Goal: Task Accomplishment & Management: Manage account settings

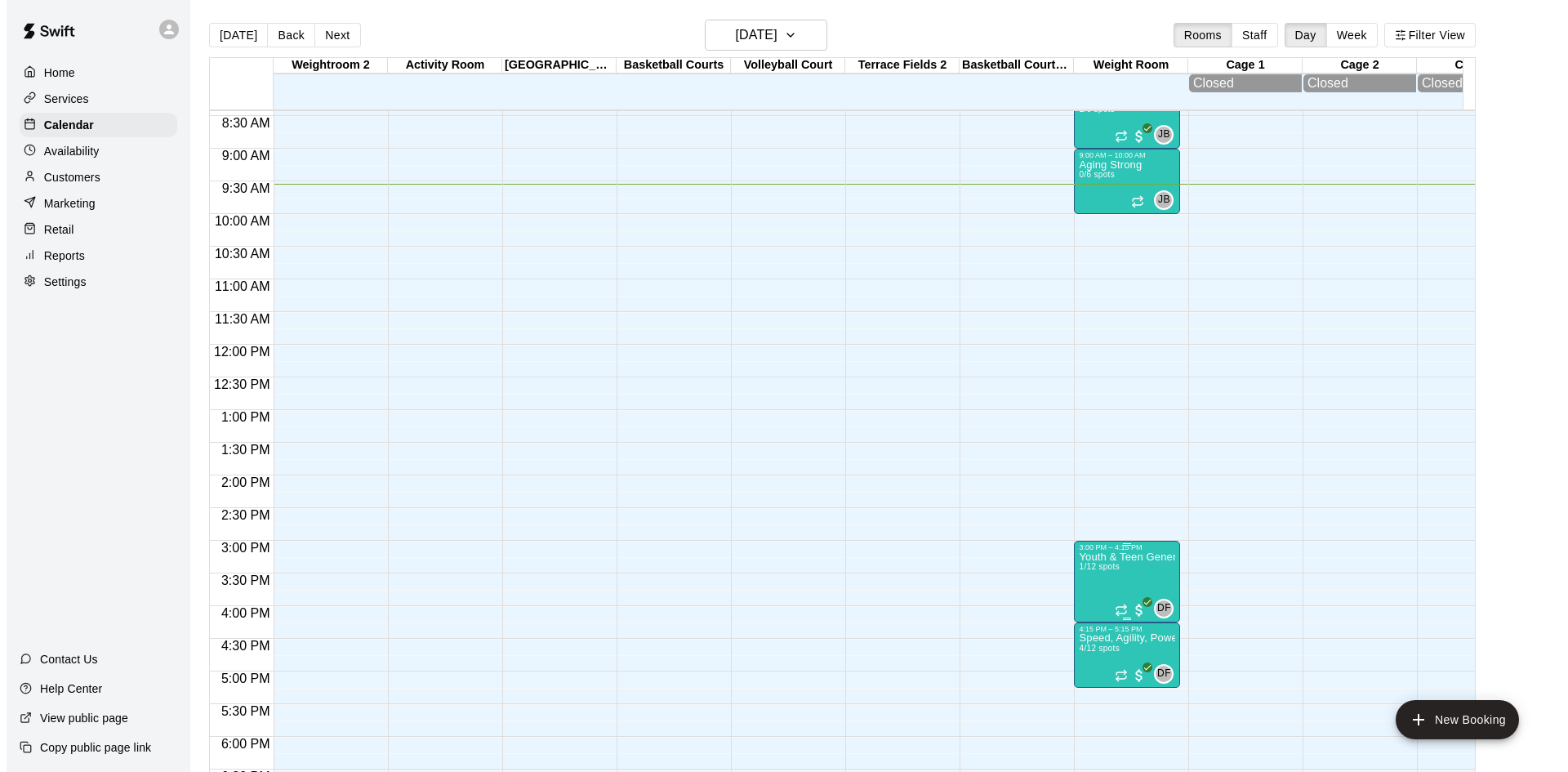
scroll to position [460, 0]
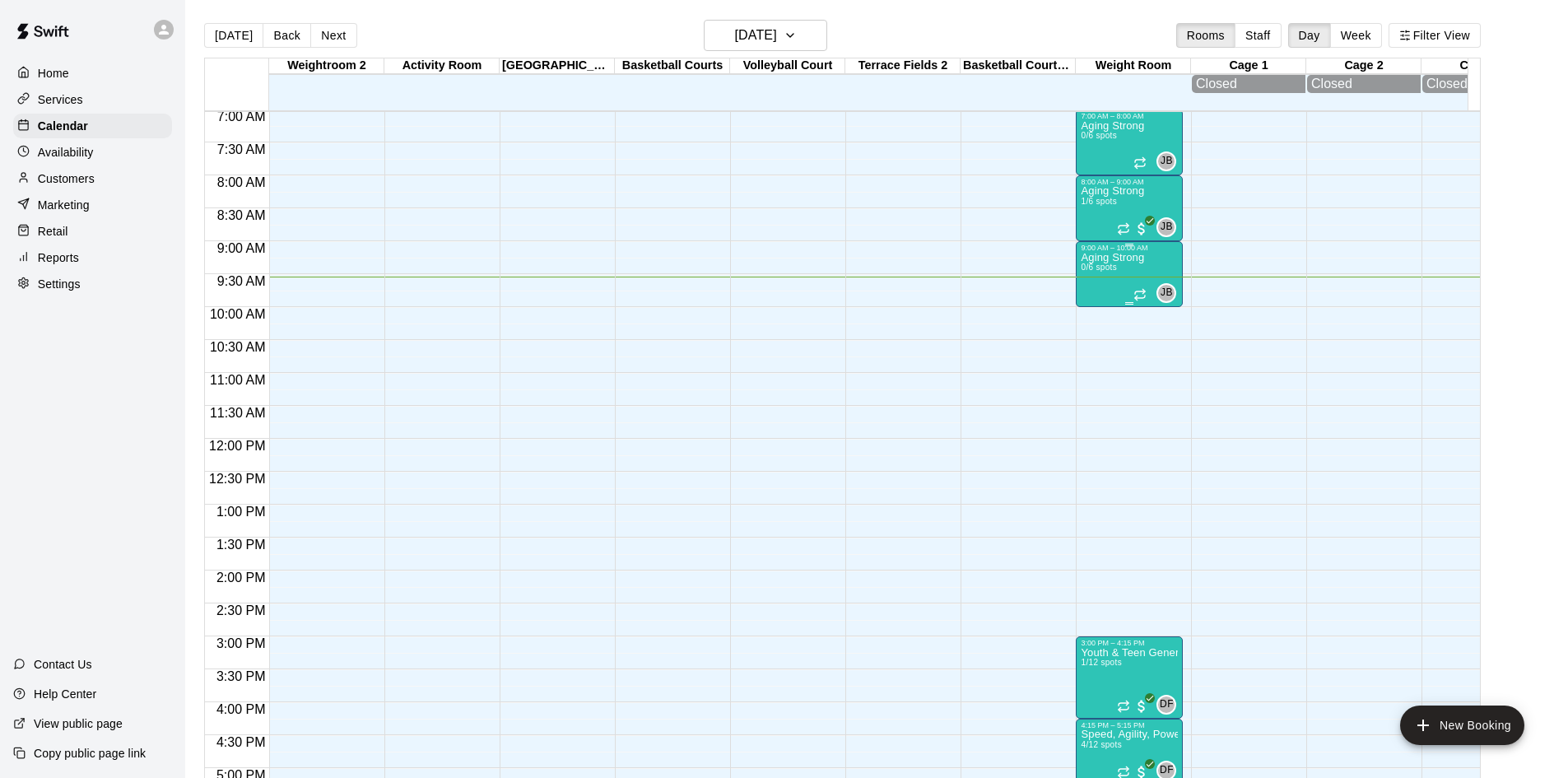
click at [1109, 257] on p "Aging Strong" at bounding box center [1111, 257] width 63 height 0
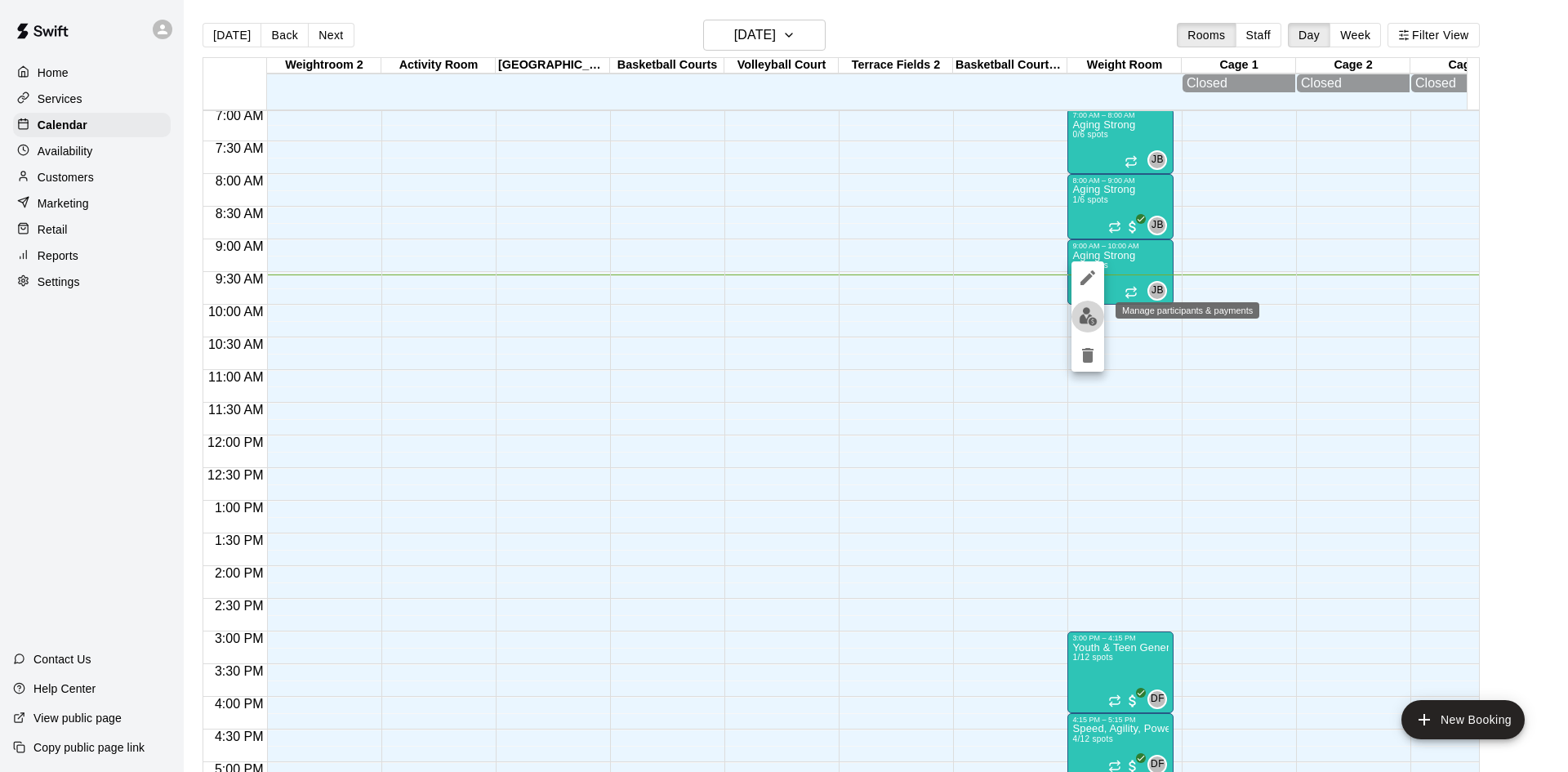
click at [1091, 314] on img "edit" at bounding box center [1088, 316] width 19 height 19
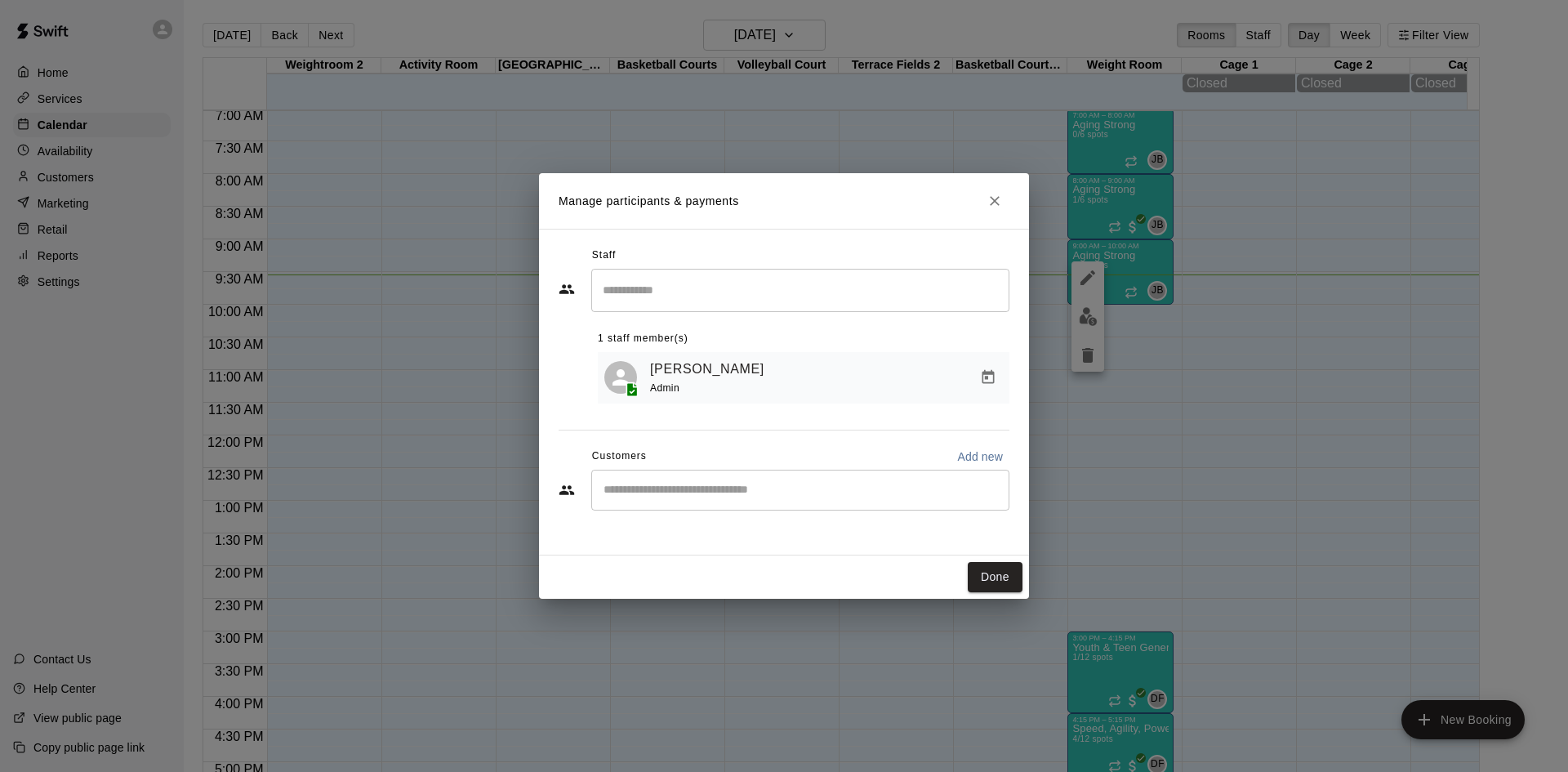
click at [820, 498] on input "Start typing to search customers..." at bounding box center [800, 490] width 404 height 16
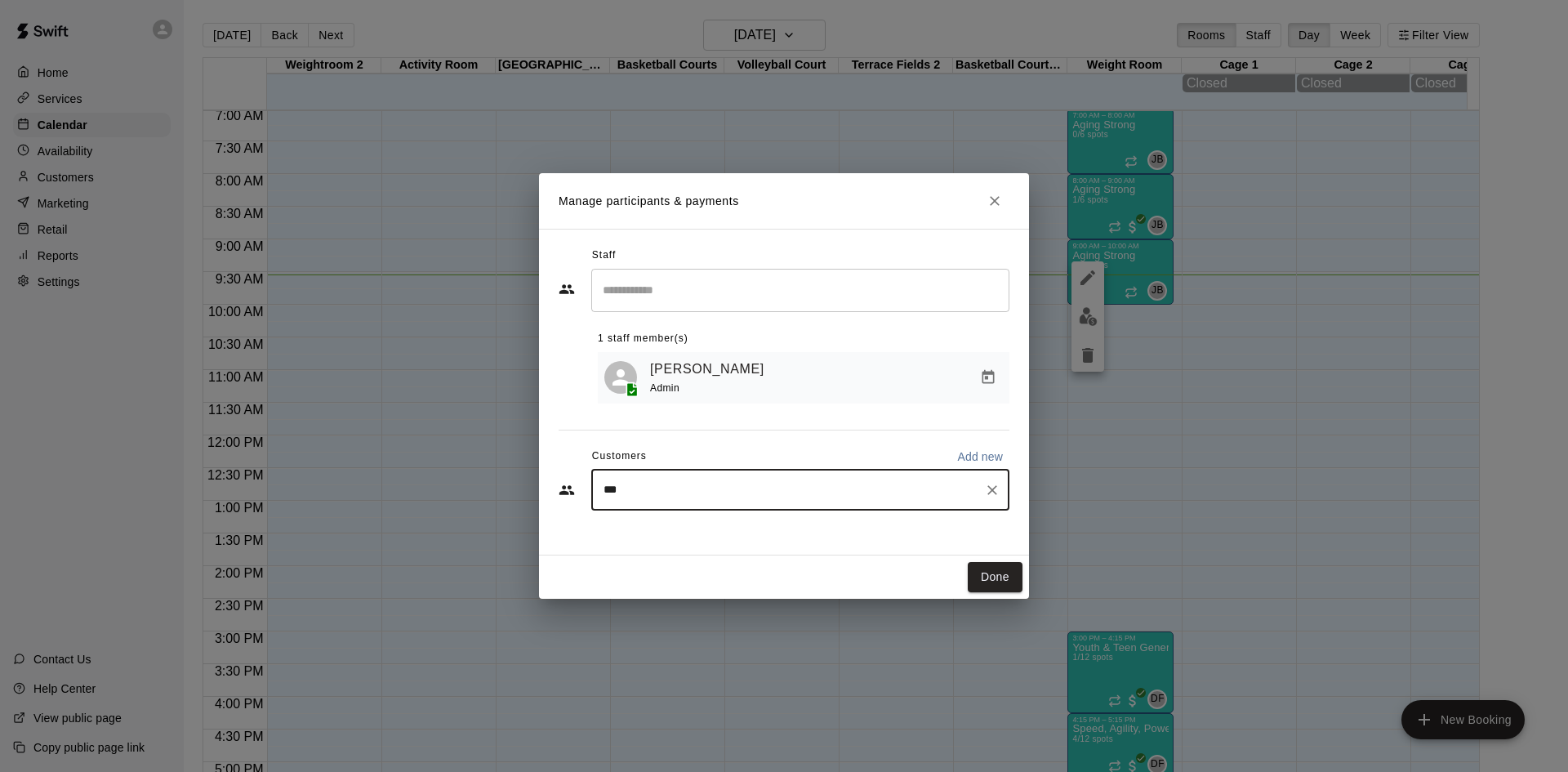
type input "****"
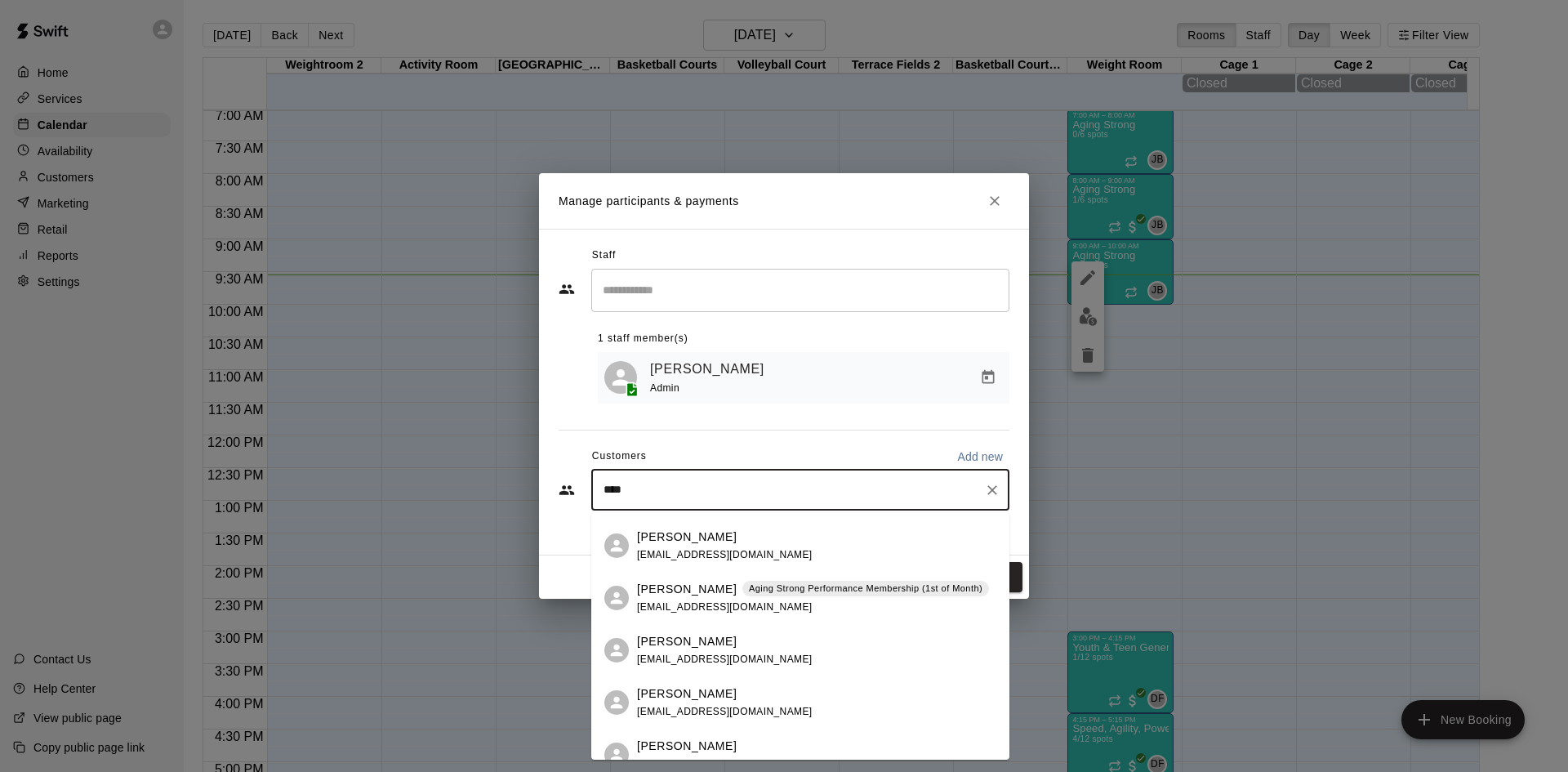
scroll to position [408, 0]
click at [792, 547] on div "Aging Strong Performance Membership (1st of Month)" at bounding box center [866, 540] width 246 height 16
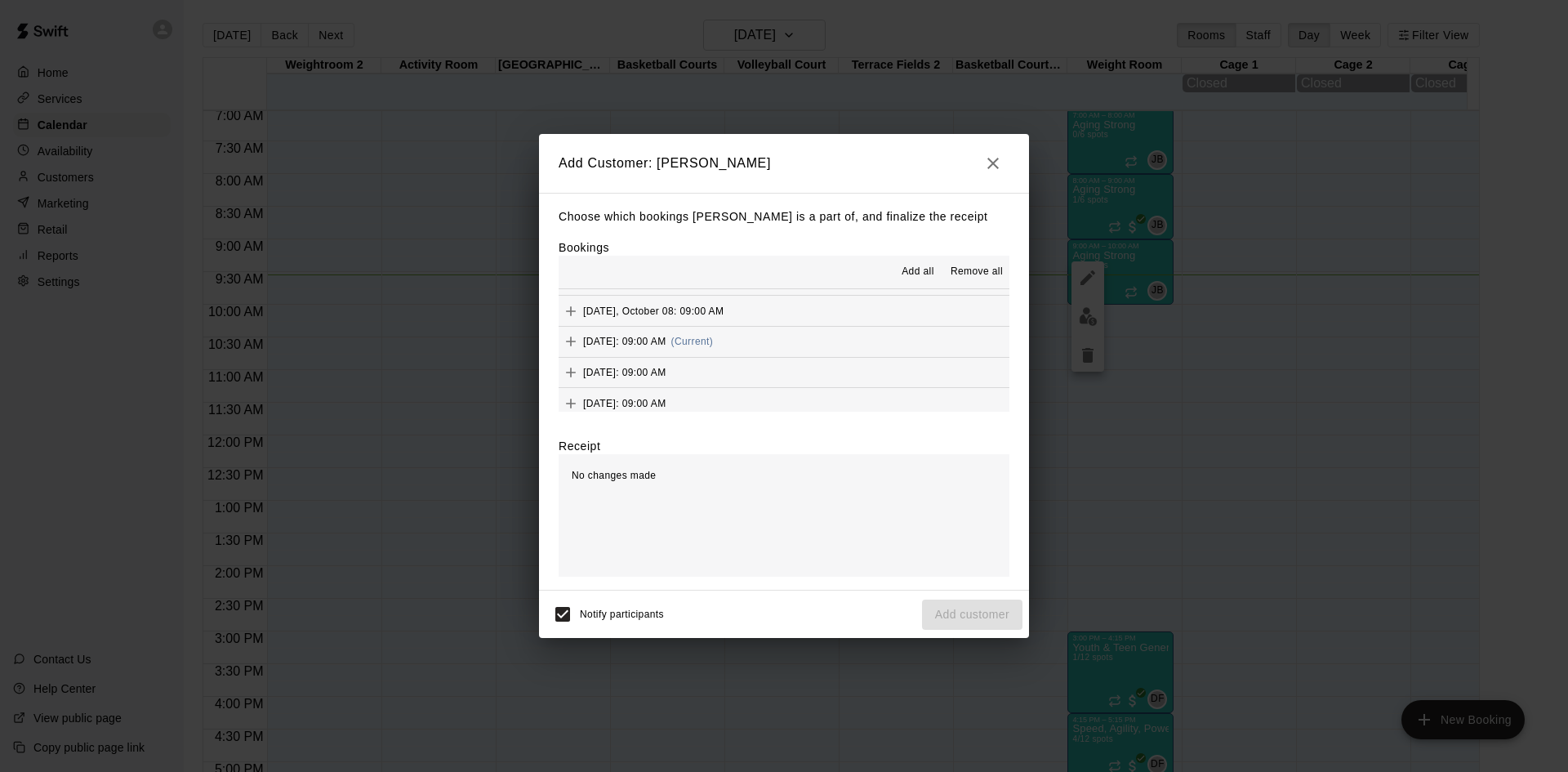
scroll to position [980, 0]
click at [713, 347] on div "[DATE]: 09:00 AM (Current)" at bounding box center [636, 339] width 155 height 25
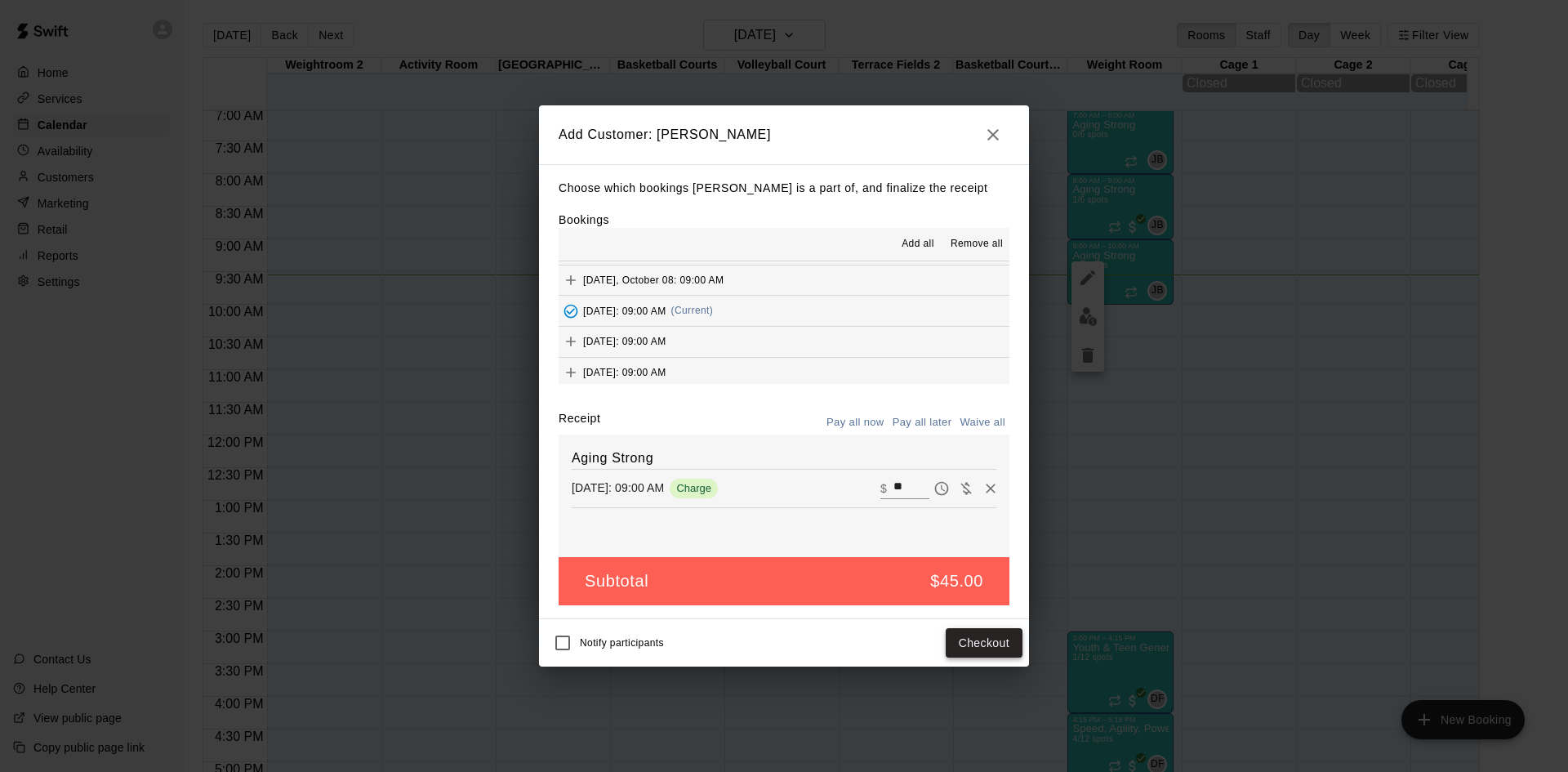
click at [973, 640] on button "Checkout" at bounding box center [984, 643] width 77 height 30
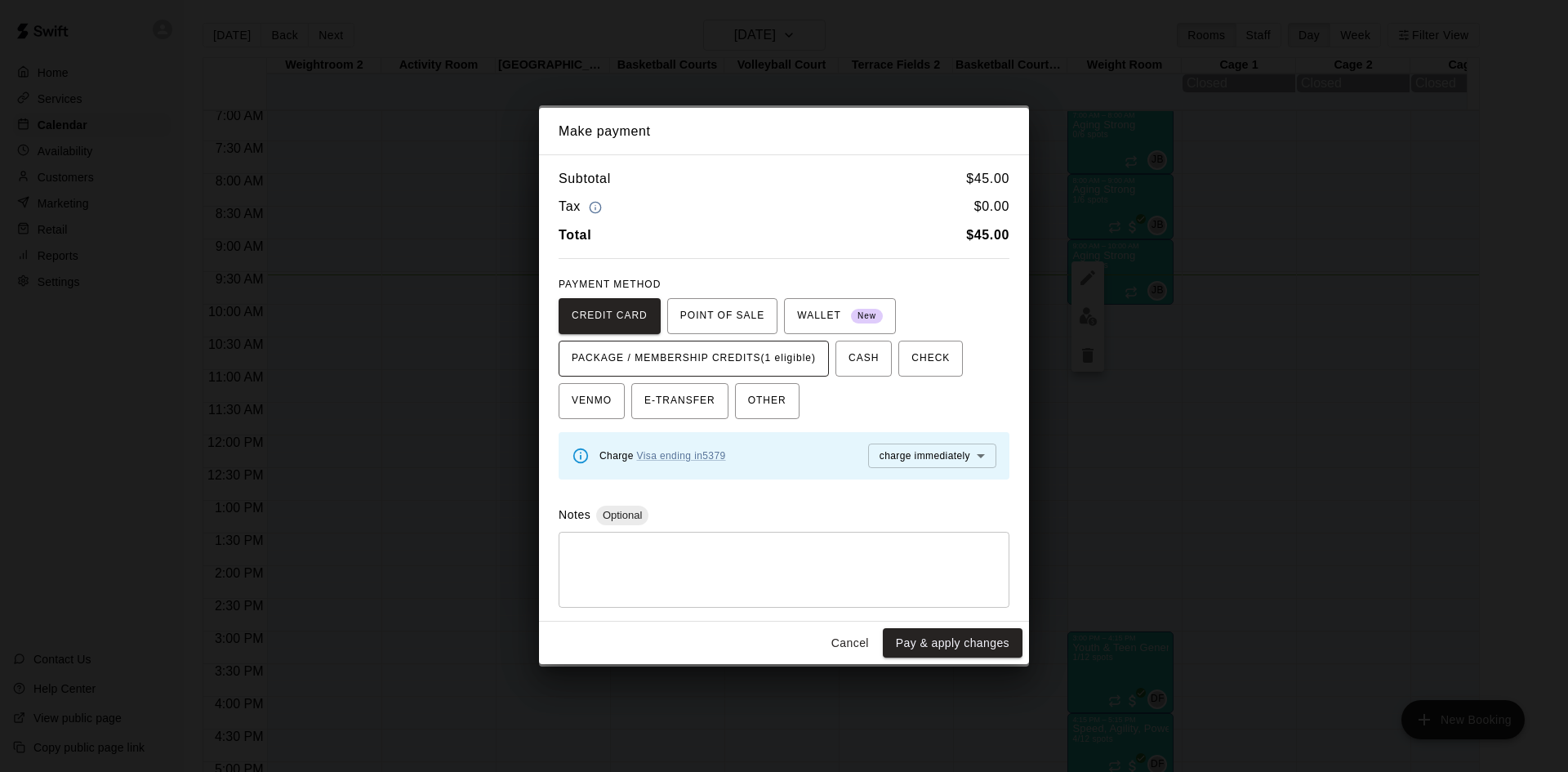
click at [806, 362] on span "PACKAGE / MEMBERSHIP CREDITS (1 eligible)" at bounding box center [693, 359] width 244 height 26
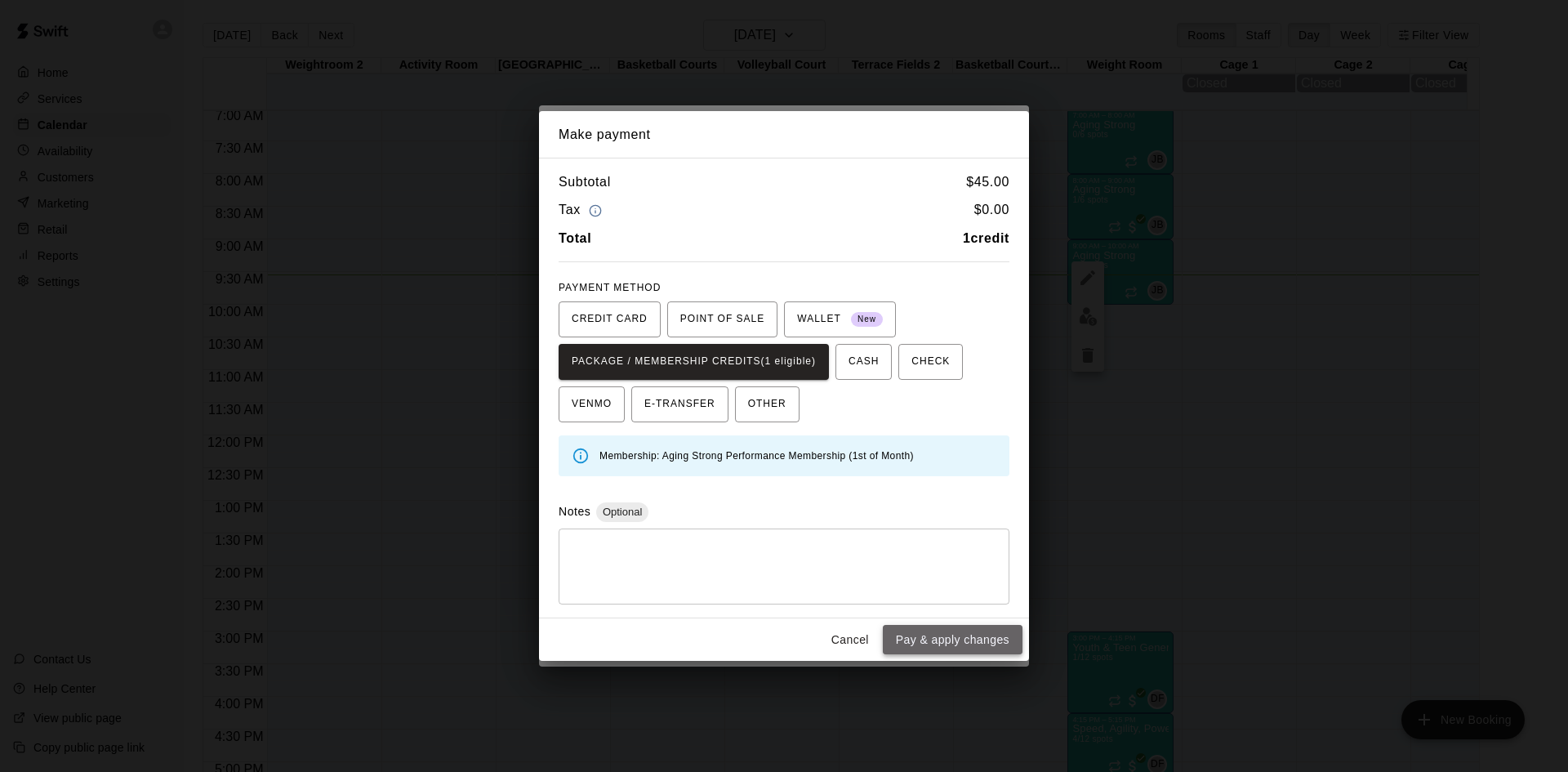
click at [945, 646] on button "Pay & apply changes" at bounding box center [953, 640] width 140 height 30
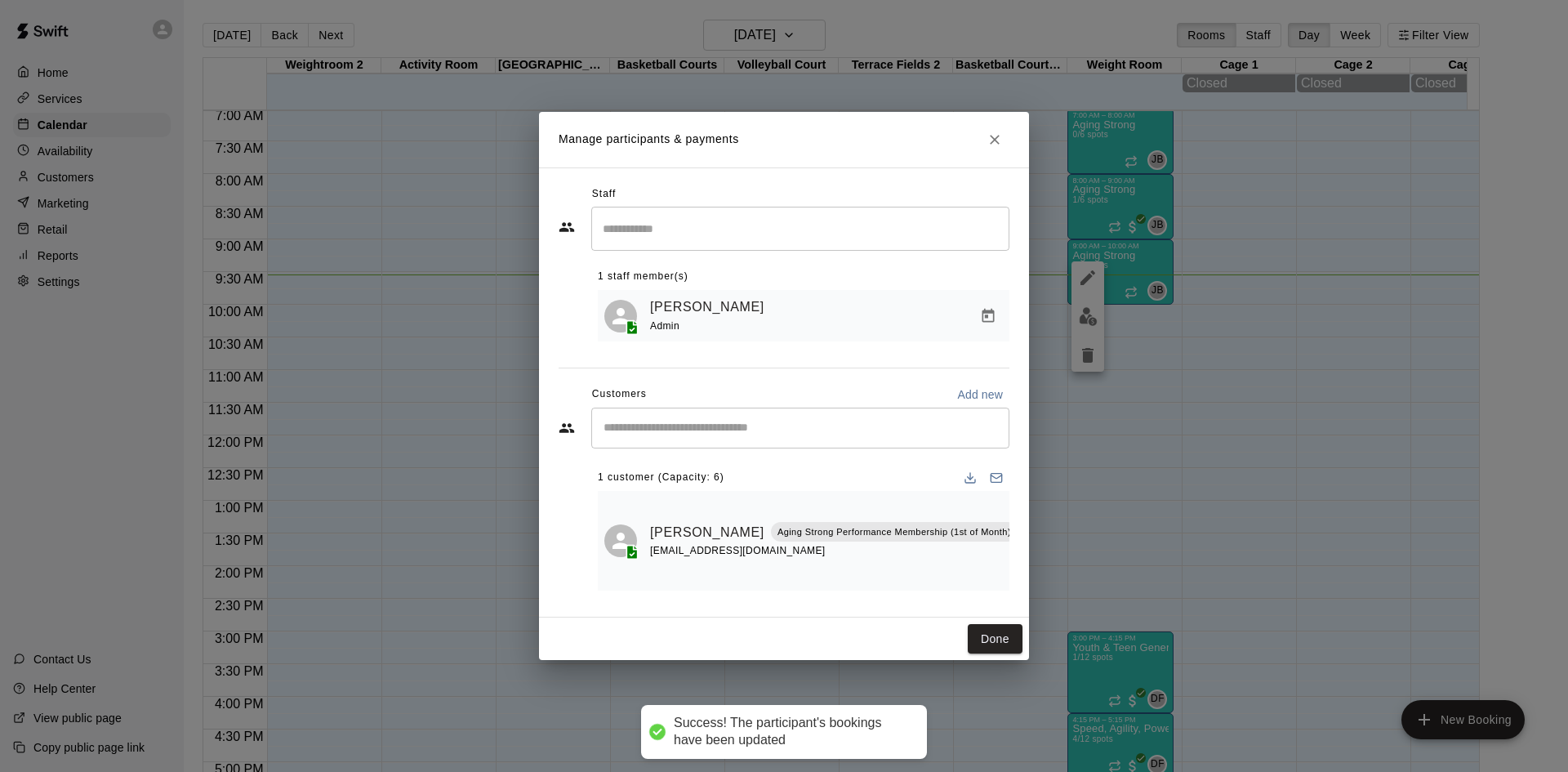
click at [775, 436] on input "Start typing to search customers..." at bounding box center [800, 428] width 404 height 16
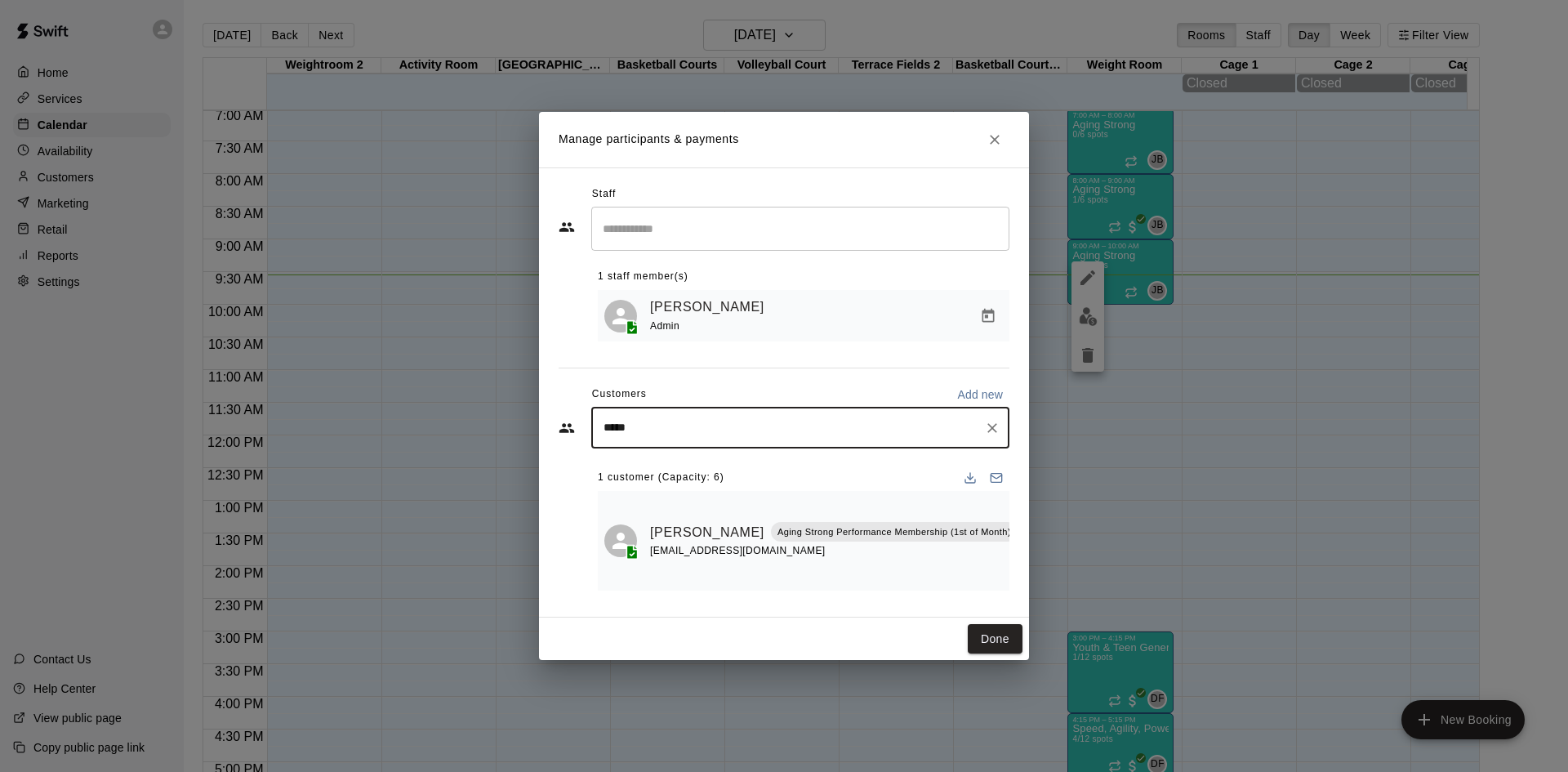
type input "******"
click at [751, 534] on p "Aging Strong Performance Membership (1st of Month)" at bounding box center [866, 532] width 233 height 14
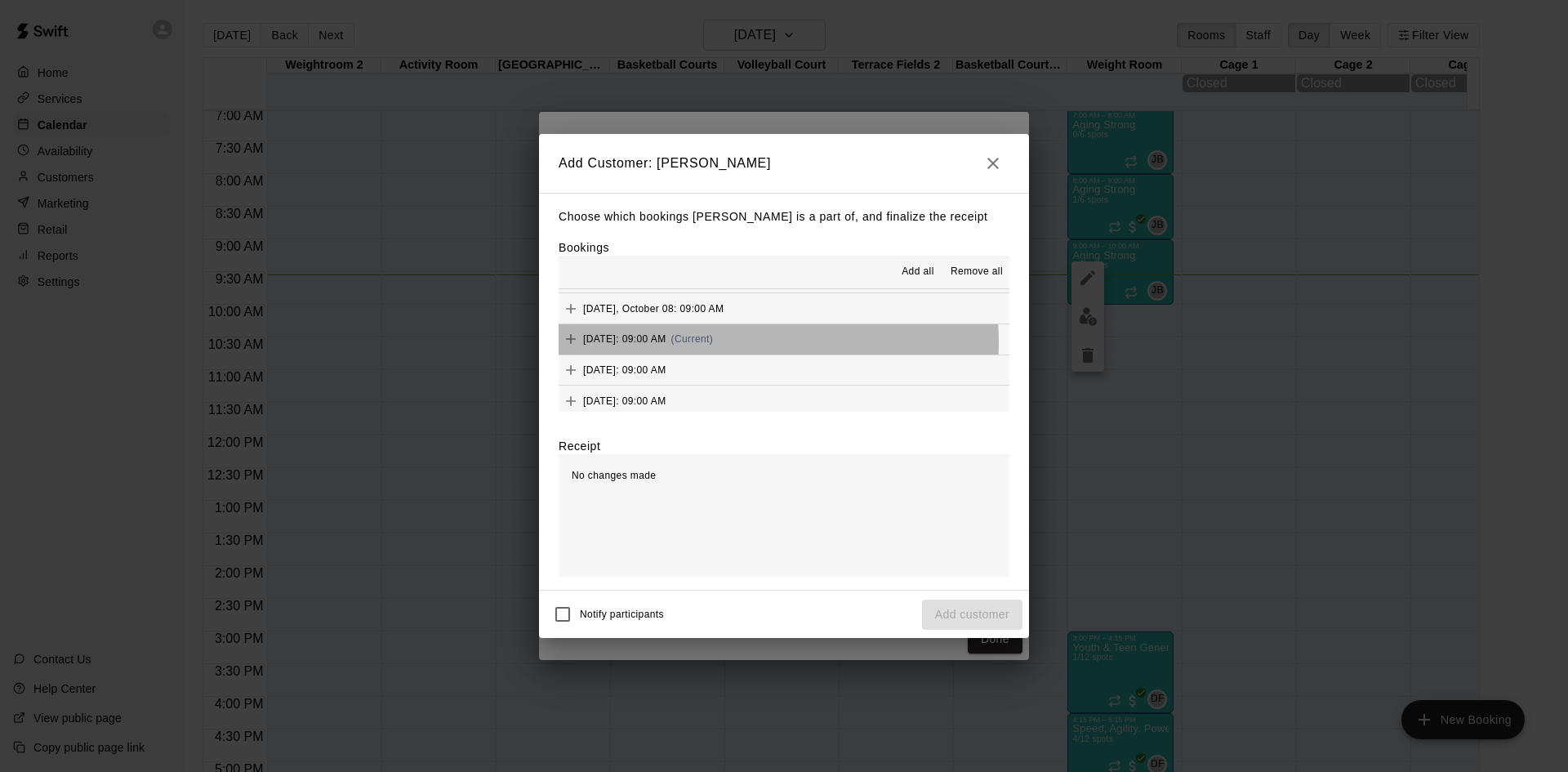
click at [714, 343] on span "(Current)" at bounding box center [693, 338] width 42 height 11
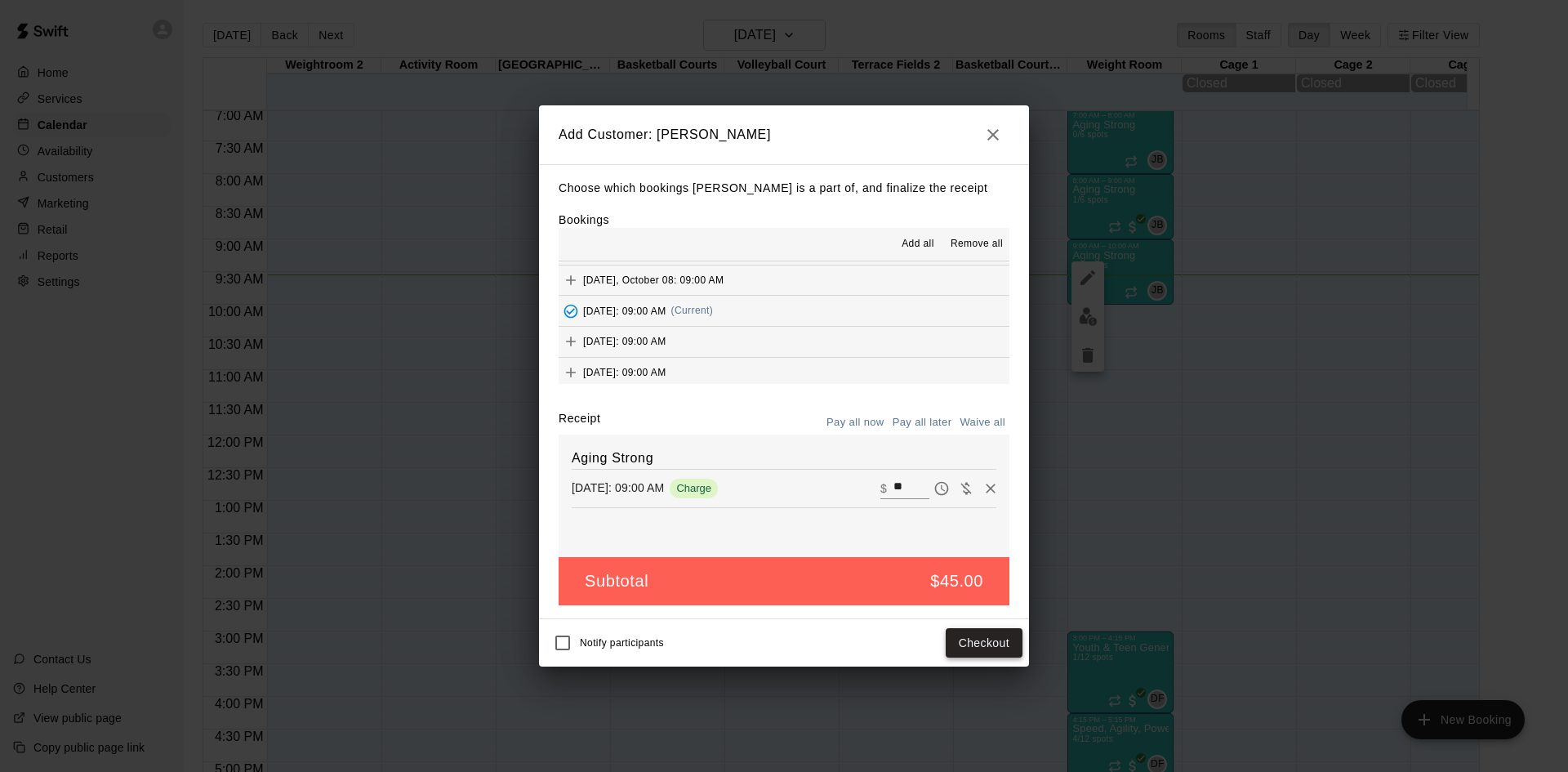
click at [975, 643] on button "Checkout" at bounding box center [984, 643] width 77 height 30
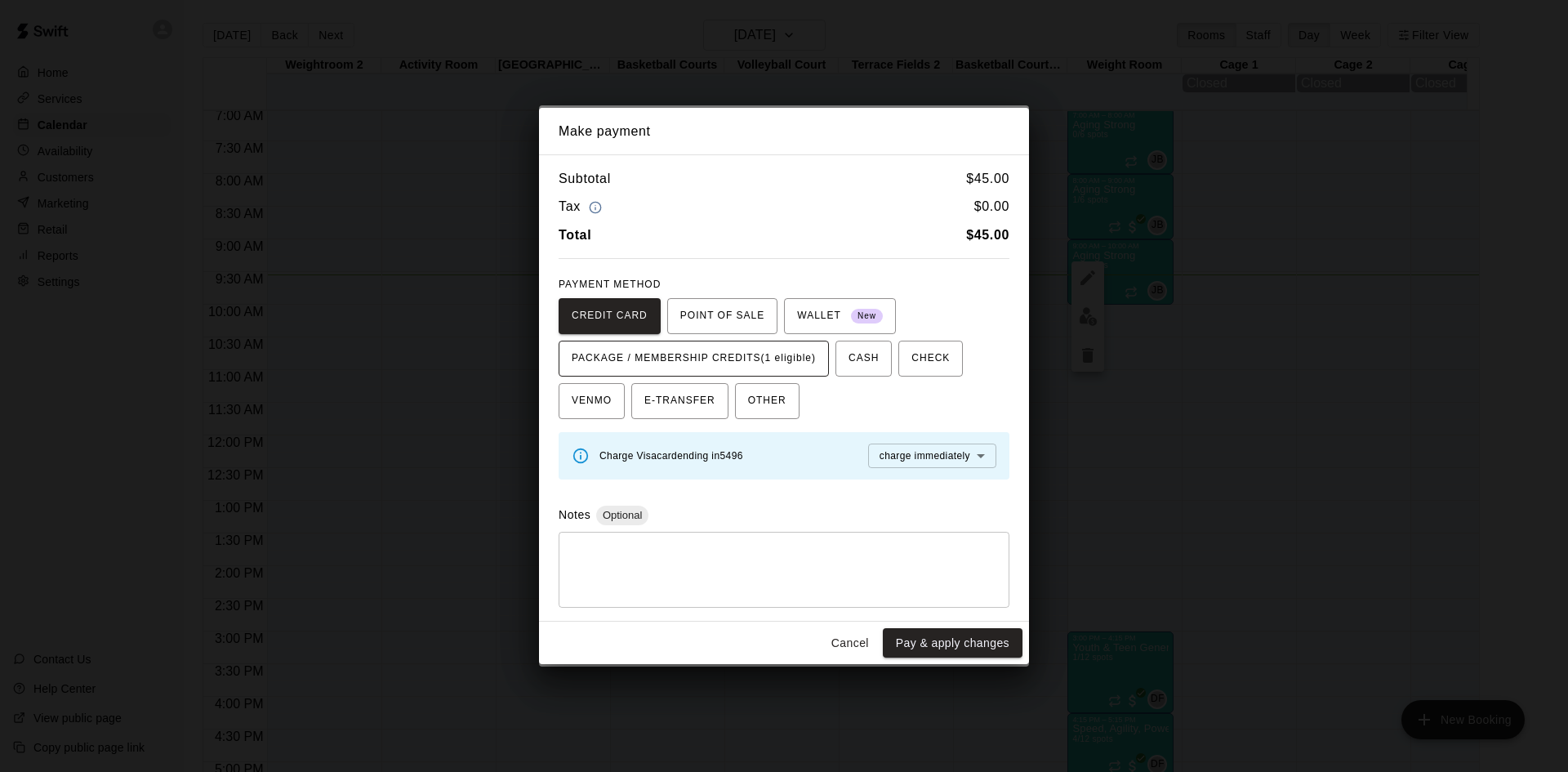
click at [772, 362] on span "PACKAGE / MEMBERSHIP CREDITS (1 eligible)" at bounding box center [693, 359] width 244 height 26
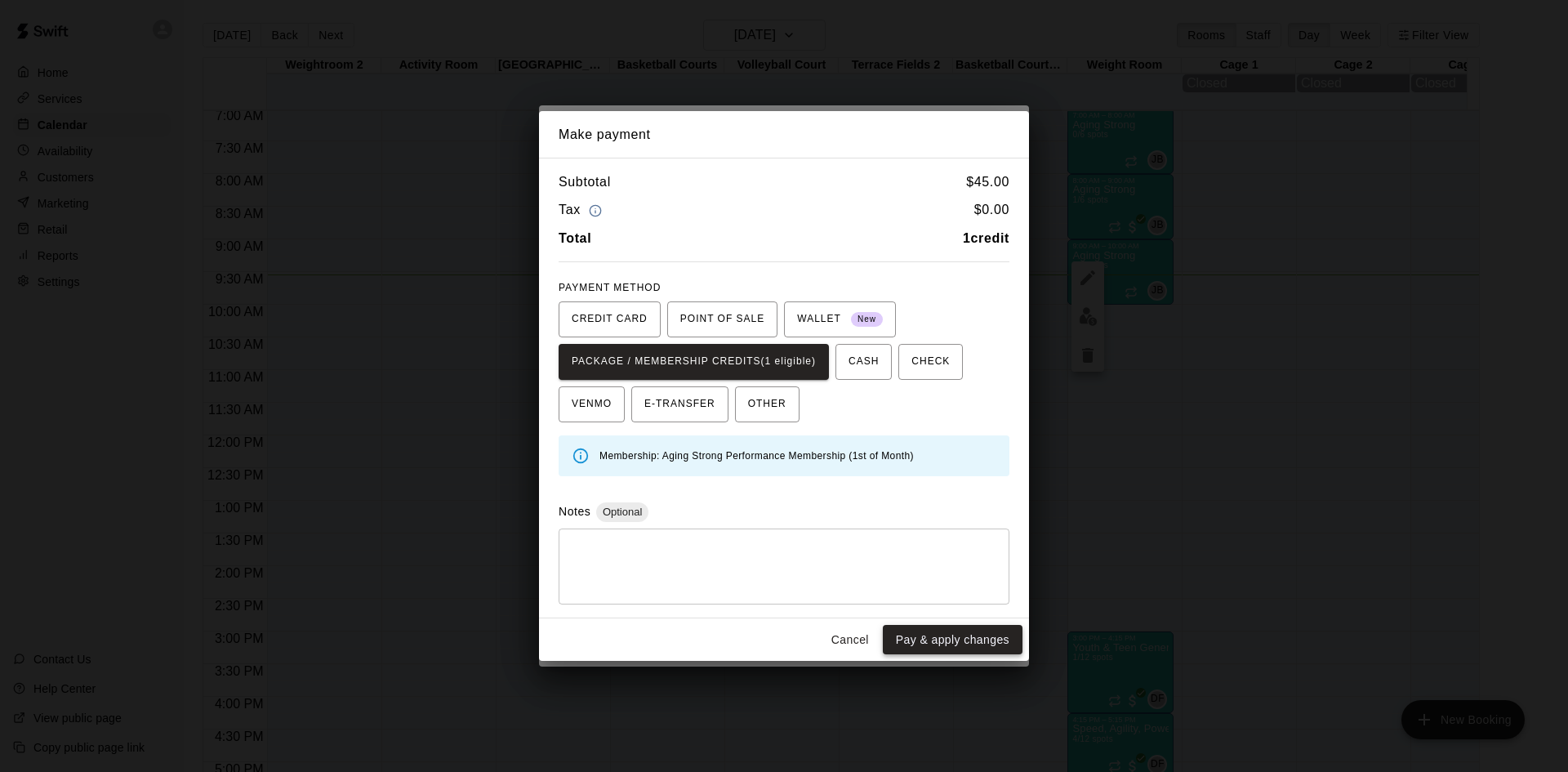
click at [934, 639] on button "Pay & apply changes" at bounding box center [953, 640] width 140 height 30
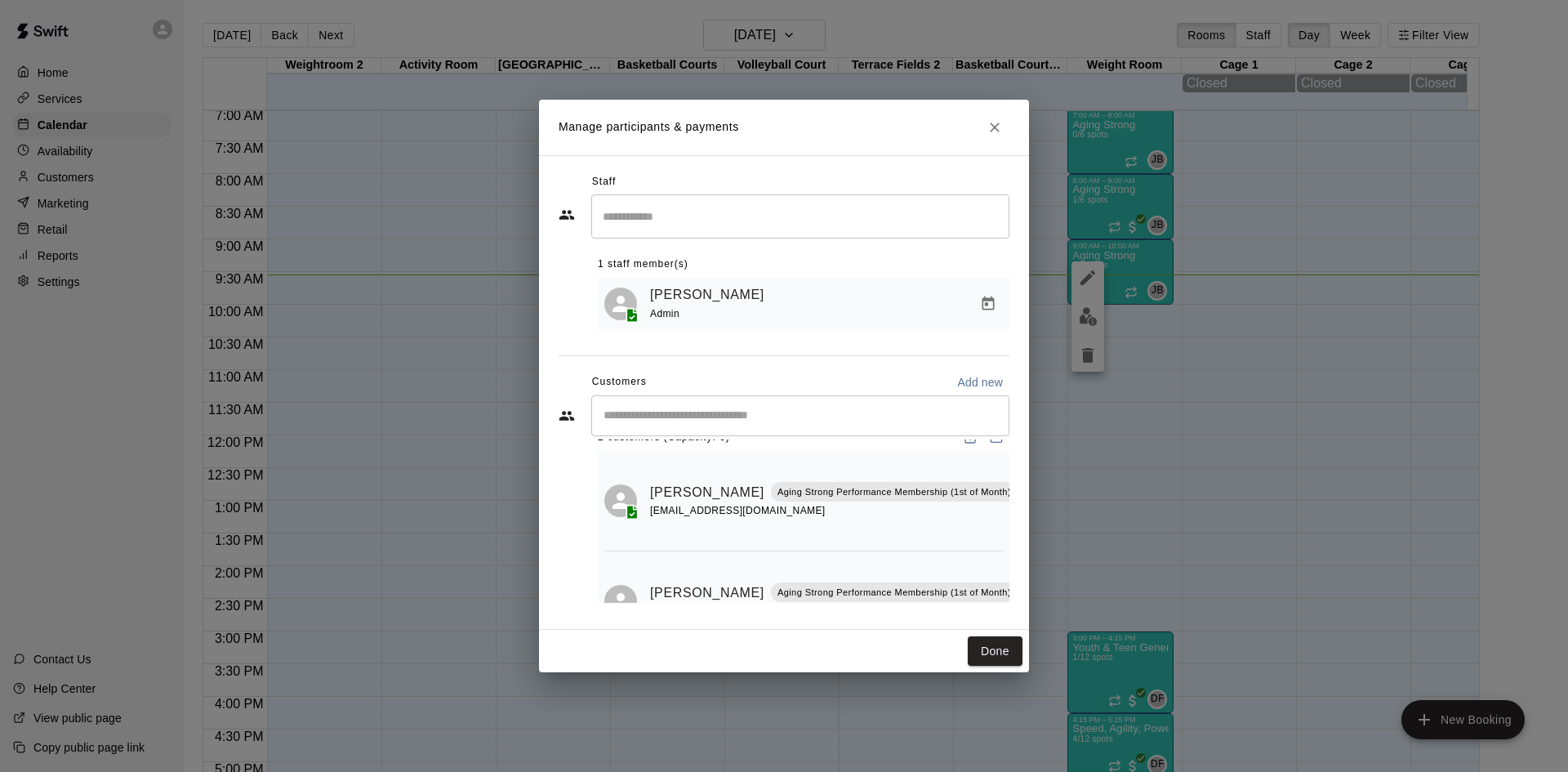
scroll to position [2, 0]
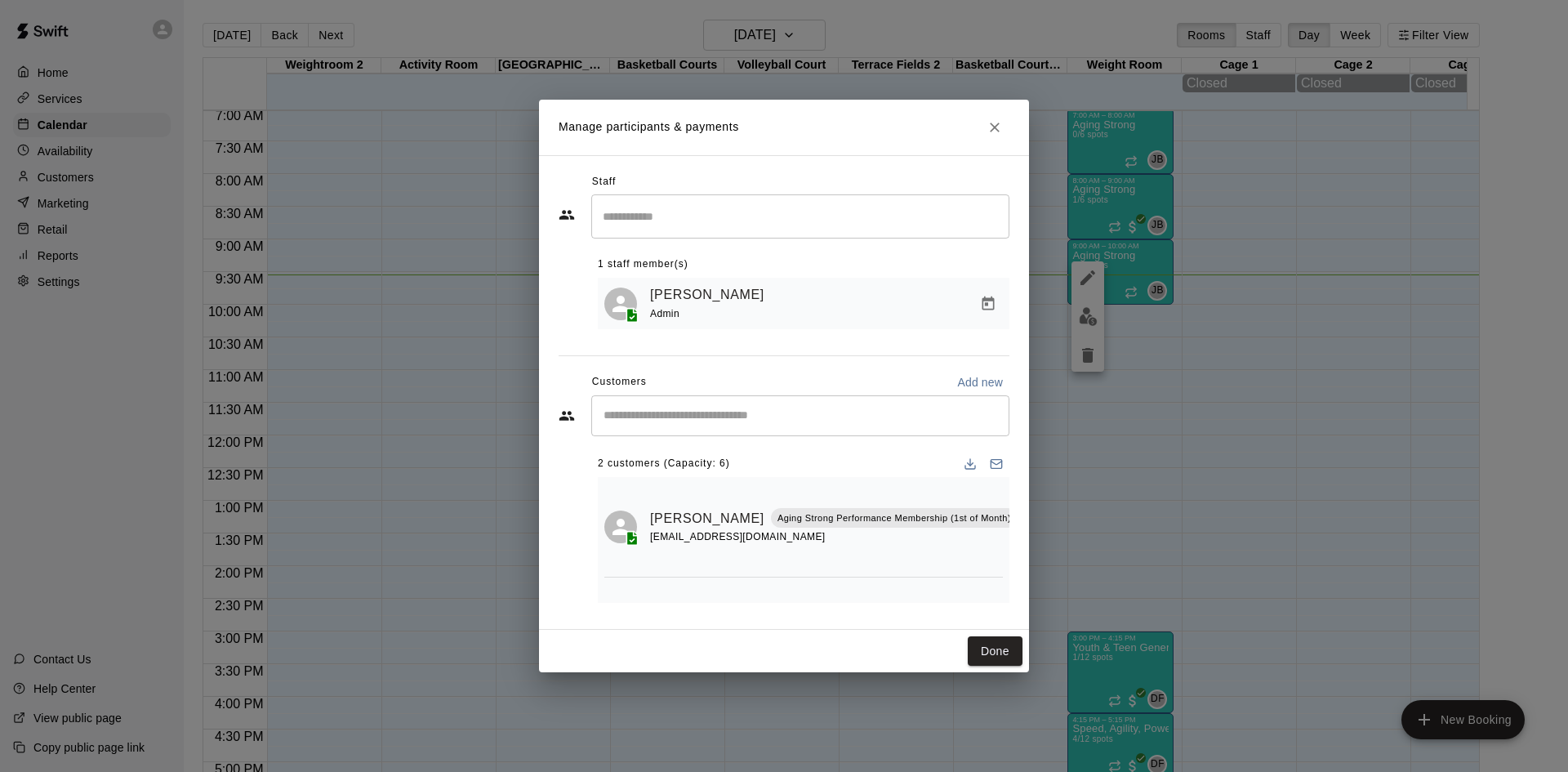
click at [776, 417] on input "Start typing to search customers..." at bounding box center [800, 415] width 404 height 16
type input "****"
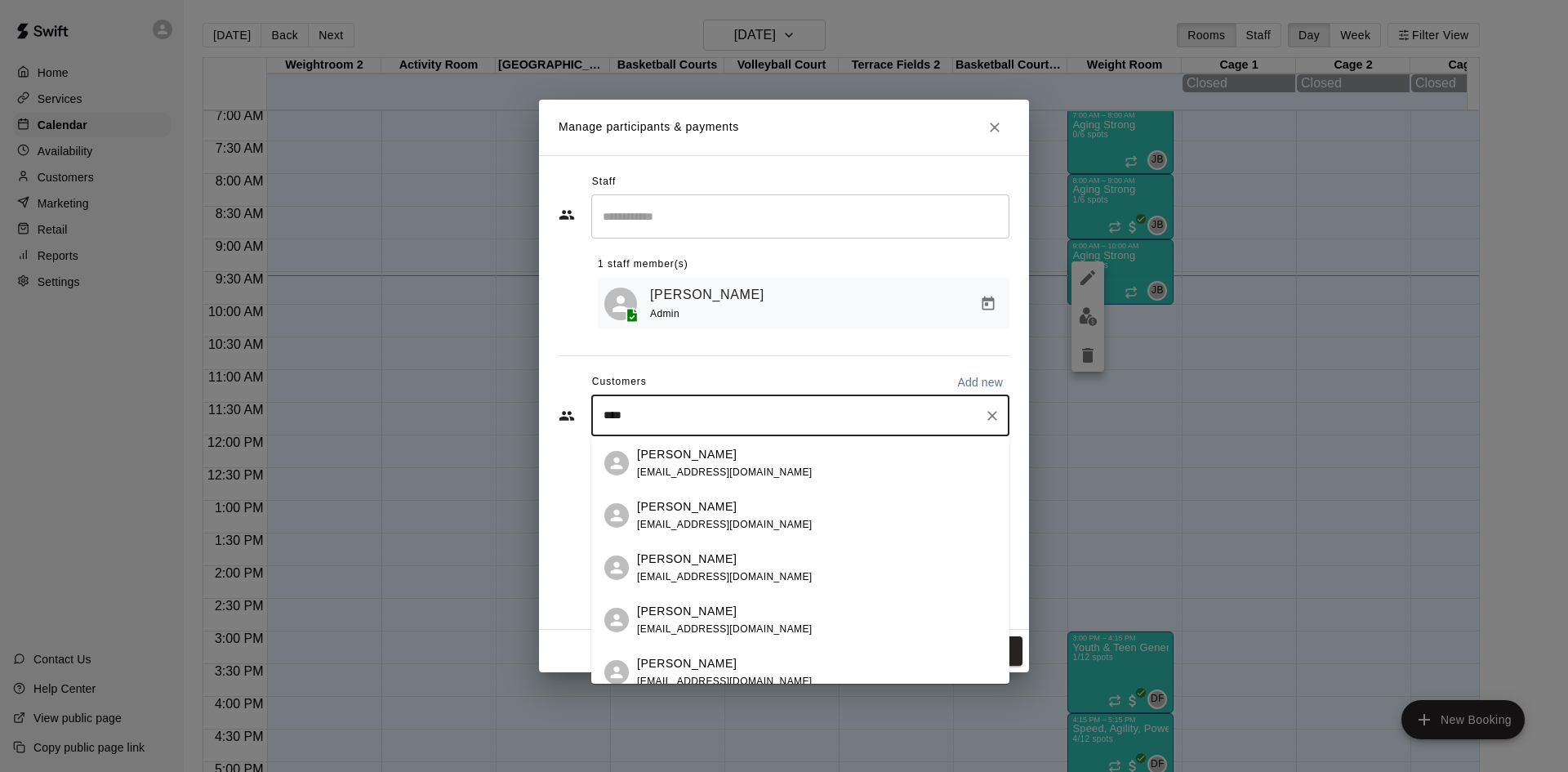
click at [784, 532] on div "[PERSON_NAME] [EMAIL_ADDRESS][DOMAIN_NAME]" at bounding box center [816, 516] width 360 height 35
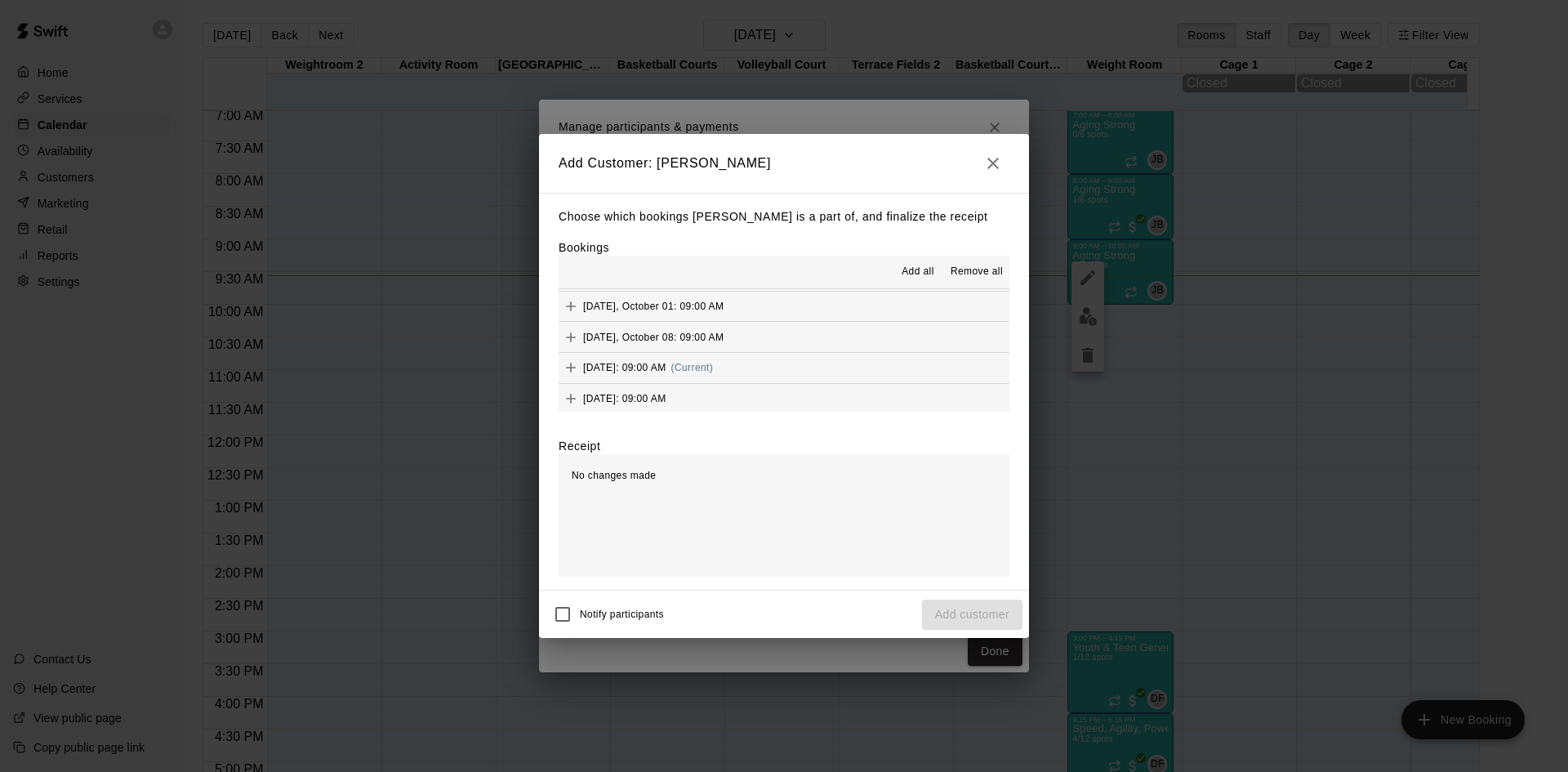
scroll to position [980, 0]
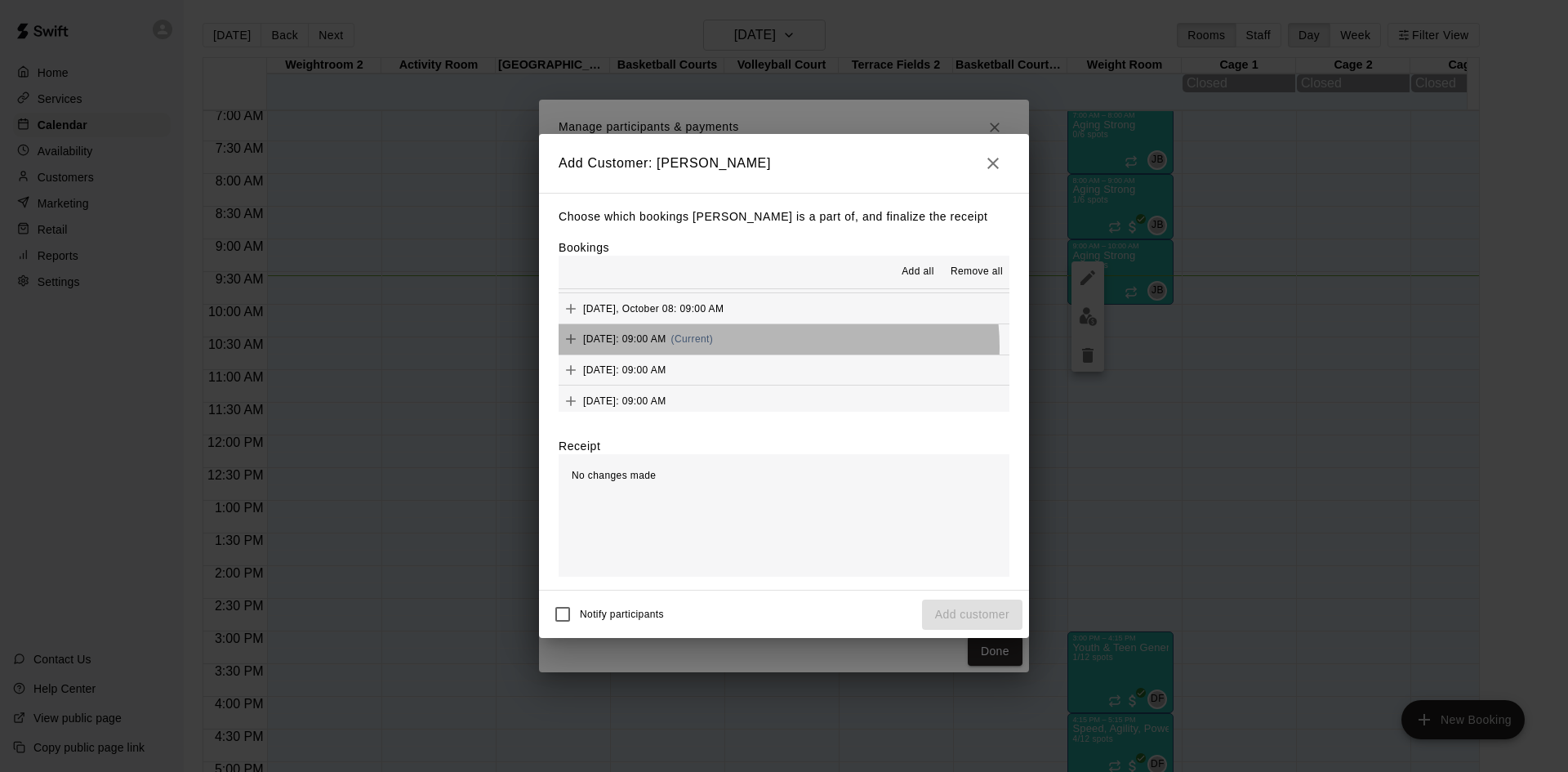
click at [713, 348] on div "[DATE]: 09:00 AM (Current)" at bounding box center [636, 339] width 155 height 25
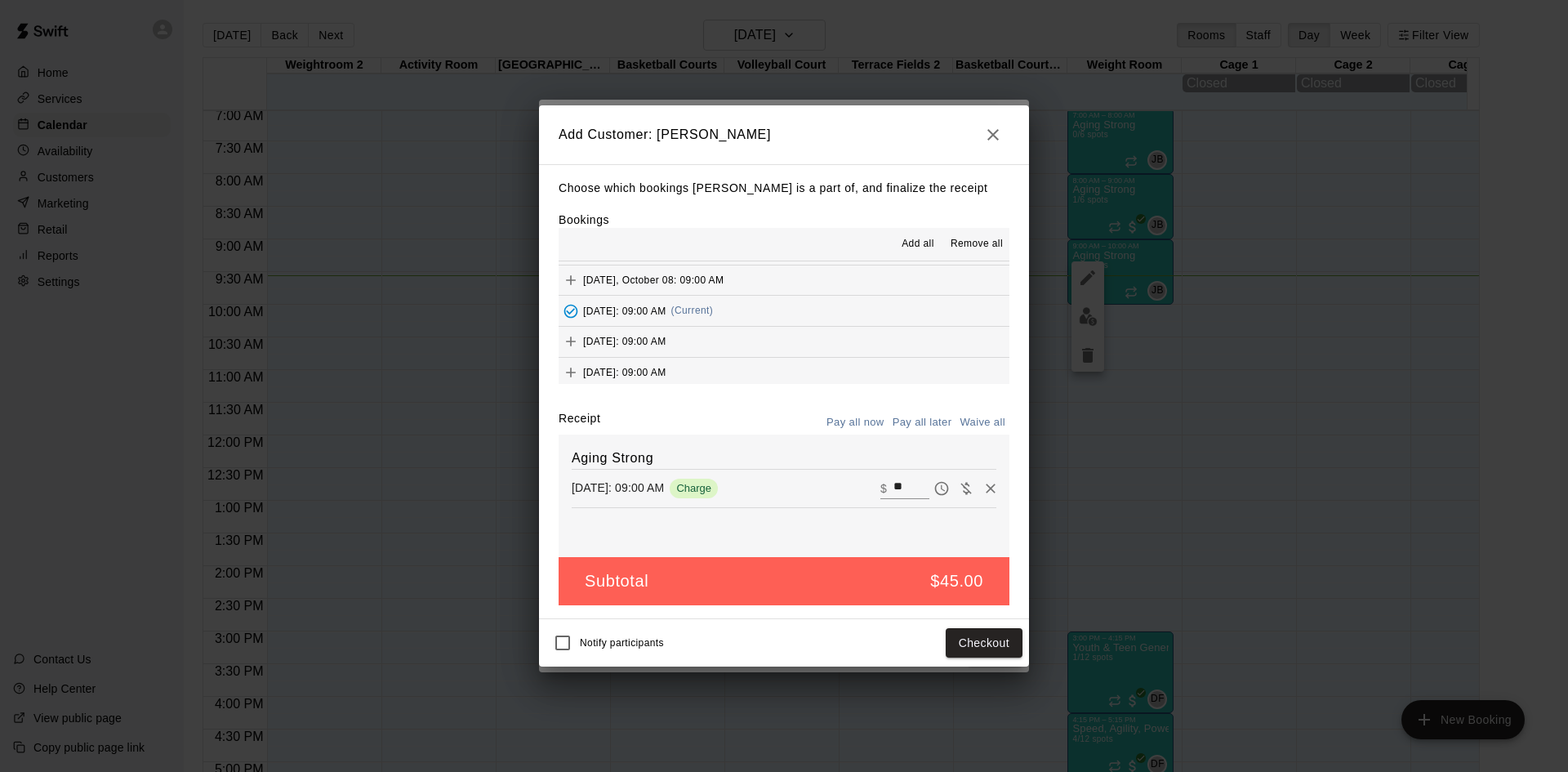
click at [803, 309] on button "[DATE]: 09:00 AM (Current)" at bounding box center [784, 311] width 451 height 30
click at [972, 640] on button "Checkout" at bounding box center [984, 643] width 77 height 30
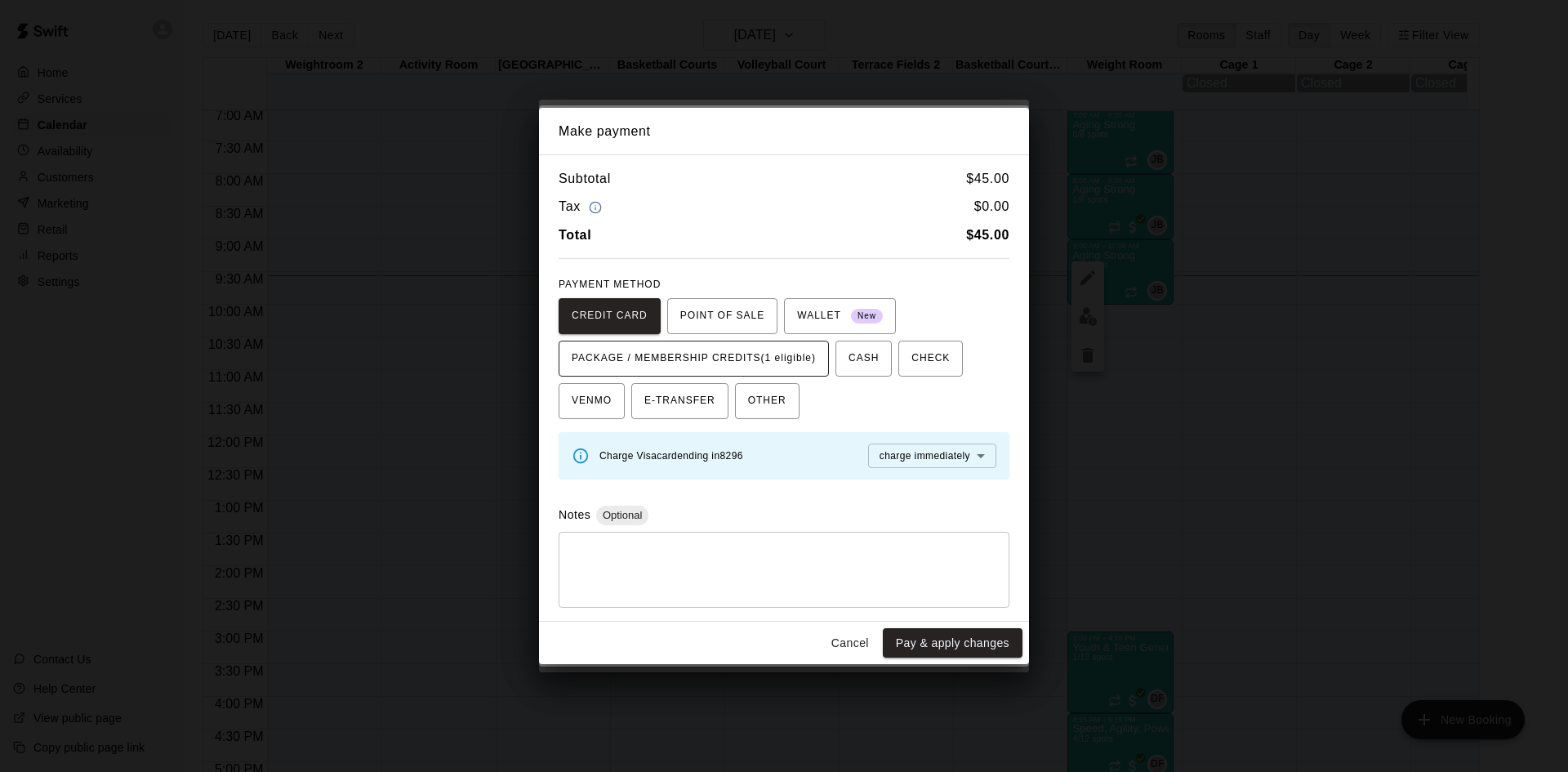
click at [802, 361] on span "PACKAGE / MEMBERSHIP CREDITS (1 eligible)" at bounding box center [693, 359] width 244 height 26
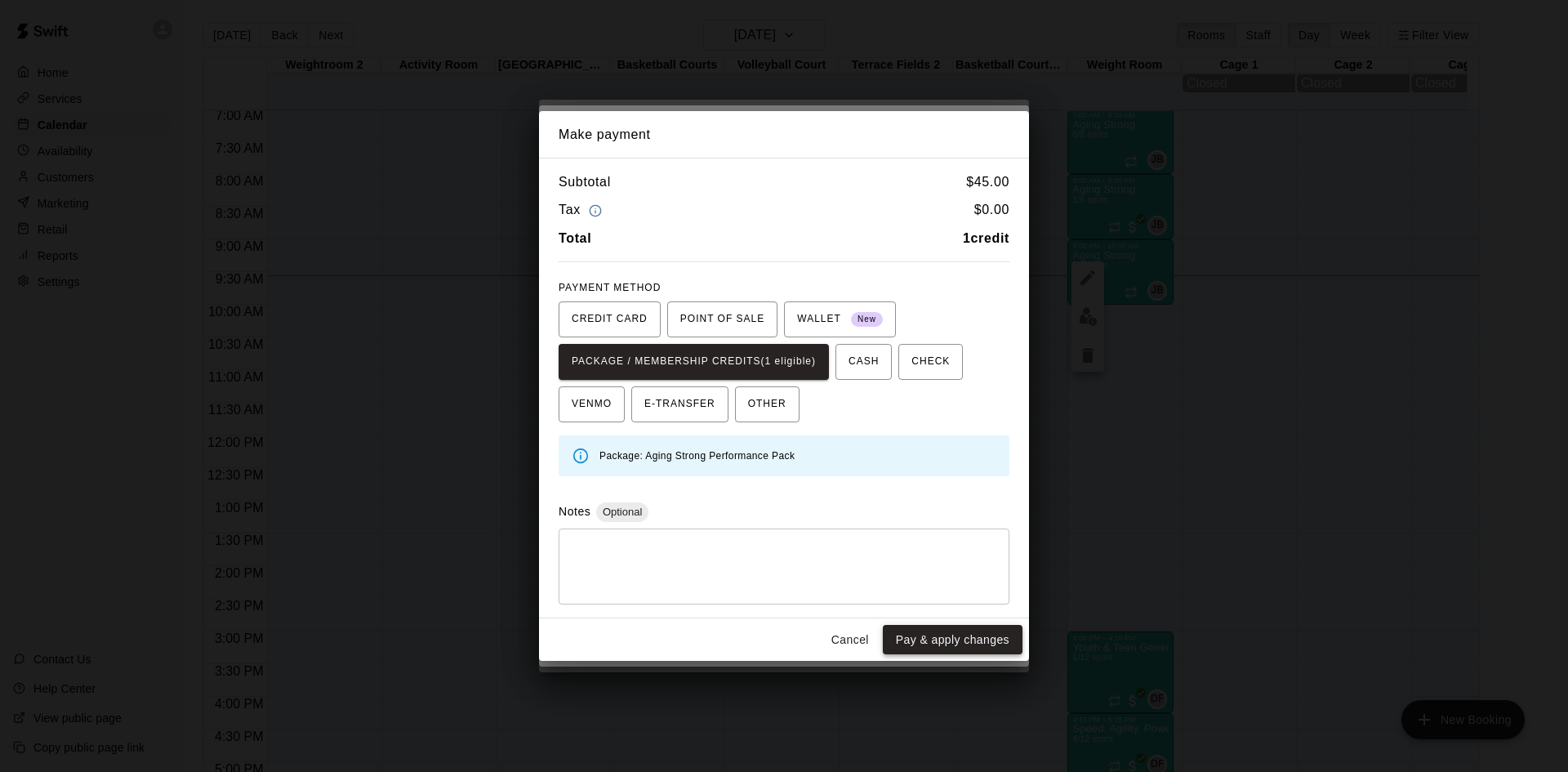
click at [966, 641] on button "Pay & apply changes" at bounding box center [953, 640] width 140 height 30
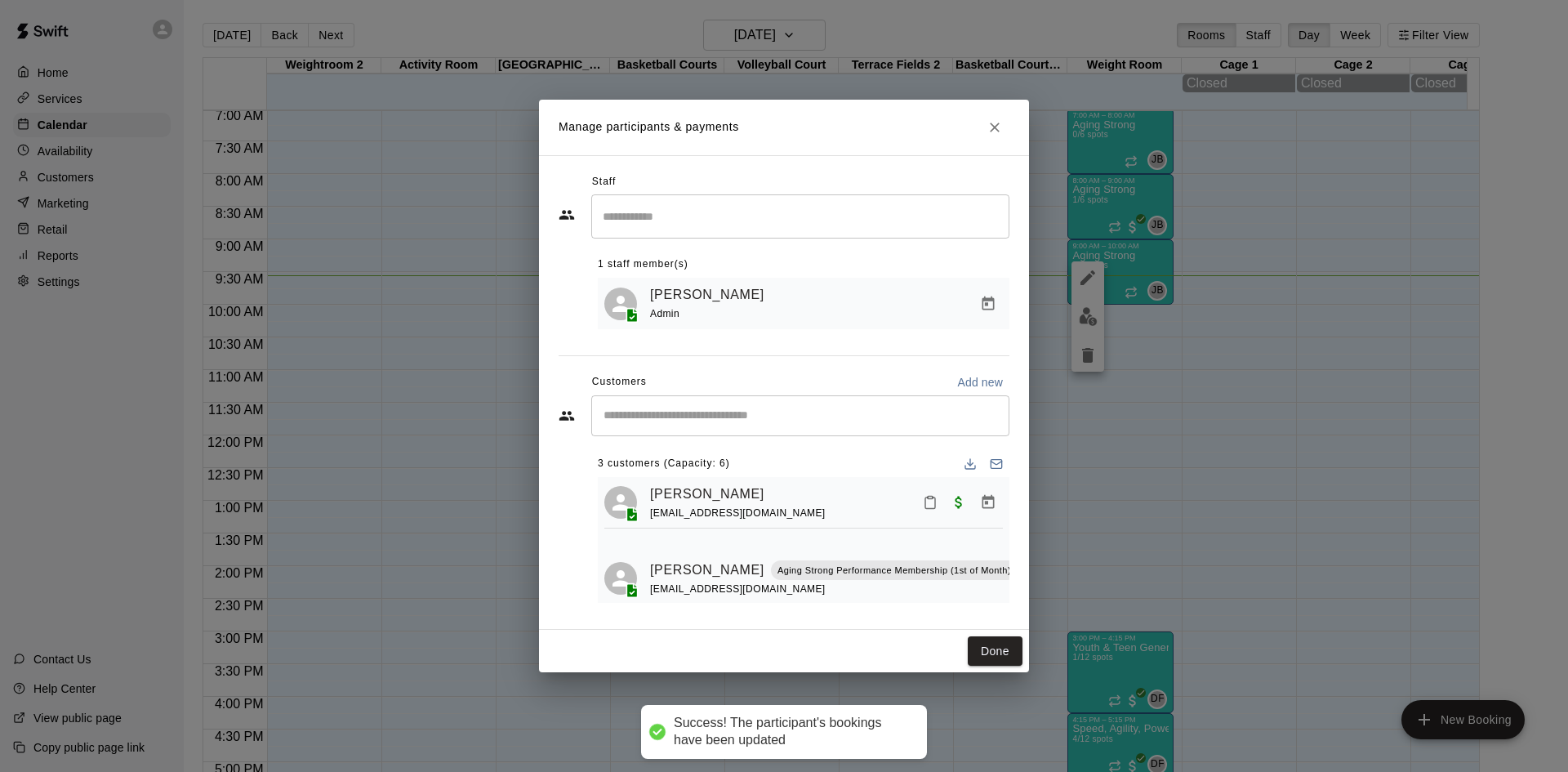
scroll to position [0, 0]
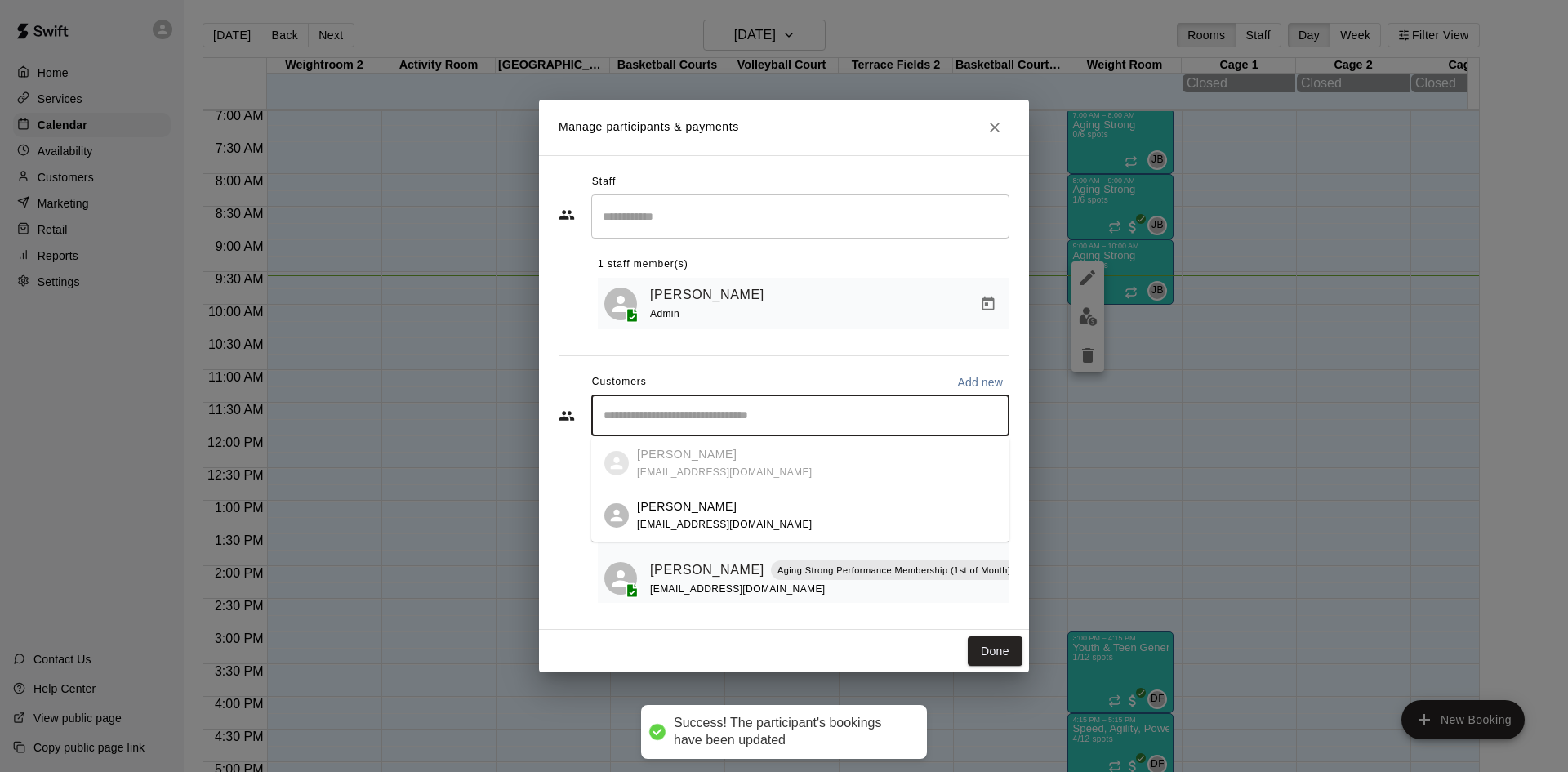
click at [841, 420] on input "Start typing to search customers..." at bounding box center [800, 415] width 404 height 16
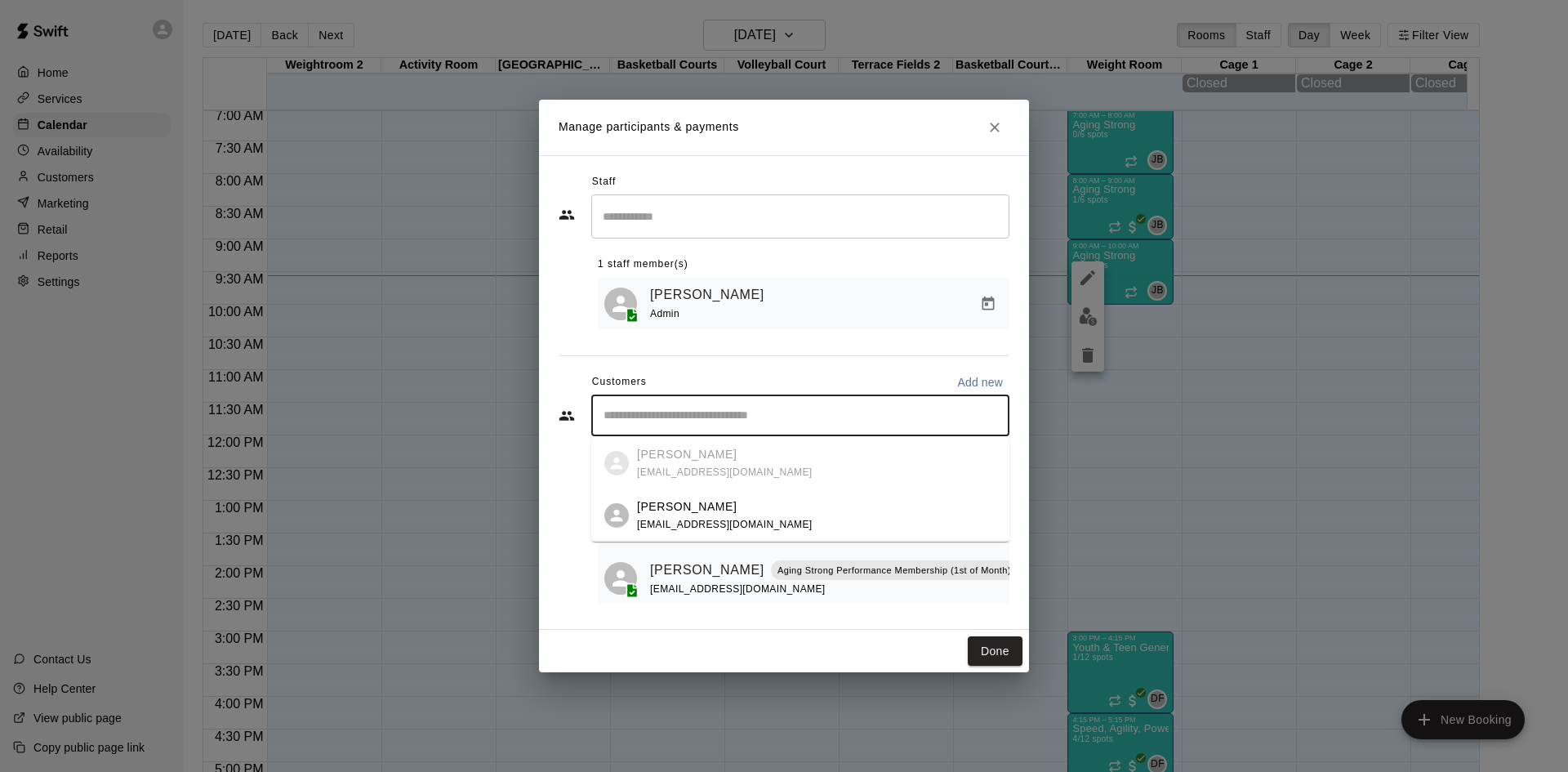
click at [779, 517] on div "[PERSON_NAME] [EMAIL_ADDRESS][DOMAIN_NAME]" at bounding box center [724, 516] width 176 height 35
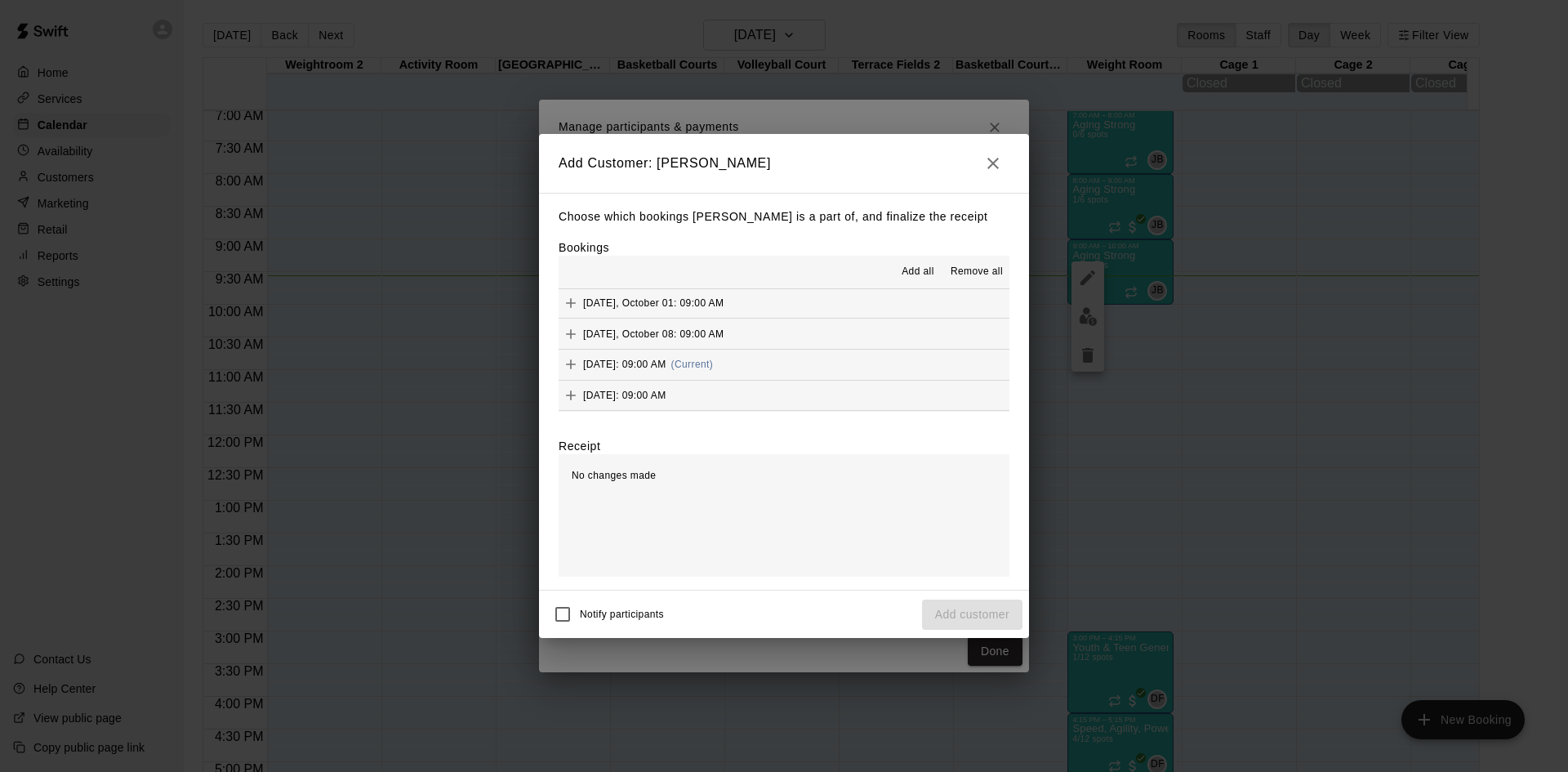
scroll to position [980, 0]
click at [808, 349] on button "[DATE]: 09:00 AM (Current)" at bounding box center [784, 339] width 451 height 30
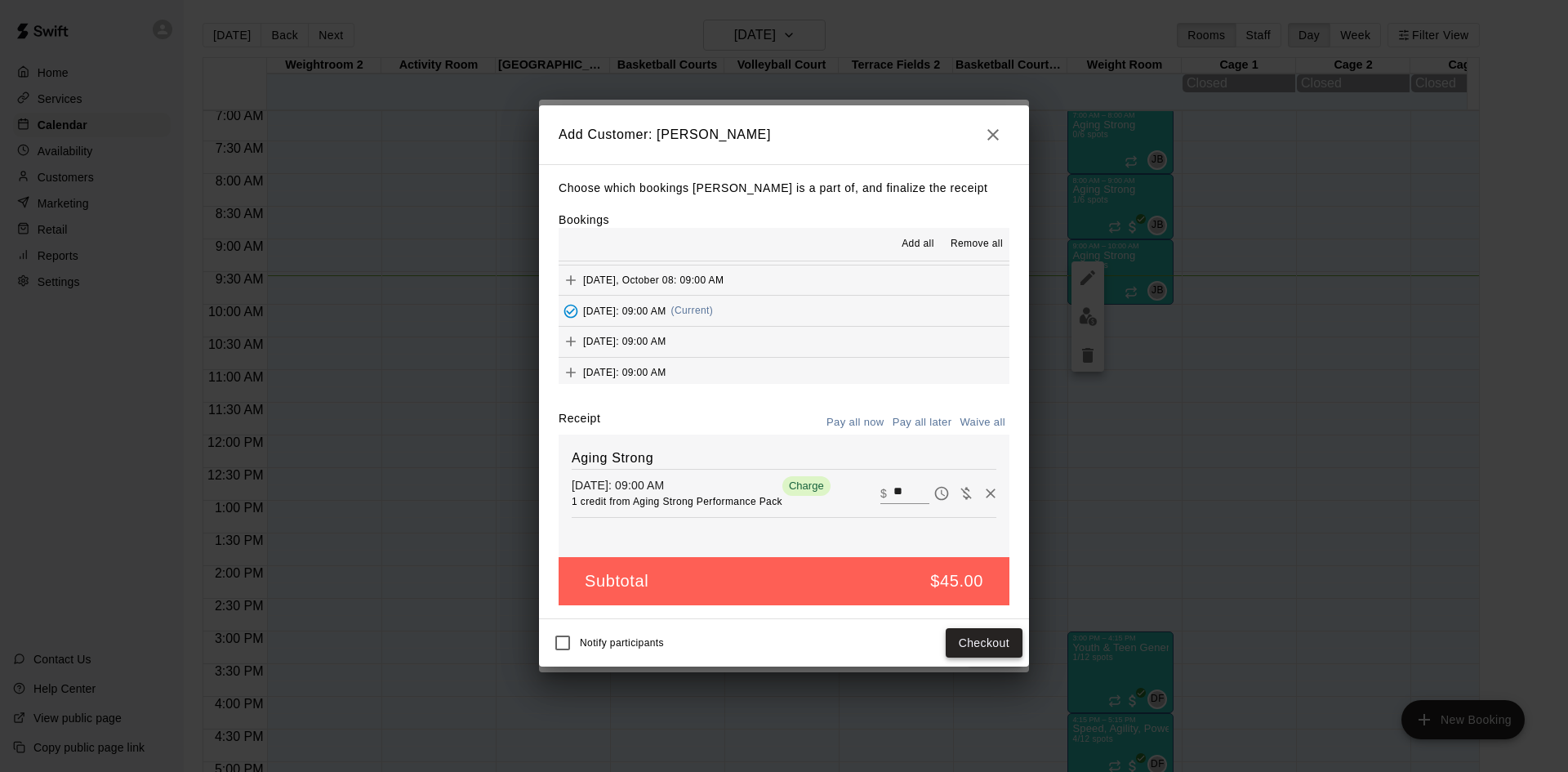
click at [978, 654] on button "Checkout" at bounding box center [984, 643] width 77 height 30
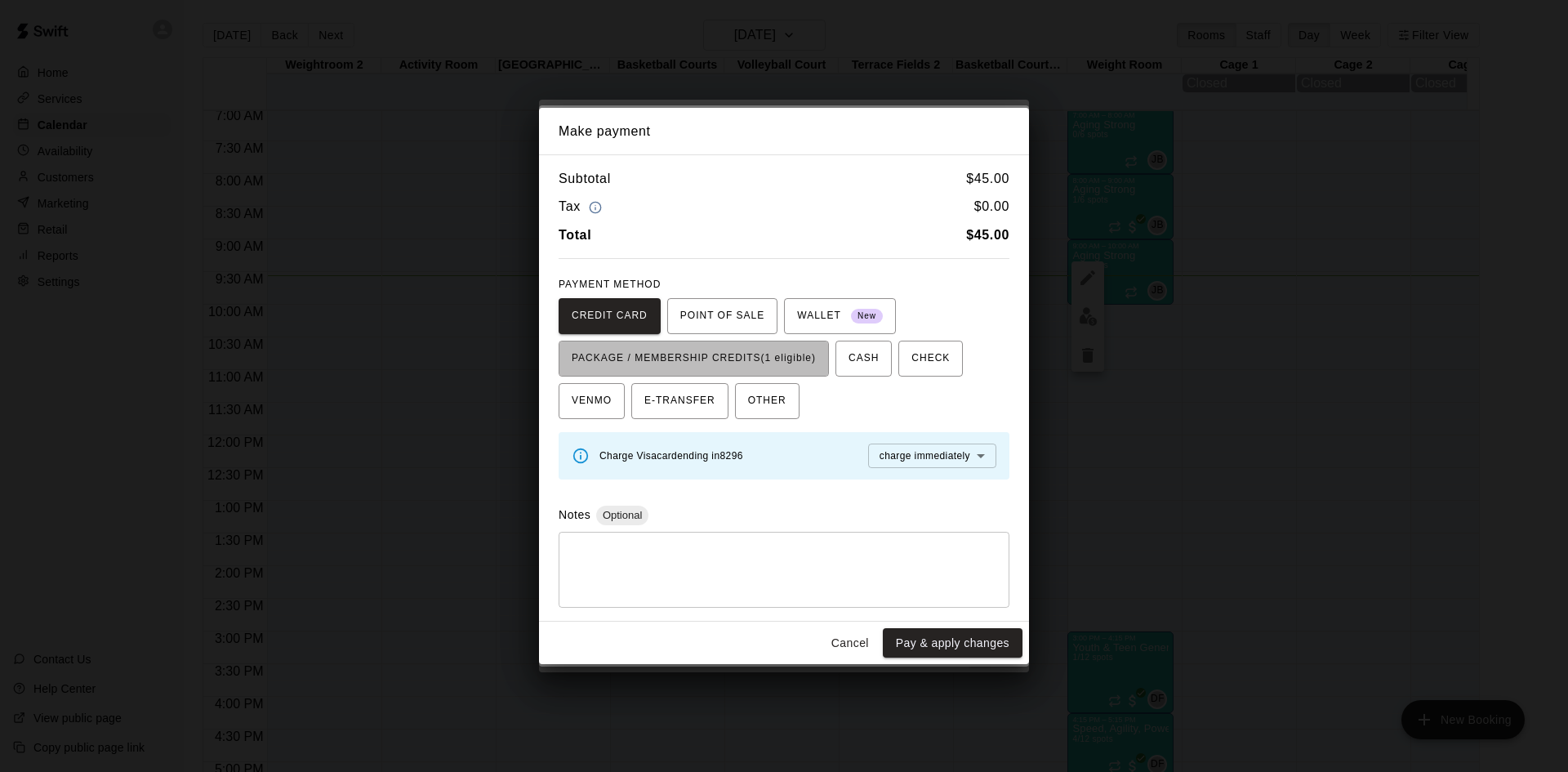
drag, startPoint x: 803, startPoint y: 367, endPoint x: 847, endPoint y: 437, distance: 82.7
click at [806, 368] on span "PACKAGE / MEMBERSHIP CREDITS (1 eligible)" at bounding box center [693, 359] width 244 height 26
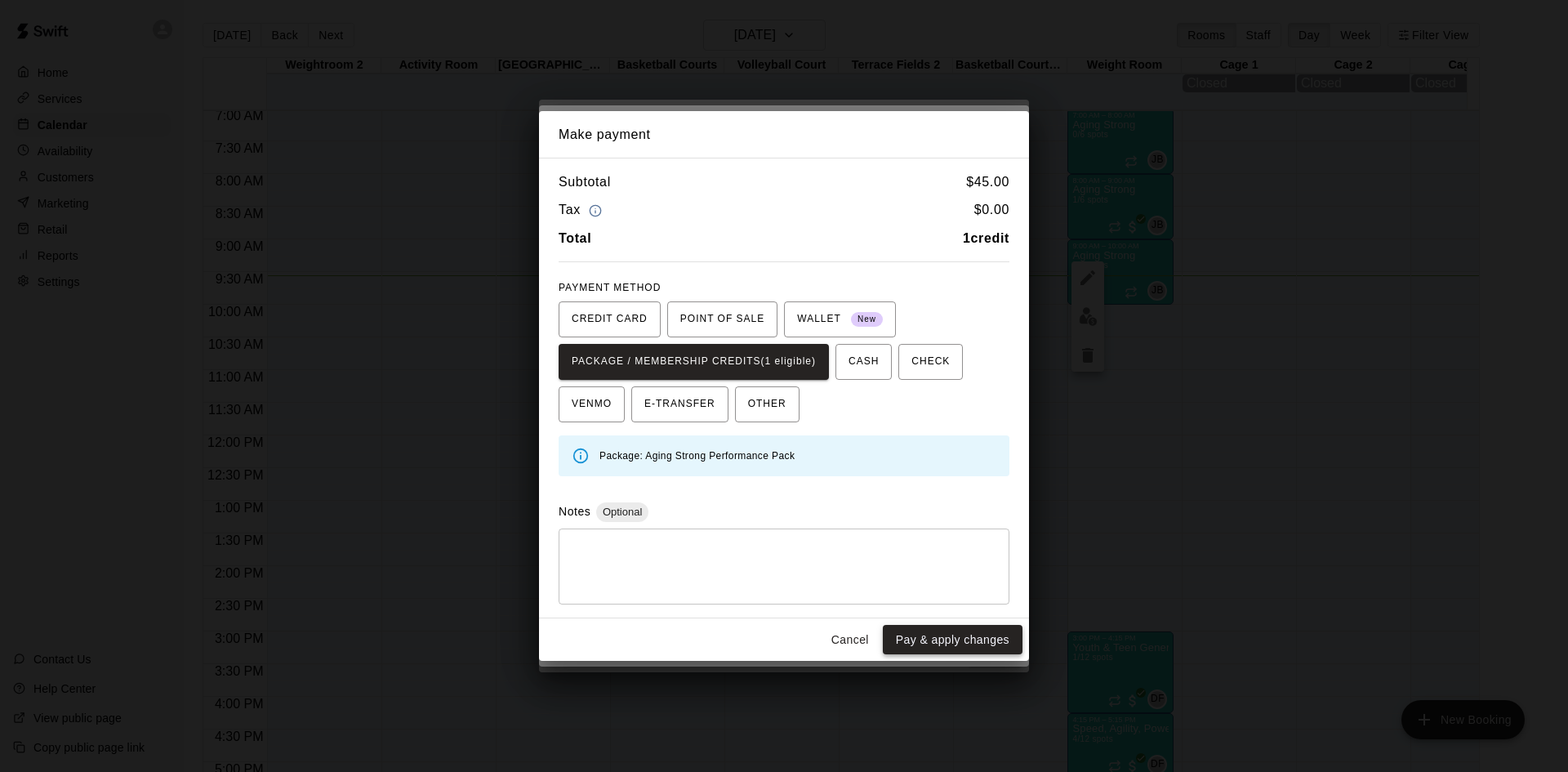
click at [917, 636] on button "Pay & apply changes" at bounding box center [953, 640] width 140 height 30
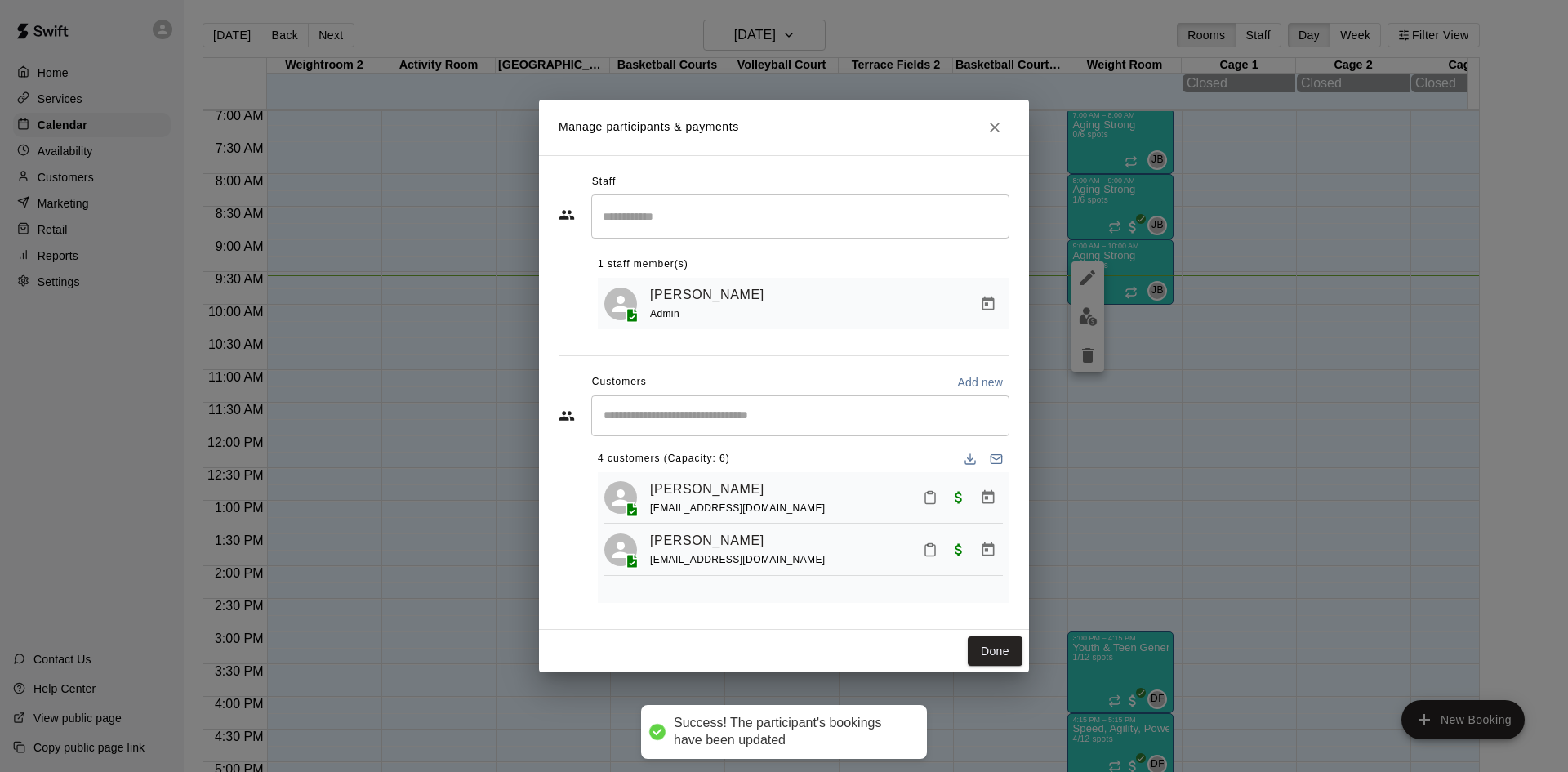
scroll to position [0, 0]
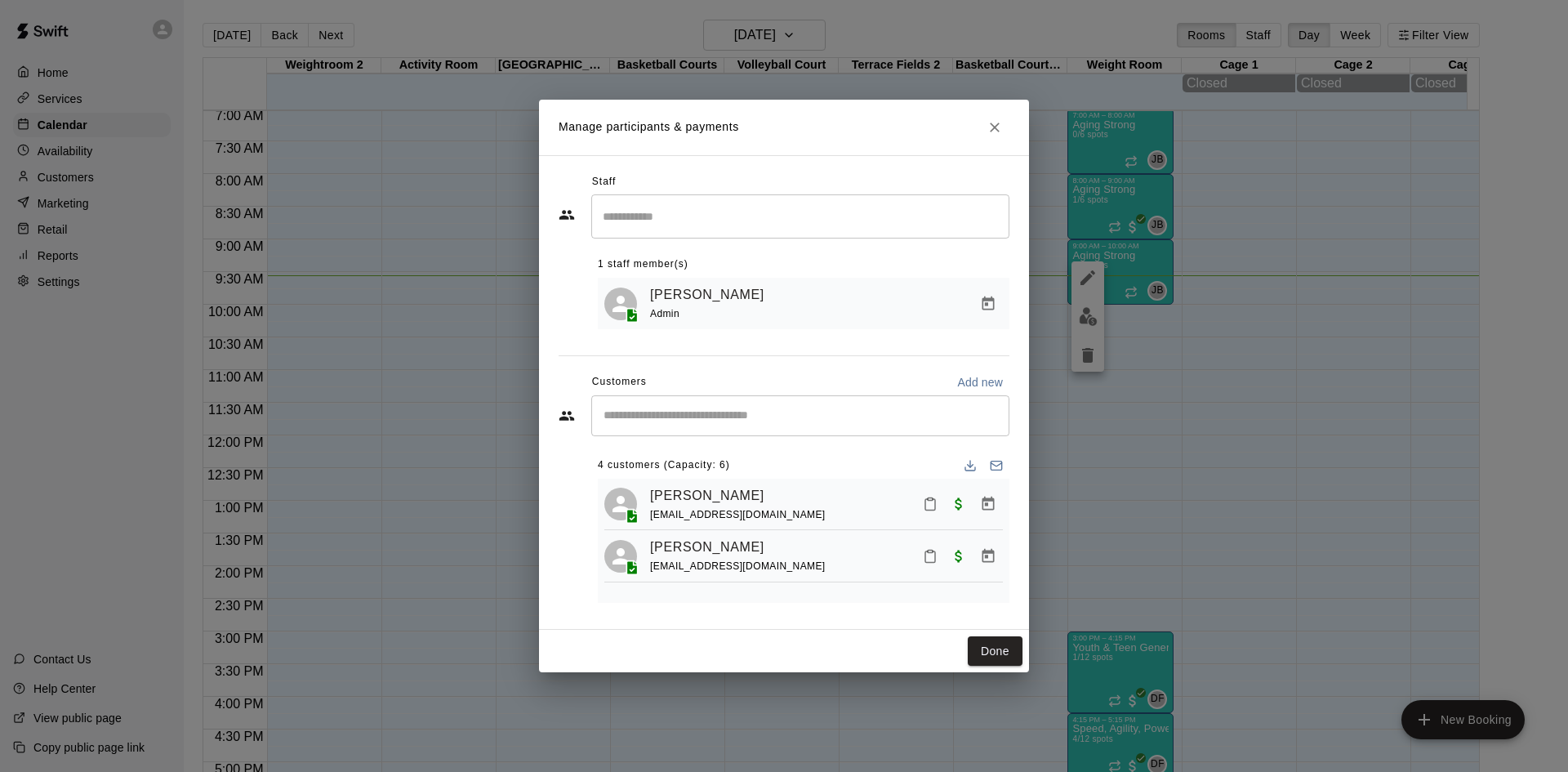
click at [792, 411] on input "Start typing to search customers..." at bounding box center [800, 415] width 404 height 16
type input "********"
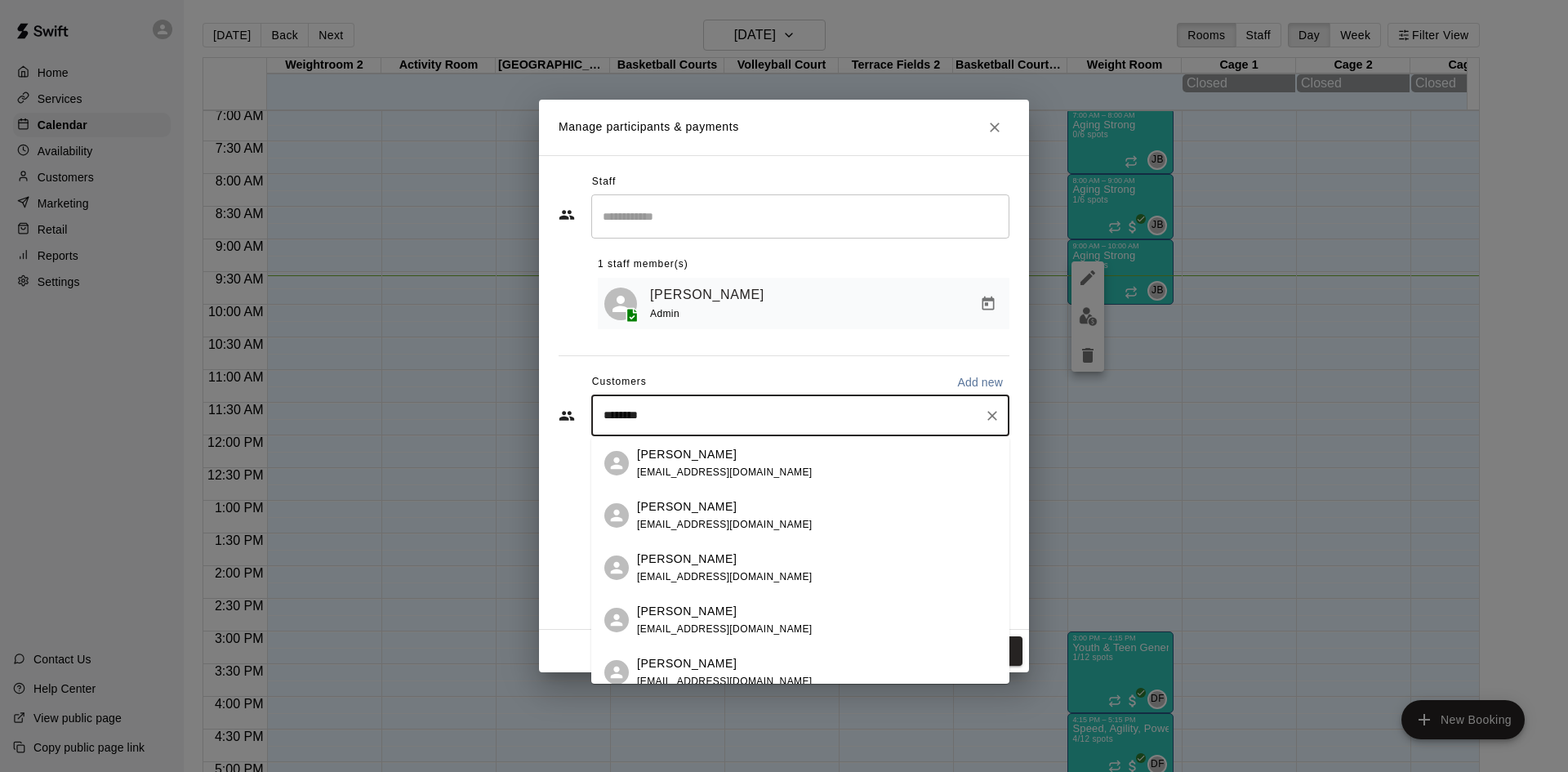
click at [771, 624] on div "[PERSON_NAME] [EMAIL_ADDRESS][DOMAIN_NAME]" at bounding box center [816, 620] width 360 height 35
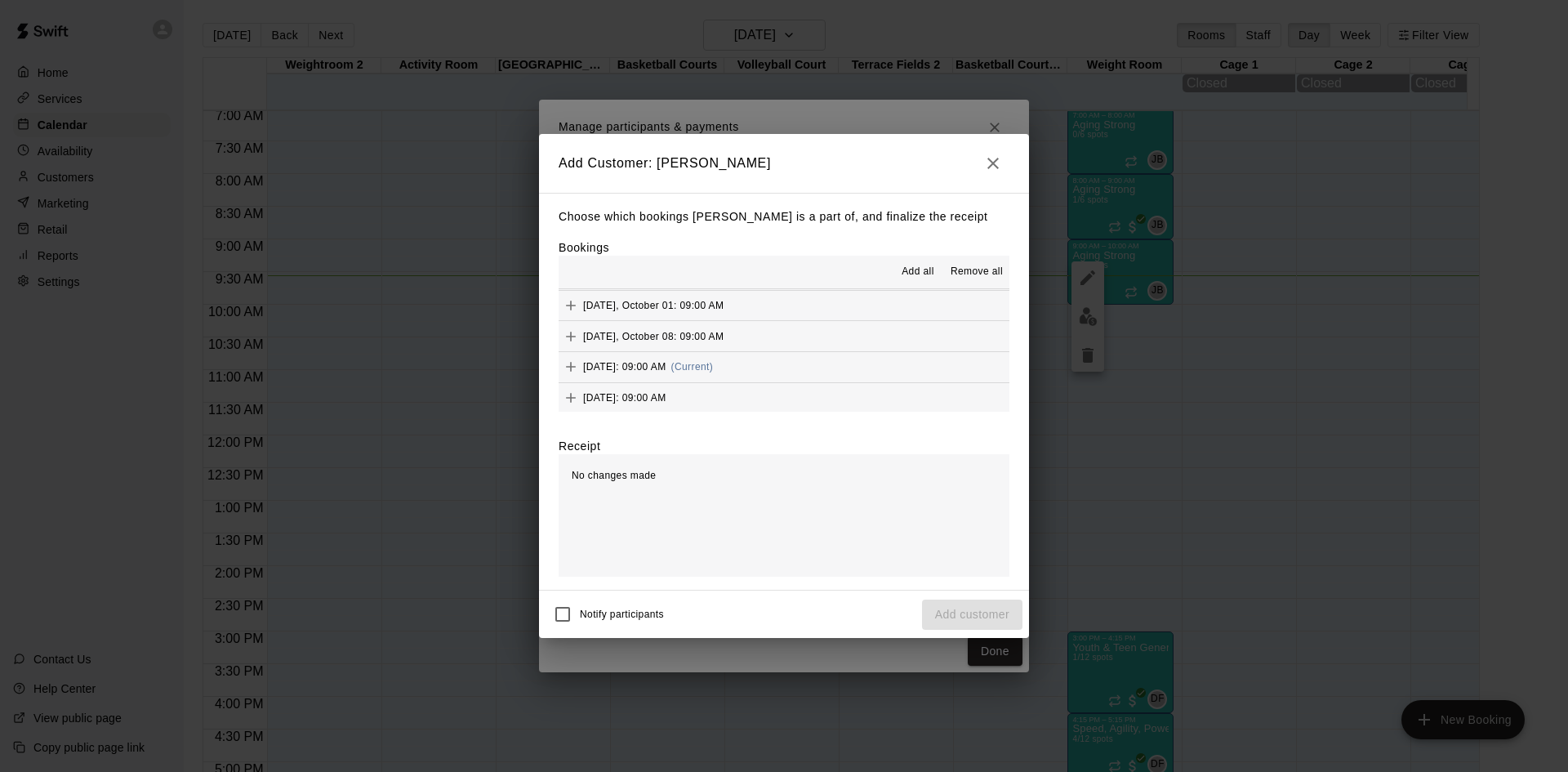
scroll to position [980, 0]
click at [713, 352] on div "[DATE]: 09:00 AM (Current)" at bounding box center [636, 339] width 155 height 25
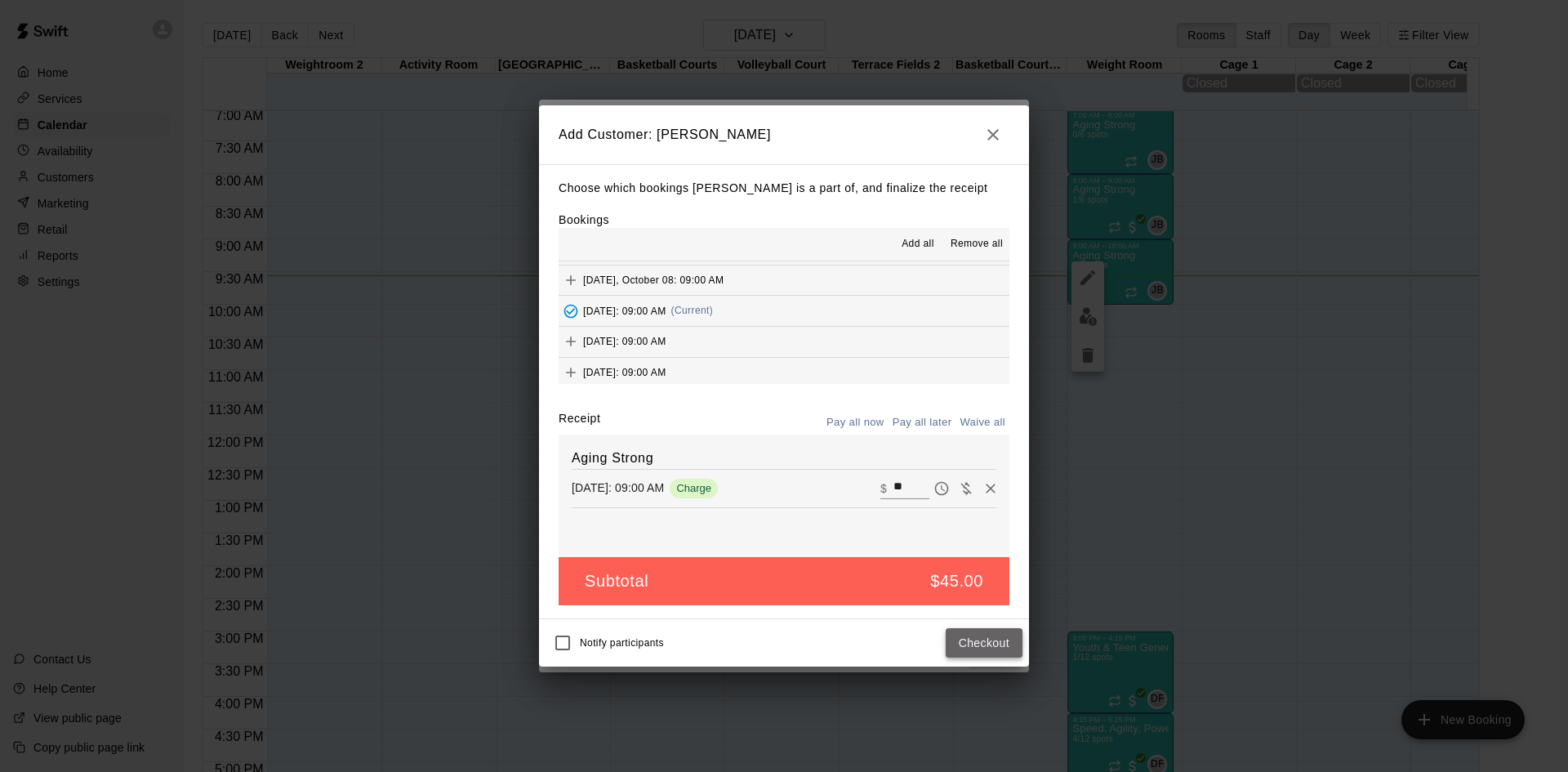
click at [976, 646] on button "Checkout" at bounding box center [984, 643] width 77 height 30
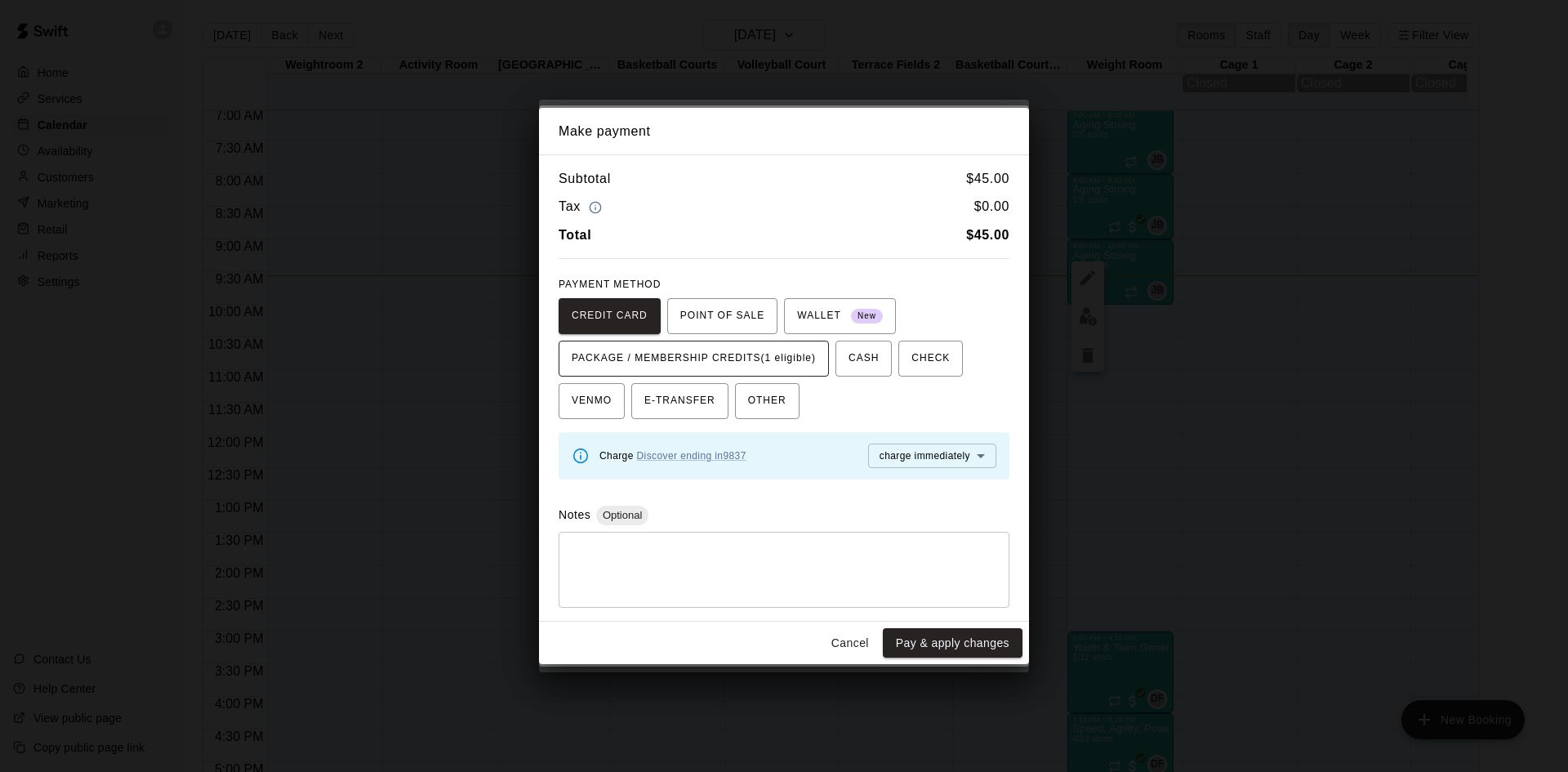
click at [793, 364] on span "PACKAGE / MEMBERSHIP CREDITS (1 eligible)" at bounding box center [693, 359] width 244 height 26
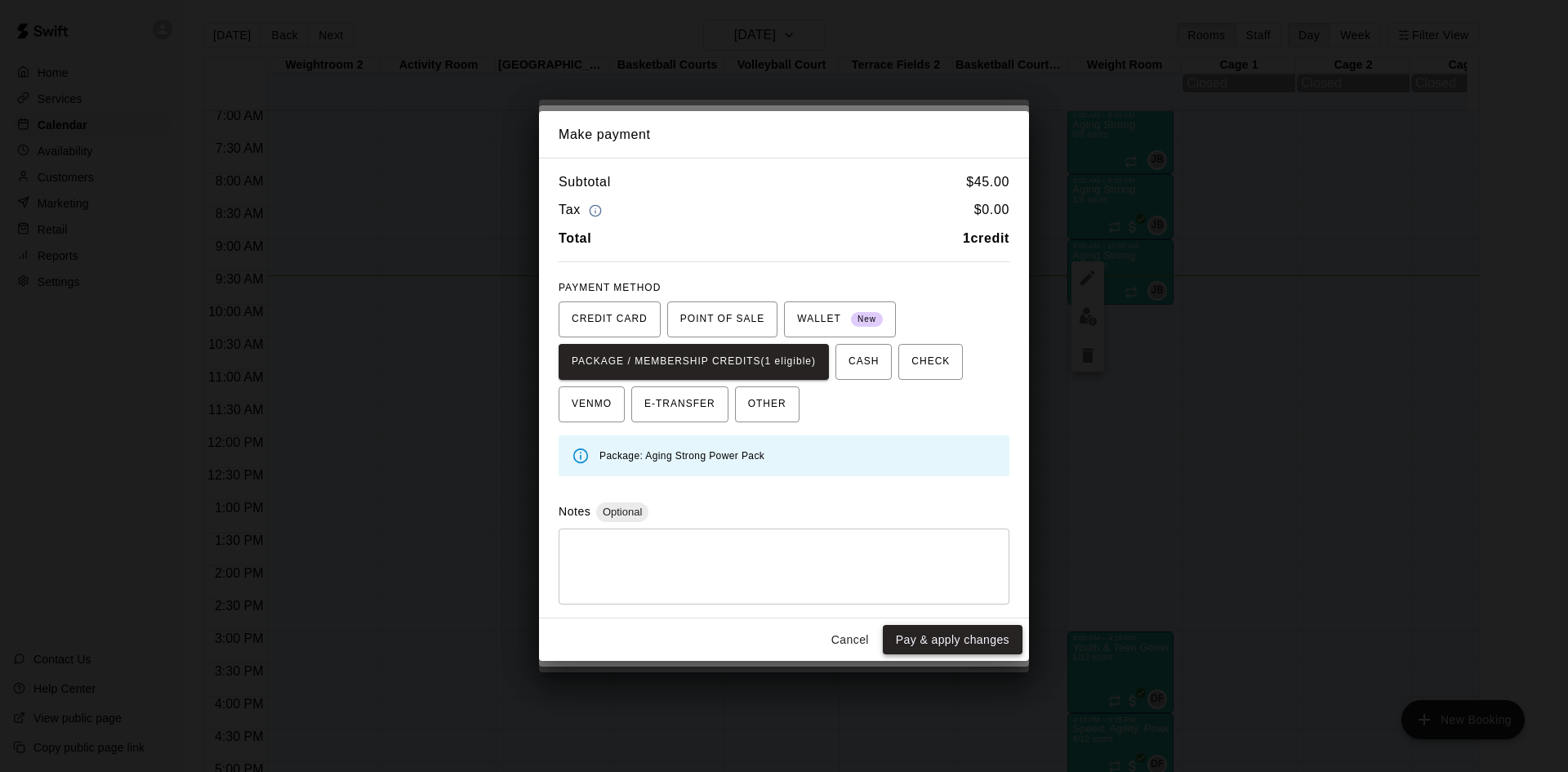
click at [929, 646] on button "Pay & apply changes" at bounding box center [953, 640] width 140 height 30
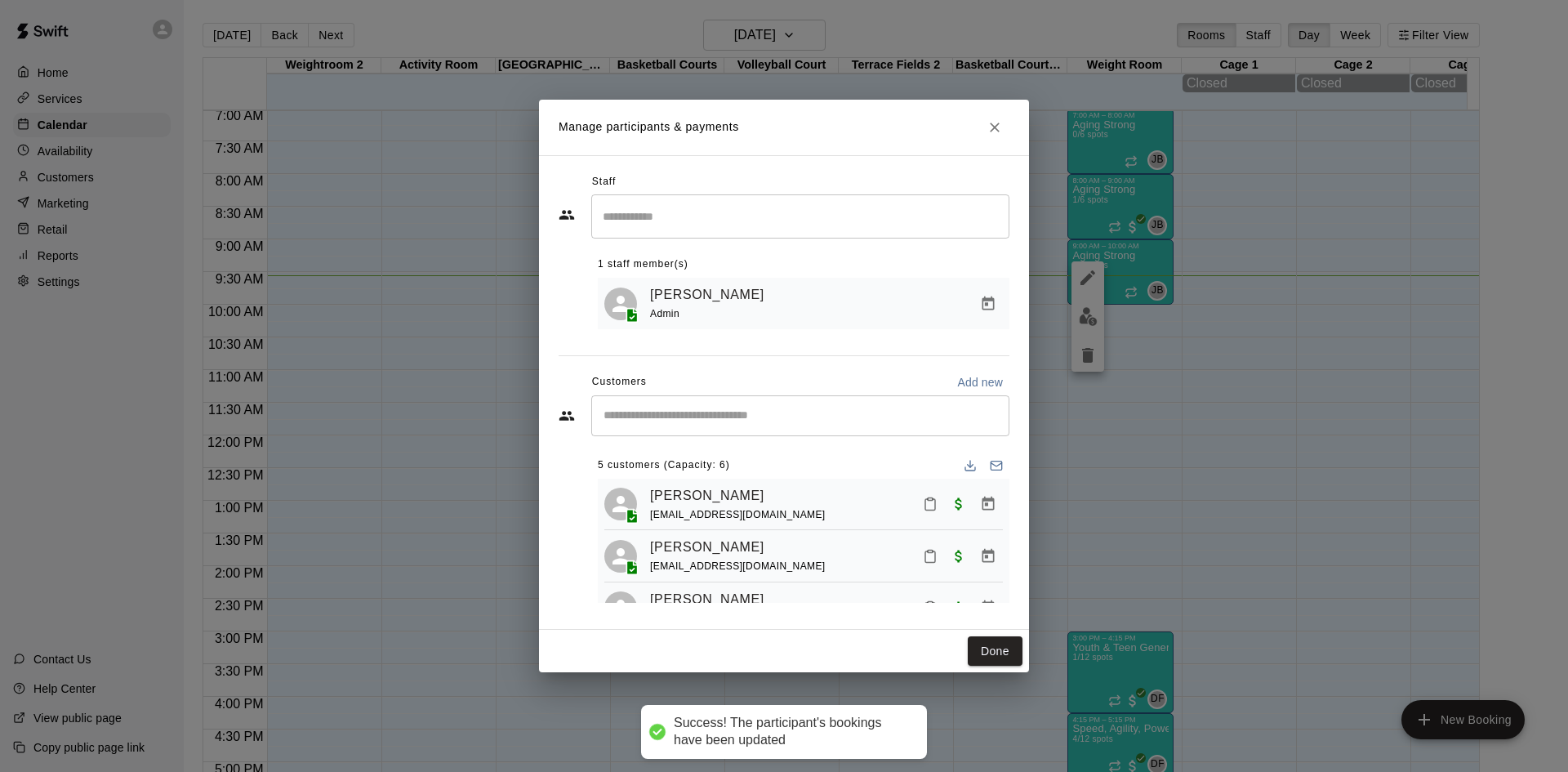
scroll to position [0, 0]
click at [814, 424] on input "Start typing to search customers..." at bounding box center [800, 415] width 404 height 16
type input "*****"
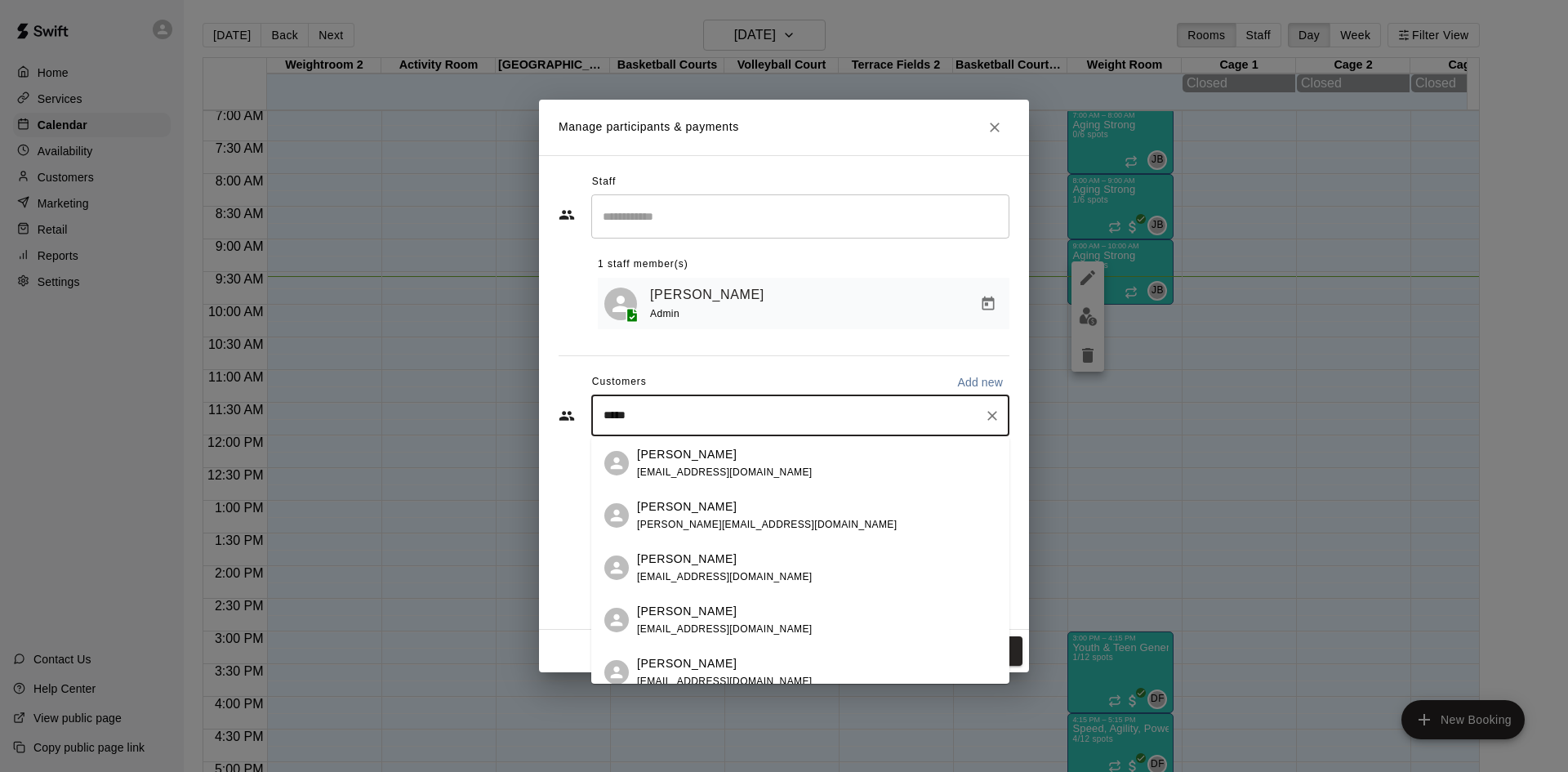
click at [784, 474] on div "[PERSON_NAME] [EMAIL_ADDRESS][DOMAIN_NAME]" at bounding box center [816, 464] width 360 height 35
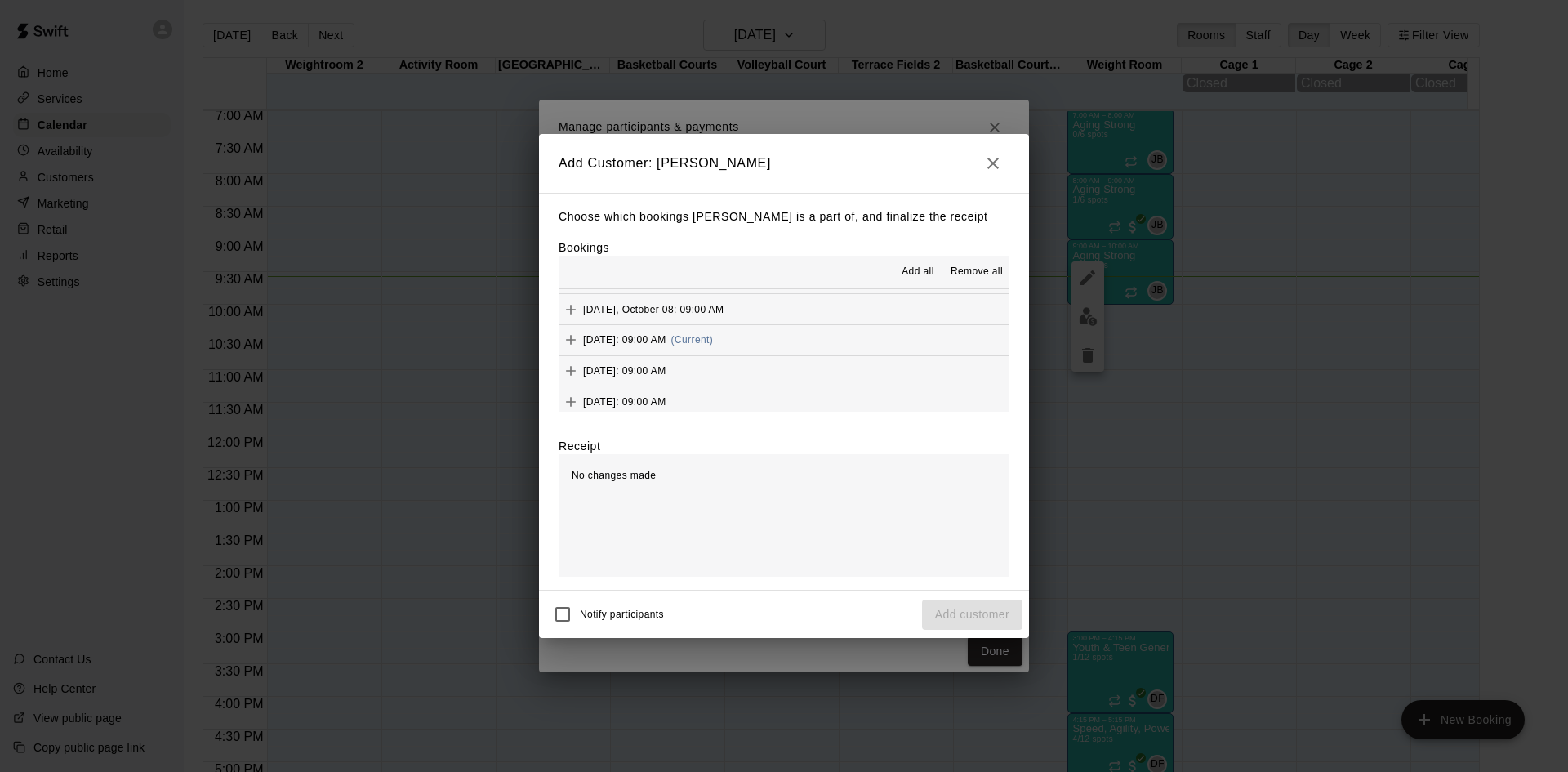
scroll to position [980, 0]
click at [821, 348] on button "[DATE]: 09:00 AM (Current)" at bounding box center [784, 339] width 451 height 30
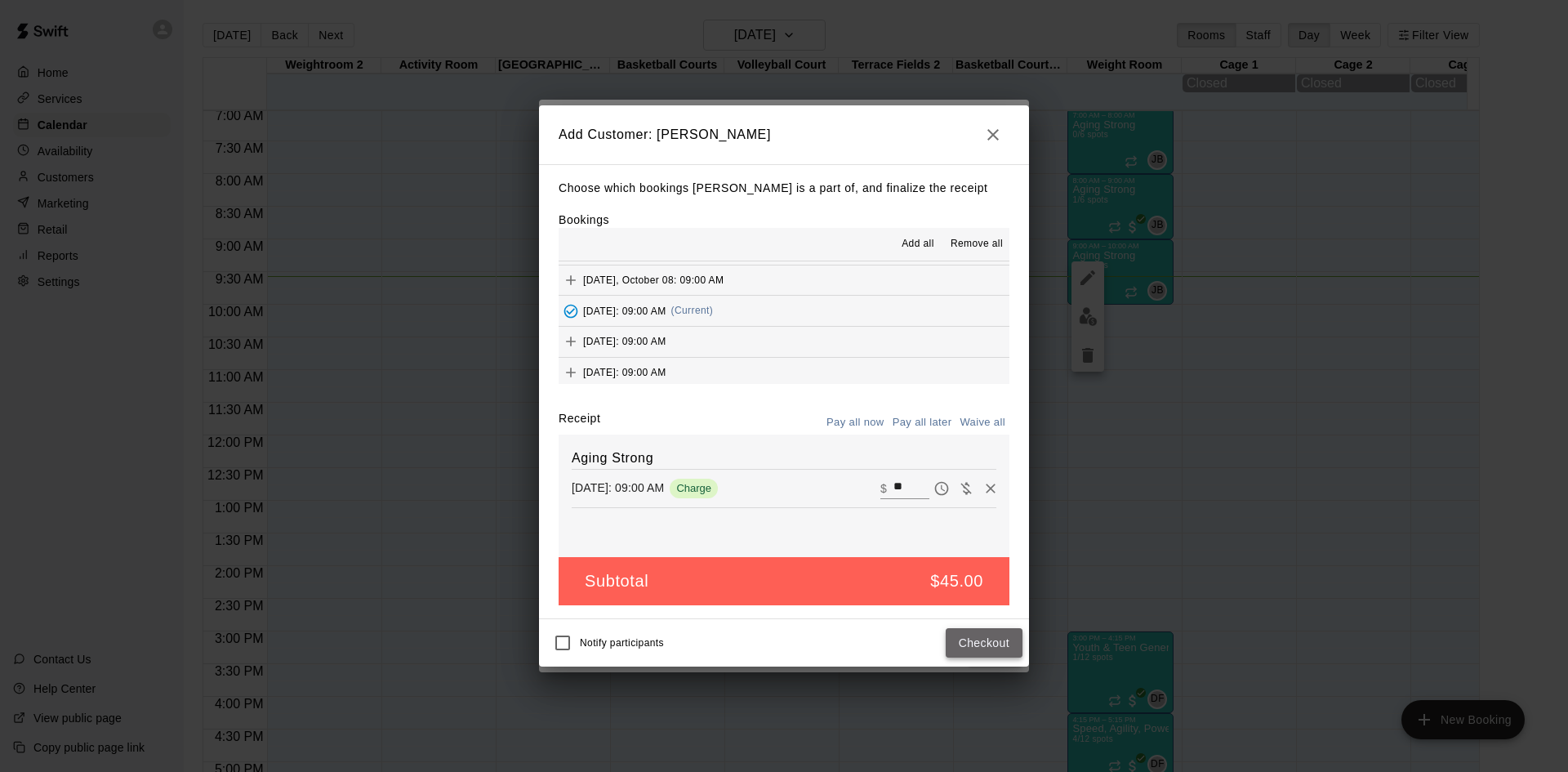
click at [962, 644] on button "Checkout" at bounding box center [984, 643] width 77 height 30
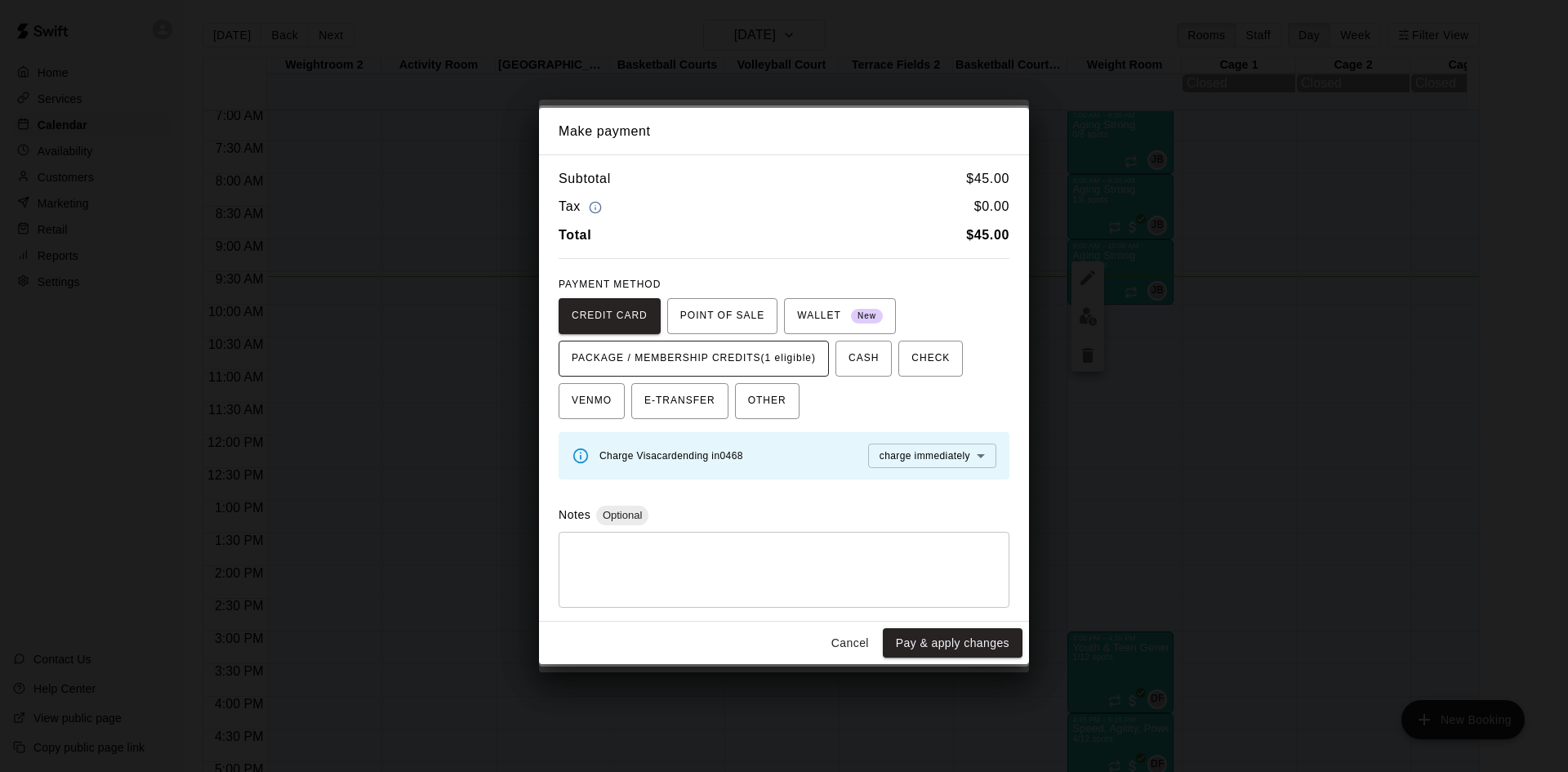
click at [789, 358] on span "PACKAGE / MEMBERSHIP CREDITS (1 eligible)" at bounding box center [693, 359] width 244 height 26
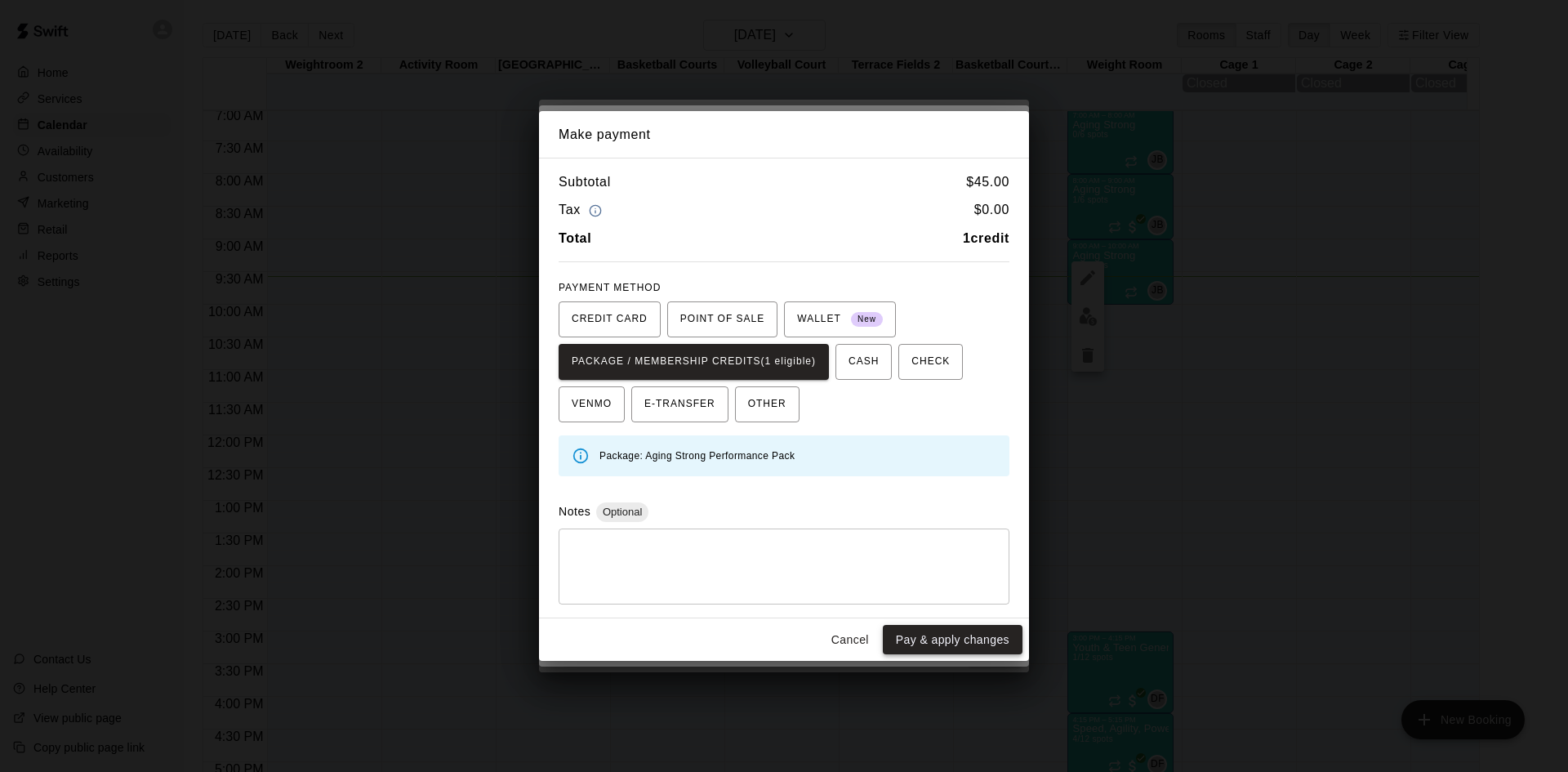
click at [972, 643] on button "Pay & apply changes" at bounding box center [953, 640] width 140 height 30
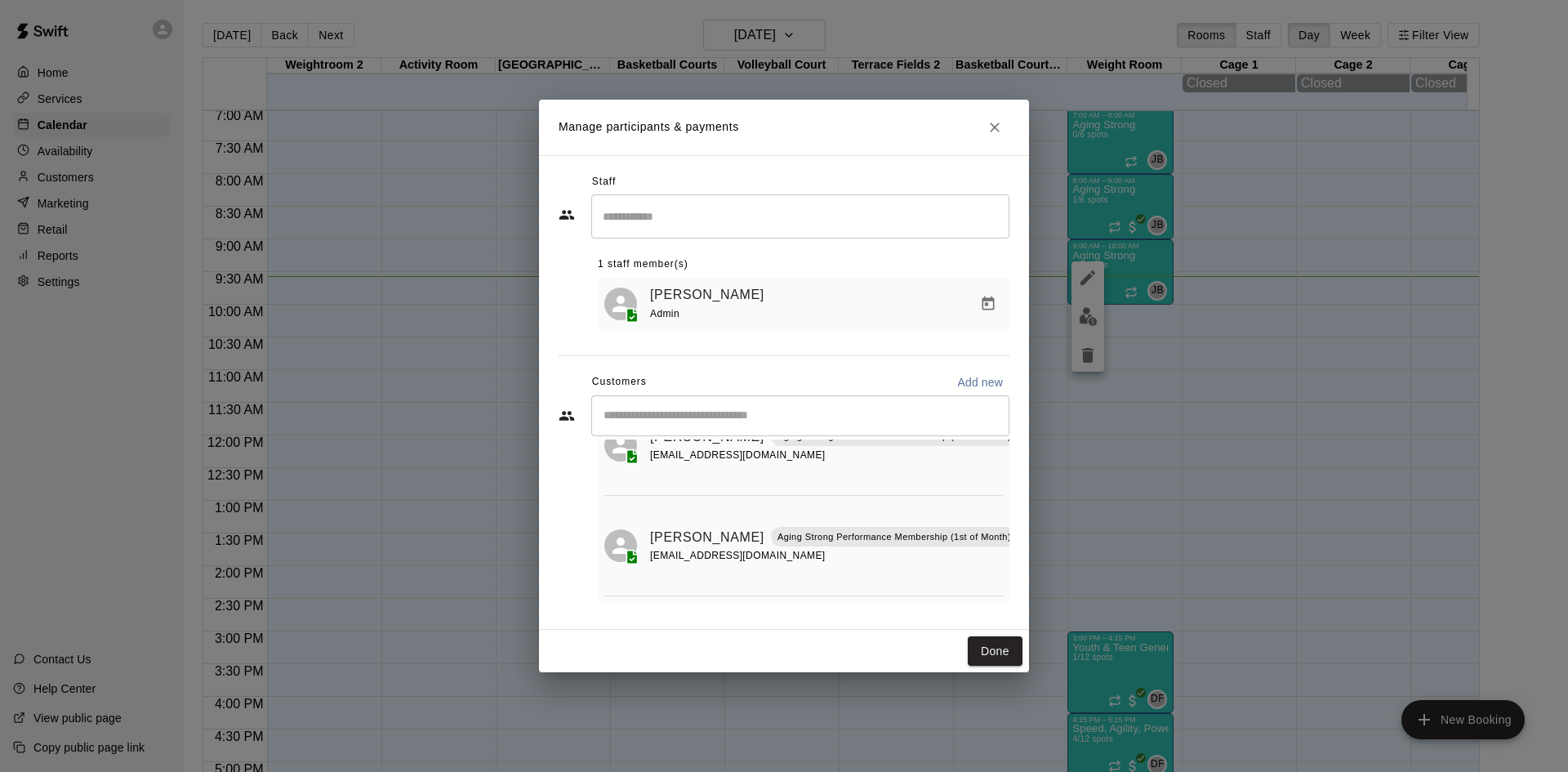
scroll to position [0, 0]
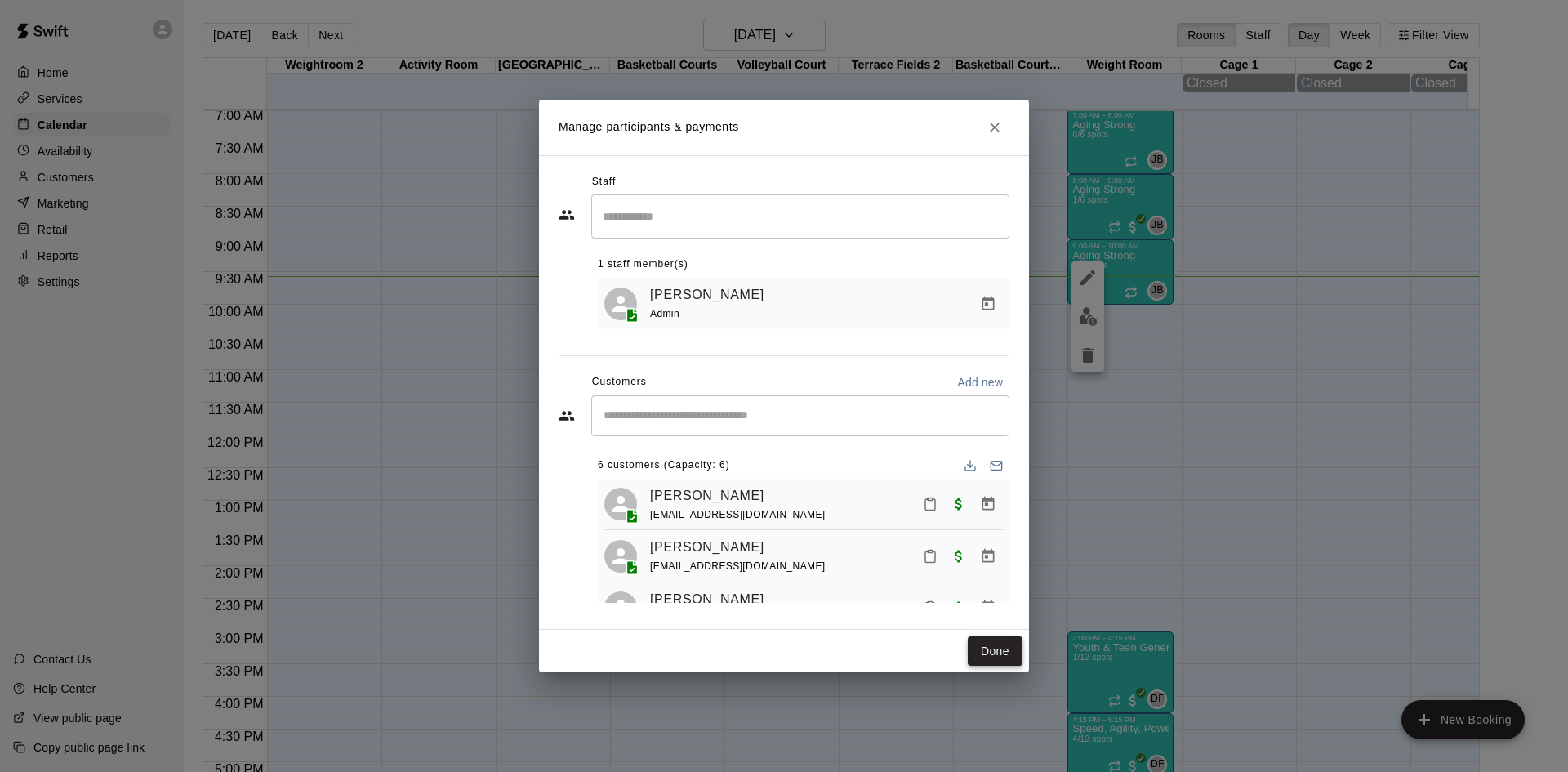
click at [1011, 650] on button "Done" at bounding box center [996, 651] width 55 height 30
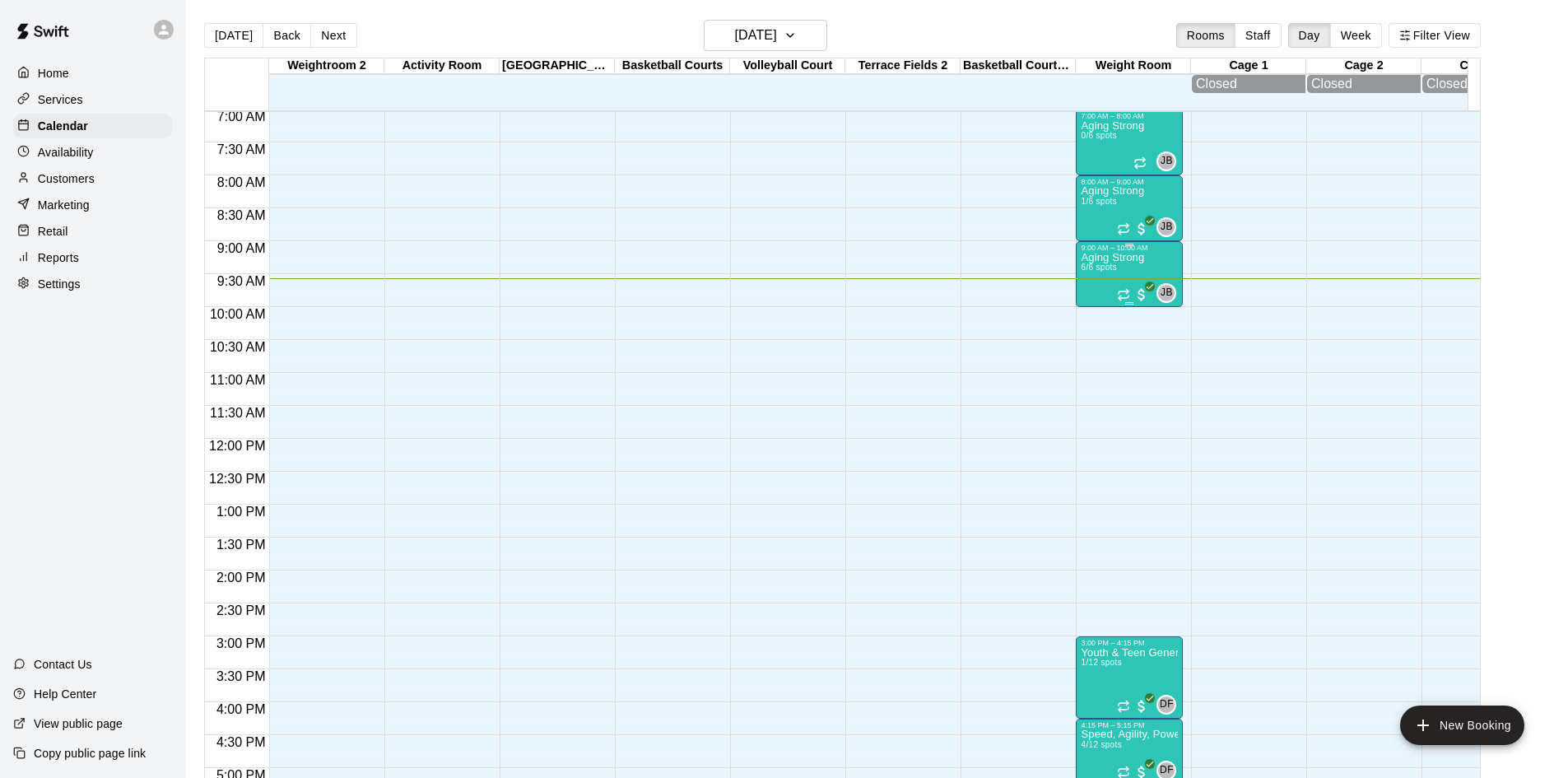
click at [1122, 269] on div "Aging Strong 6/6 spots" at bounding box center [1111, 641] width 63 height 778
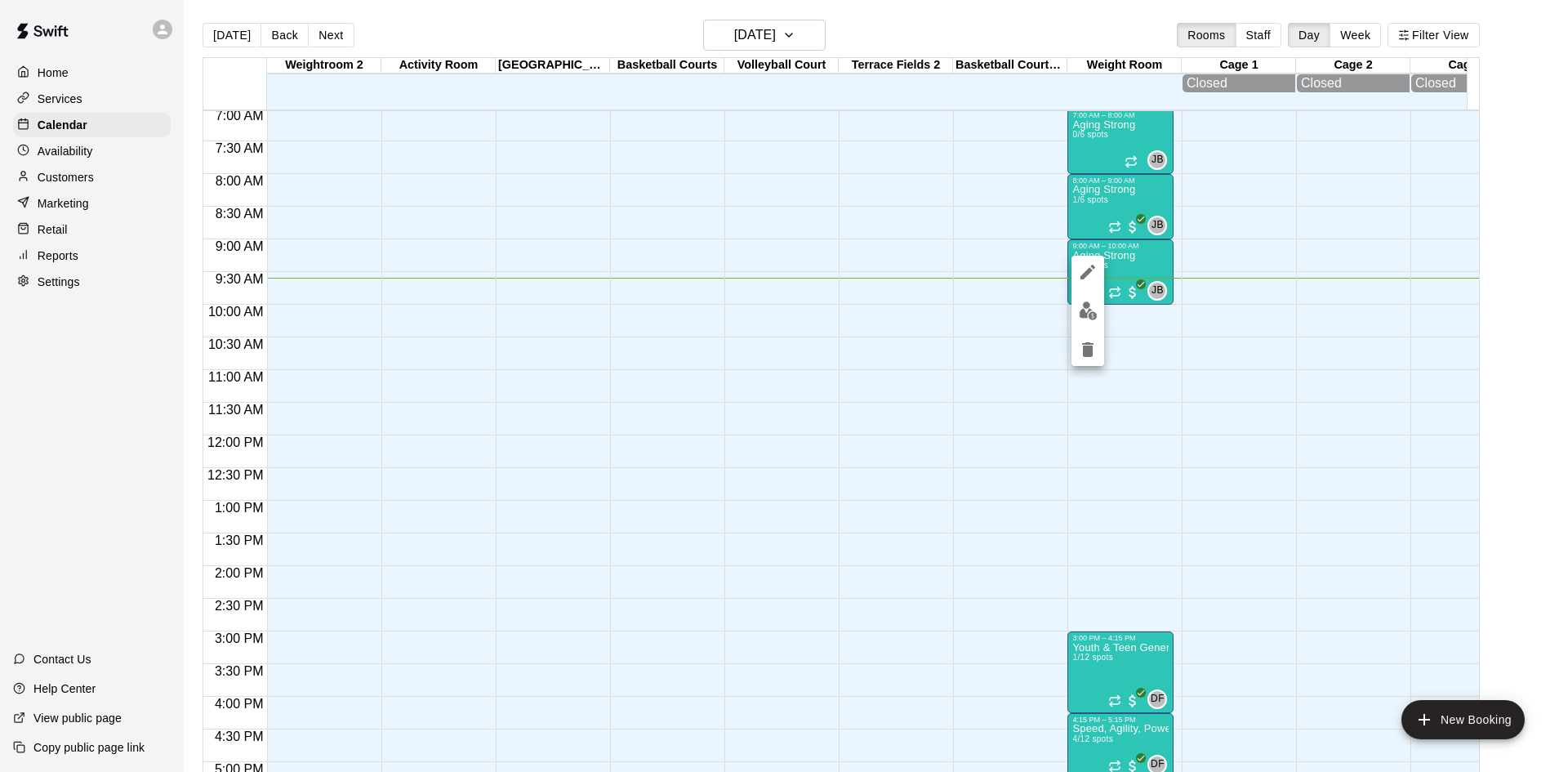
click at [1095, 304] on img "edit" at bounding box center [1088, 310] width 19 height 19
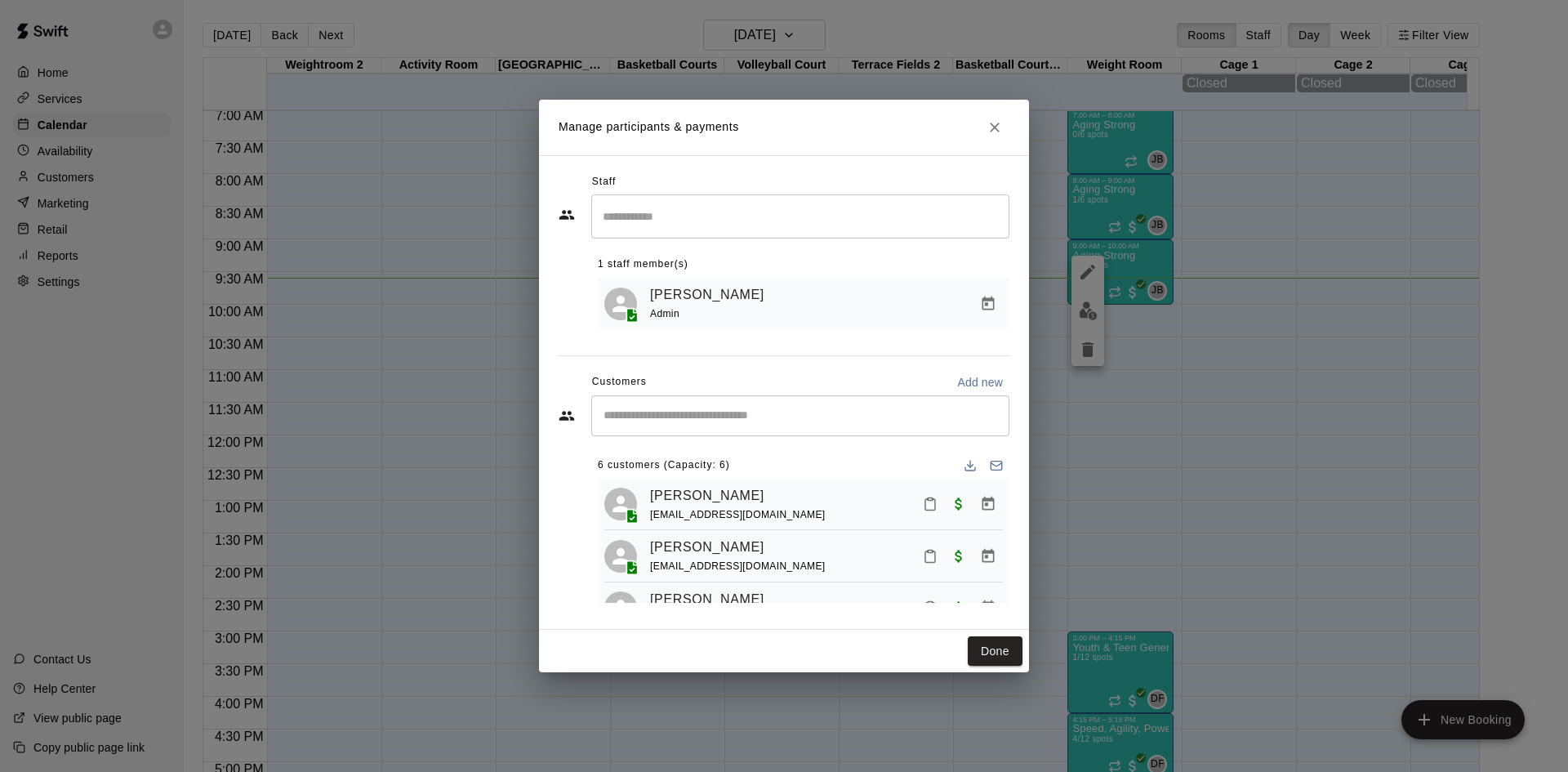
click at [869, 447] on div "6 customers (Capacity: 6) [PERSON_NAME] [EMAIL_ADDRESS][DOMAIN_NAME] [PERSON_NA…" at bounding box center [804, 521] width 412 height 163
click at [875, 428] on div "​" at bounding box center [800, 416] width 418 height 41
type input "*"
type input "*****"
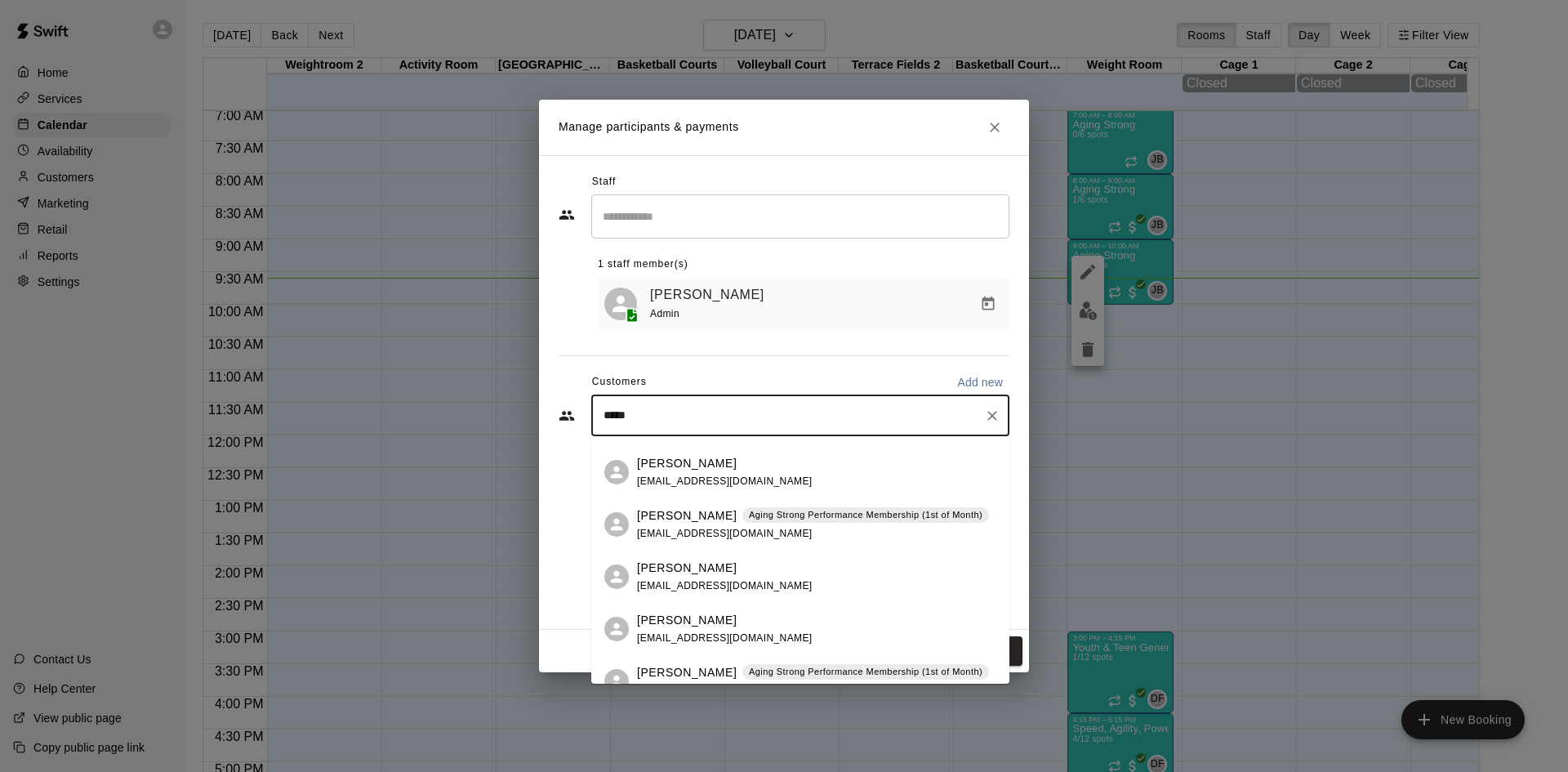
scroll to position [163, 0]
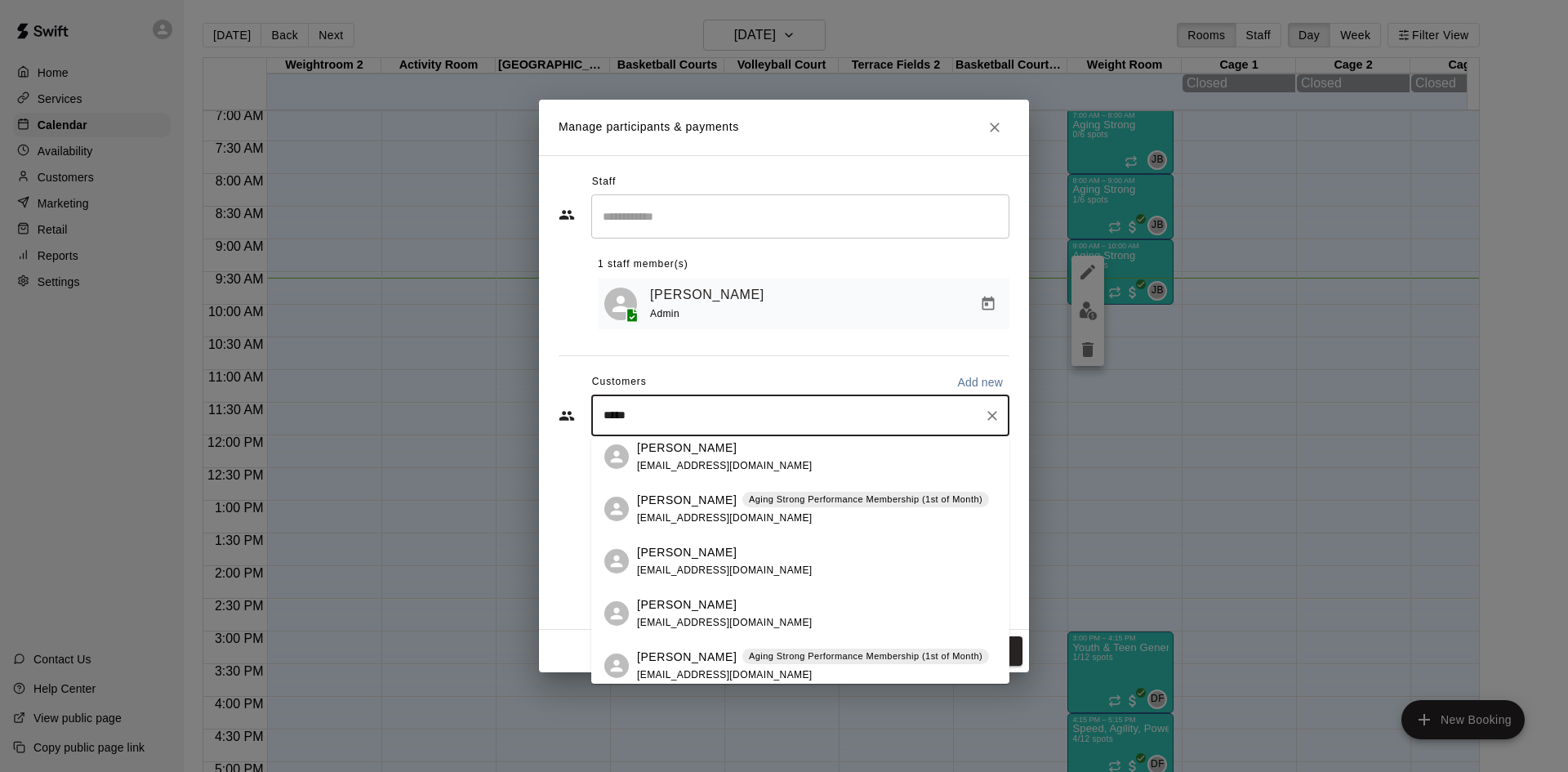
click at [804, 508] on div "[PERSON_NAME] Aging Strong Performance Membership (1st of Month) [EMAIL_ADDRESS…" at bounding box center [813, 510] width 352 height 35
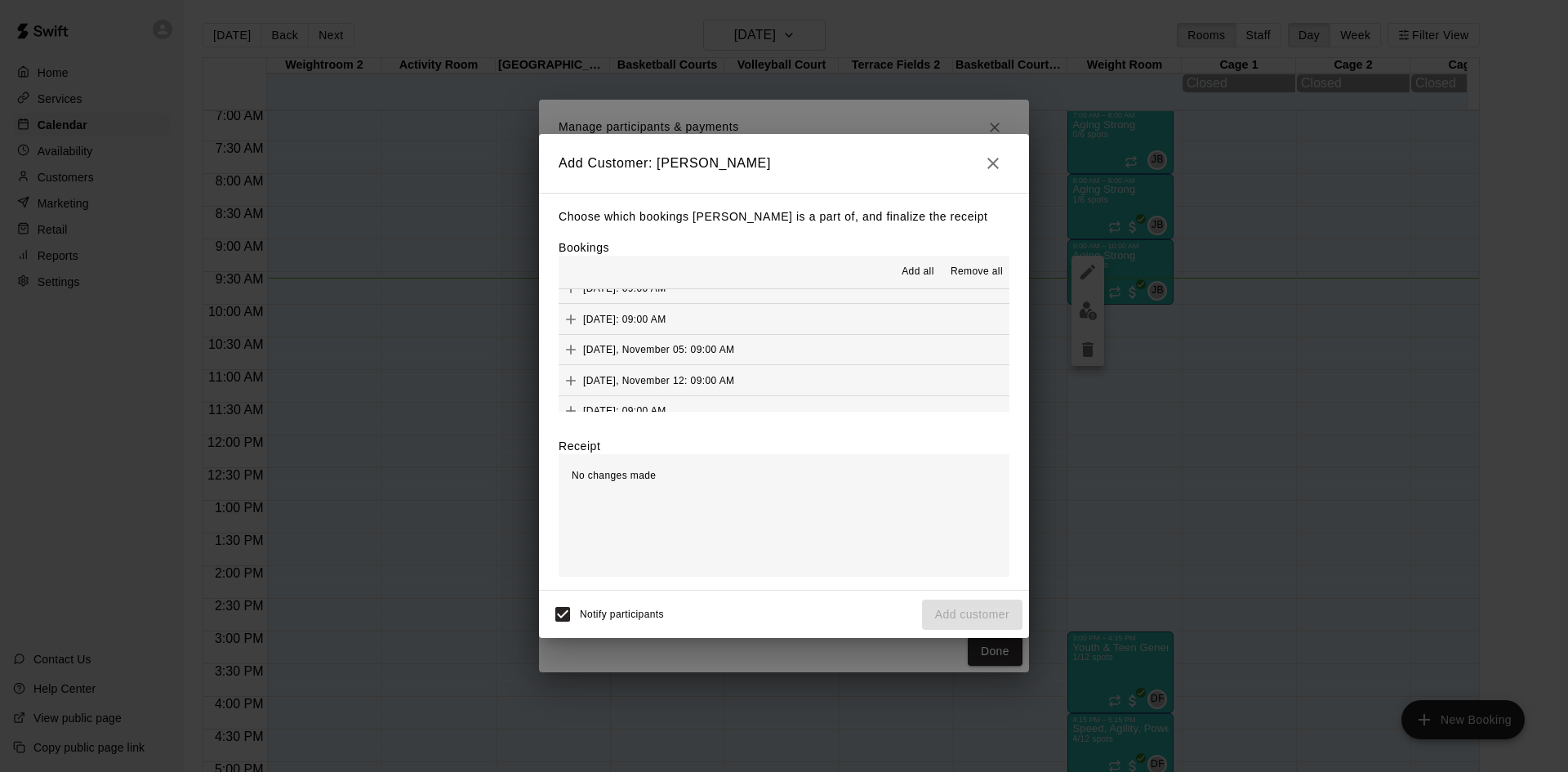
scroll to position [980, 0]
click at [825, 342] on button "[DATE]: 09:00 AM (Current)" at bounding box center [784, 339] width 451 height 30
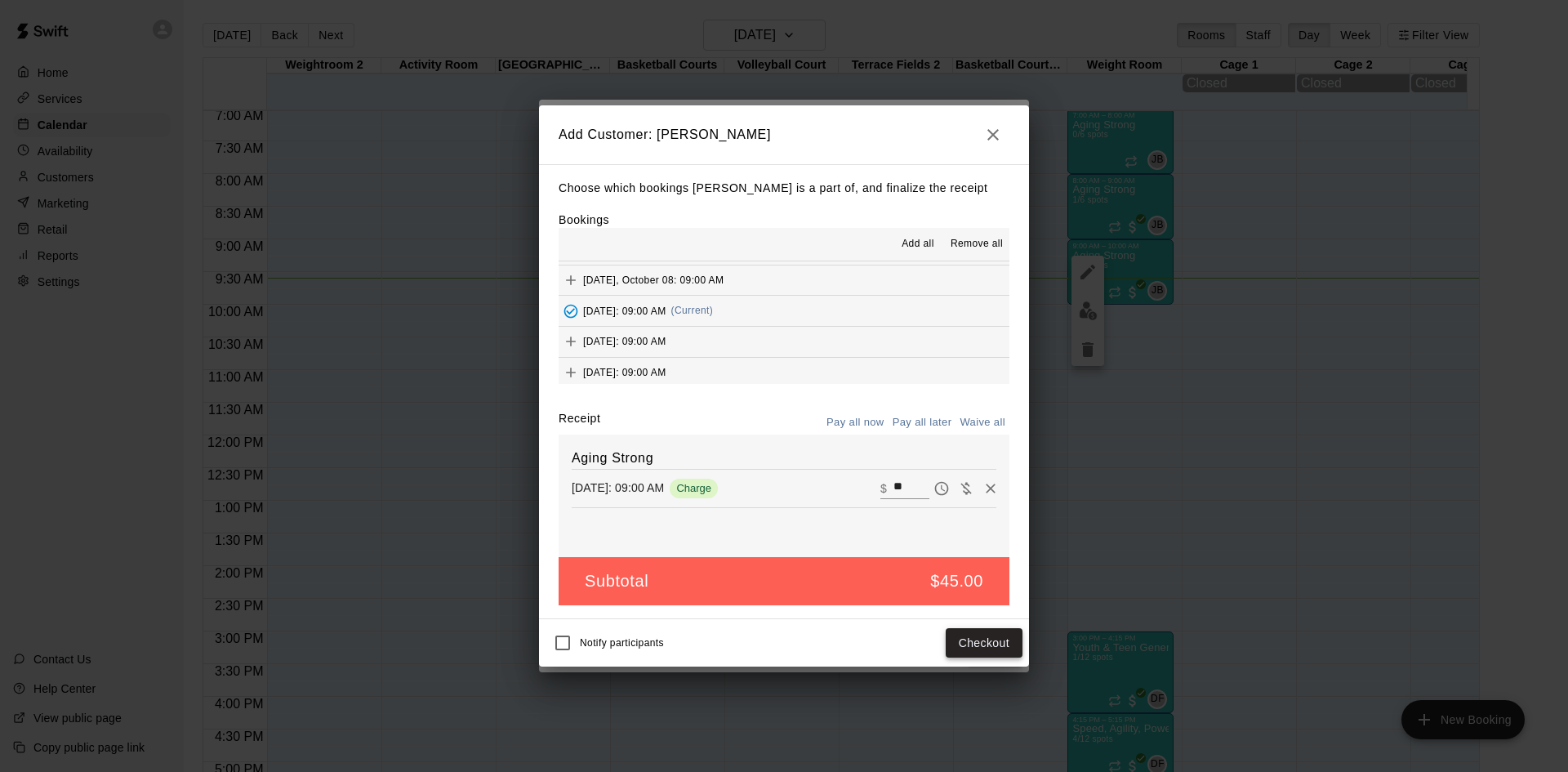
click at [958, 640] on button "Checkout" at bounding box center [984, 643] width 77 height 30
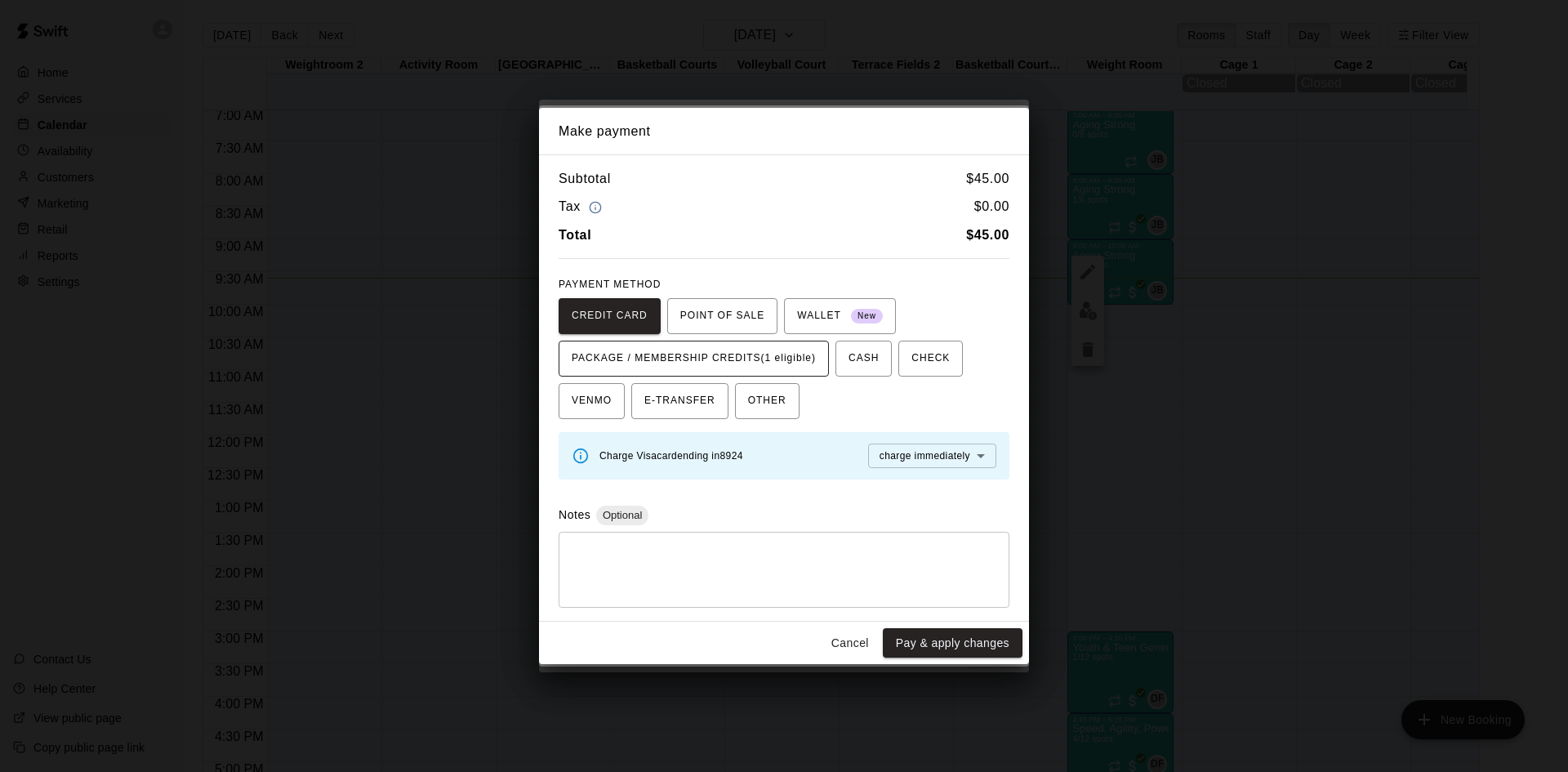
click at [806, 347] on span "PACKAGE / MEMBERSHIP CREDITS (1 eligible)" at bounding box center [693, 359] width 244 height 26
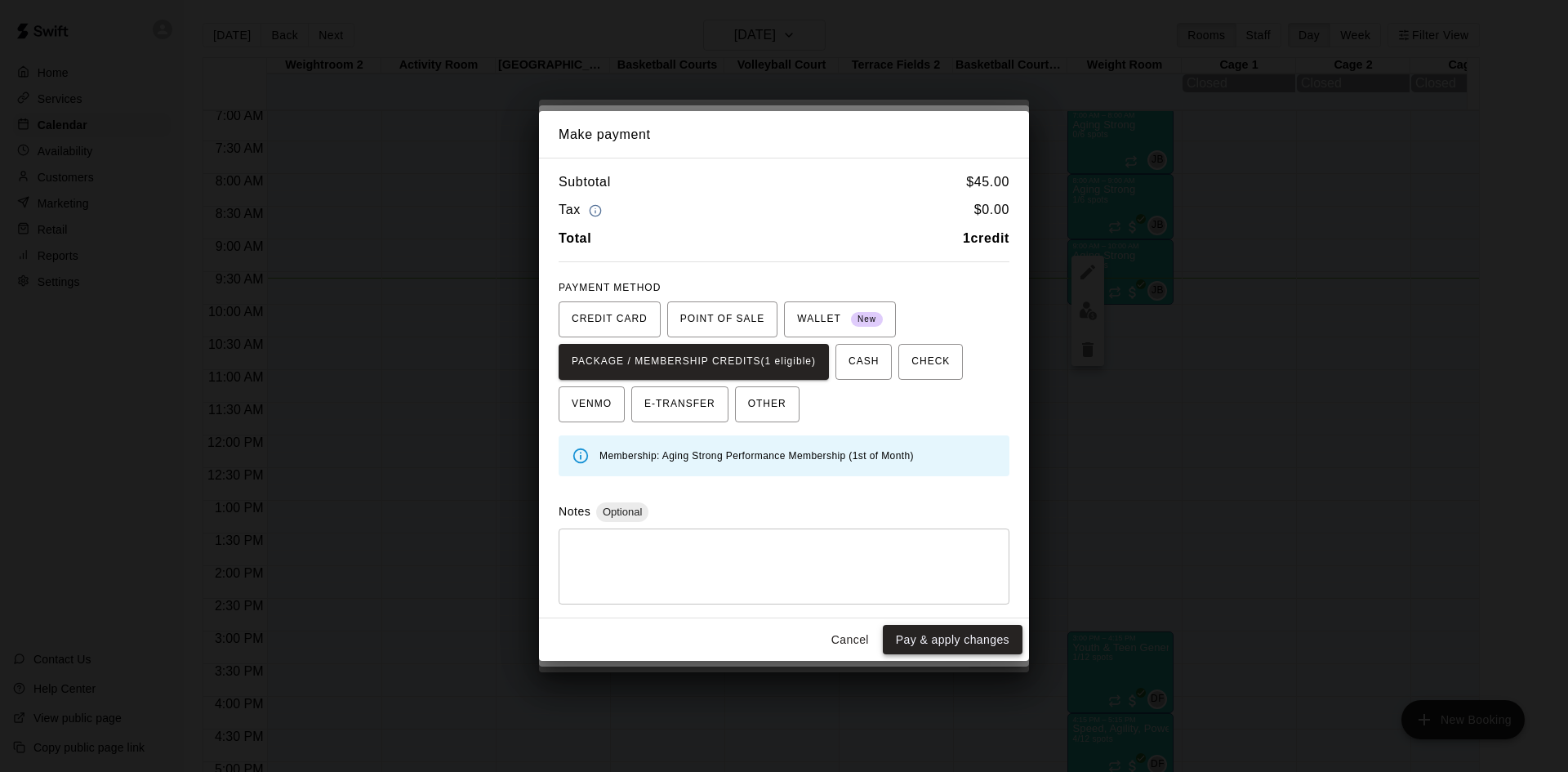
click at [974, 633] on button "Pay & apply changes" at bounding box center [953, 640] width 140 height 30
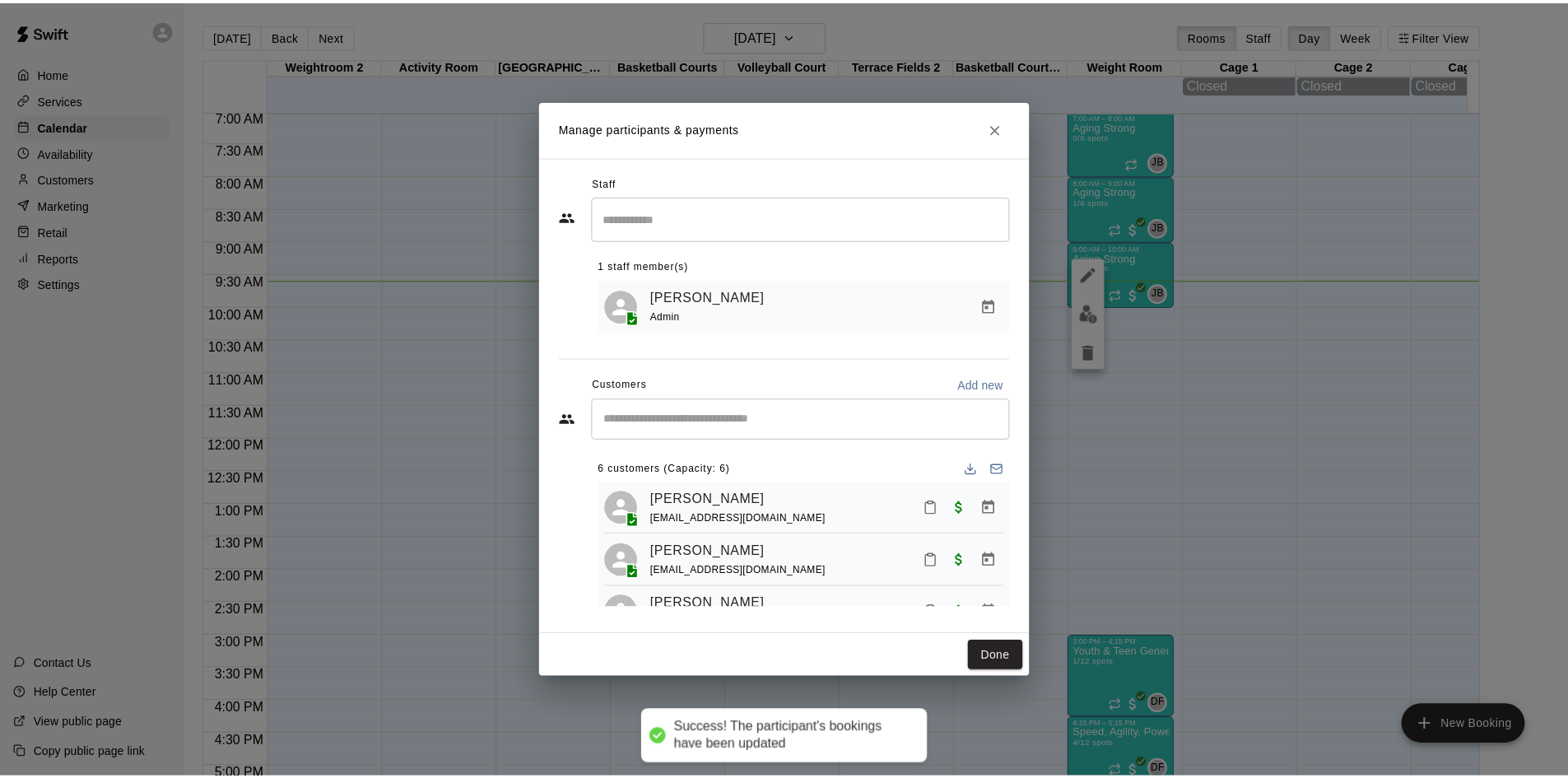
scroll to position [0, 0]
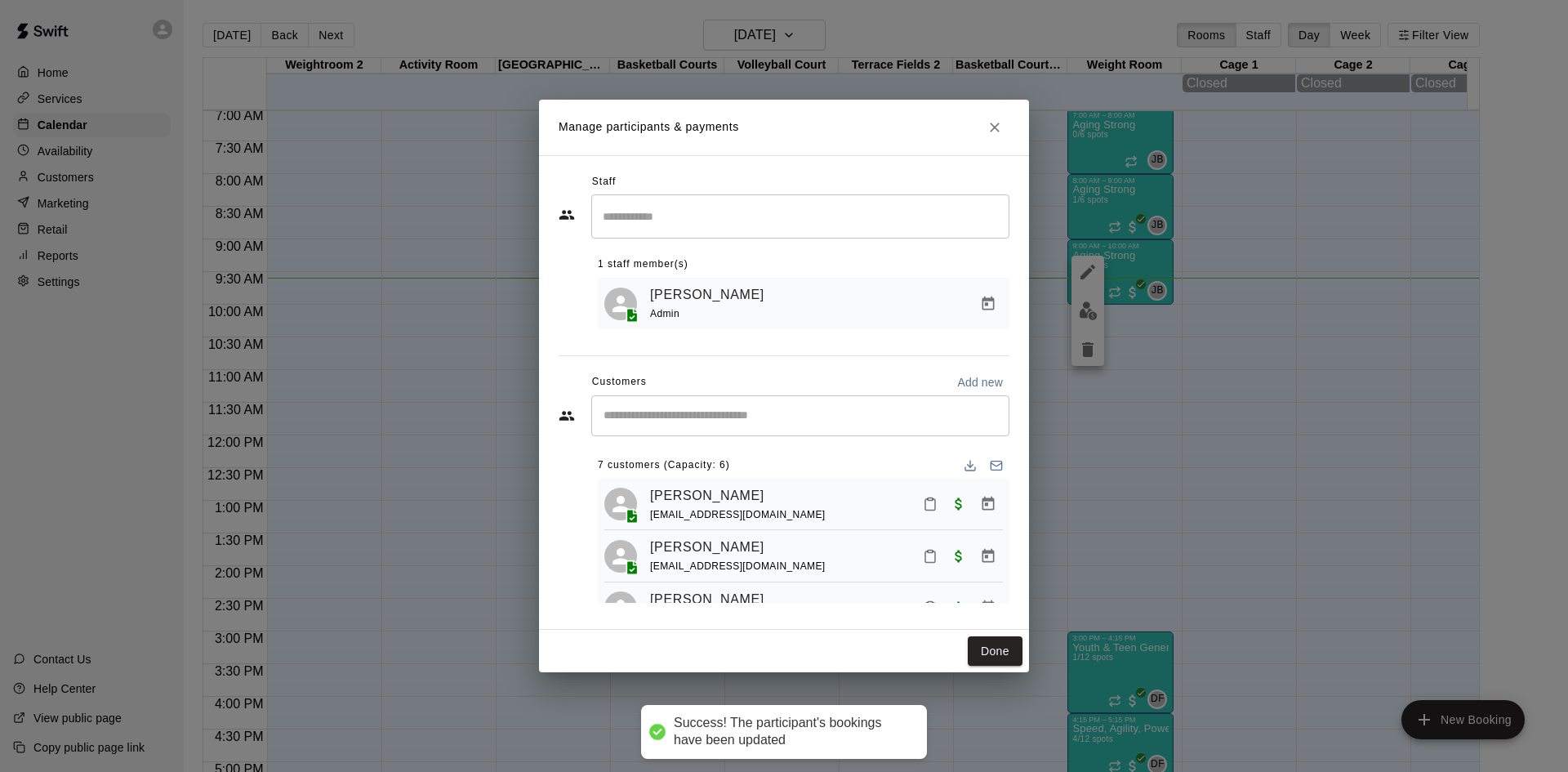
drag, startPoint x: 996, startPoint y: 641, endPoint x: 1050, endPoint y: 533, distance: 120.7
click at [998, 640] on button "Done" at bounding box center [996, 651] width 55 height 30
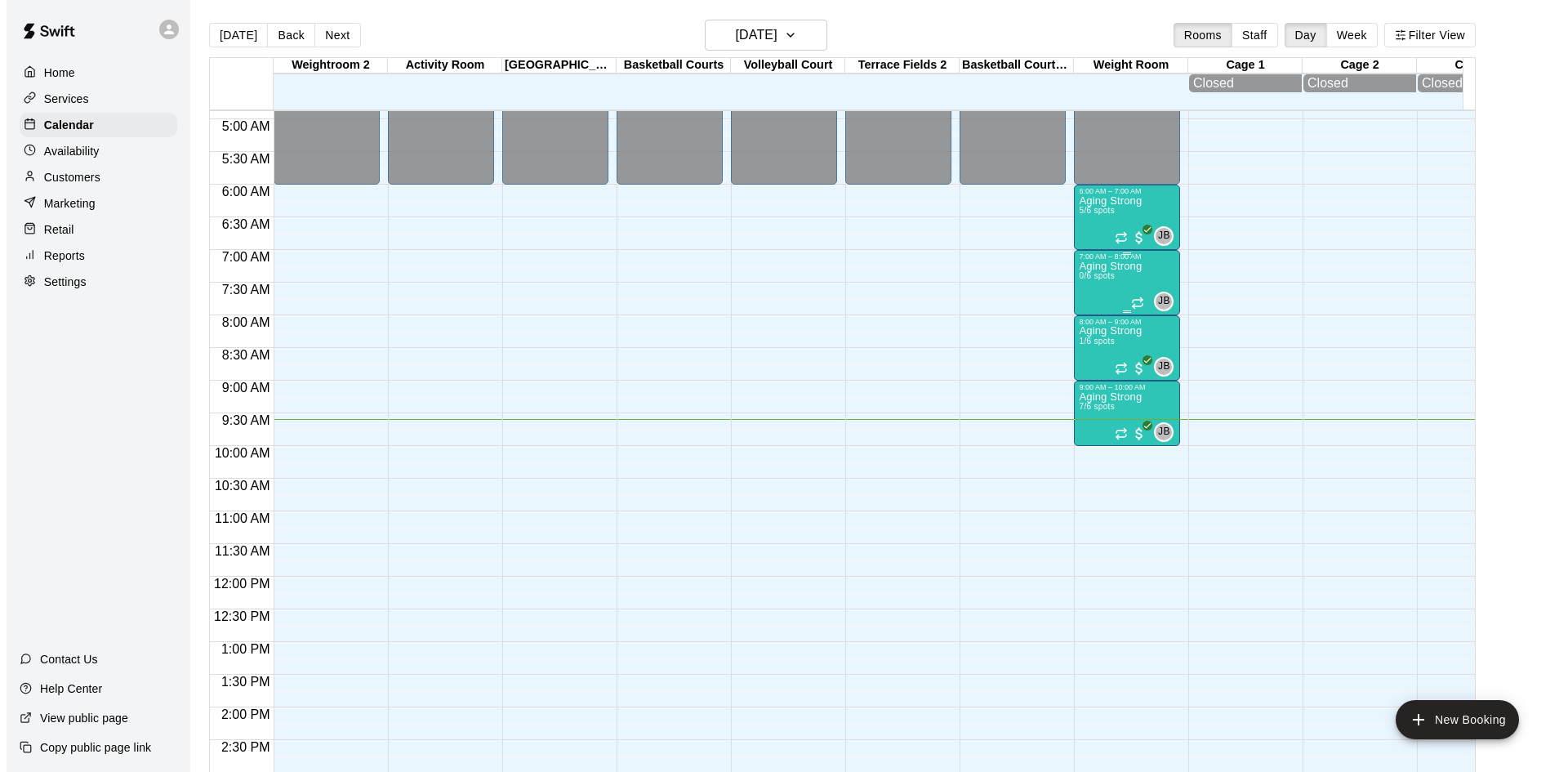
scroll to position [297, 0]
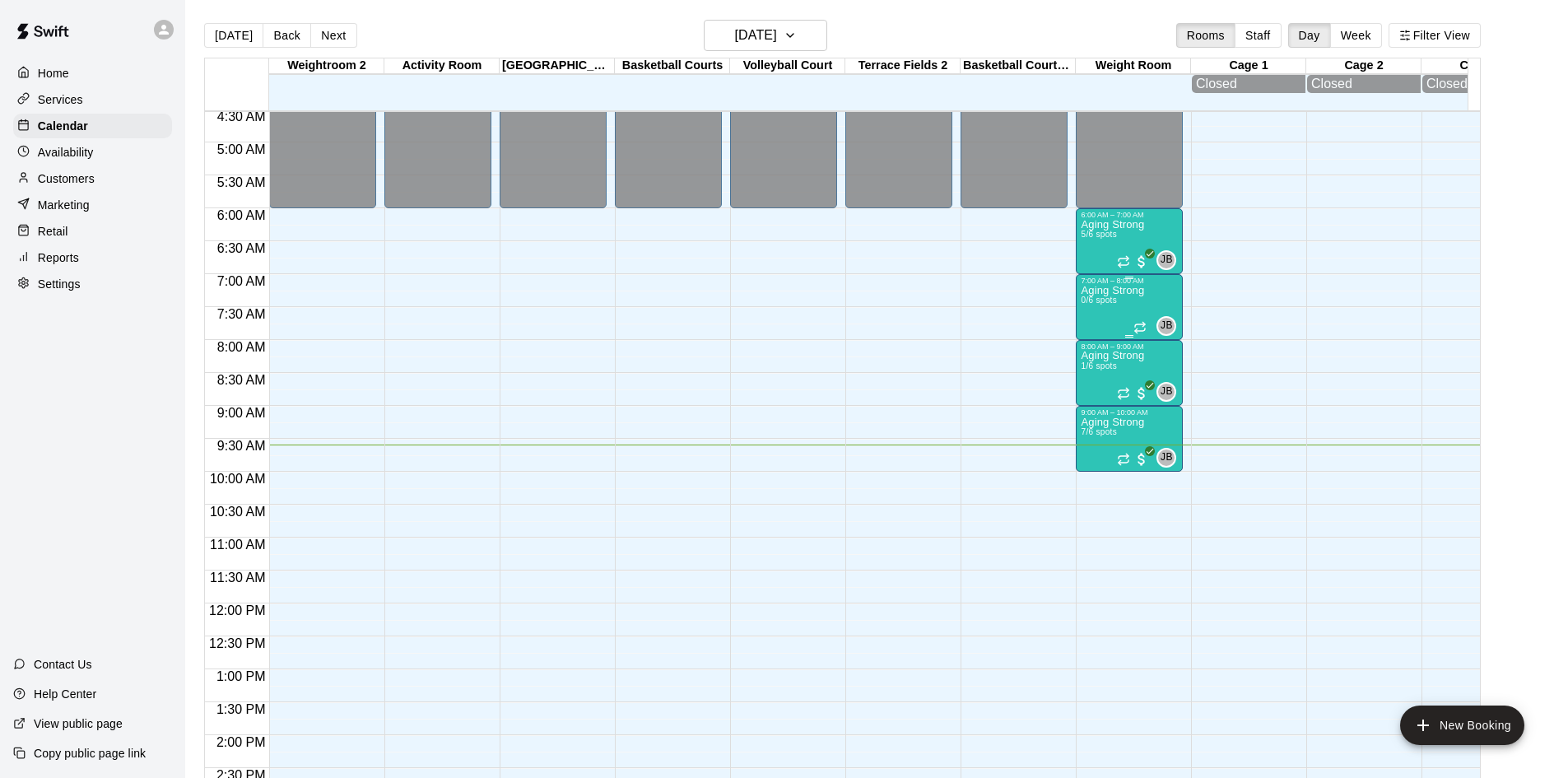
click at [1117, 302] on div "Aging Strong 0/6 spots" at bounding box center [1111, 674] width 63 height 778
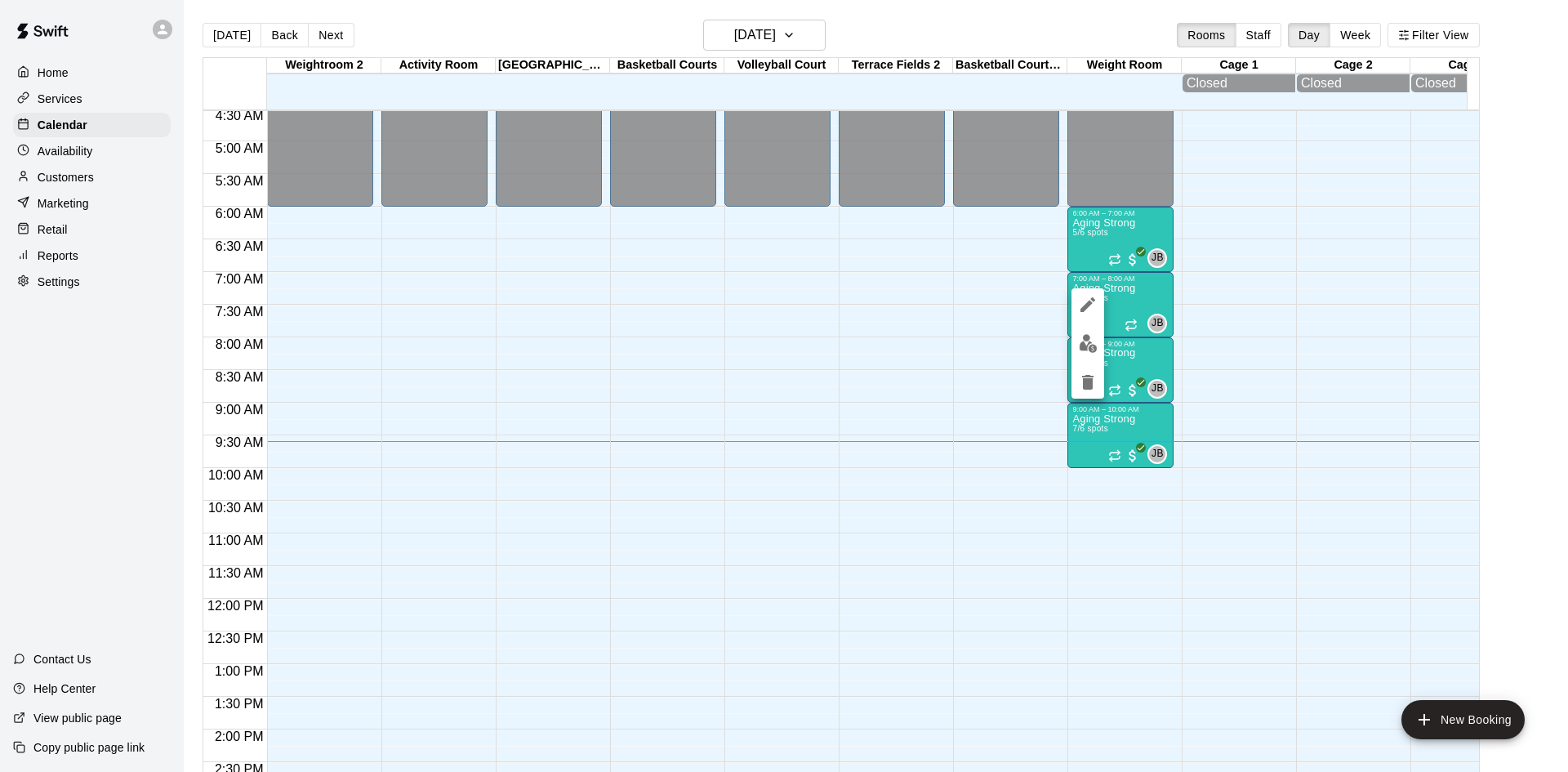
click at [1091, 344] on img "edit" at bounding box center [1088, 343] width 19 height 19
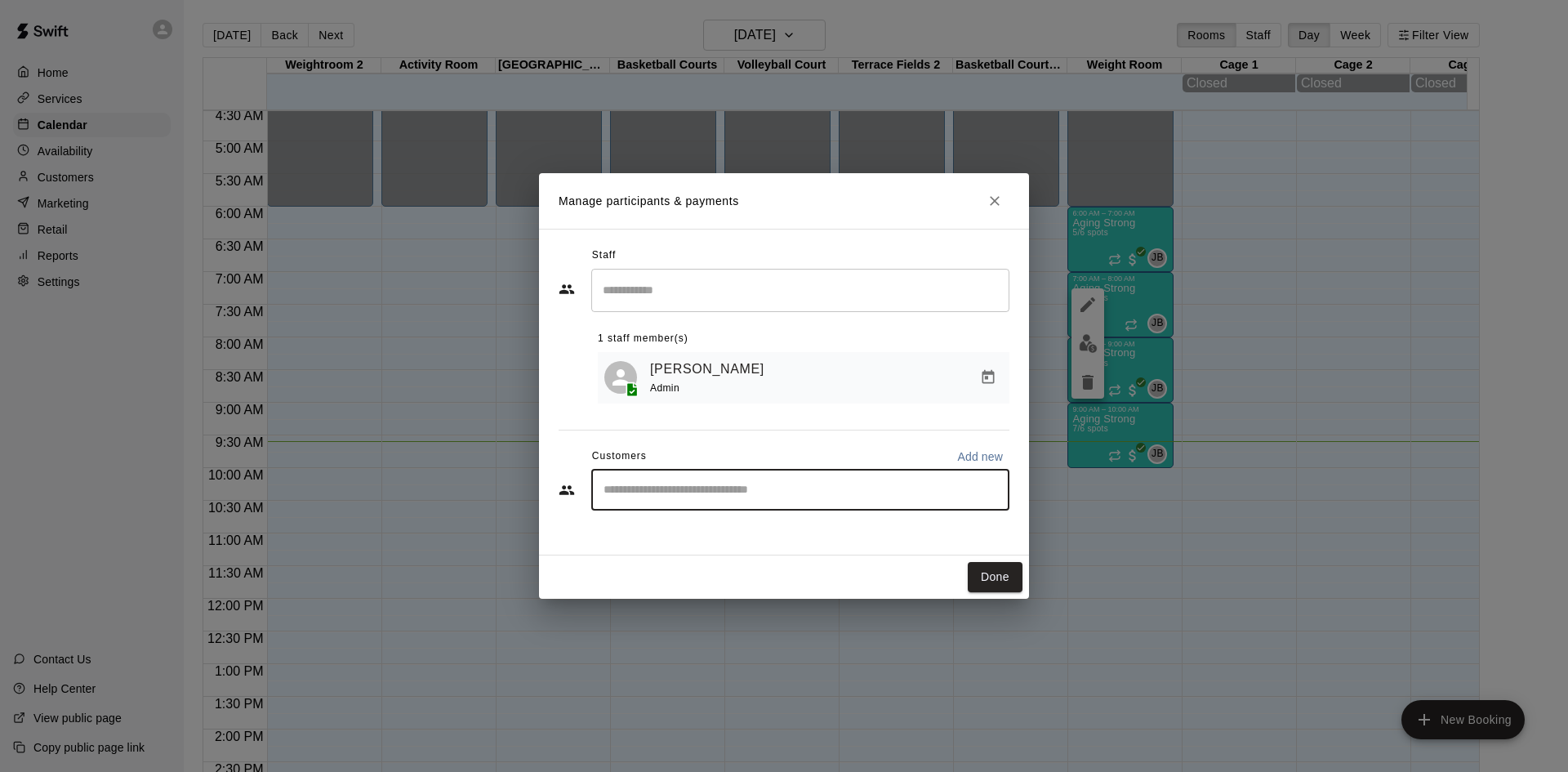
click at [818, 491] on input "Start typing to search customers..." at bounding box center [800, 490] width 404 height 16
type input "*****"
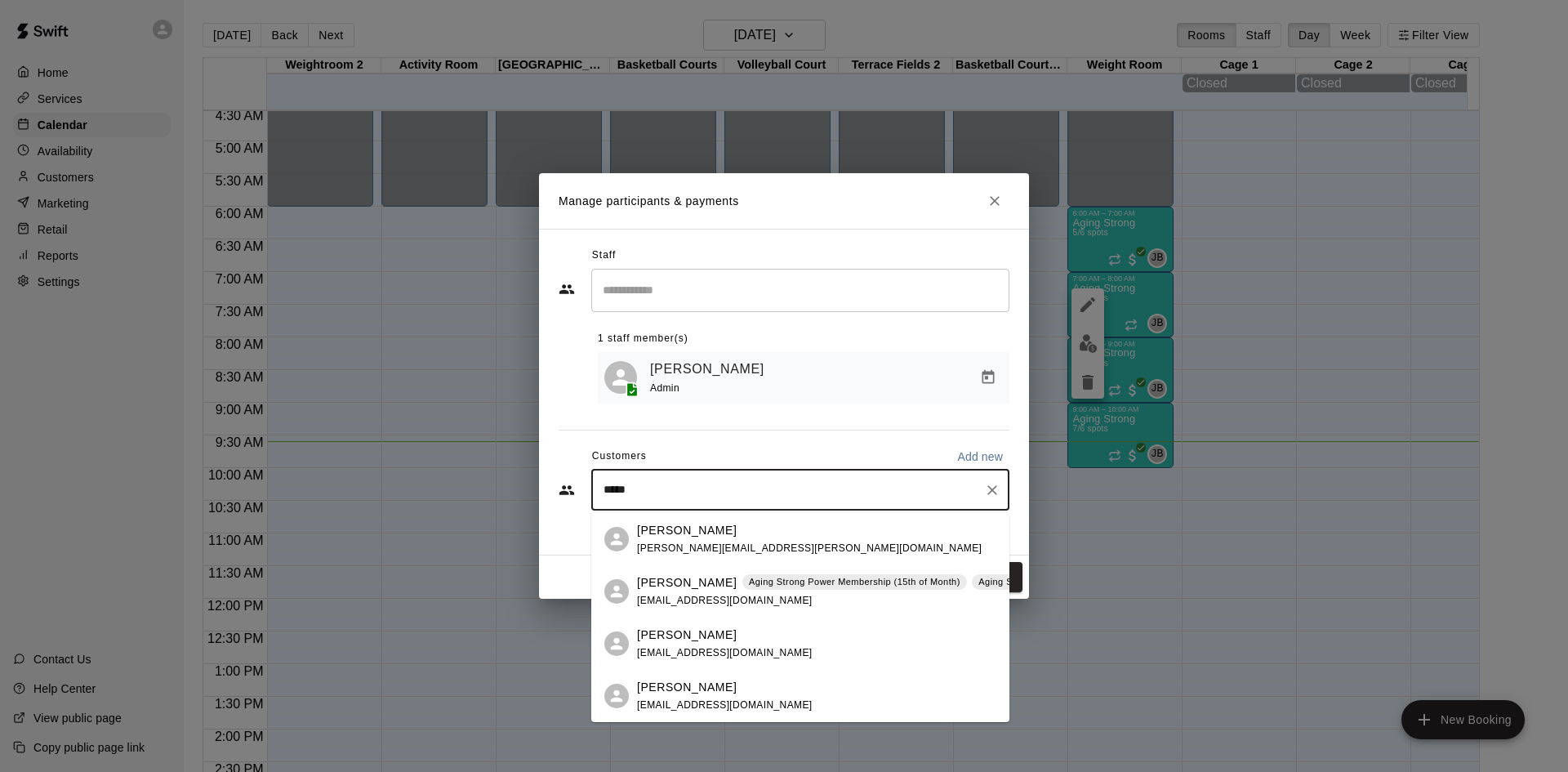
click at [768, 594] on div "[PERSON_NAME] Aging Strong Power Membership (15th of Month) Aging Strong Power …" at bounding box center [916, 592] width 559 height 35
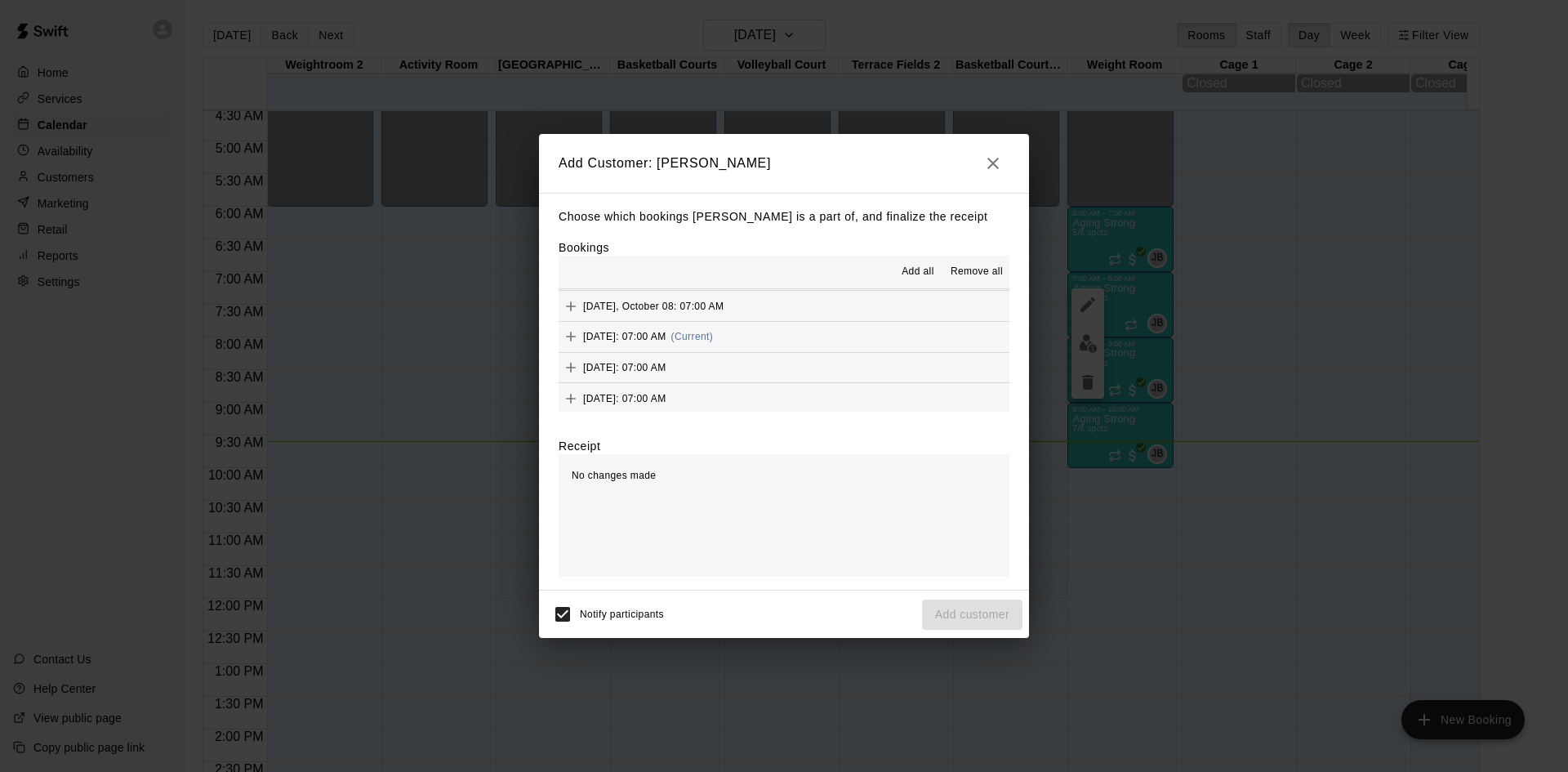
scroll to position [980, 0]
click at [819, 346] on button "[DATE]: 07:00 AM (Current)" at bounding box center [784, 339] width 451 height 30
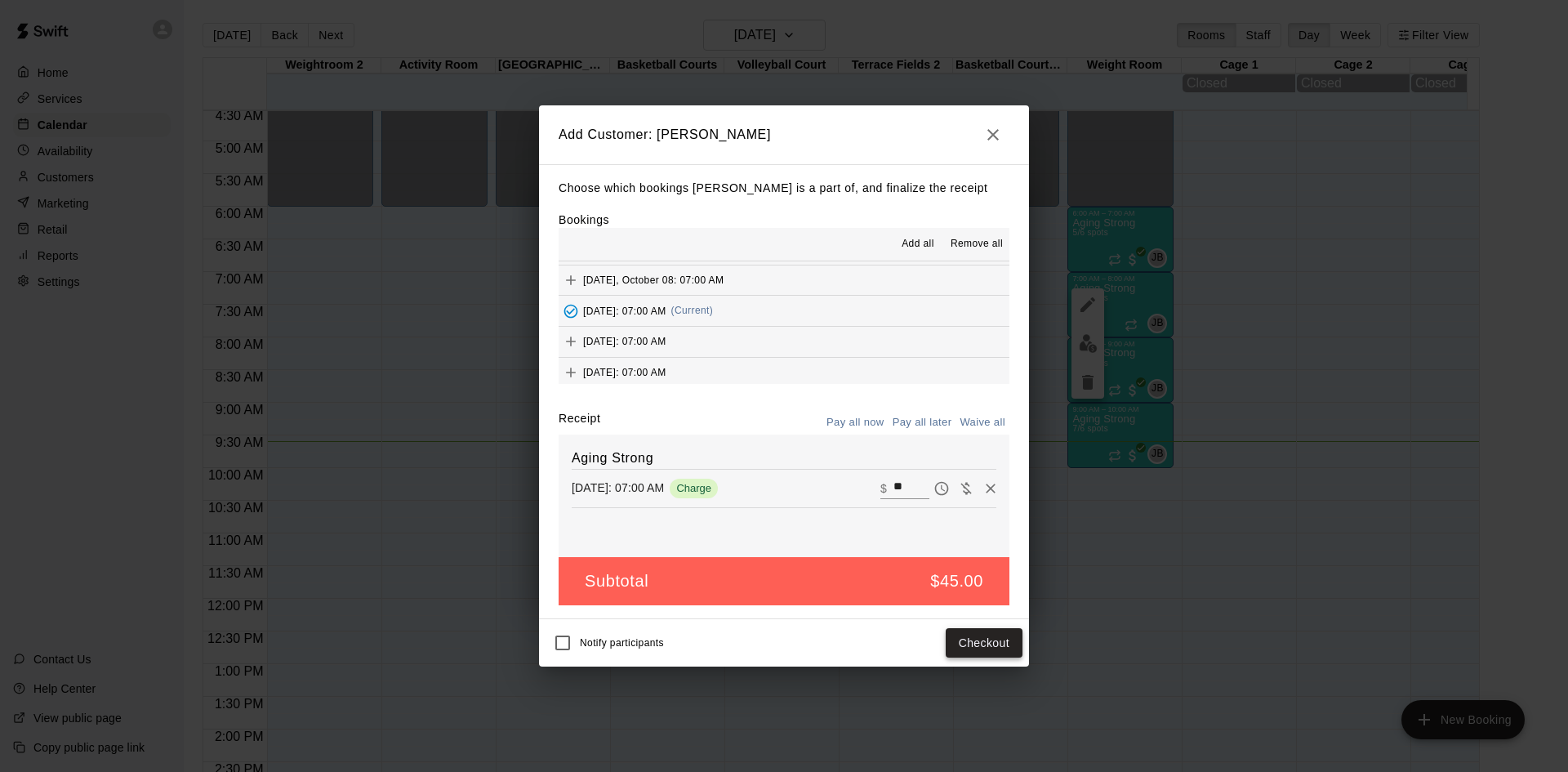
click at [966, 636] on button "Checkout" at bounding box center [984, 643] width 77 height 30
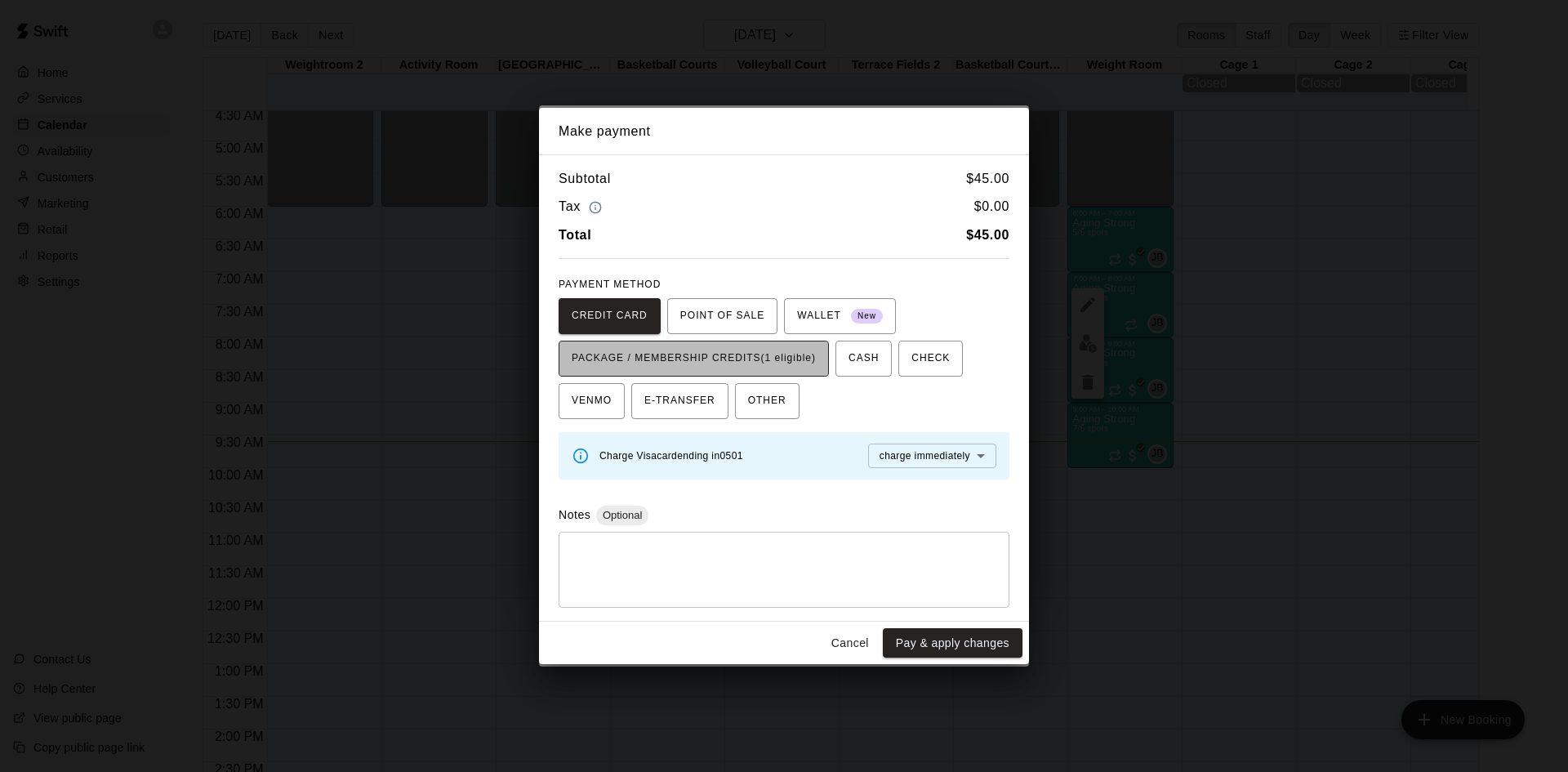
click at [799, 362] on span "PACKAGE / MEMBERSHIP CREDITS (1 eligible)" at bounding box center [693, 359] width 244 height 26
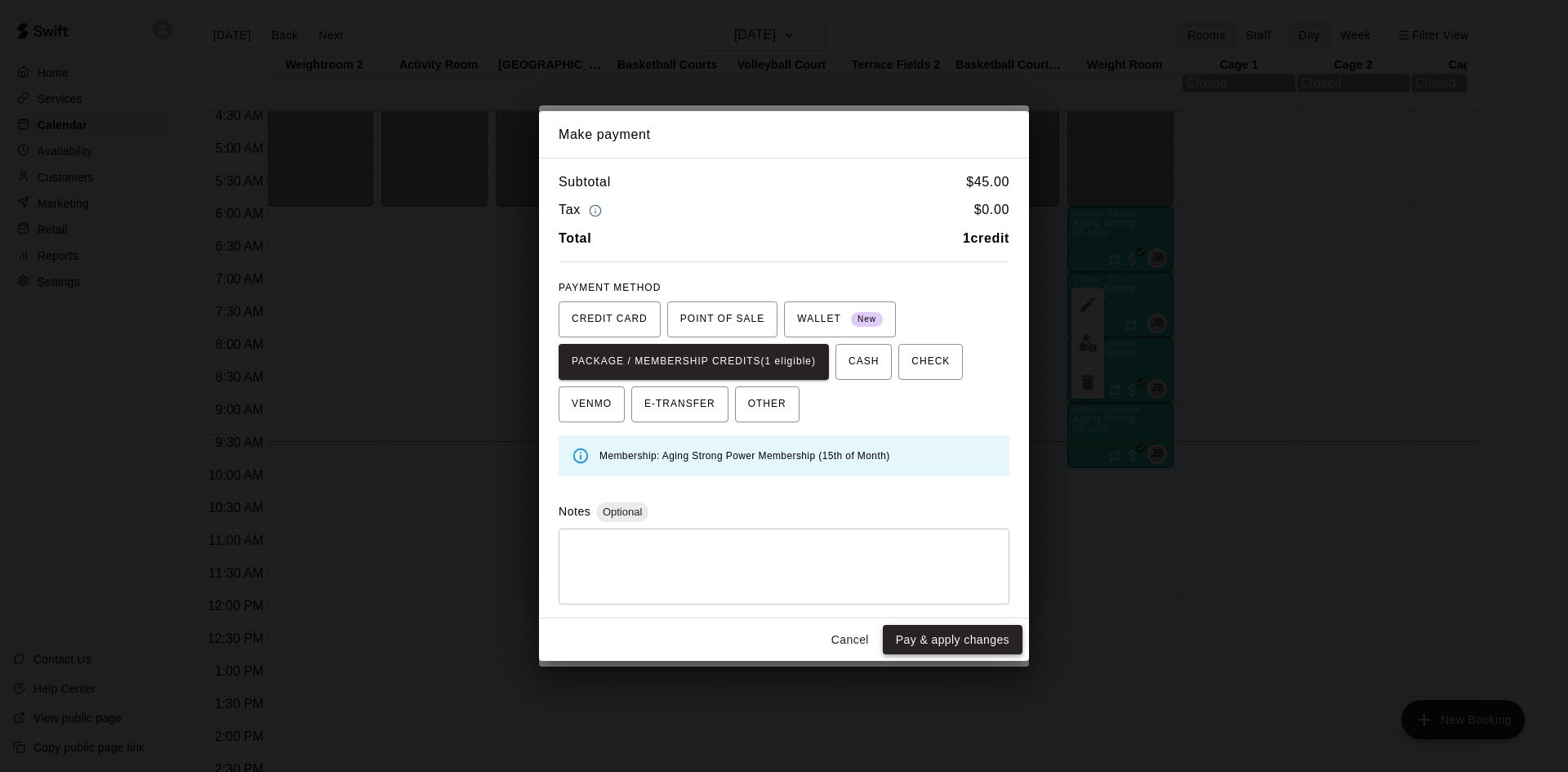
click at [906, 639] on button "Pay & apply changes" at bounding box center [953, 640] width 140 height 30
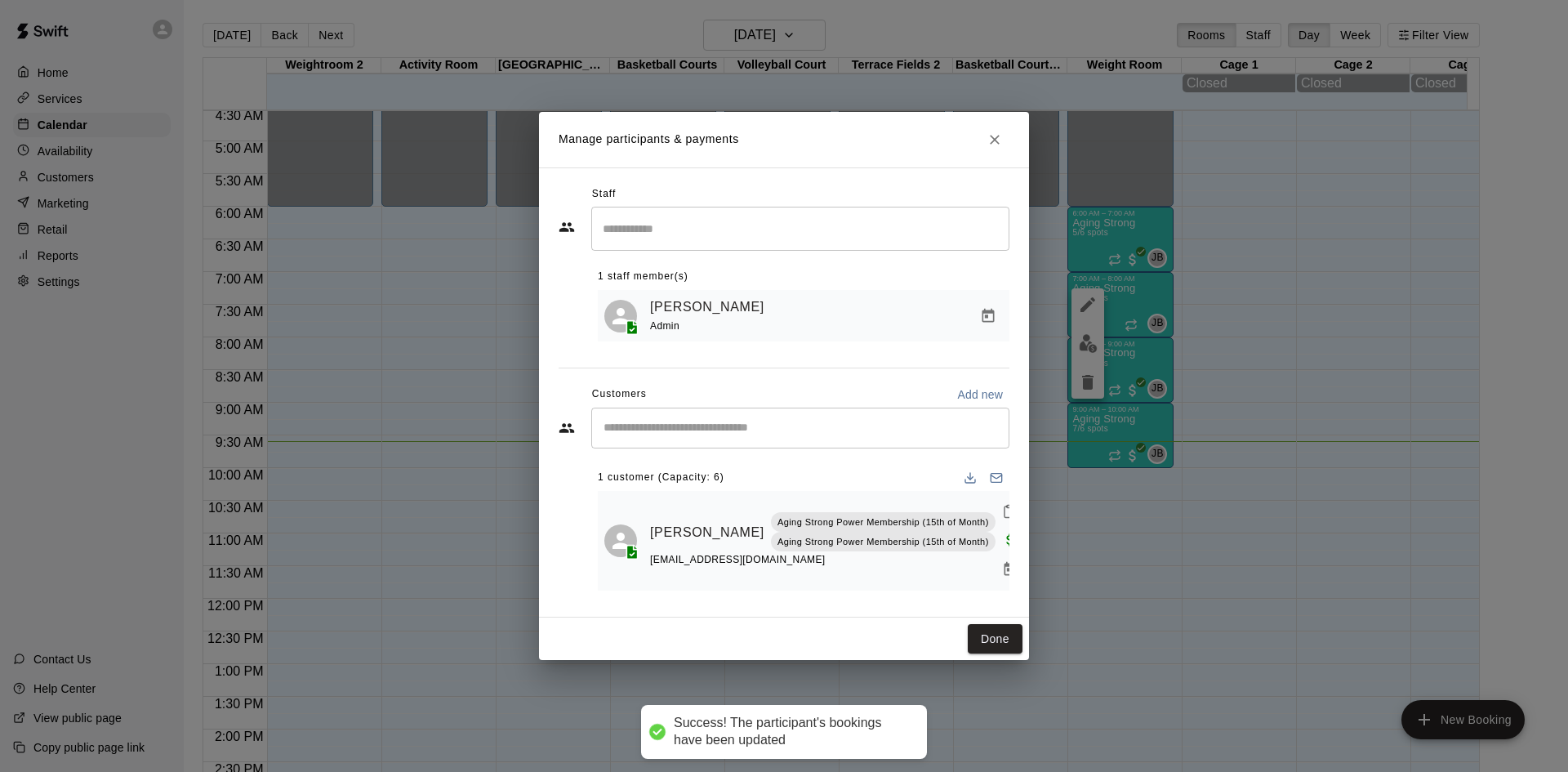
scroll to position [0, 0]
click at [761, 428] on input "Start typing to search customers..." at bounding box center [800, 428] width 404 height 16
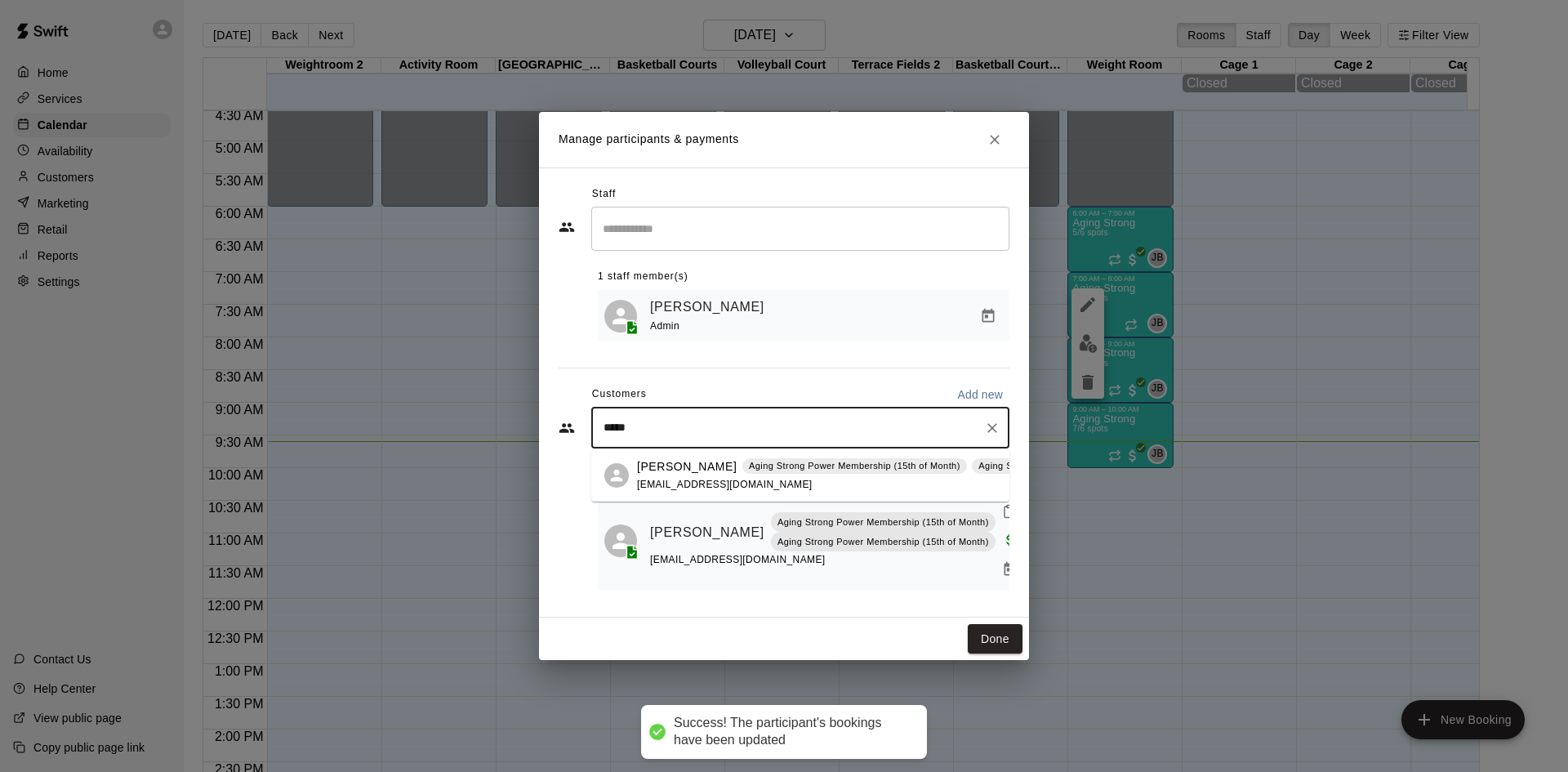
type input "******"
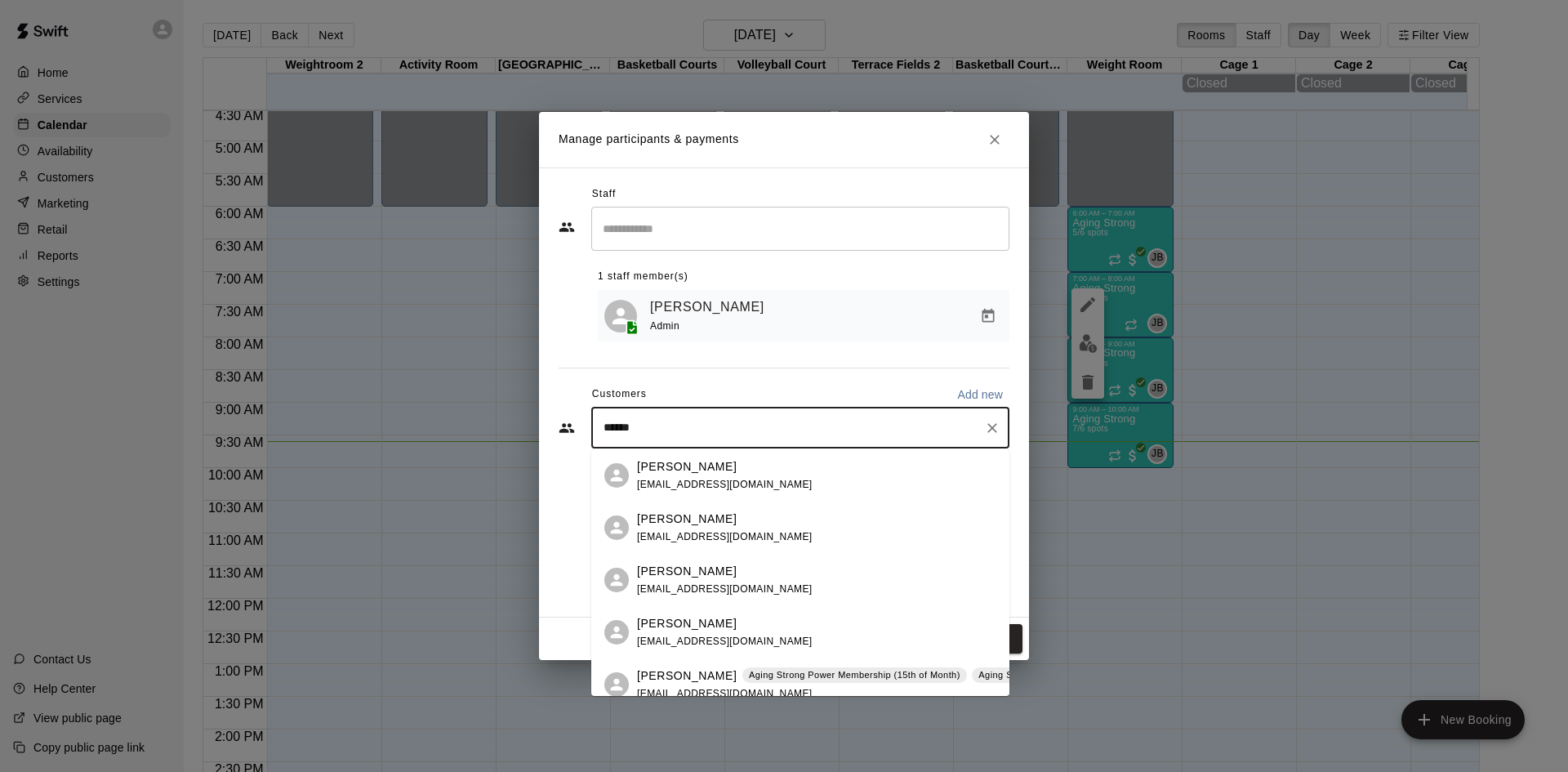
click at [759, 673] on p "Aging Strong Power Membership (15th of Month)" at bounding box center [855, 675] width 212 height 14
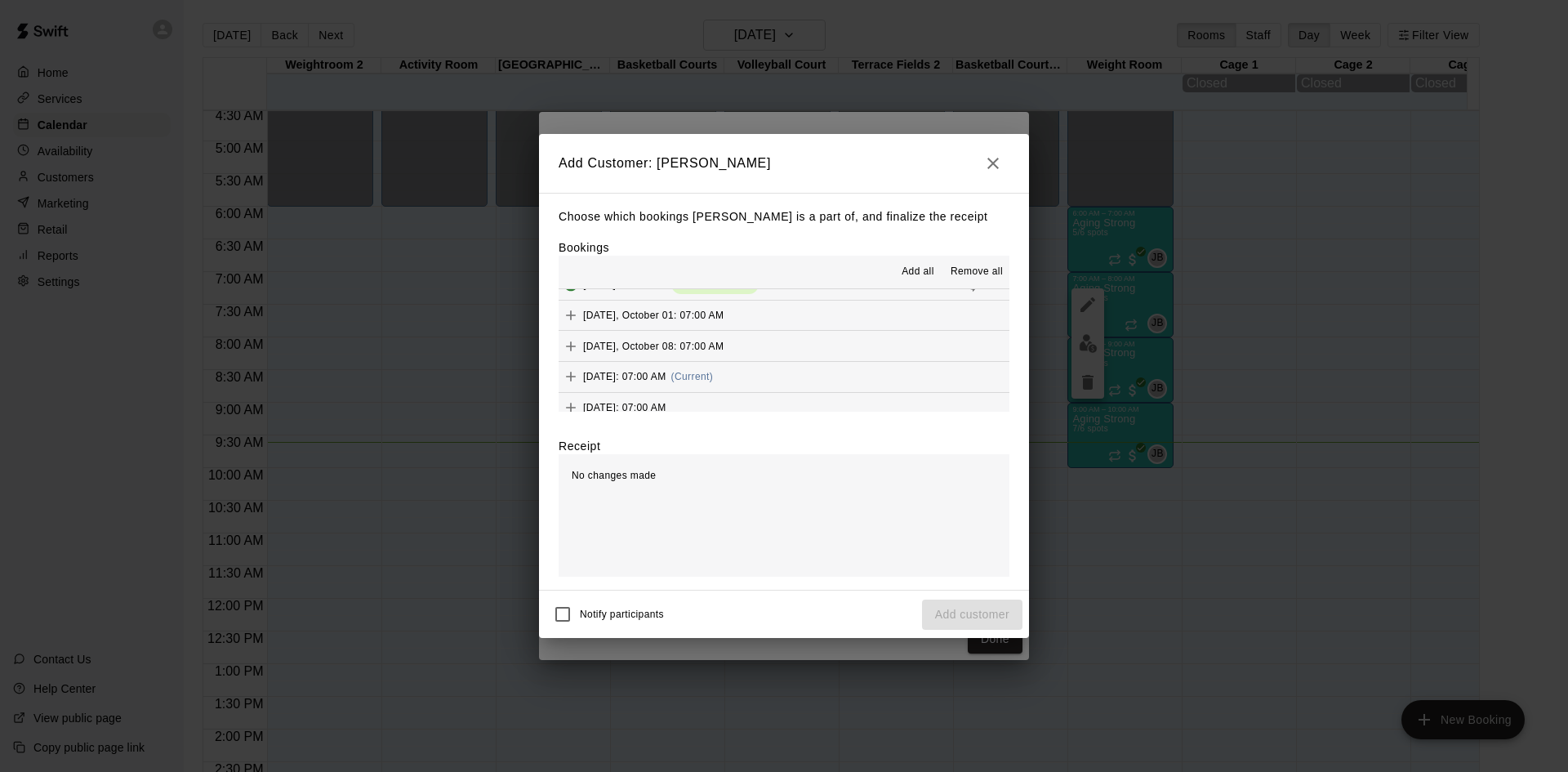
scroll to position [980, 0]
click at [714, 344] on span "(Current)" at bounding box center [693, 338] width 42 height 11
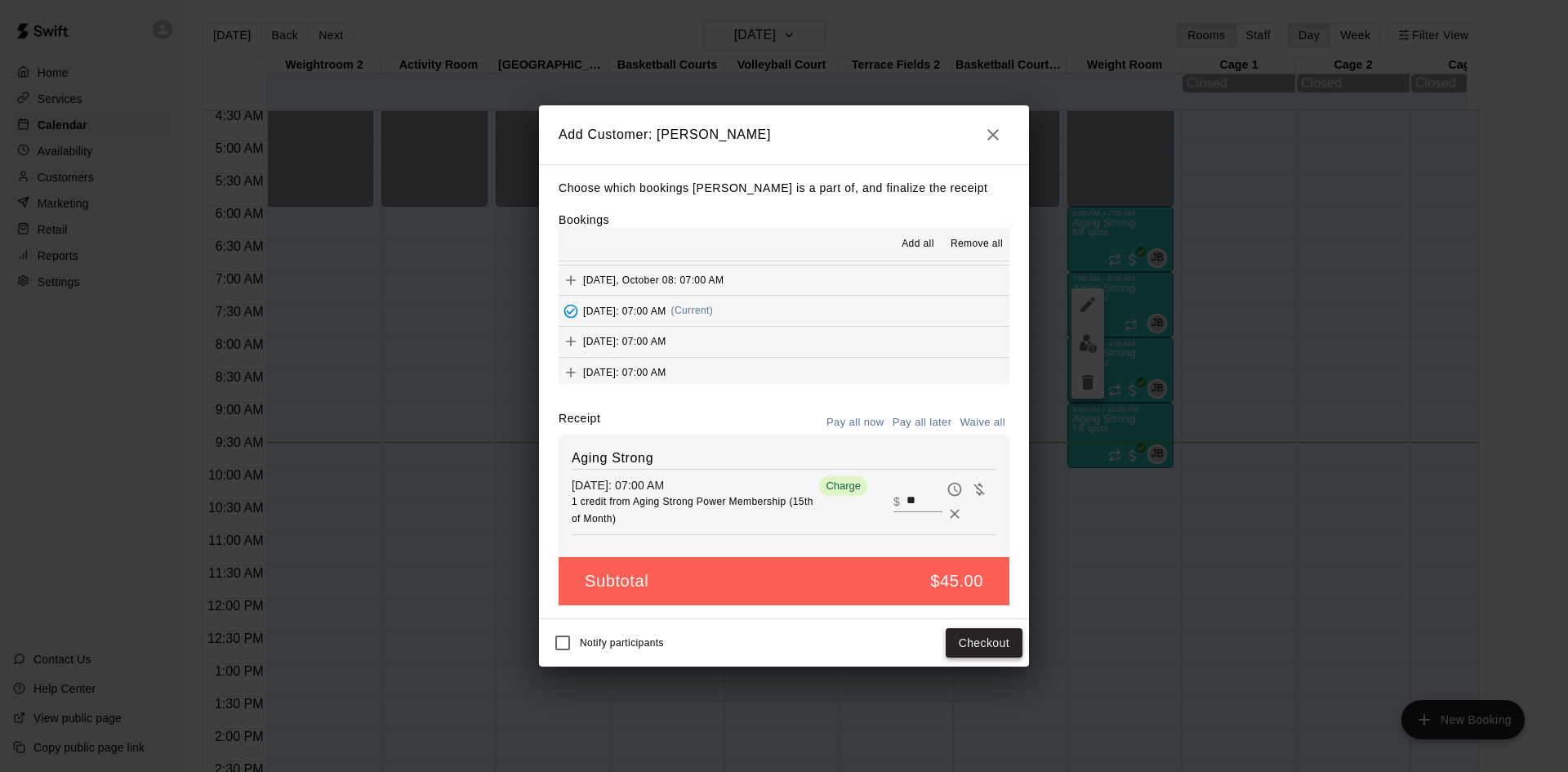
click at [980, 643] on button "Checkout" at bounding box center [984, 643] width 77 height 30
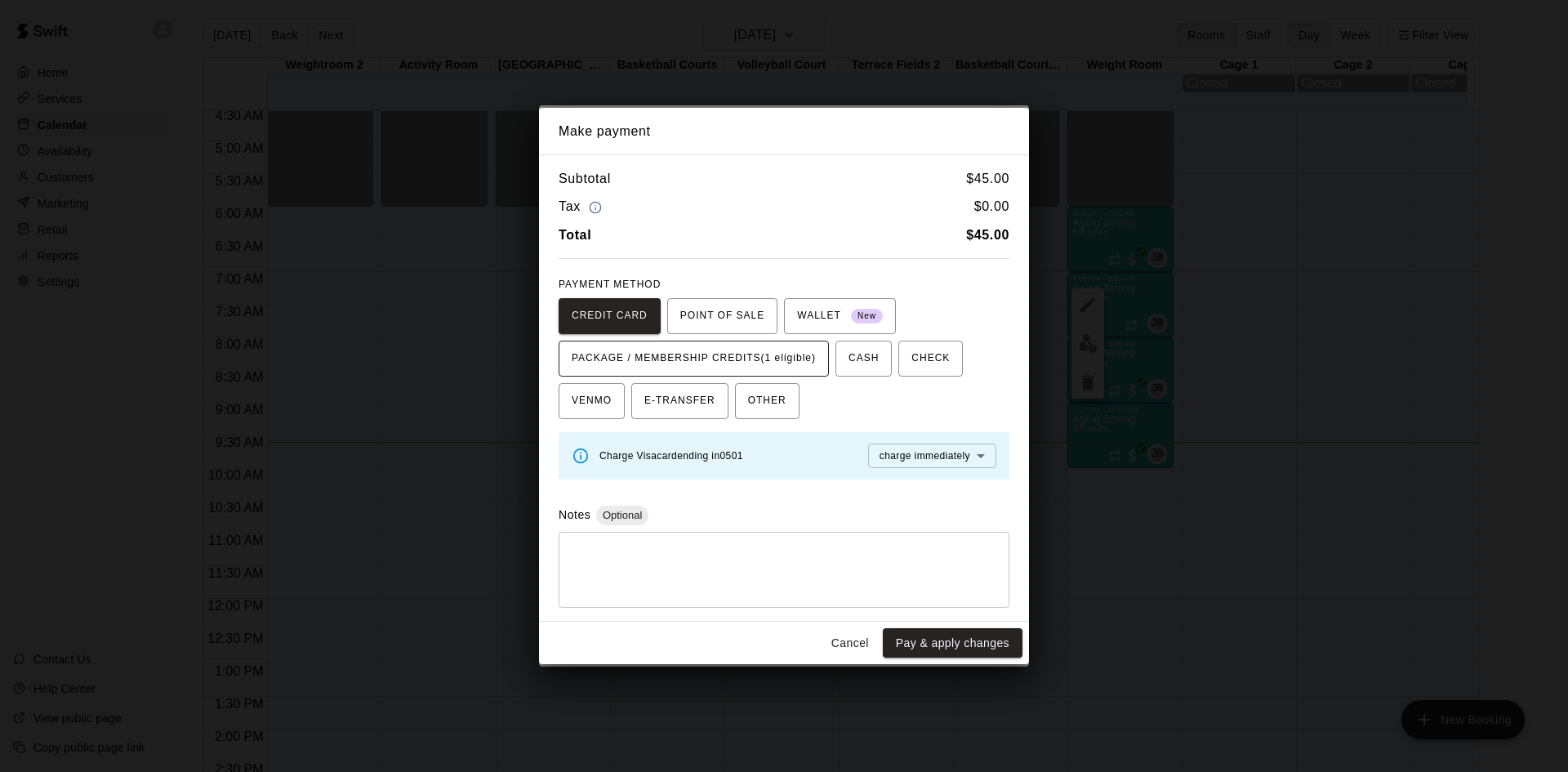
click at [803, 353] on span "PACKAGE / MEMBERSHIP CREDITS (1 eligible)" at bounding box center [693, 359] width 244 height 26
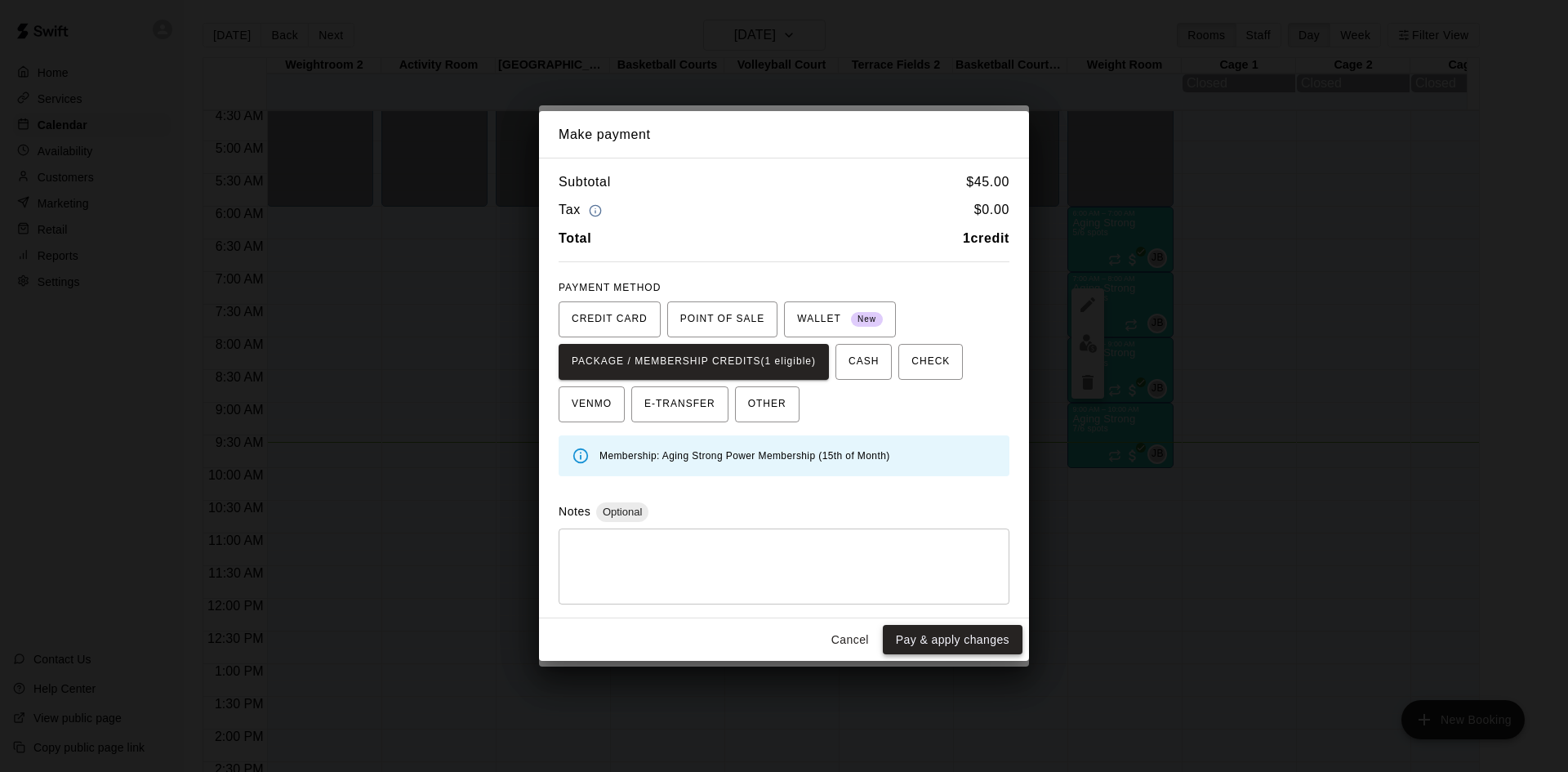
click at [940, 632] on button "Pay & apply changes" at bounding box center [953, 640] width 140 height 30
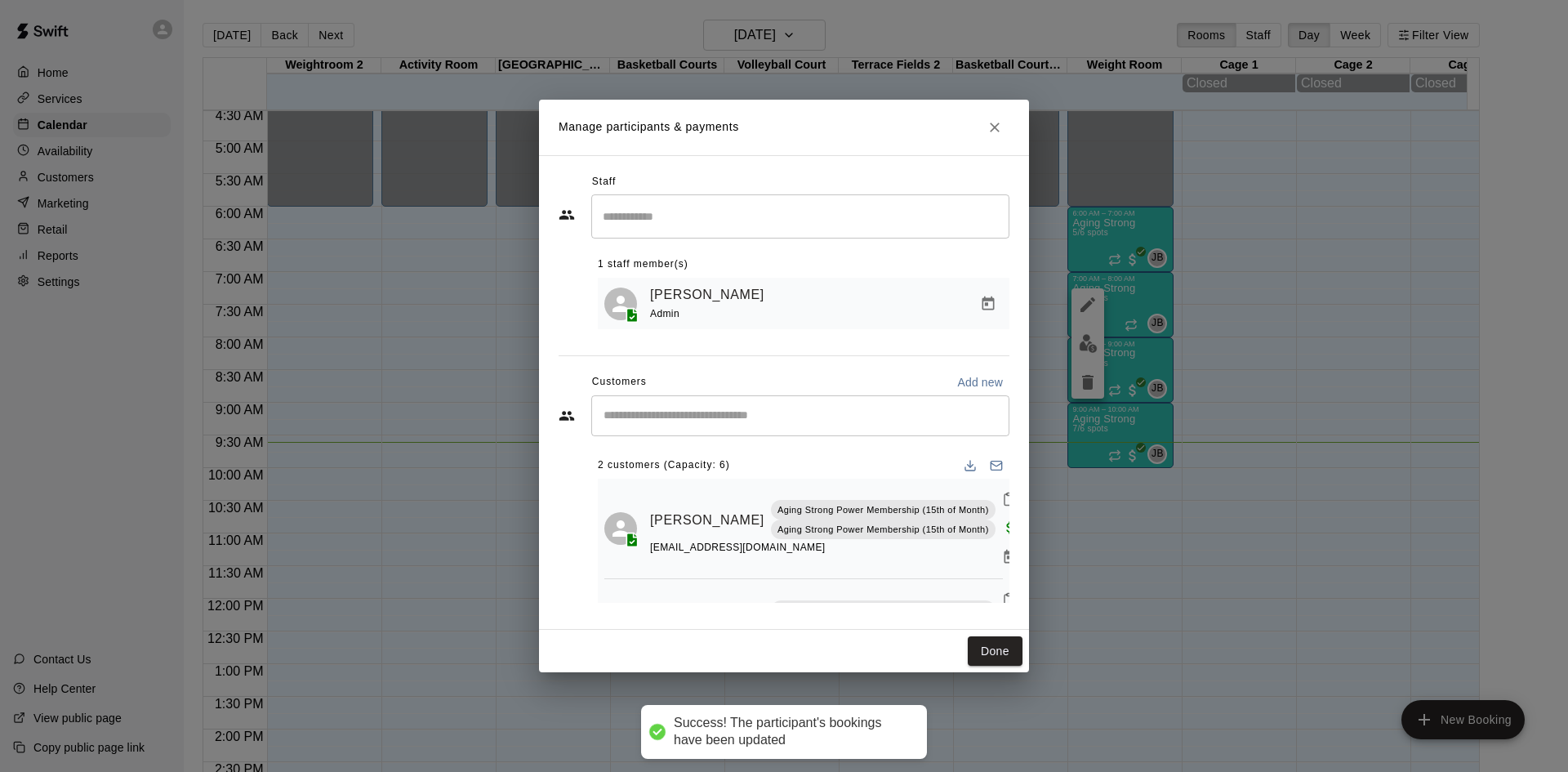
click at [808, 411] on input "Start typing to search customers..." at bounding box center [800, 415] width 404 height 16
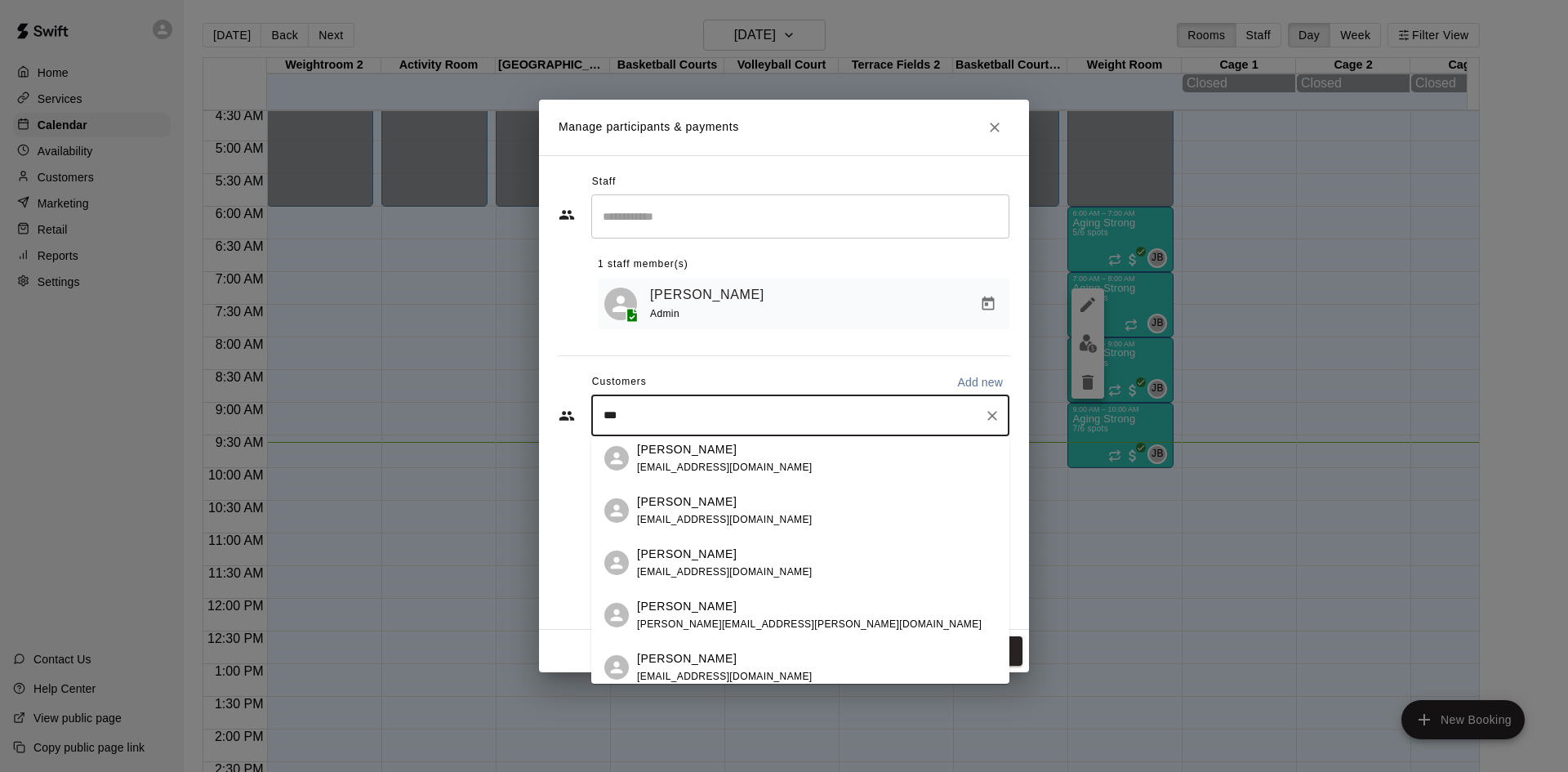
scroll to position [163, 0]
type input "****"
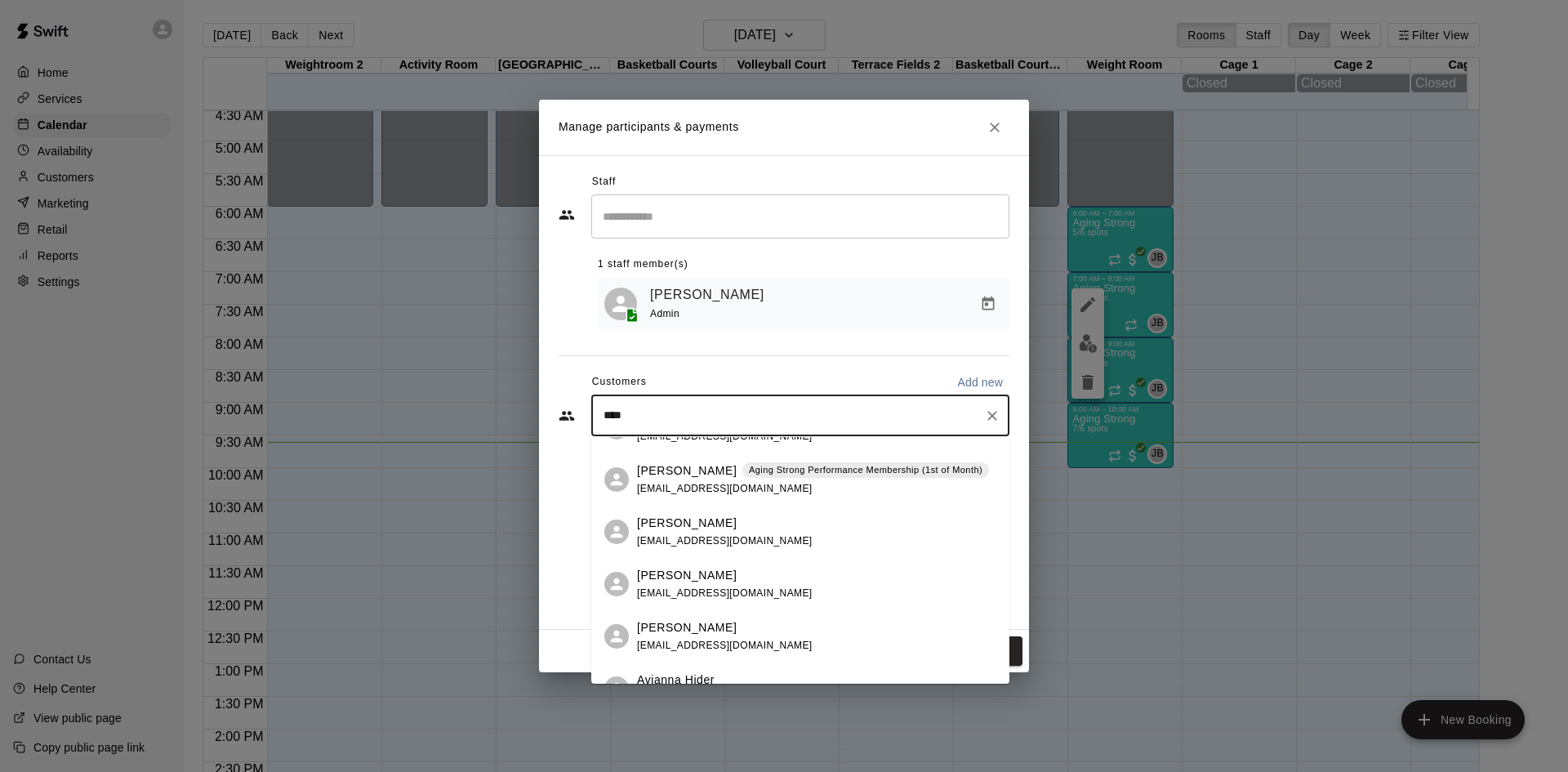
click at [797, 472] on p "Aging Strong Performance Membership (1st of Month)" at bounding box center [866, 470] width 233 height 14
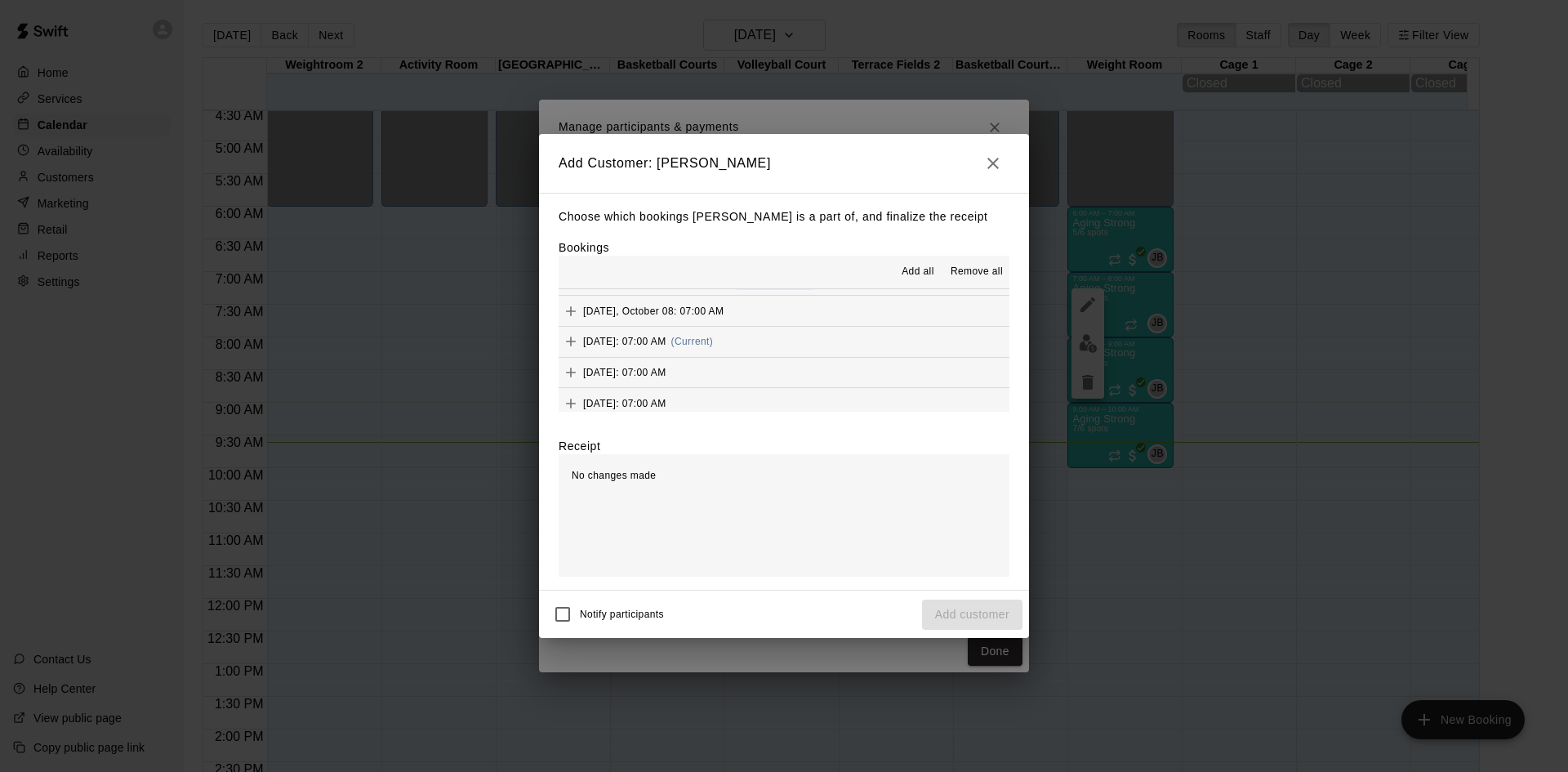
scroll to position [980, 0]
click at [822, 333] on button "[DATE]: 07:00 AM (Current)" at bounding box center [784, 339] width 451 height 30
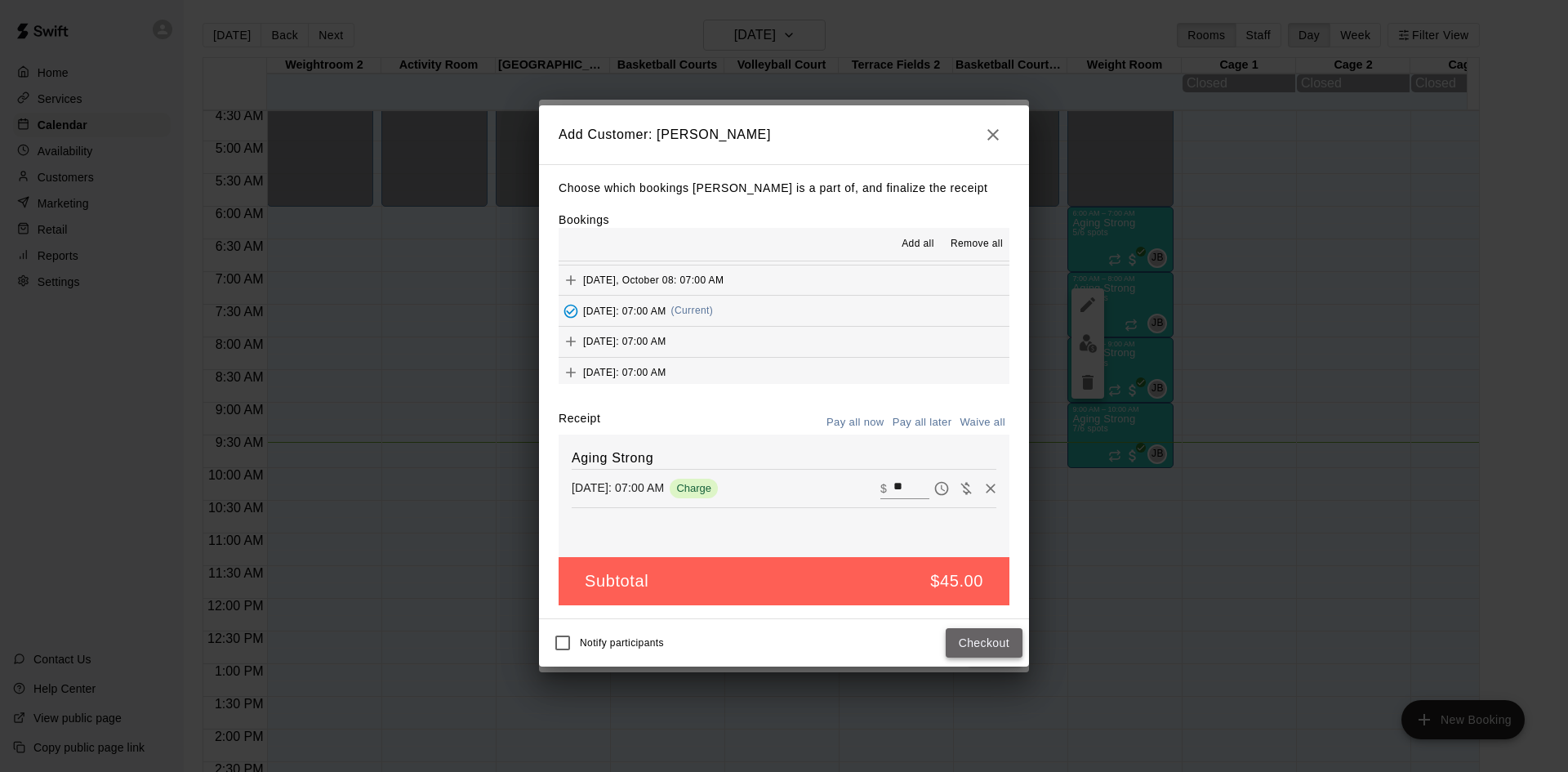
click at [966, 652] on button "Checkout" at bounding box center [984, 643] width 77 height 30
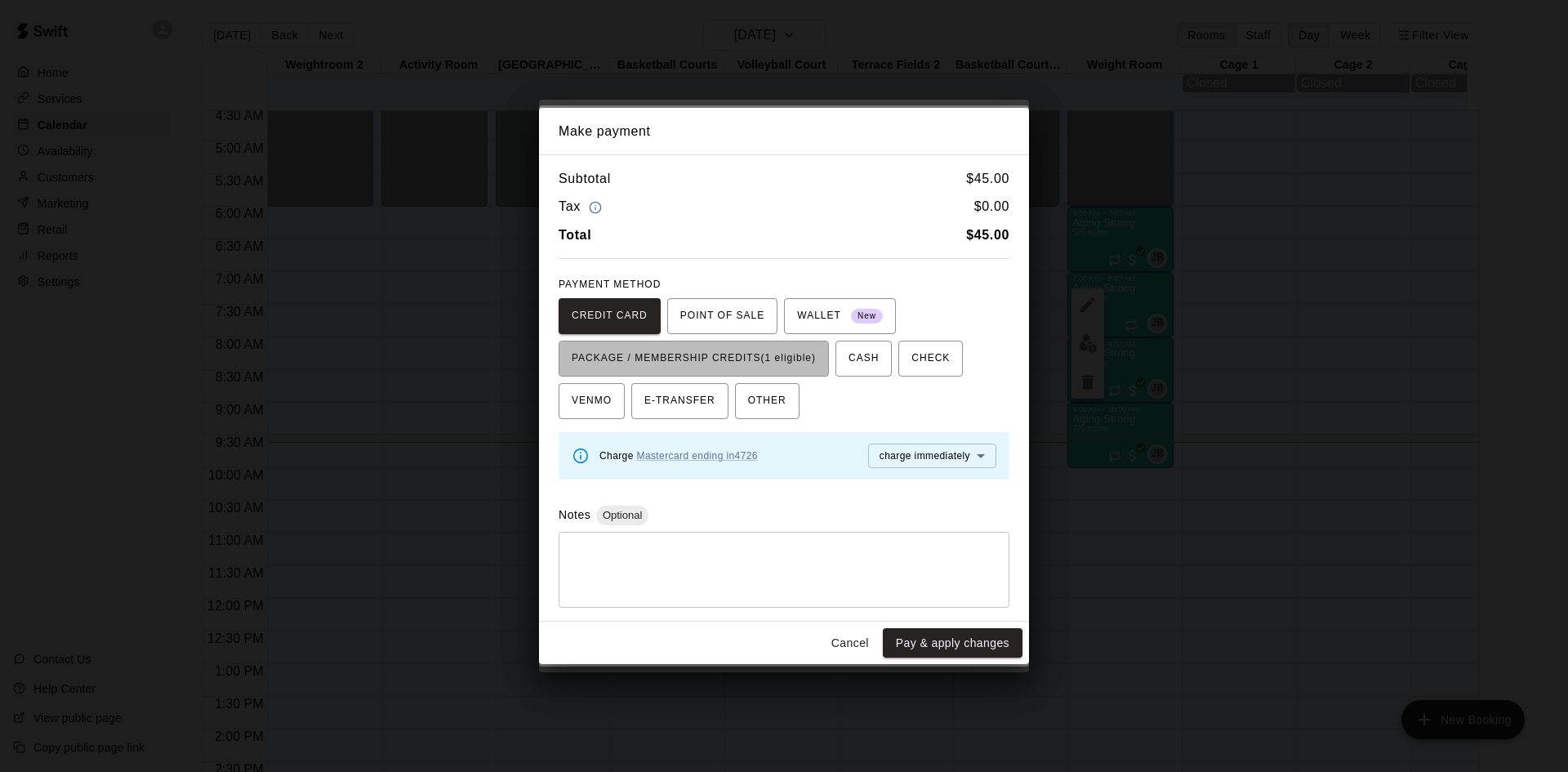
drag, startPoint x: 810, startPoint y: 355, endPoint x: 863, endPoint y: 479, distance: 134.9
click at [810, 356] on span "PACKAGE / MEMBERSHIP CREDITS (1 eligible)" at bounding box center [693, 359] width 244 height 26
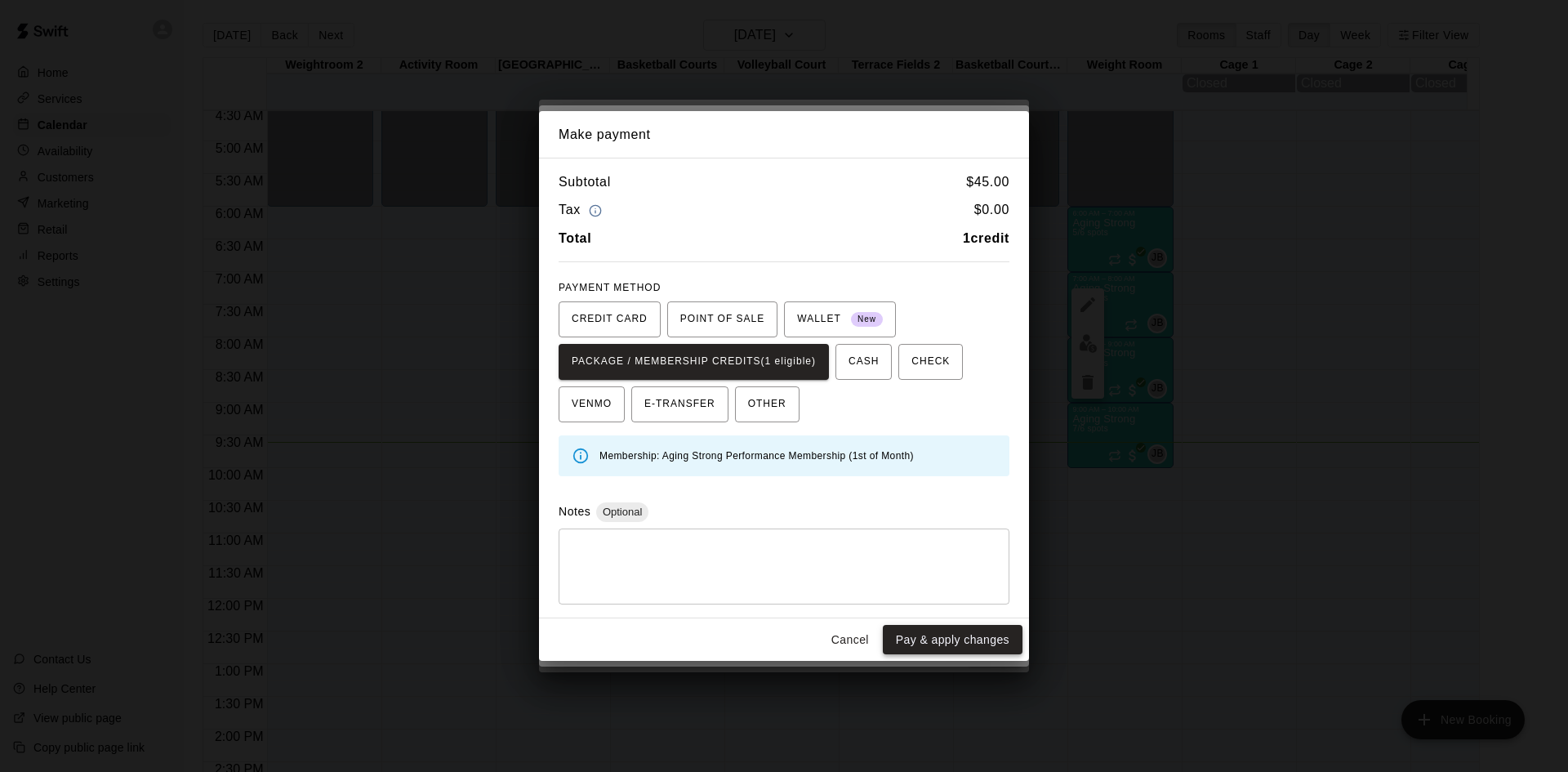
click at [924, 650] on button "Pay & apply changes" at bounding box center [953, 640] width 140 height 30
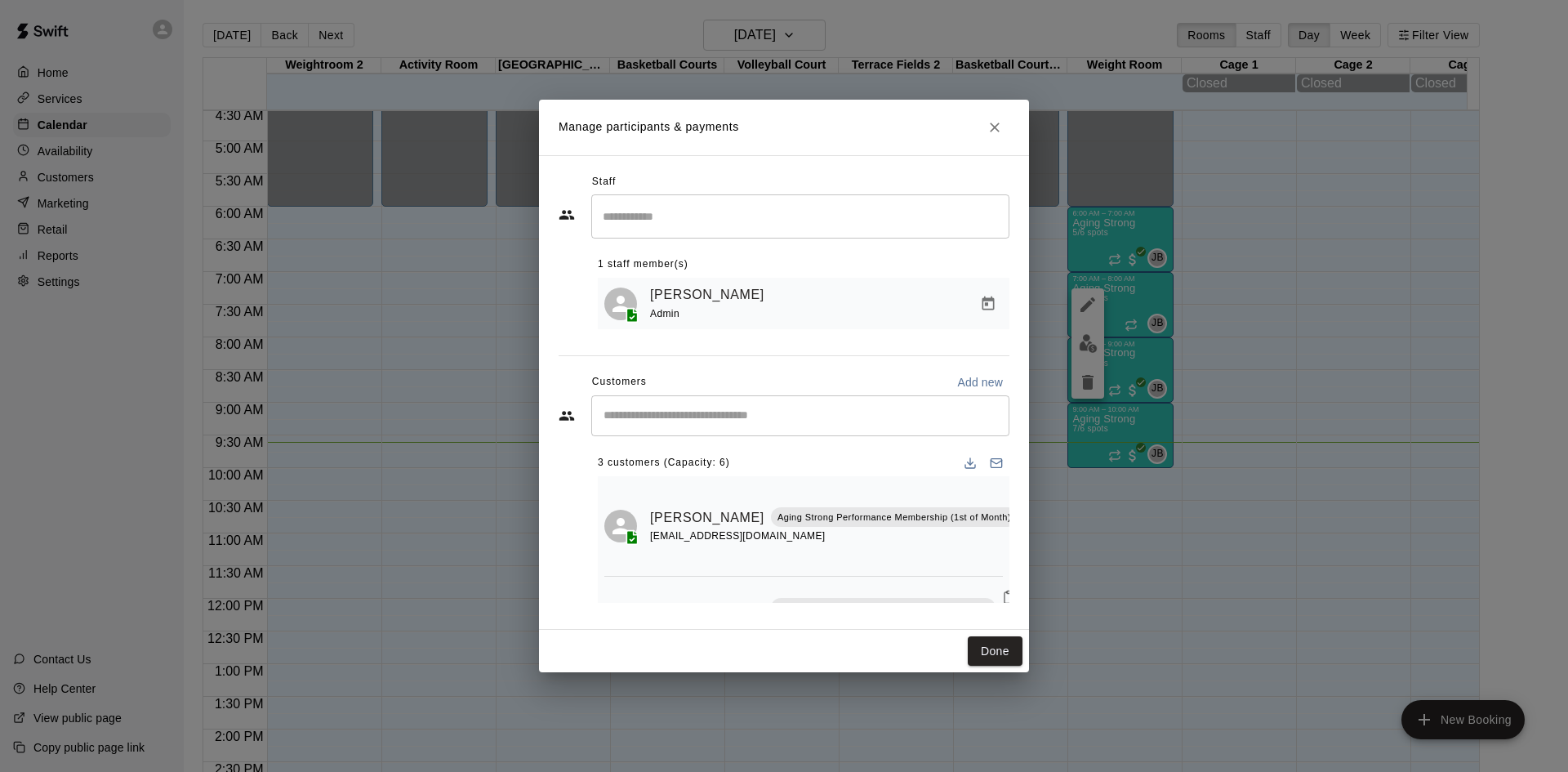
scroll to position [0, 0]
click at [747, 418] on input "Start typing to search customers..." at bounding box center [800, 415] width 404 height 16
type input "******"
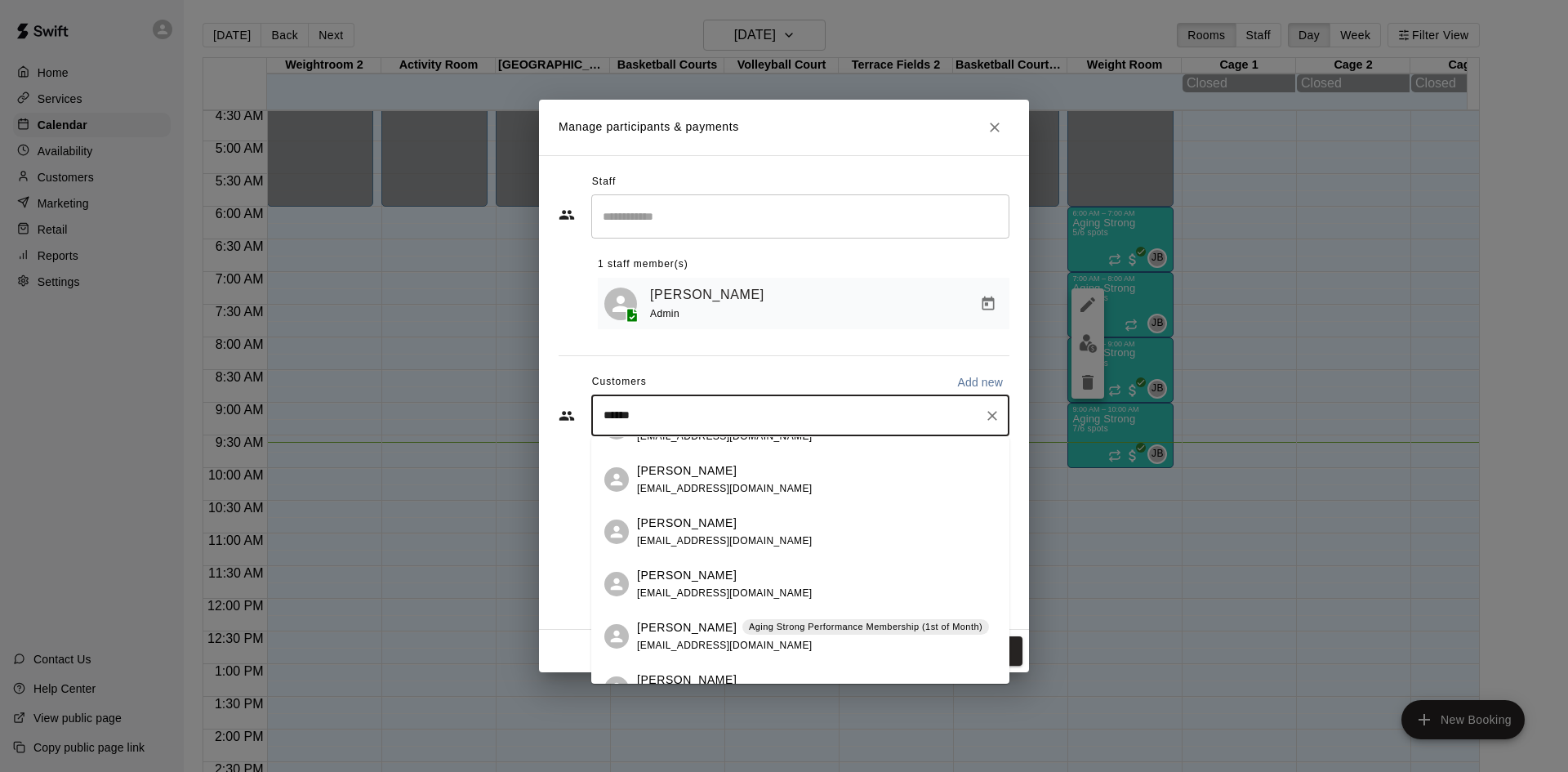
scroll to position [327, 0]
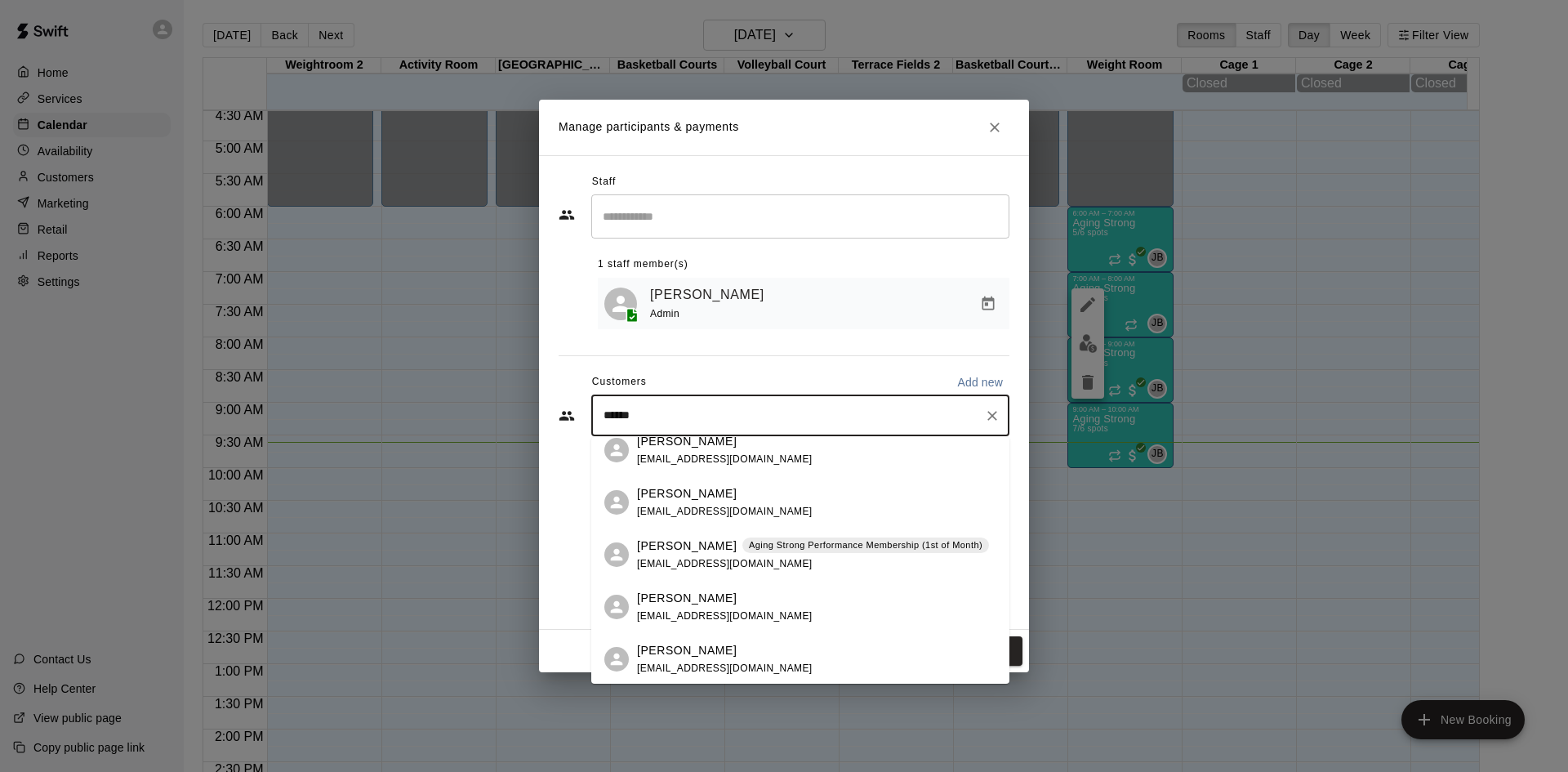
click at [776, 557] on div "[PERSON_NAME] Aging Strong Performance Membership (1st of Month) [EMAIL_ADDRESS…" at bounding box center [813, 555] width 352 height 35
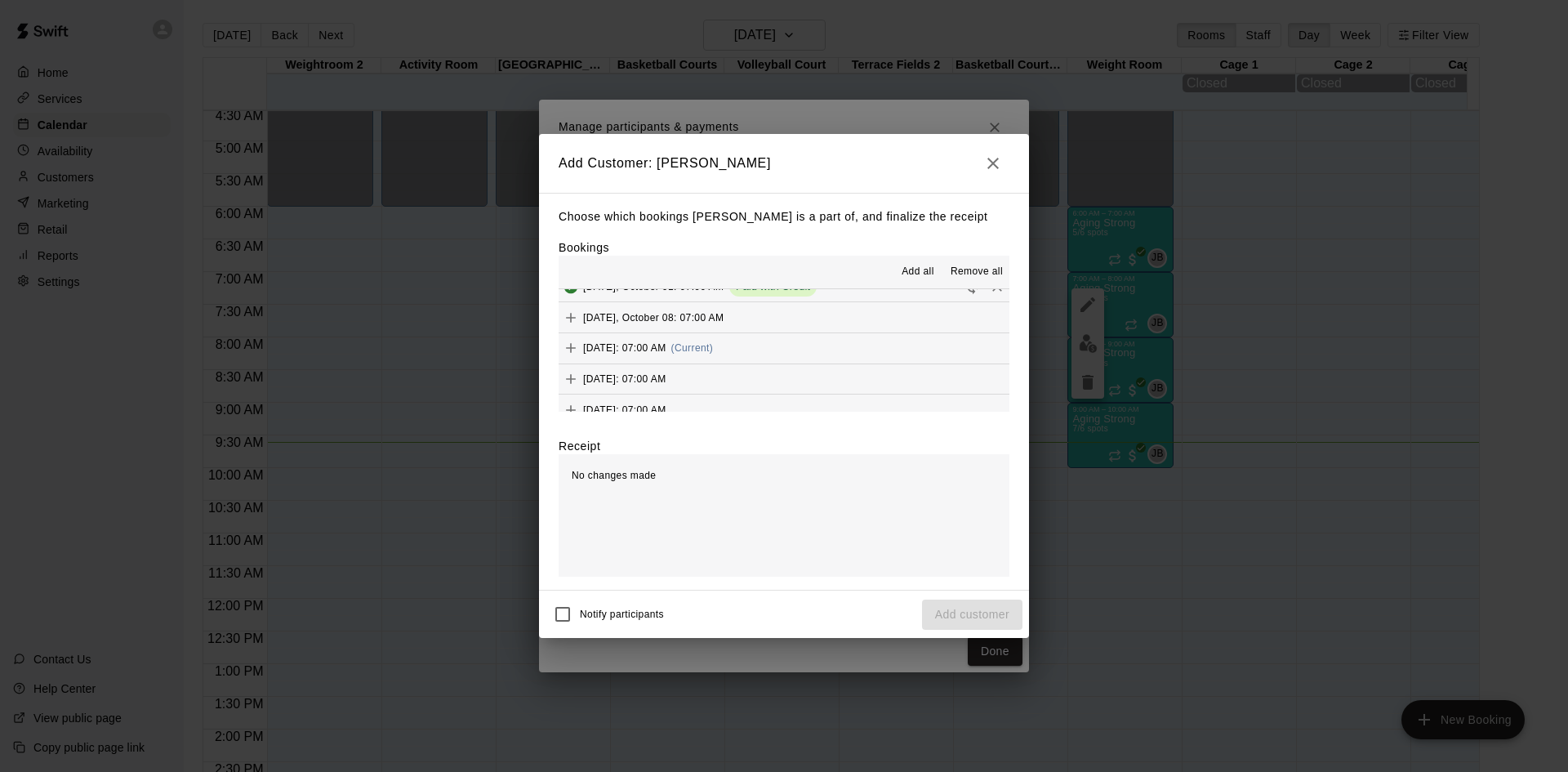
scroll to position [980, 0]
click at [792, 345] on button "[DATE]: 07:00 AM (Current)" at bounding box center [784, 339] width 451 height 30
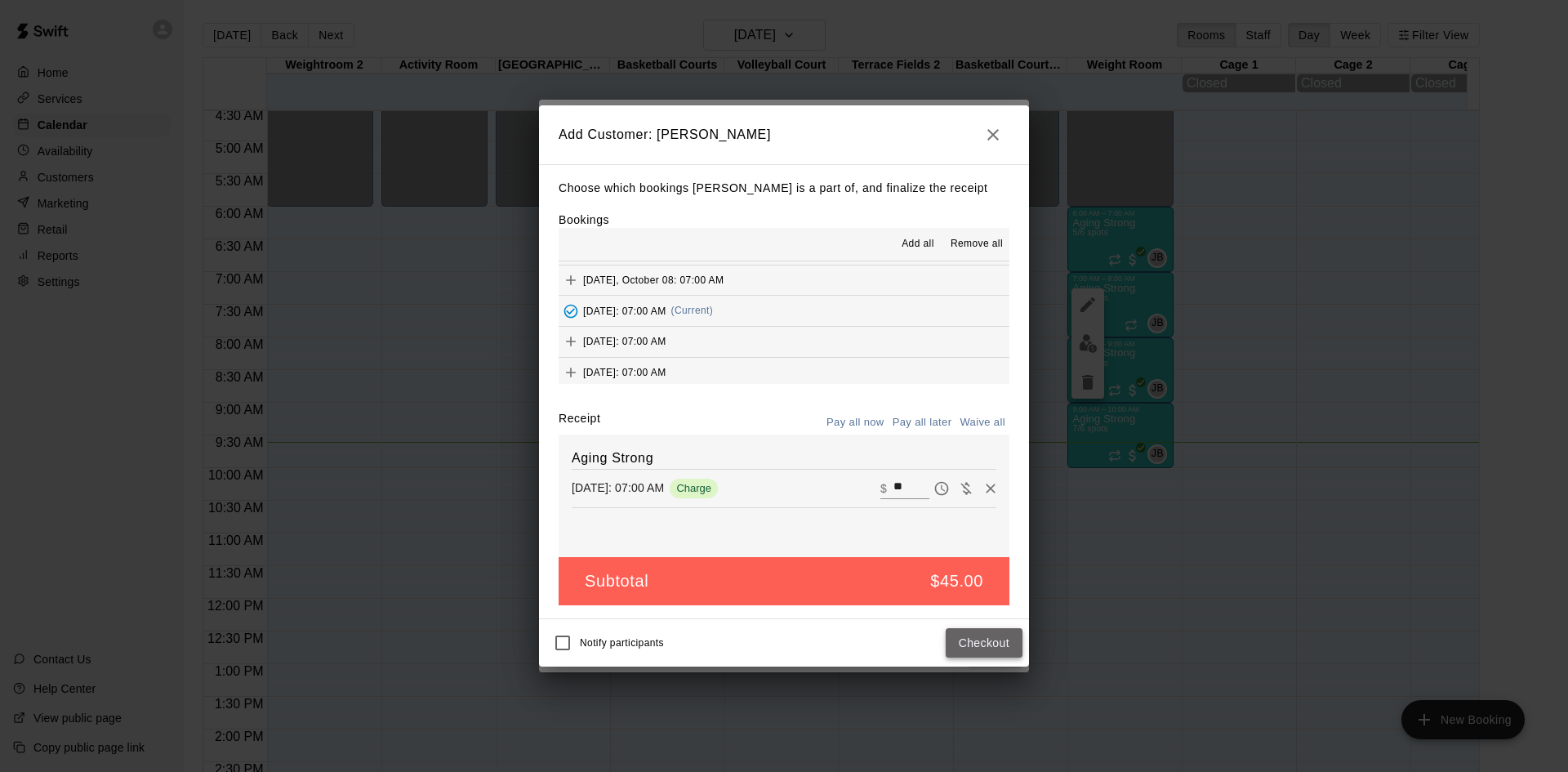
click at [970, 645] on button "Checkout" at bounding box center [984, 643] width 77 height 30
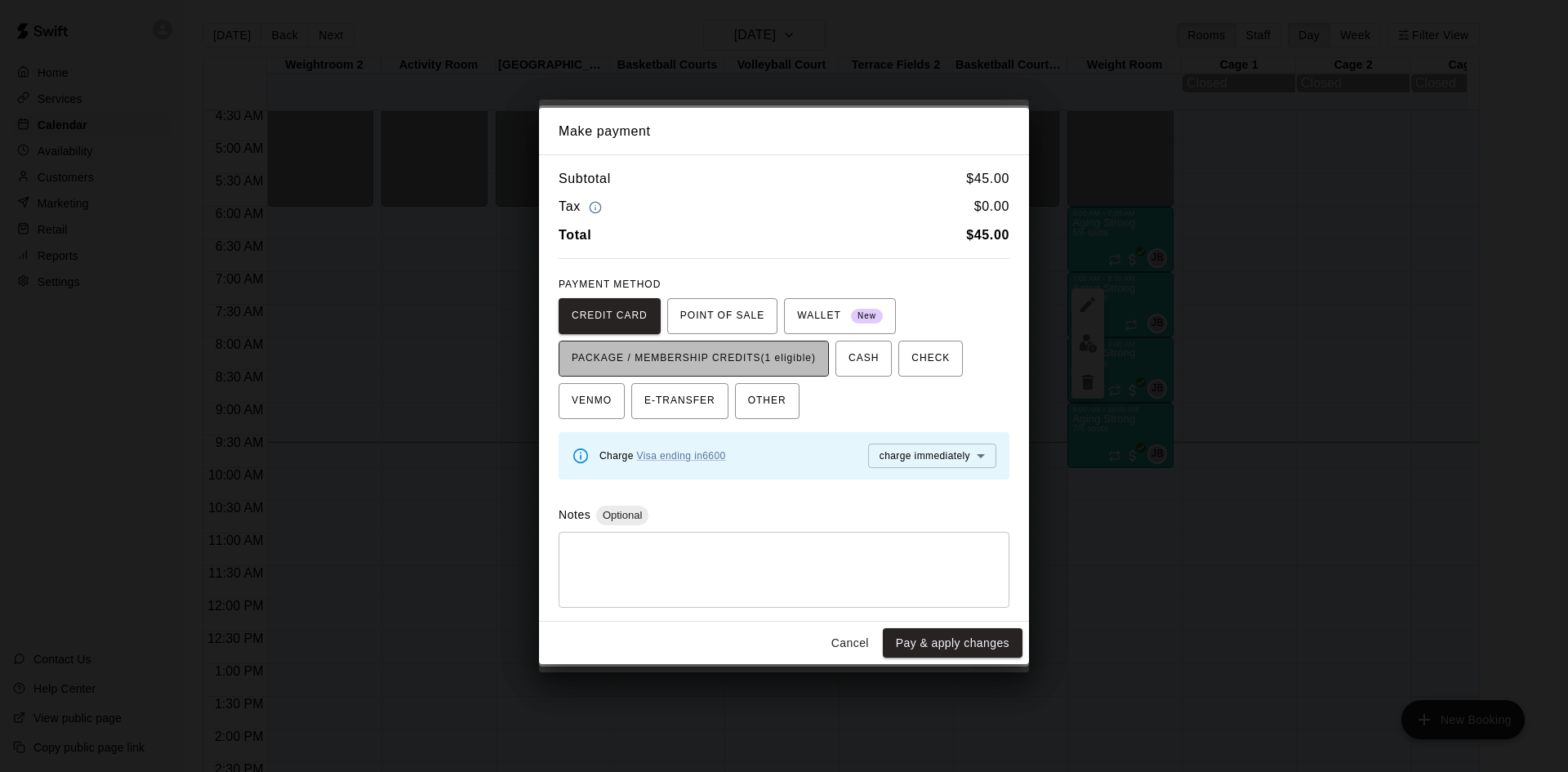
click at [783, 359] on span "PACKAGE / MEMBERSHIP CREDITS (1 eligible)" at bounding box center [693, 359] width 244 height 26
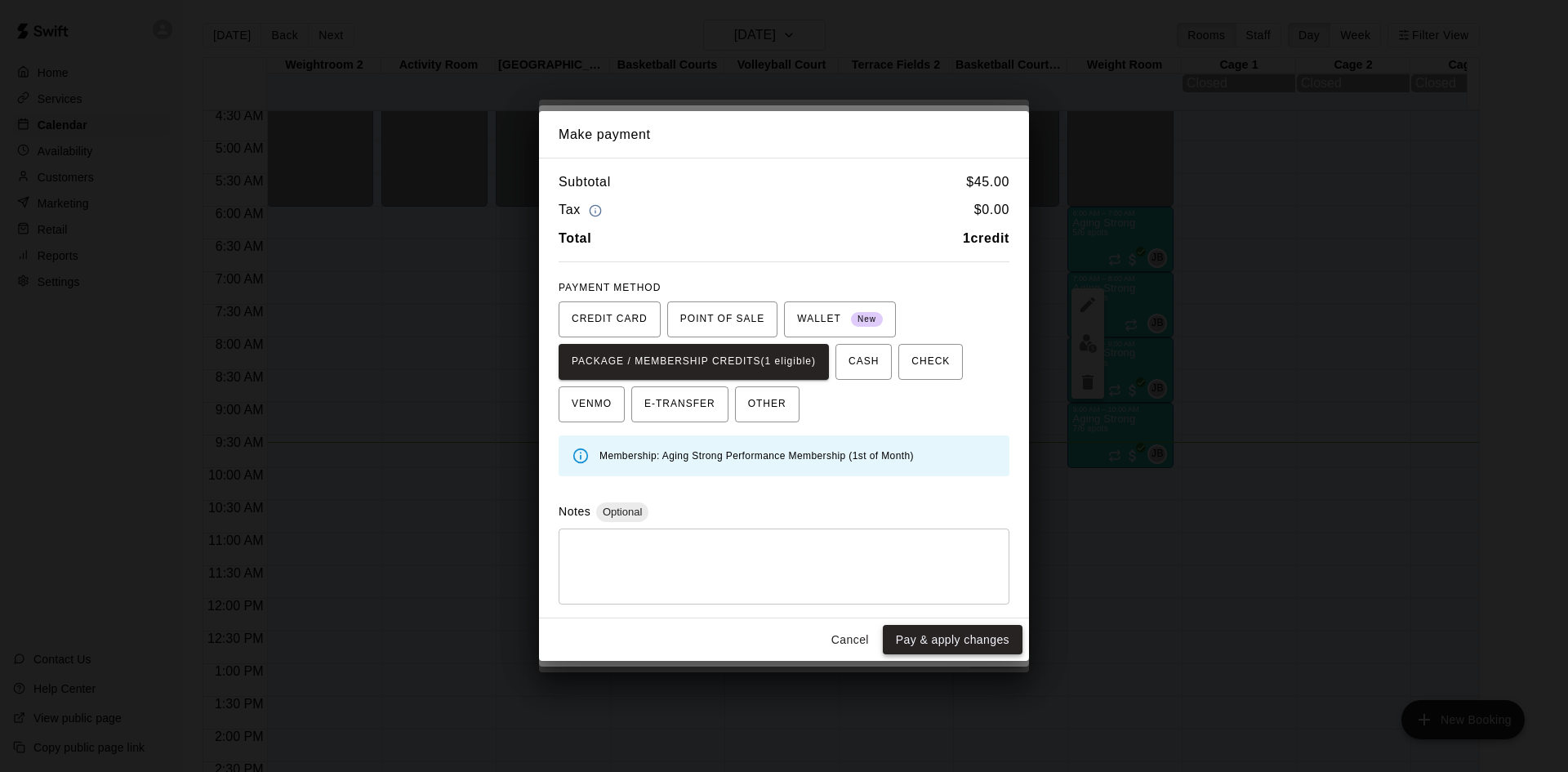
click at [918, 640] on button "Pay & apply changes" at bounding box center [953, 640] width 140 height 30
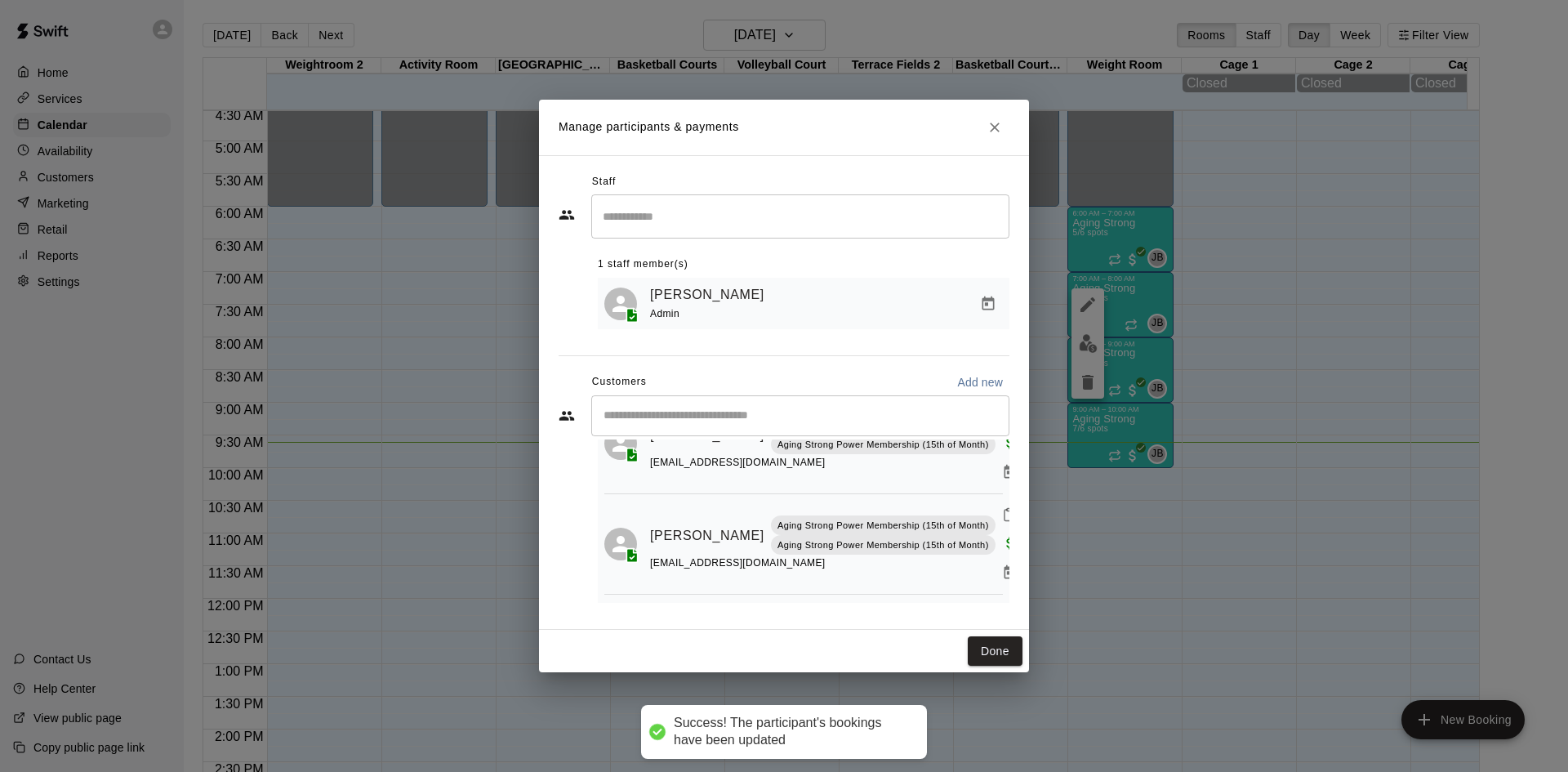
scroll to position [39, 0]
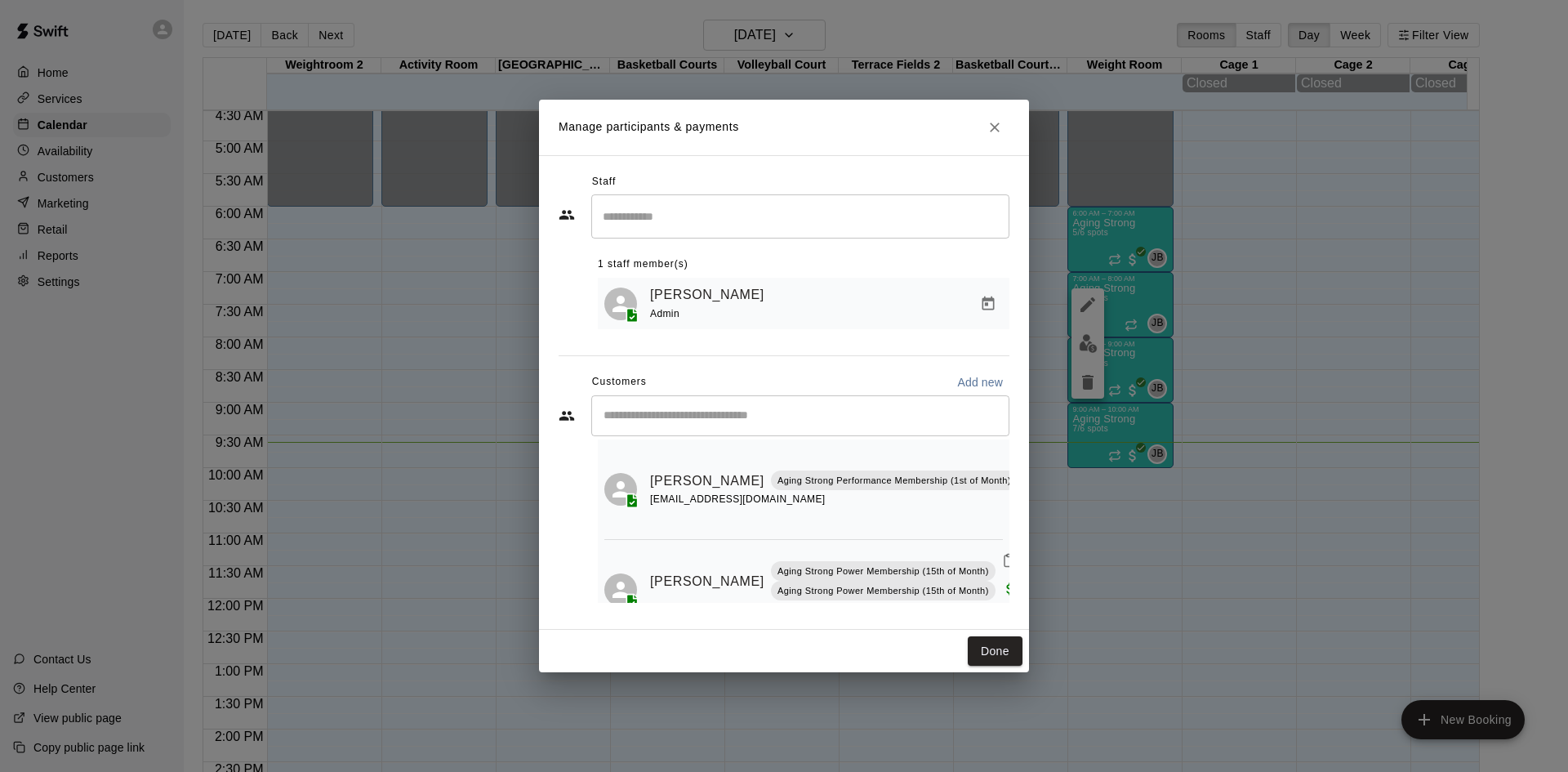
click at [764, 428] on div "​" at bounding box center [800, 416] width 418 height 41
type input "*****"
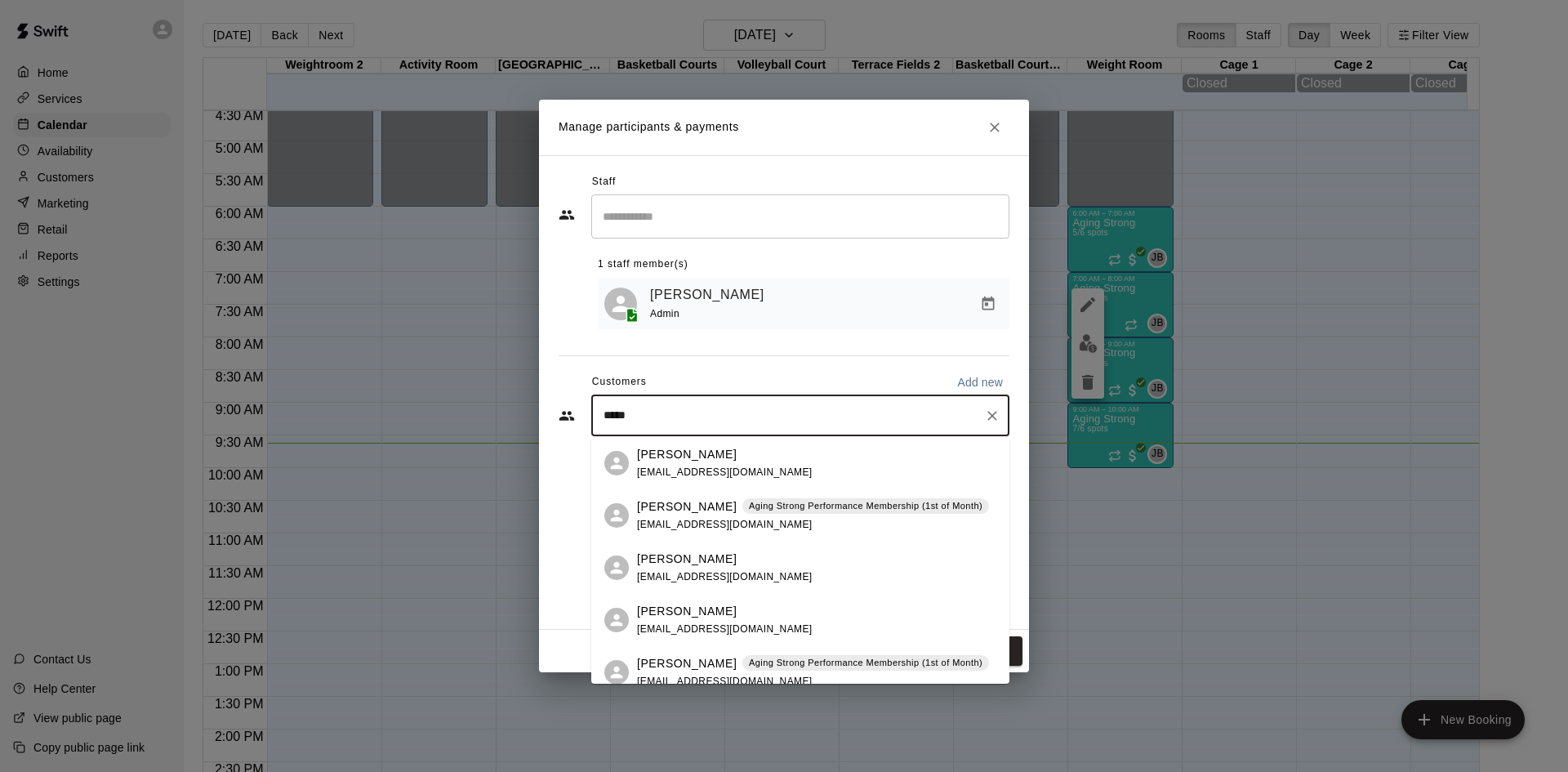
click at [782, 520] on div "[PERSON_NAME] Aging Strong Performance Membership (1st of Month) [EMAIL_ADDRESS…" at bounding box center [813, 516] width 352 height 35
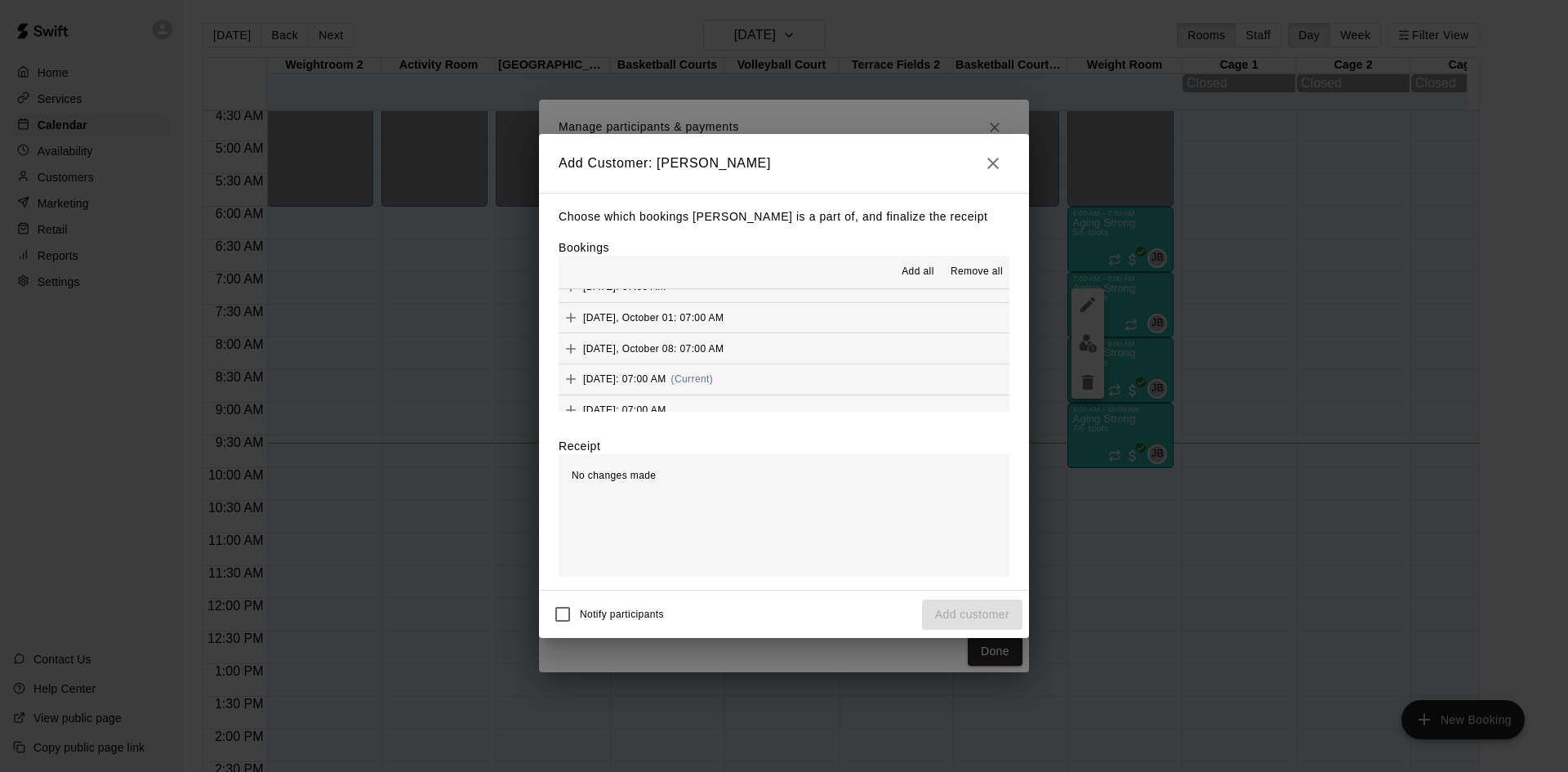
scroll to position [980, 0]
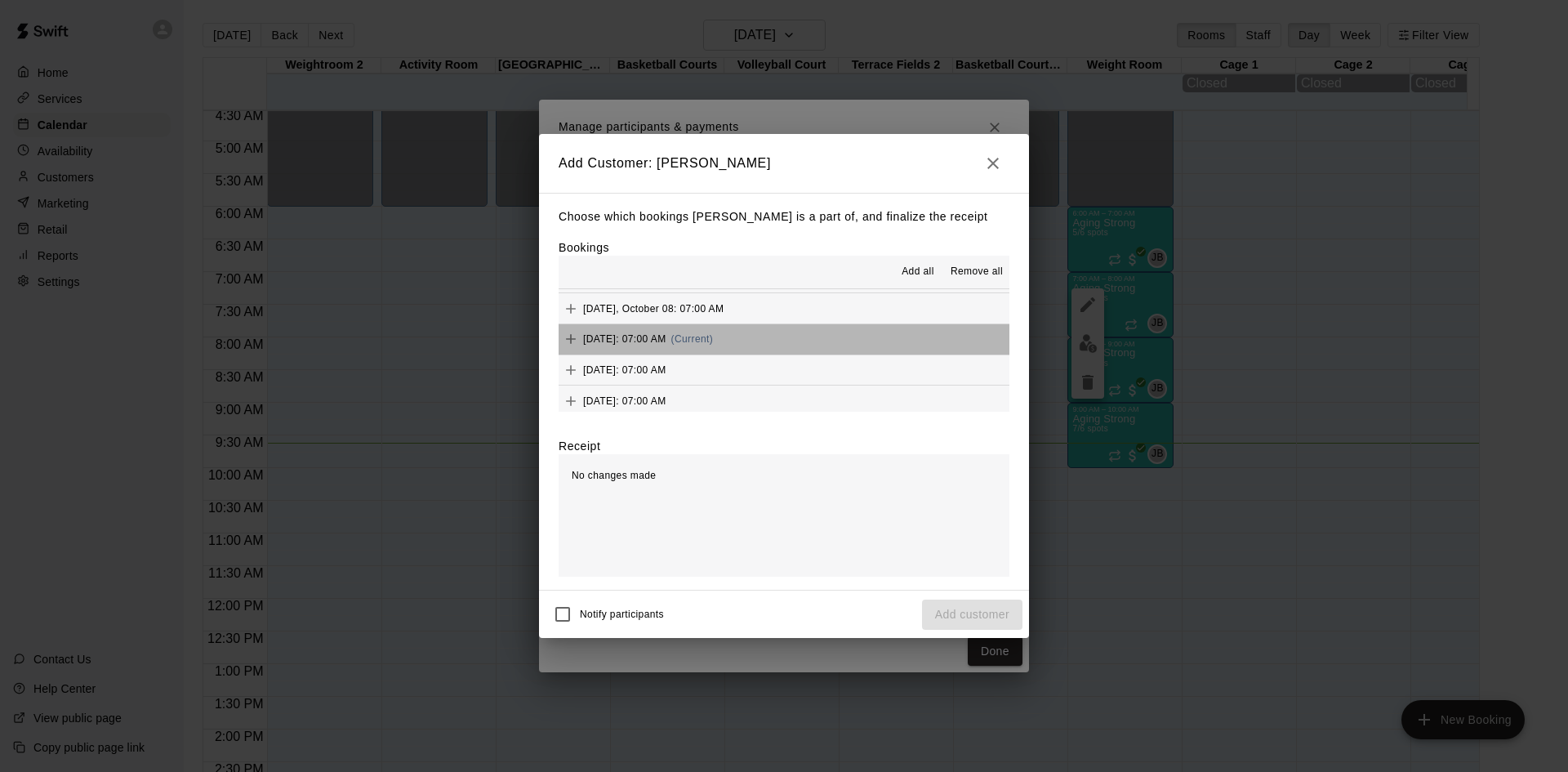
click at [811, 343] on button "[DATE]: 07:00 AM (Current)" at bounding box center [784, 339] width 451 height 30
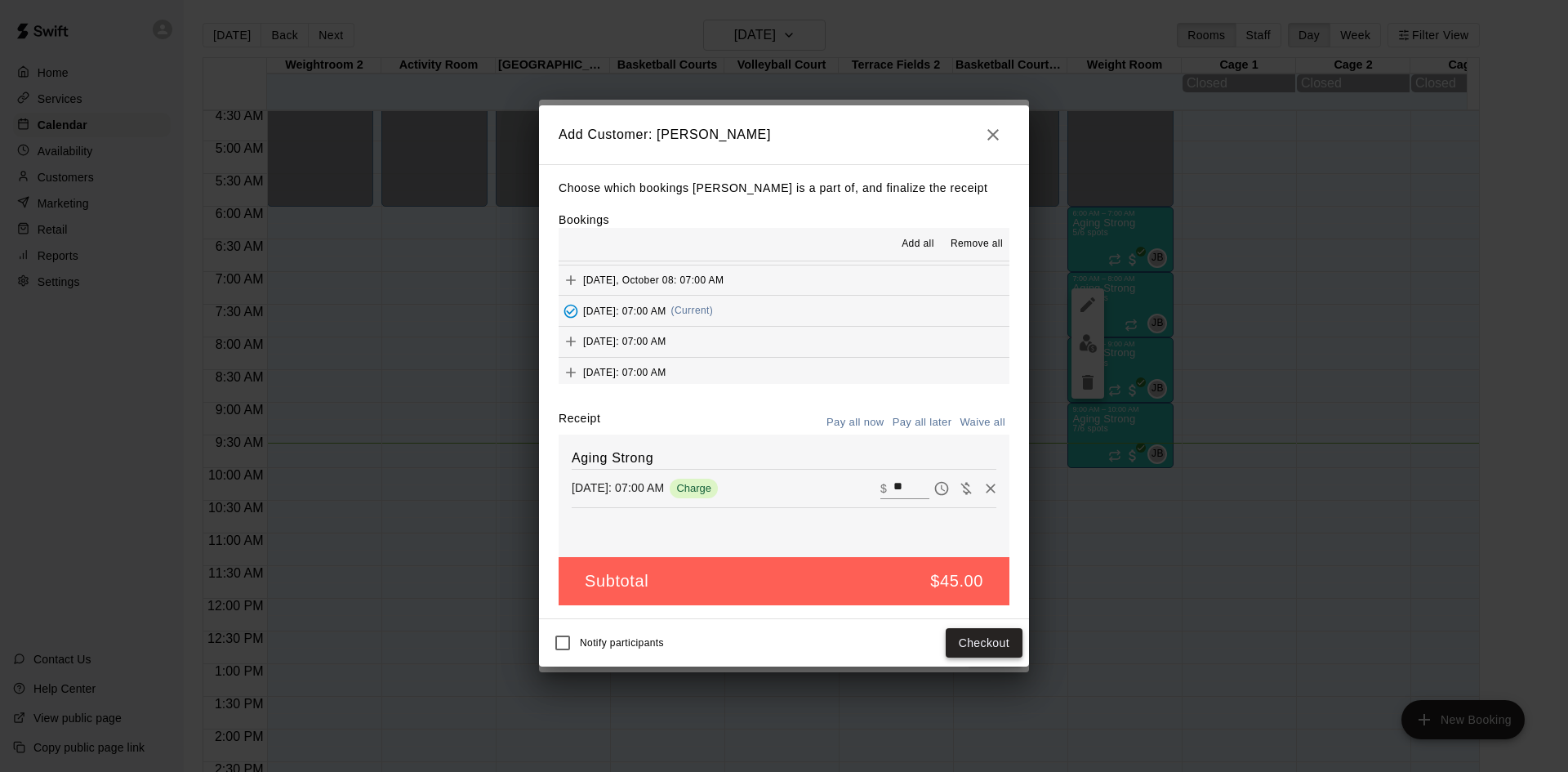
click at [981, 653] on button "Checkout" at bounding box center [984, 643] width 77 height 30
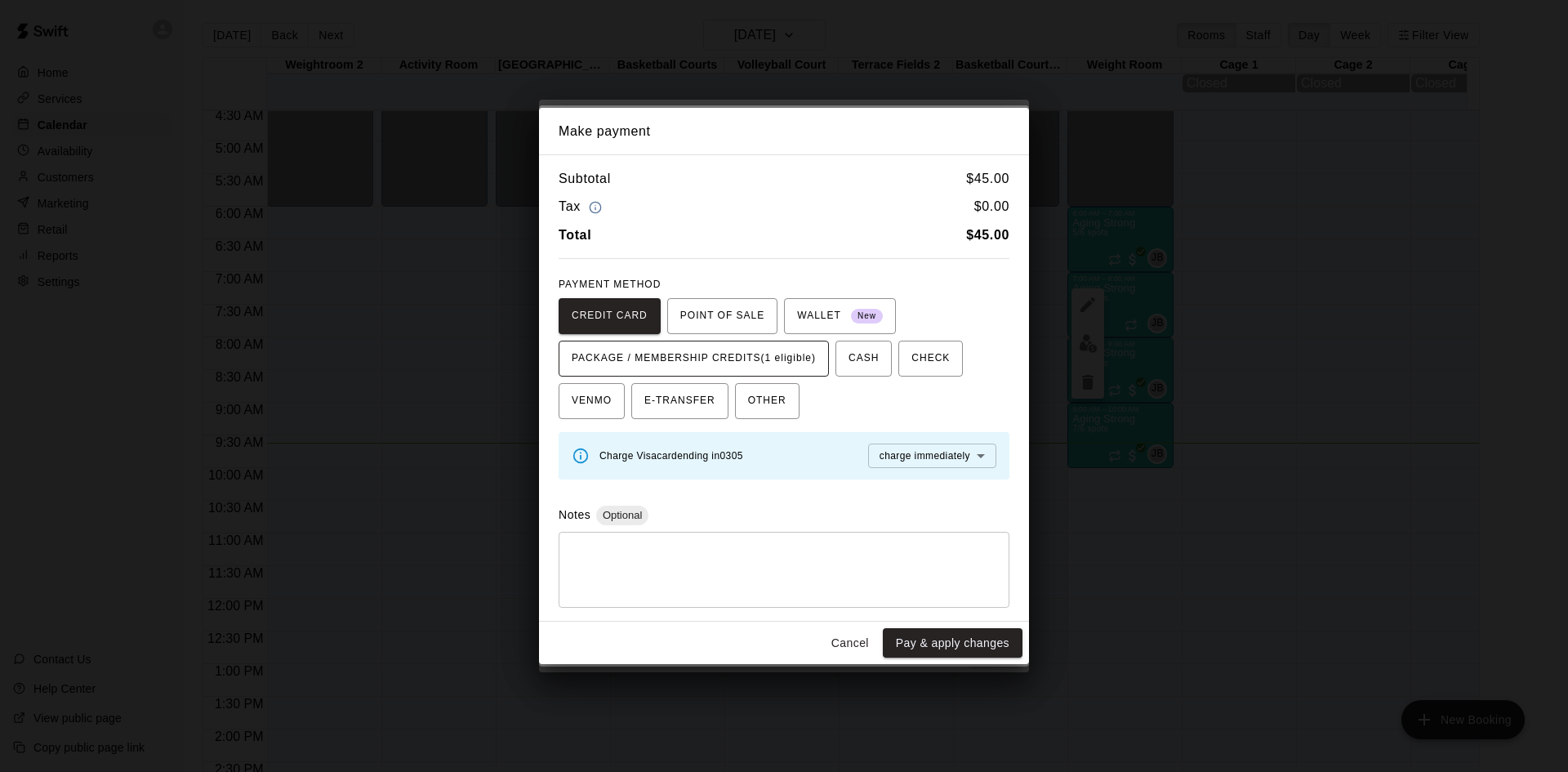
click at [783, 361] on span "PACKAGE / MEMBERSHIP CREDITS (1 eligible)" at bounding box center [693, 359] width 244 height 26
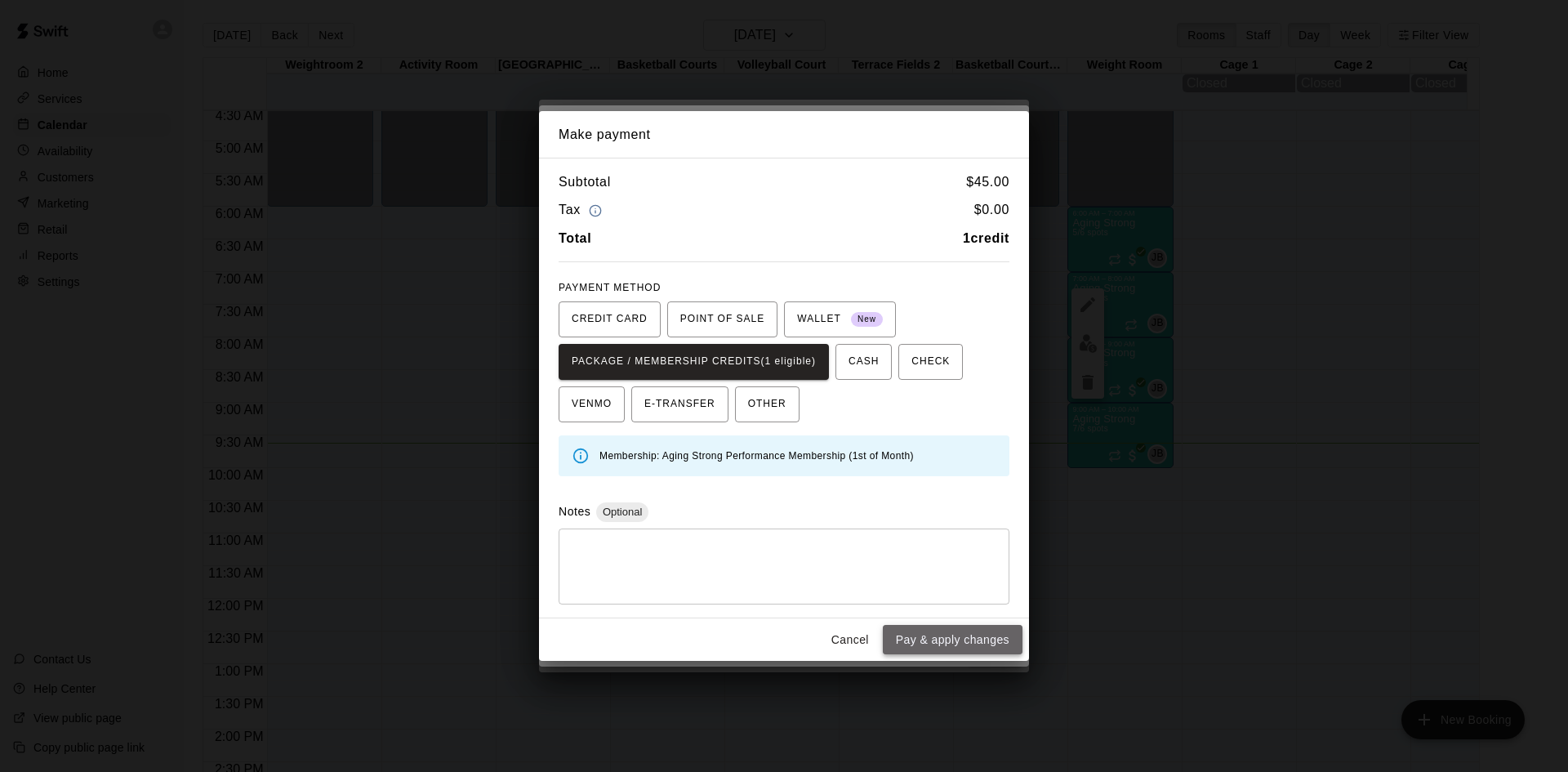
click at [917, 641] on button "Pay & apply changes" at bounding box center [953, 640] width 140 height 30
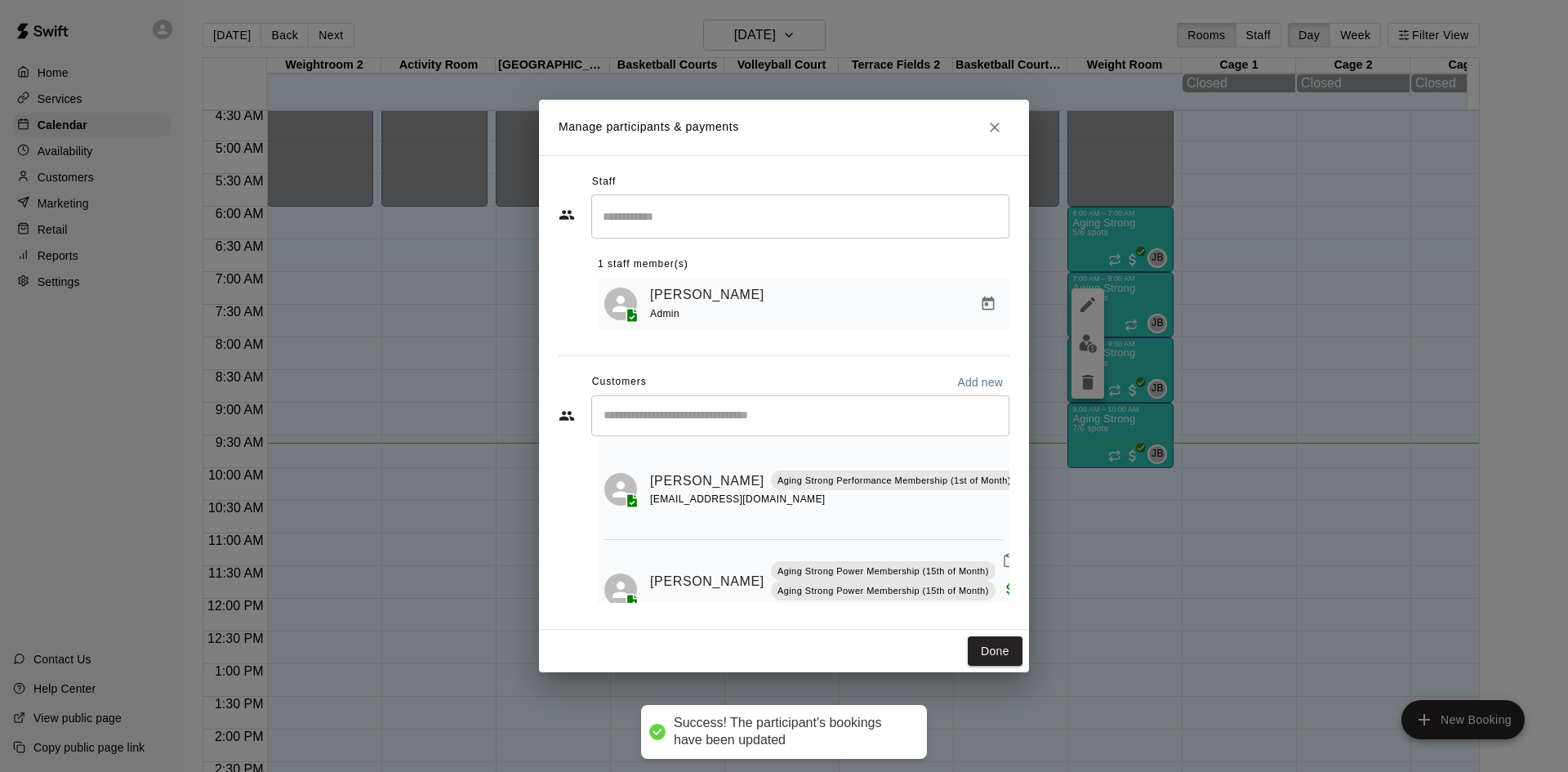
scroll to position [0, 0]
click at [843, 427] on div "​" at bounding box center [800, 416] width 418 height 41
type input "******"
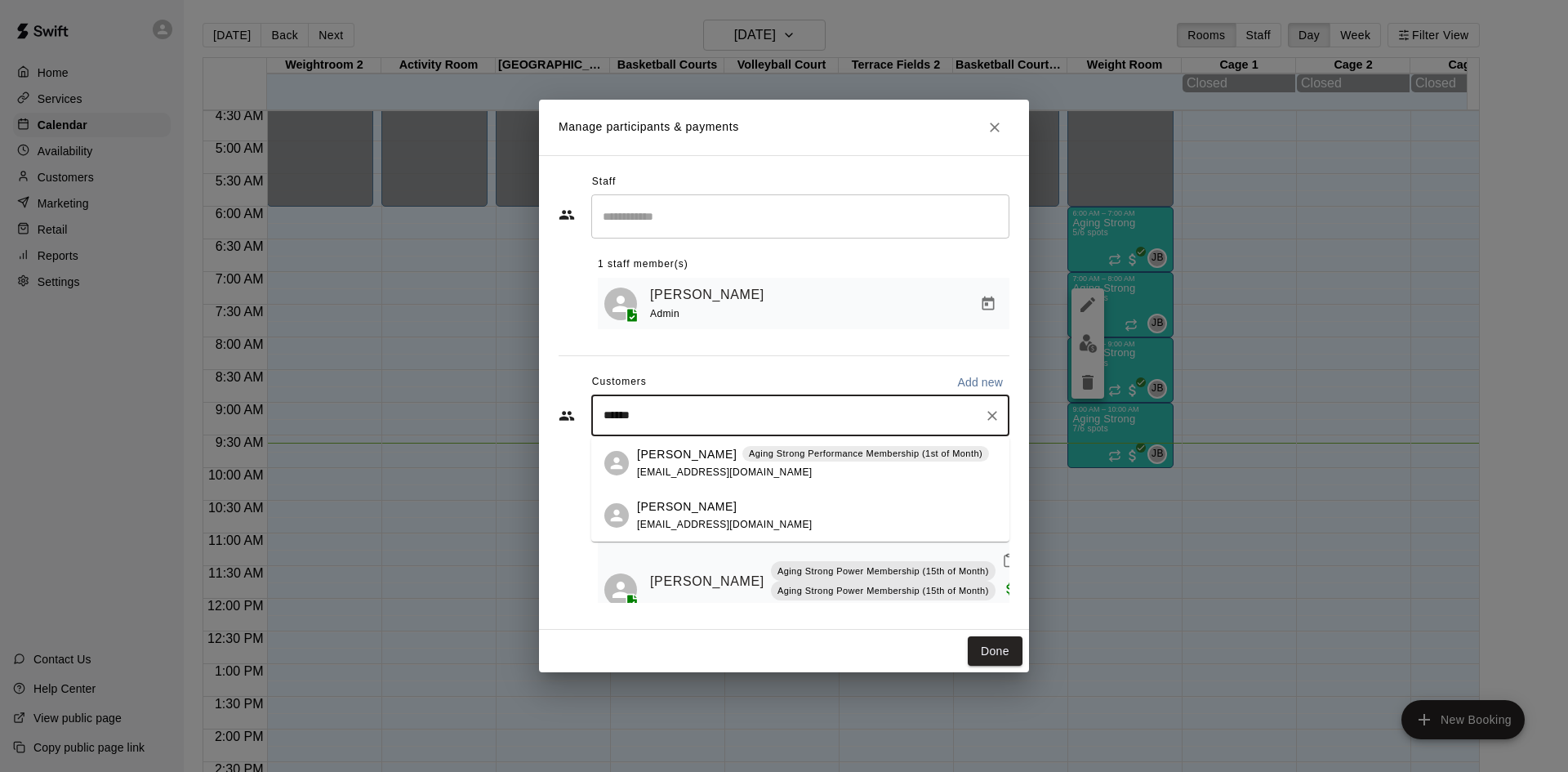
click at [798, 461] on div "Aging Strong Performance Membership (1st of Month)" at bounding box center [866, 454] width 246 height 16
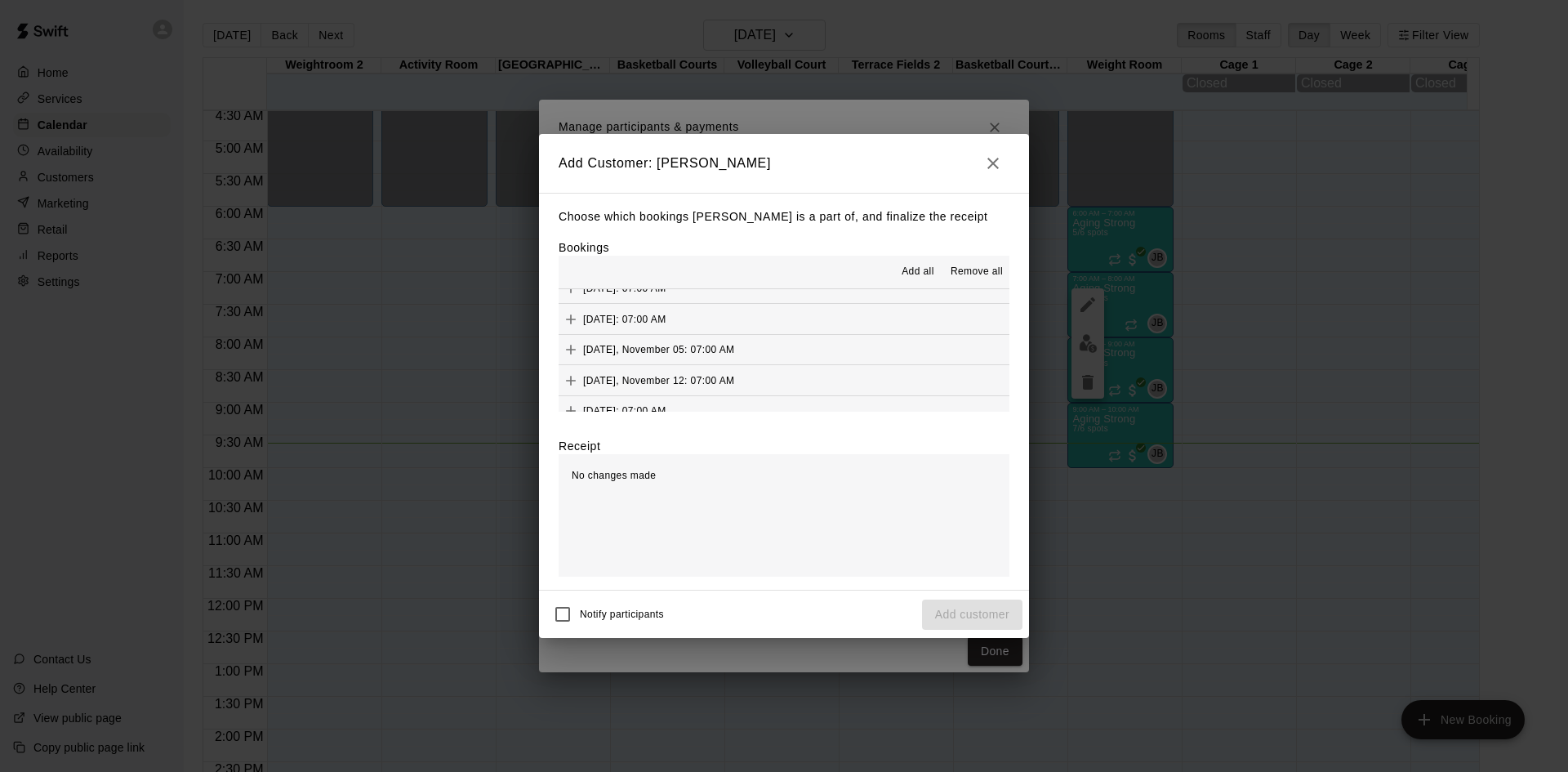
scroll to position [980, 0]
click at [799, 329] on button "[DATE]: 07:00 AM (Current)" at bounding box center [784, 339] width 451 height 30
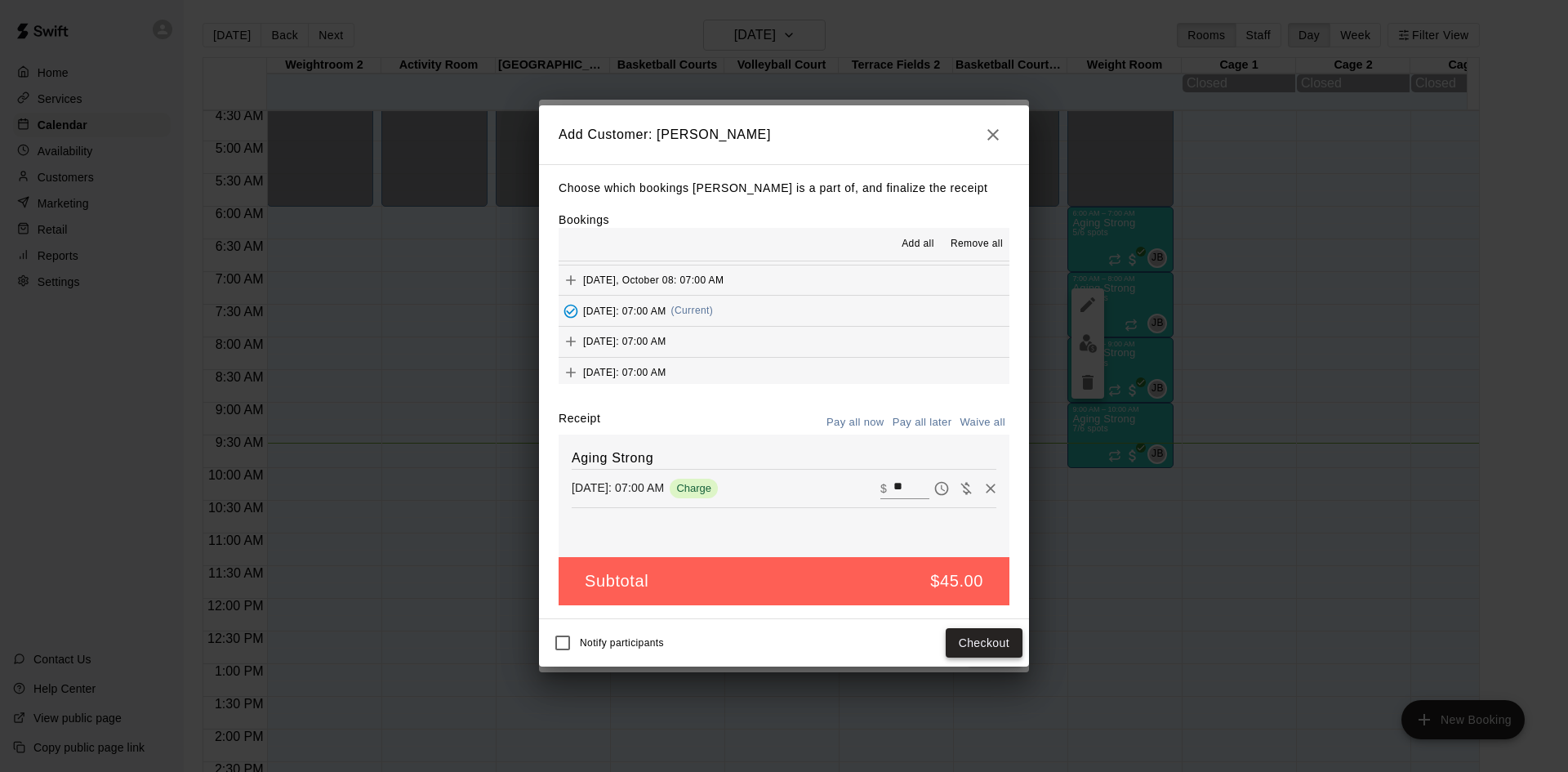
click at [977, 647] on button "Checkout" at bounding box center [984, 643] width 77 height 30
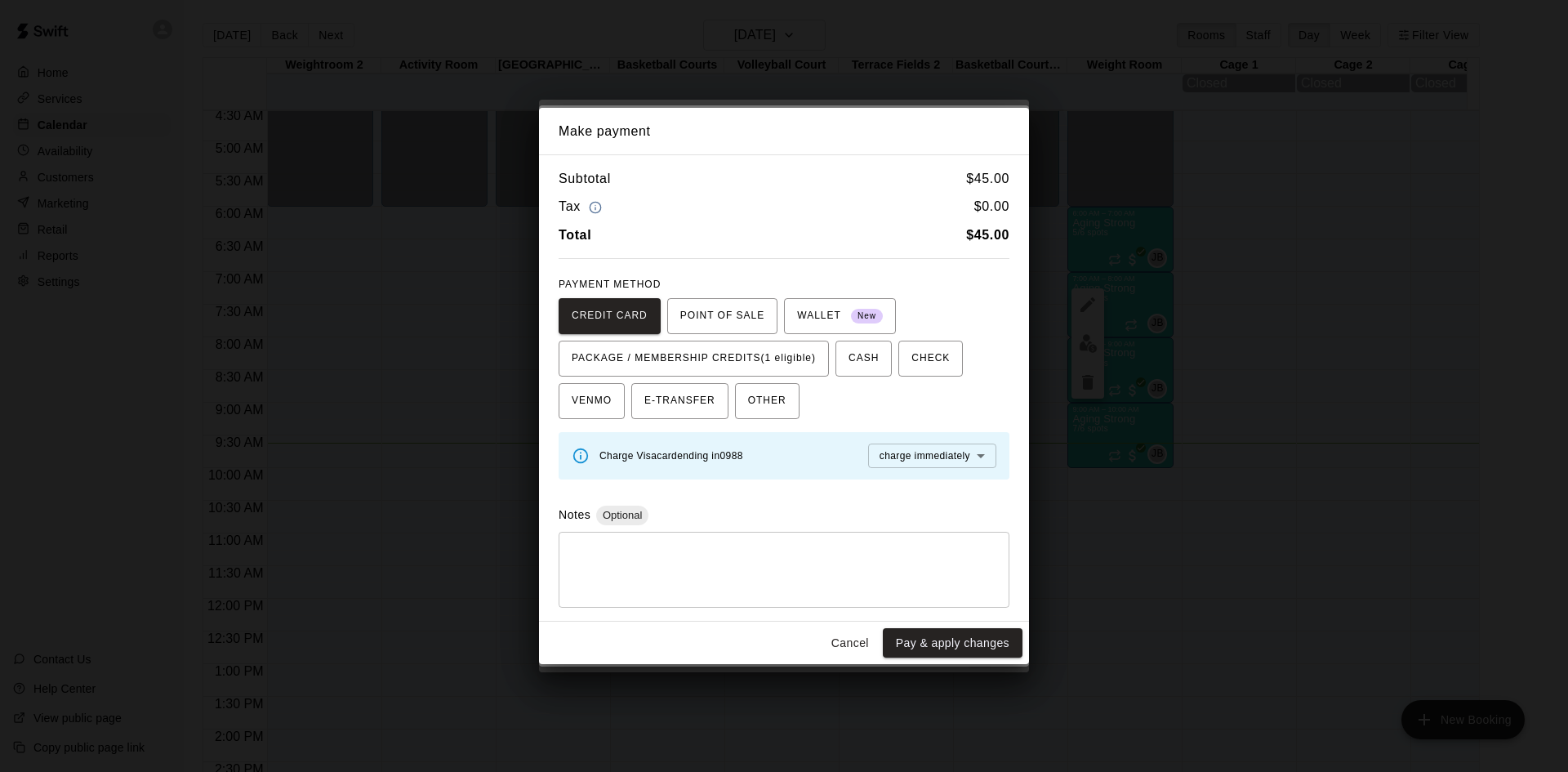
drag, startPoint x: 807, startPoint y: 363, endPoint x: 839, endPoint y: 444, distance: 87.1
click at [807, 365] on span "PACKAGE / MEMBERSHIP CREDITS (1 eligible)" at bounding box center [693, 359] width 244 height 26
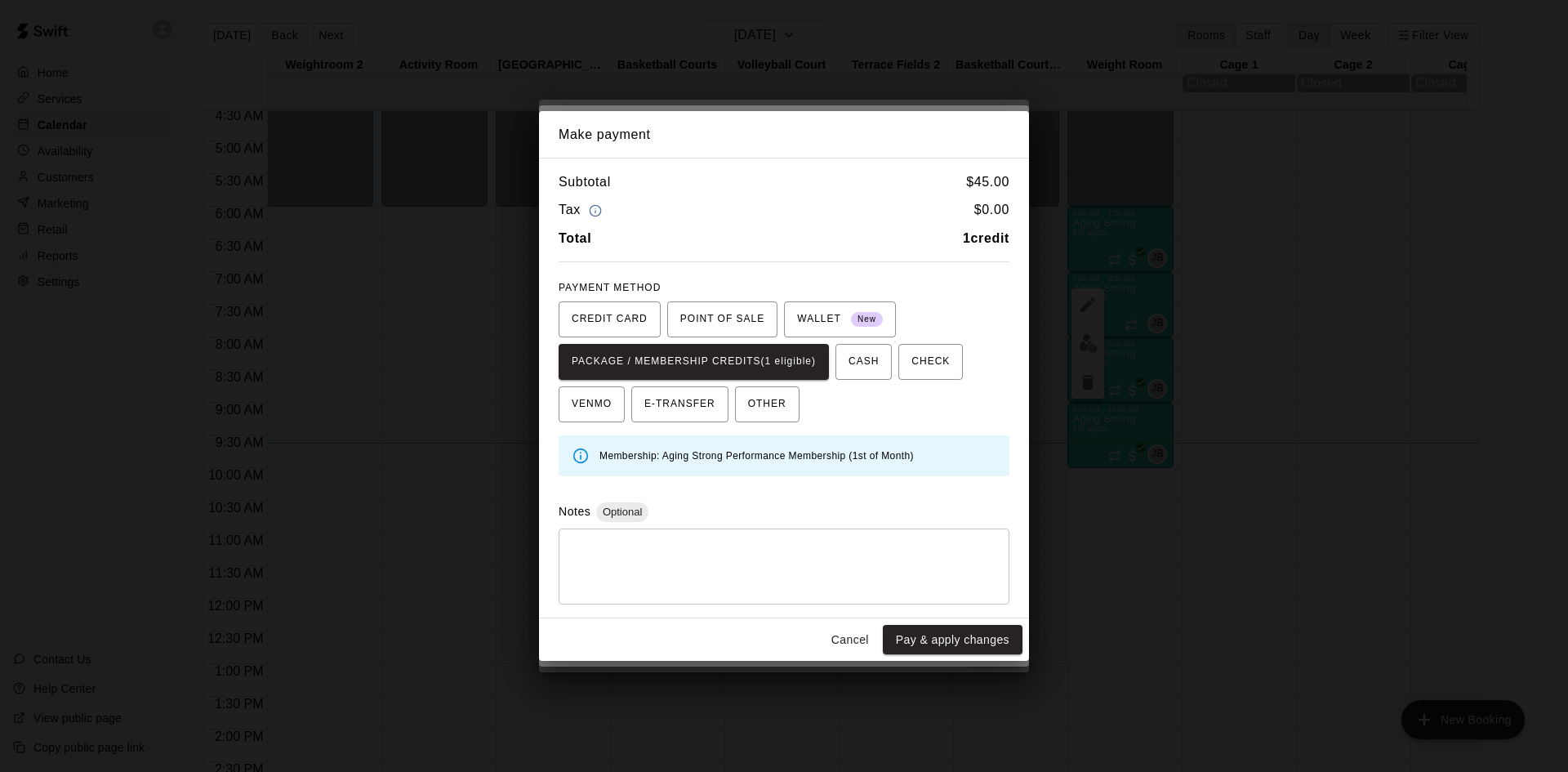
click at [938, 657] on div "Cancel Pay & apply changes" at bounding box center [784, 640] width 490 height 43
click at [946, 648] on button "Pay & apply changes" at bounding box center [953, 640] width 140 height 30
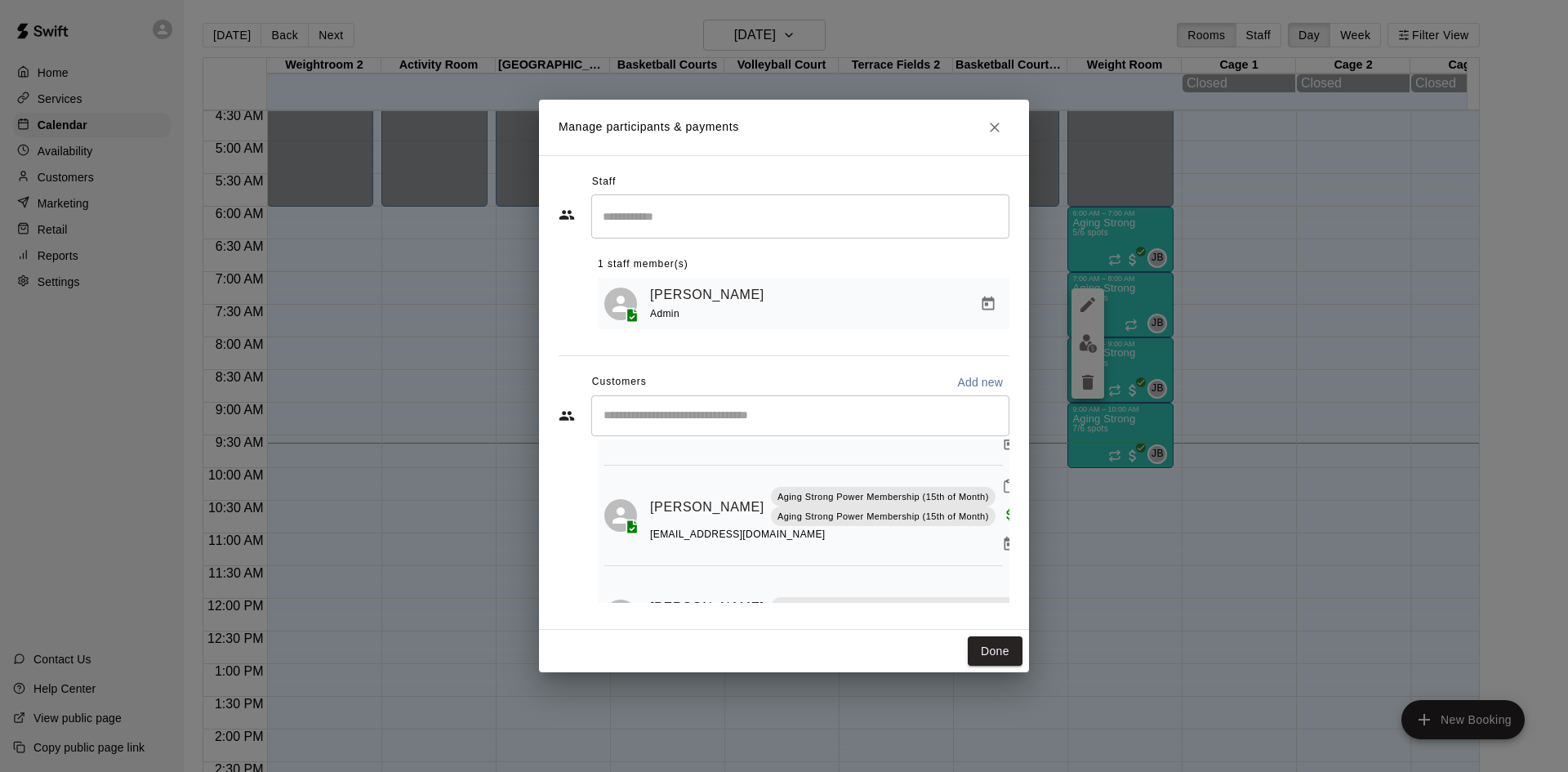
scroll to position [77, 0]
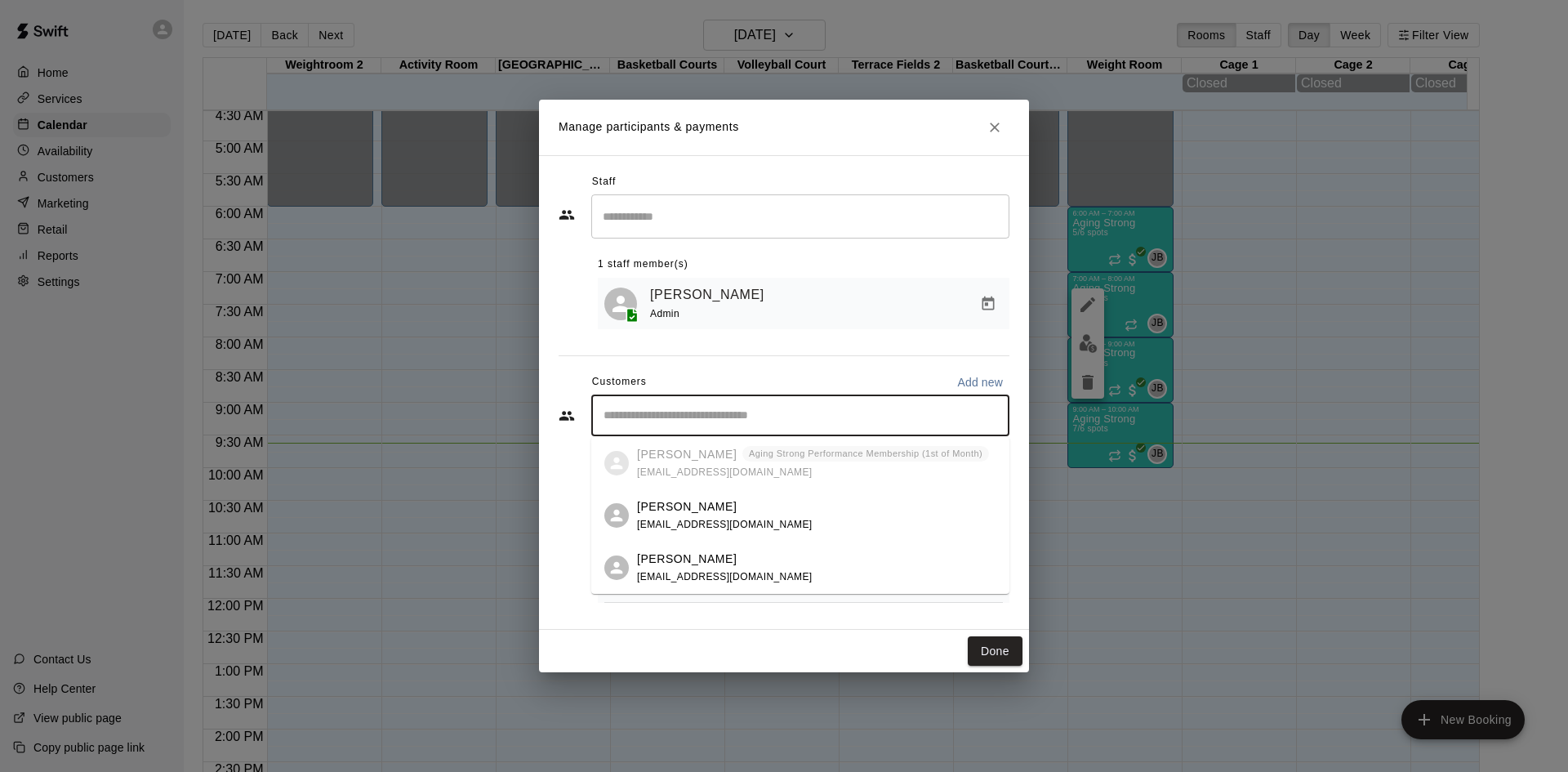
click at [776, 420] on input "Start typing to search customers..." at bounding box center [800, 415] width 404 height 16
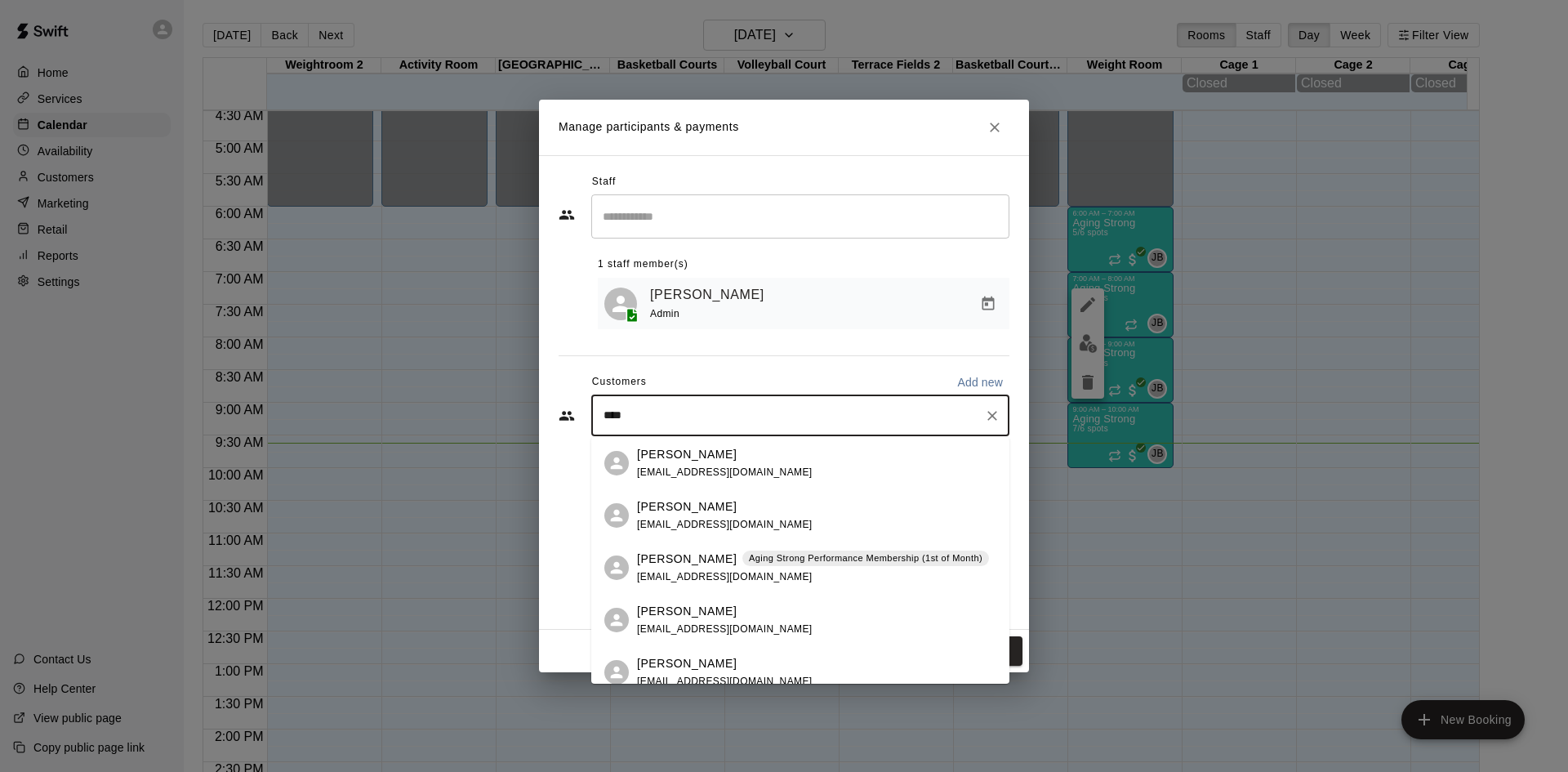
type input "*****"
click at [788, 567] on div "[PERSON_NAME] Aging Strong Performance Membership (1st of Month) [PERSON_NAME][…" at bounding box center [813, 568] width 352 height 35
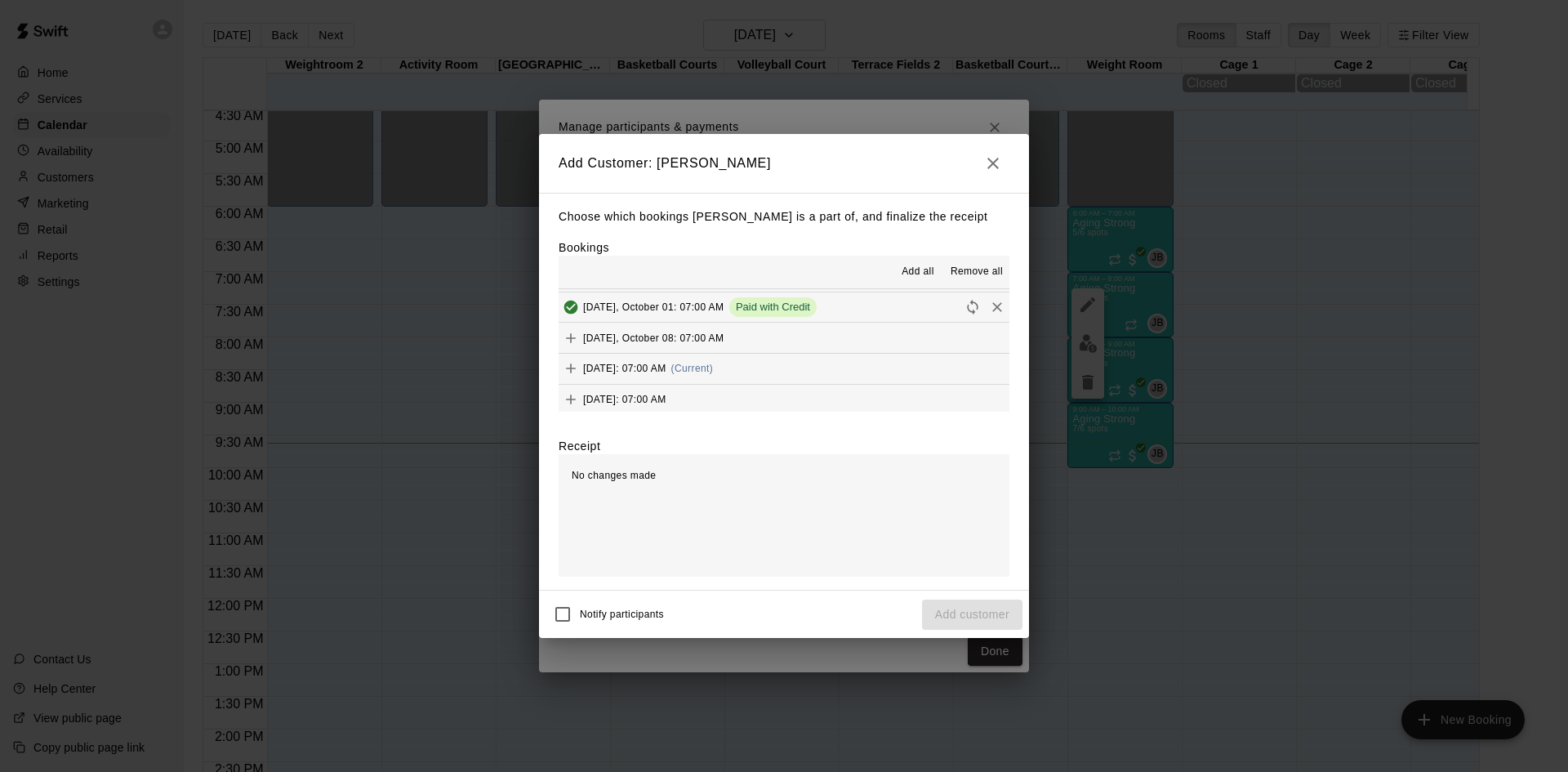
scroll to position [980, 0]
click at [792, 342] on button "[DATE]: 07:00 AM (Current)" at bounding box center [784, 339] width 451 height 30
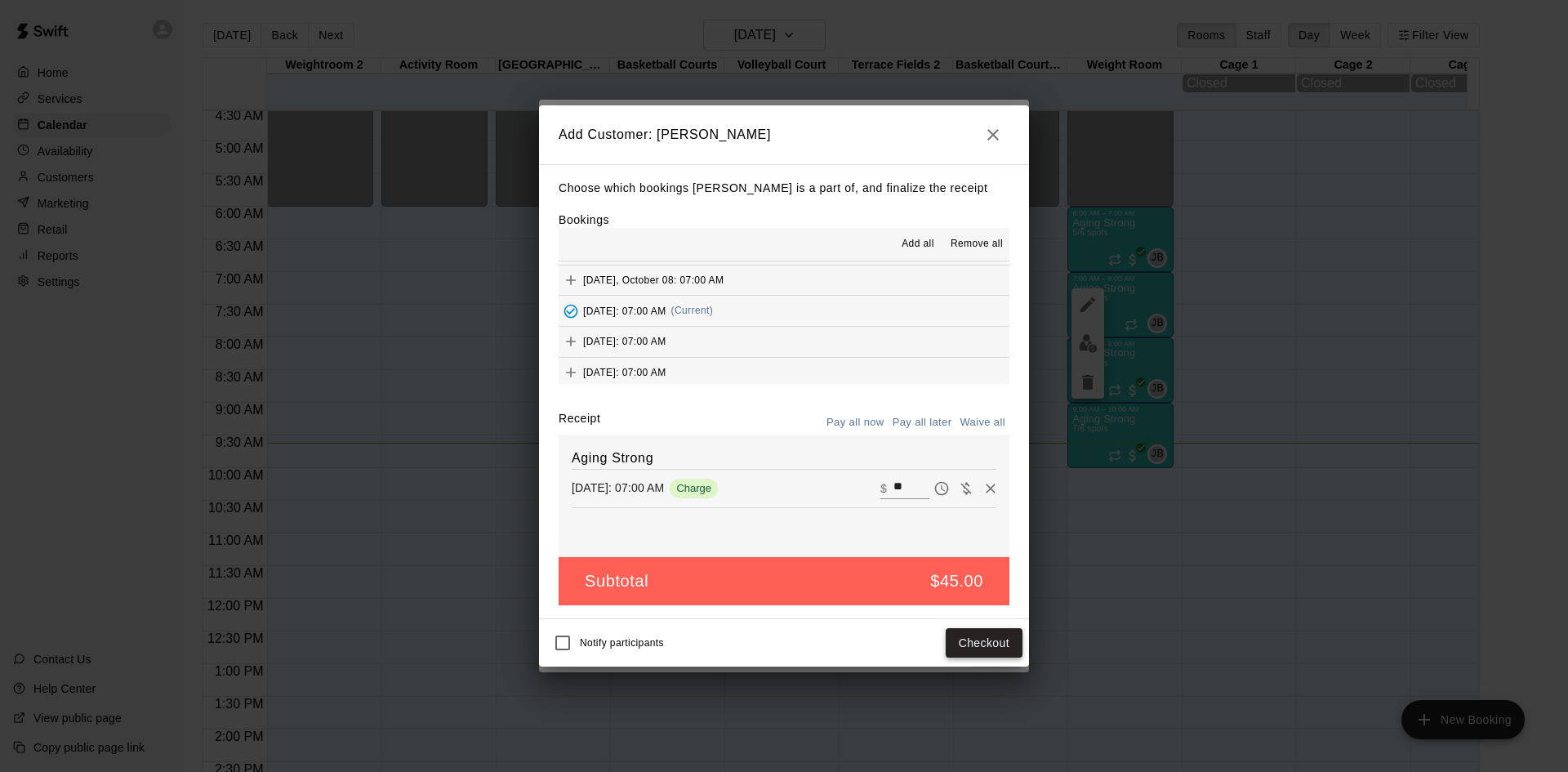
click at [981, 640] on button "Checkout" at bounding box center [984, 643] width 77 height 30
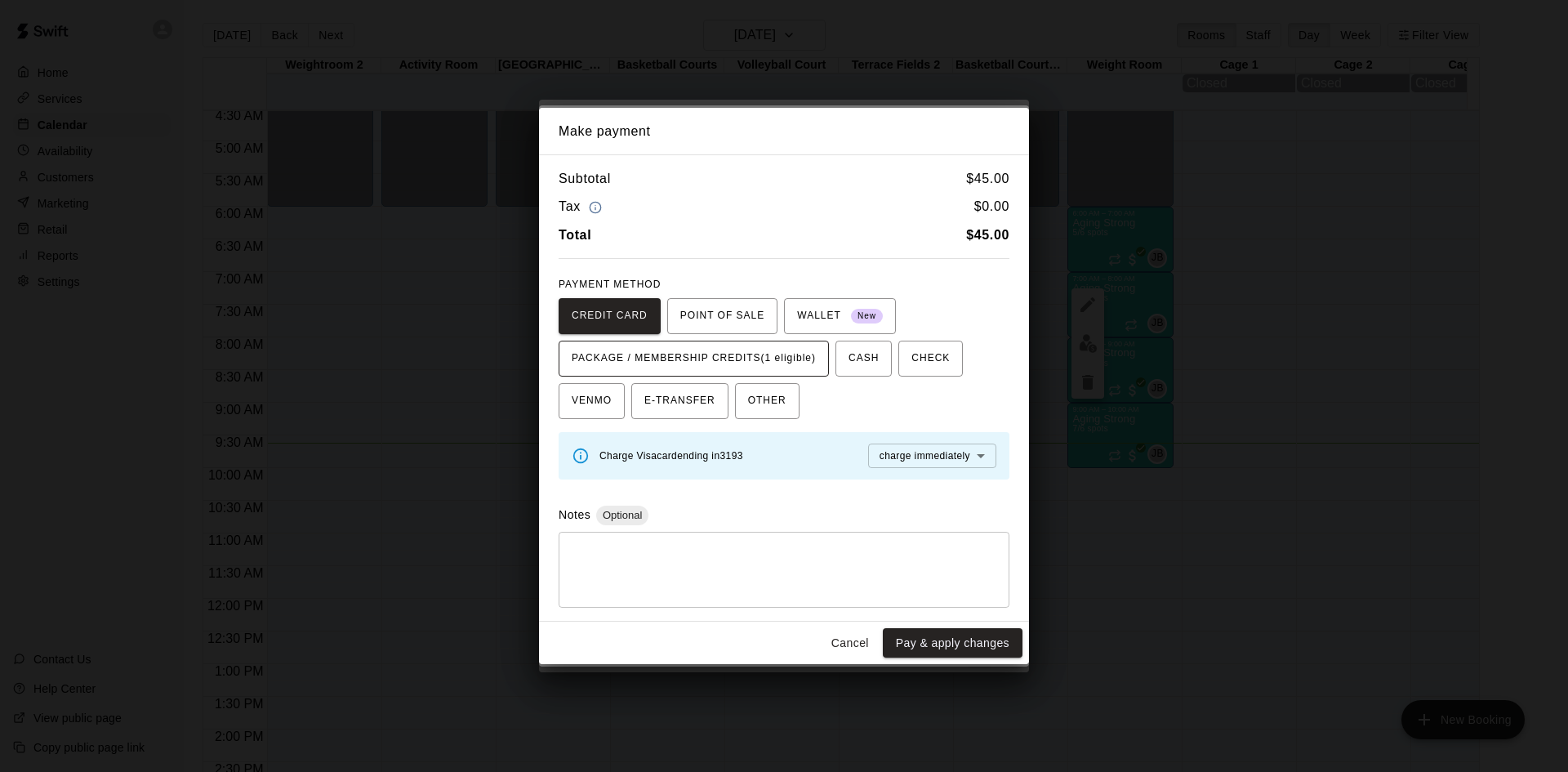
click at [808, 367] on span "PACKAGE / MEMBERSHIP CREDITS (1 eligible)" at bounding box center [693, 359] width 244 height 26
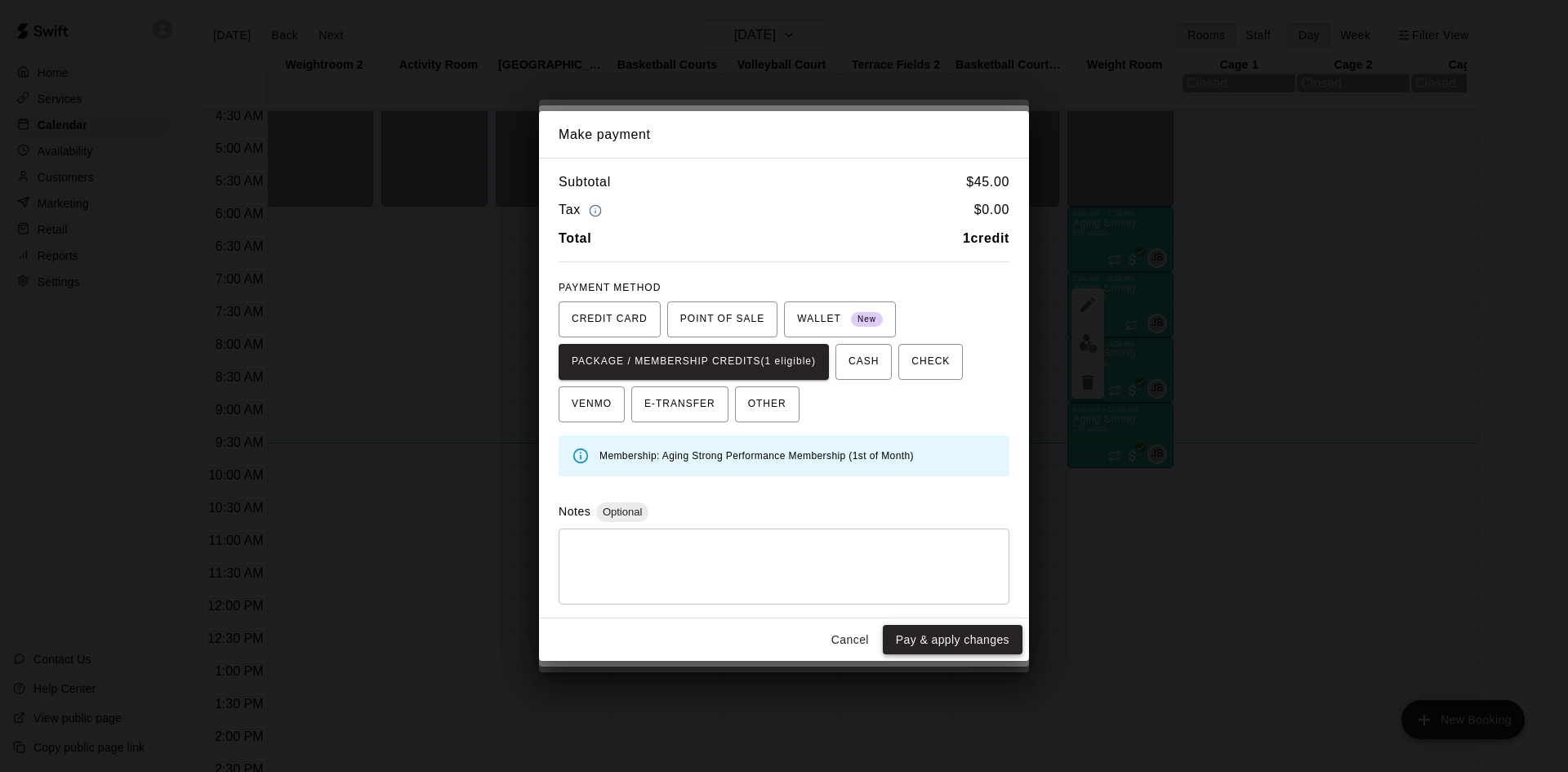
click at [917, 643] on button "Pay & apply changes" at bounding box center [953, 640] width 140 height 30
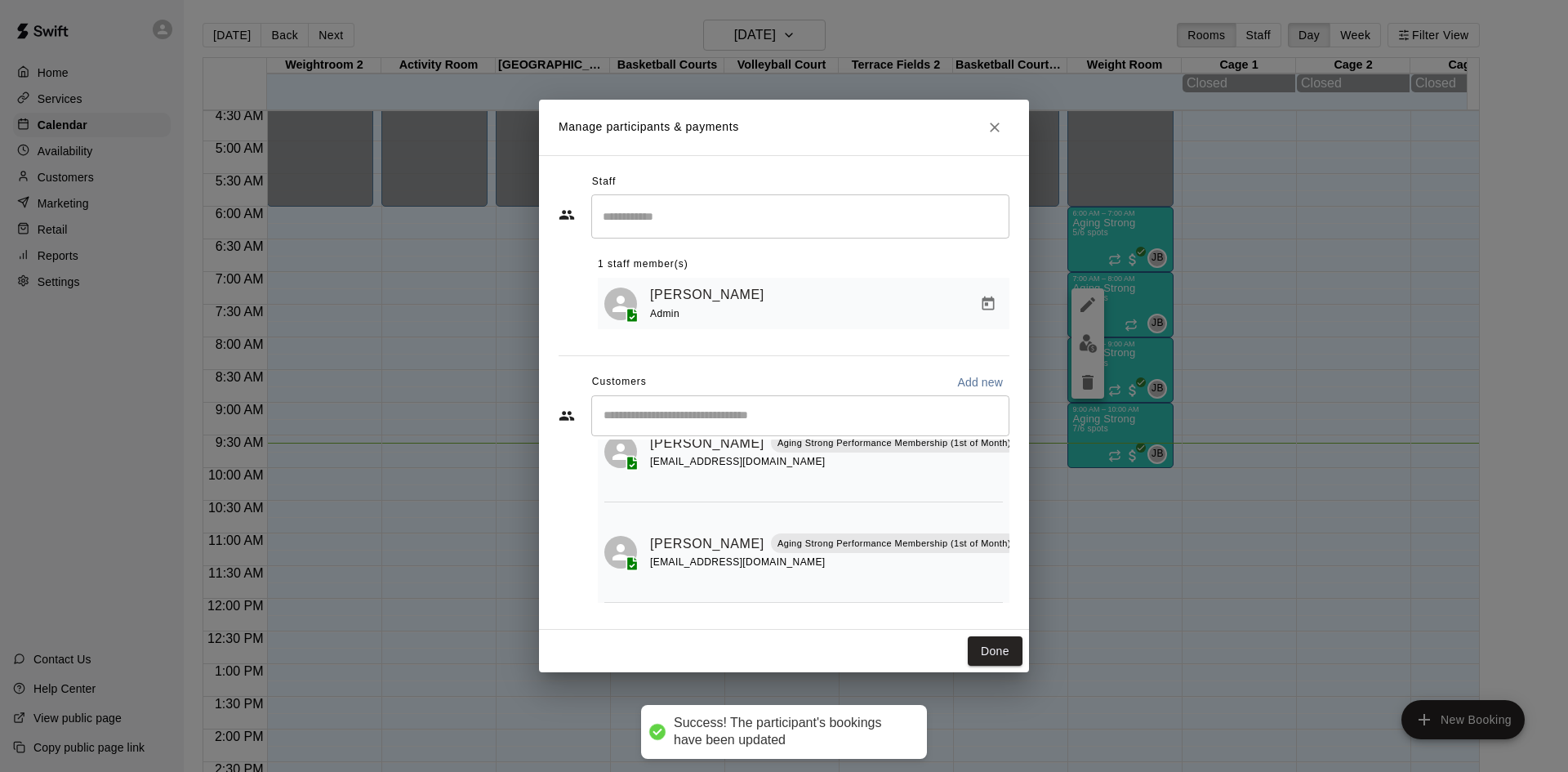
scroll to position [0, 0]
click at [834, 423] on input "Start typing to search customers..." at bounding box center [800, 415] width 404 height 16
type input "*****"
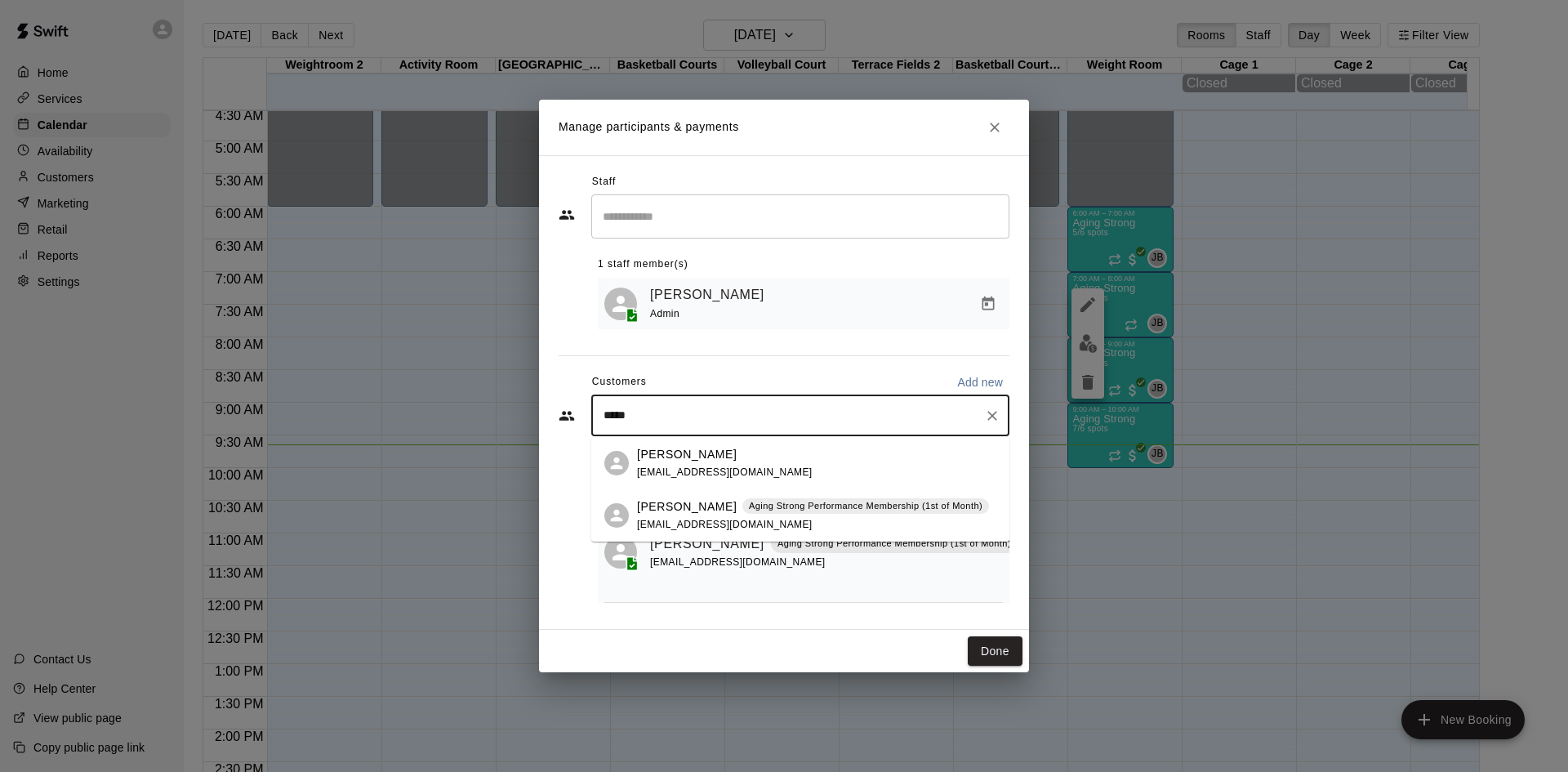
click at [814, 522] on div "[PERSON_NAME] Aging Strong Performance Membership (1st of Month) [PERSON_NAME][…" at bounding box center [813, 516] width 352 height 35
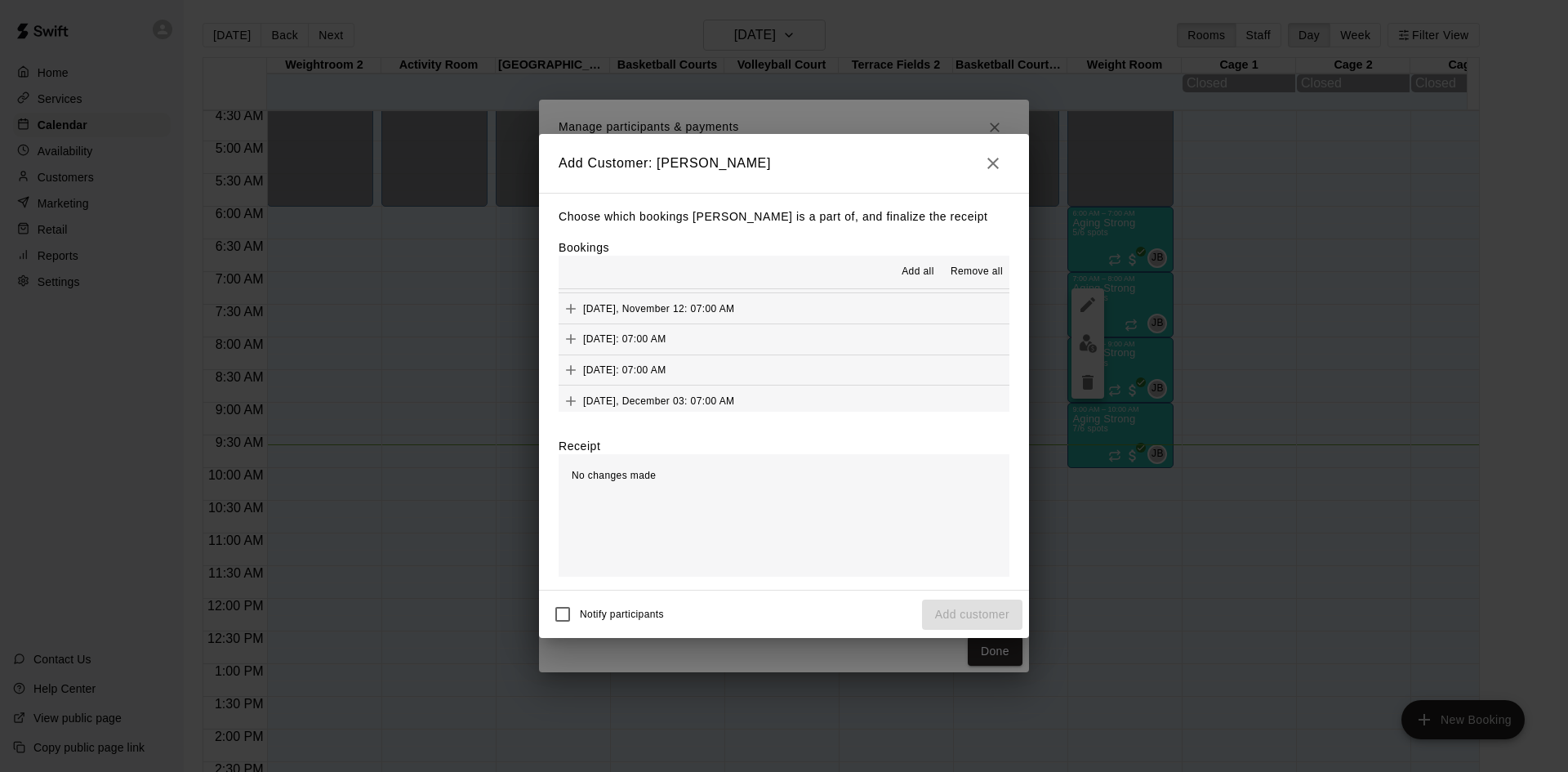
scroll to position [980, 0]
click at [801, 331] on button "[DATE]: 07:00 AM (Current)" at bounding box center [784, 339] width 451 height 30
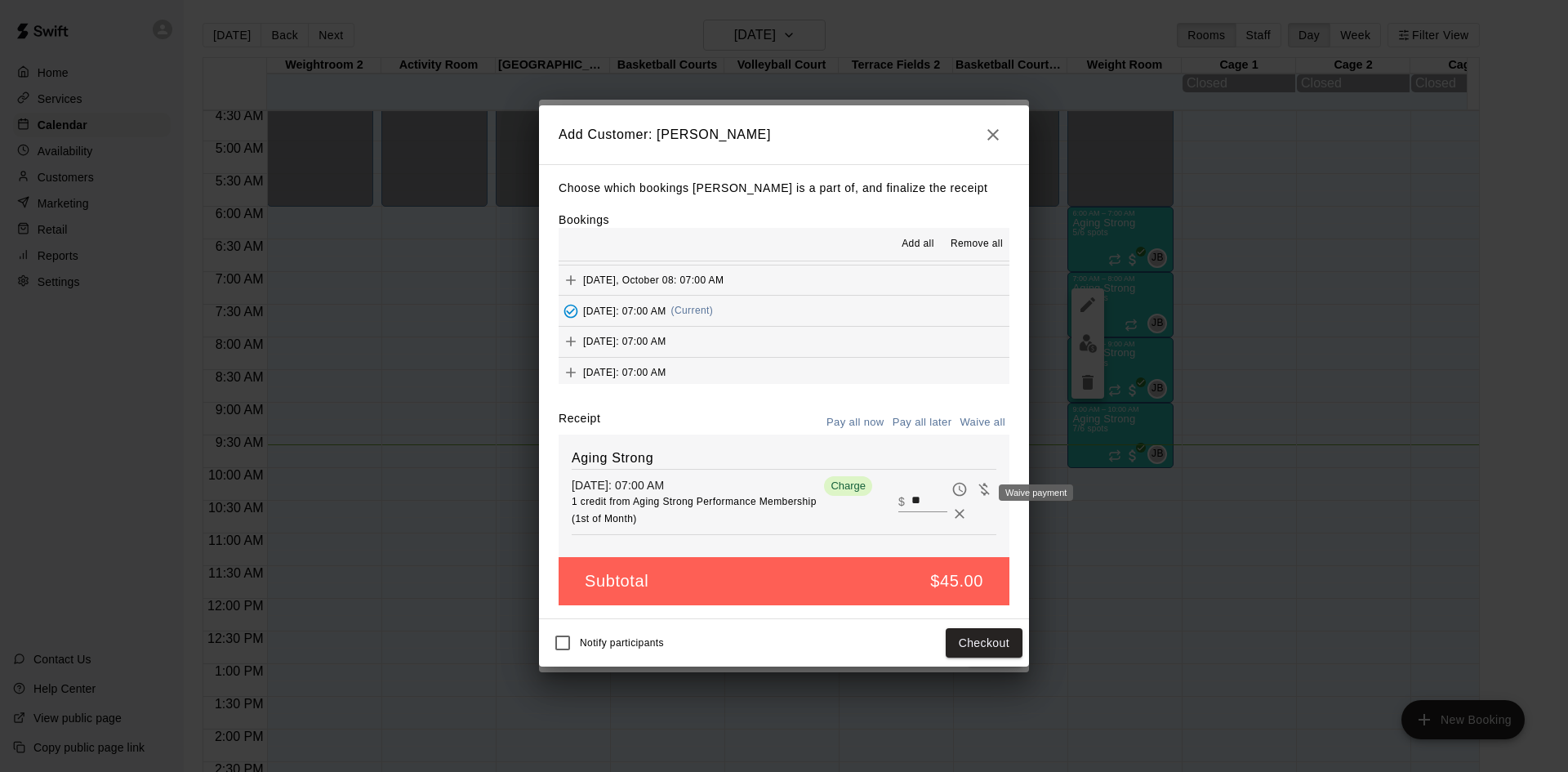
click at [980, 491] on icon "Waive payment" at bounding box center [984, 489] width 16 height 16
type input "*"
click at [974, 646] on button "Add customer" at bounding box center [973, 643] width 101 height 30
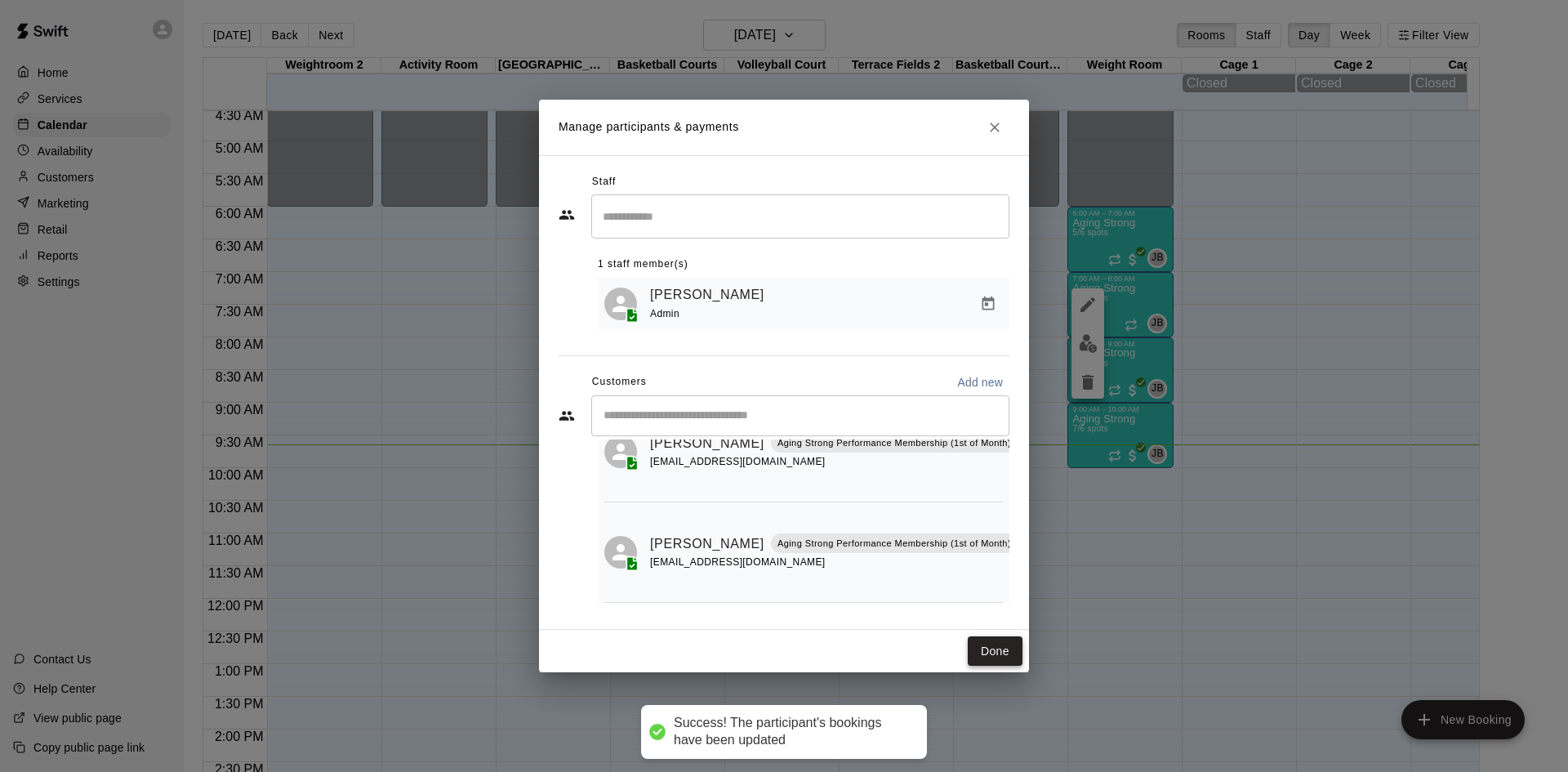
click at [993, 648] on button "Done" at bounding box center [996, 651] width 55 height 30
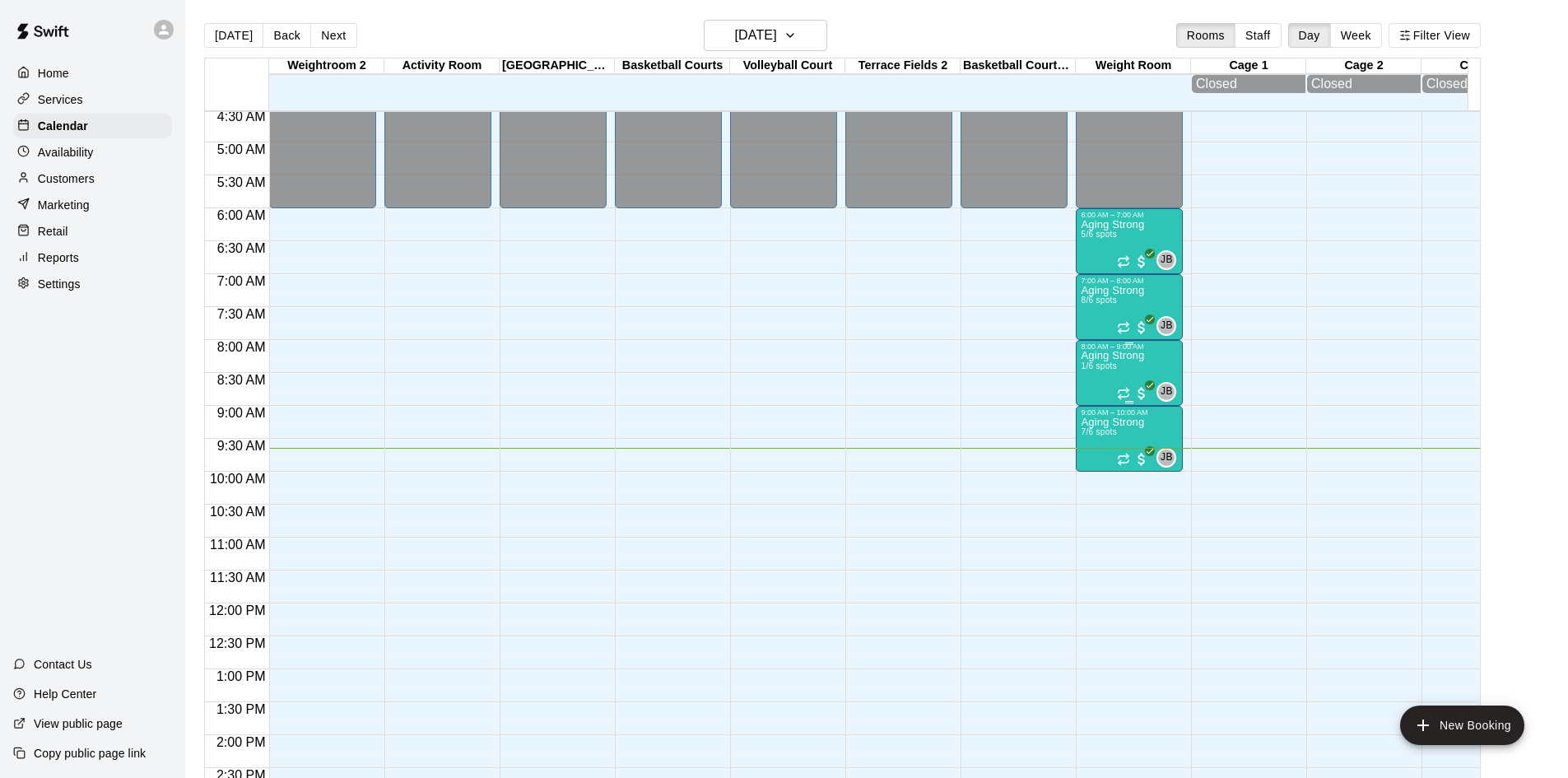
click at [1100, 355] on p "Aging Strong" at bounding box center [1111, 355] width 63 height 0
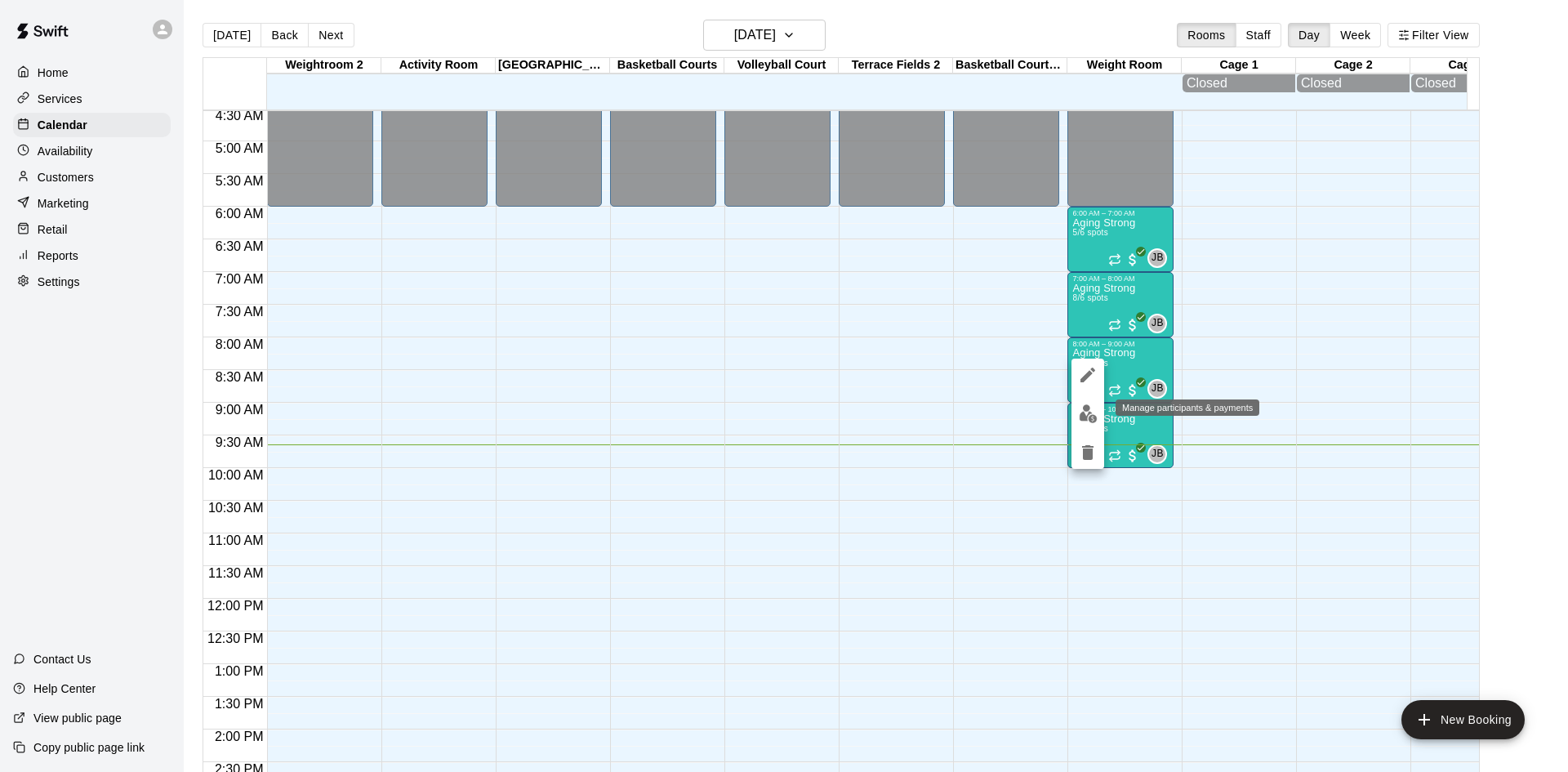
click at [1091, 418] on img "edit" at bounding box center [1088, 413] width 19 height 19
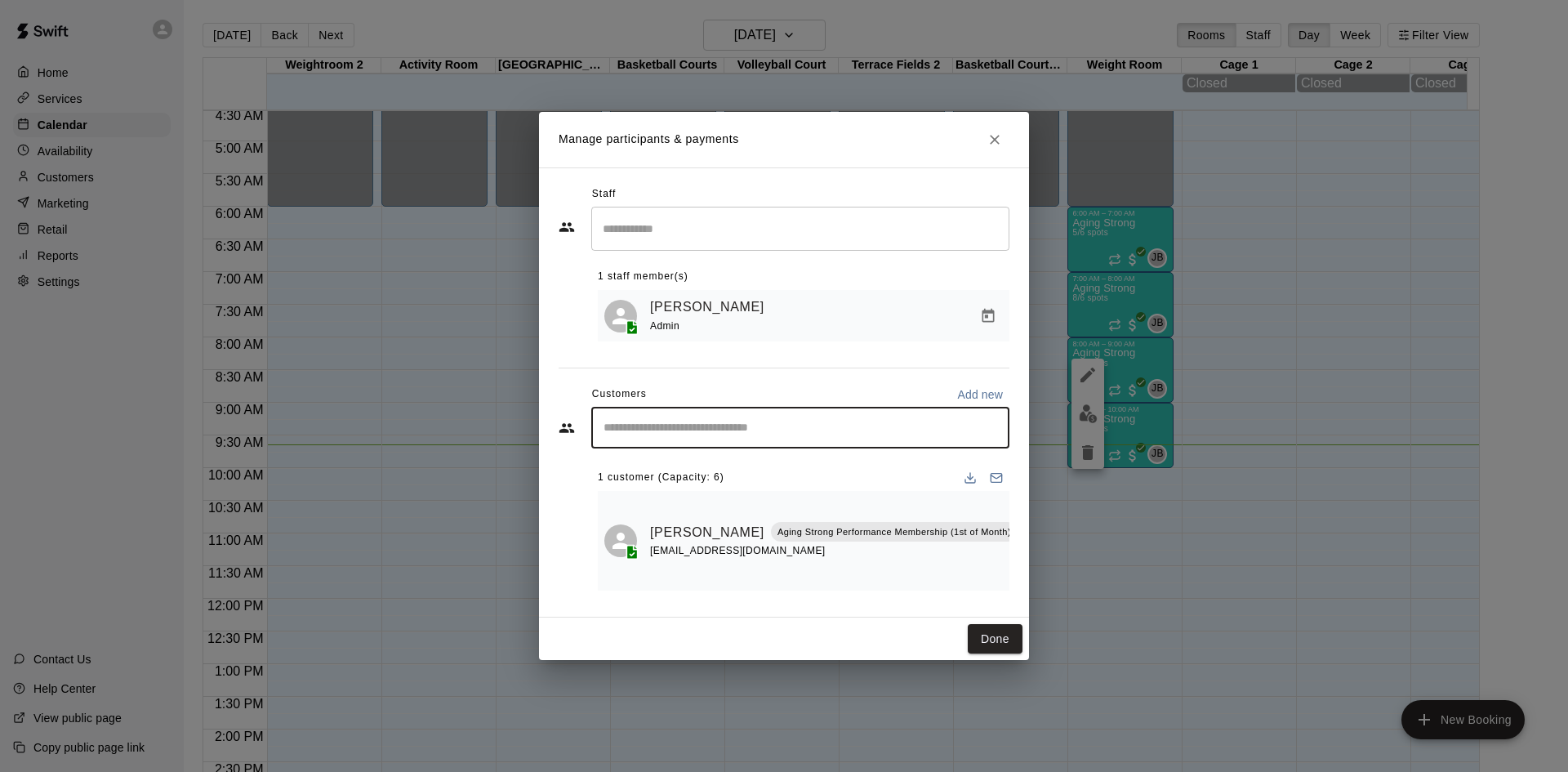
click at [762, 435] on input "Start typing to search customers..." at bounding box center [800, 428] width 404 height 16
type input "*****"
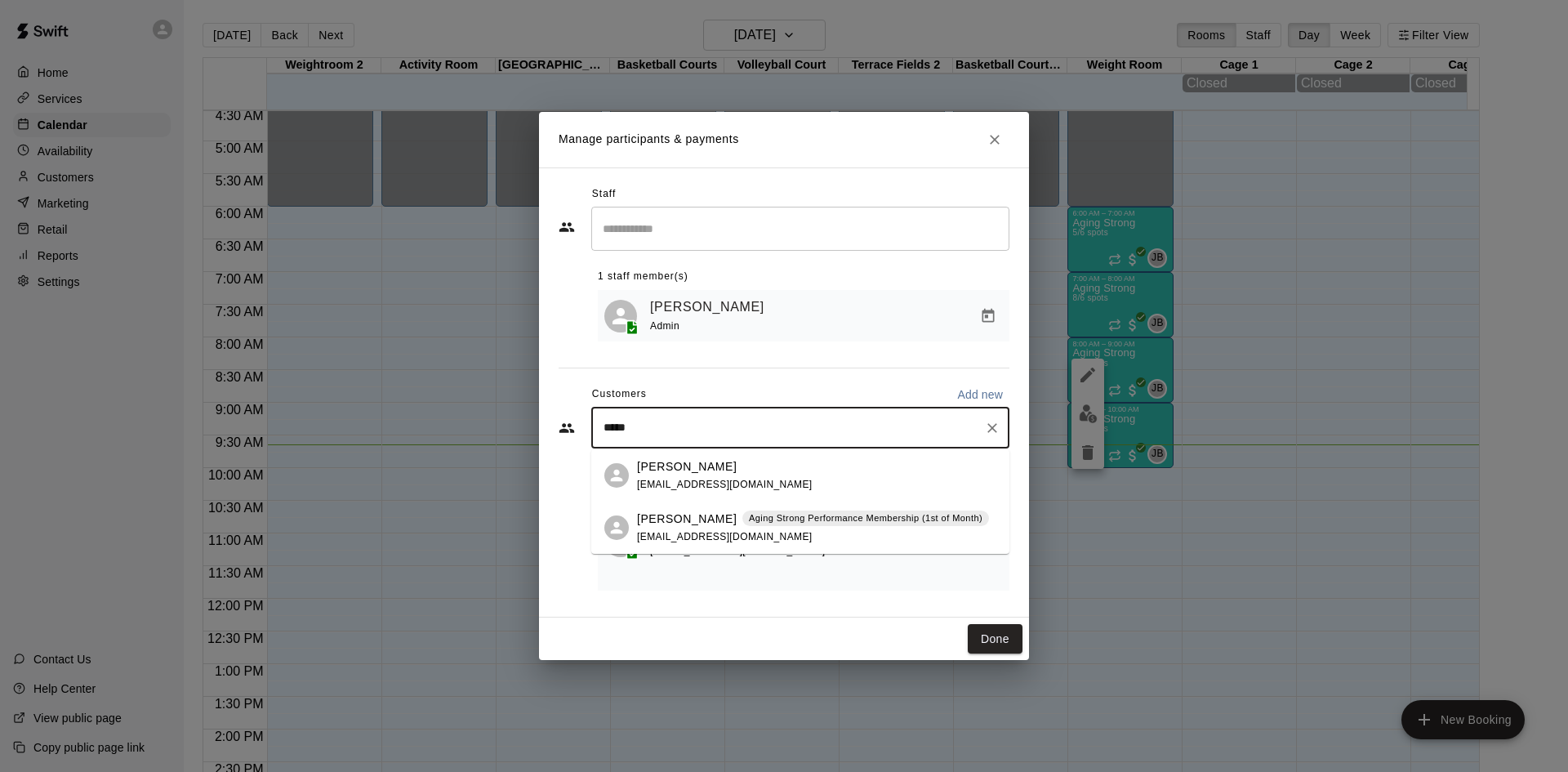
click at [701, 534] on span "[EMAIL_ADDRESS][DOMAIN_NAME]" at bounding box center [724, 536] width 176 height 11
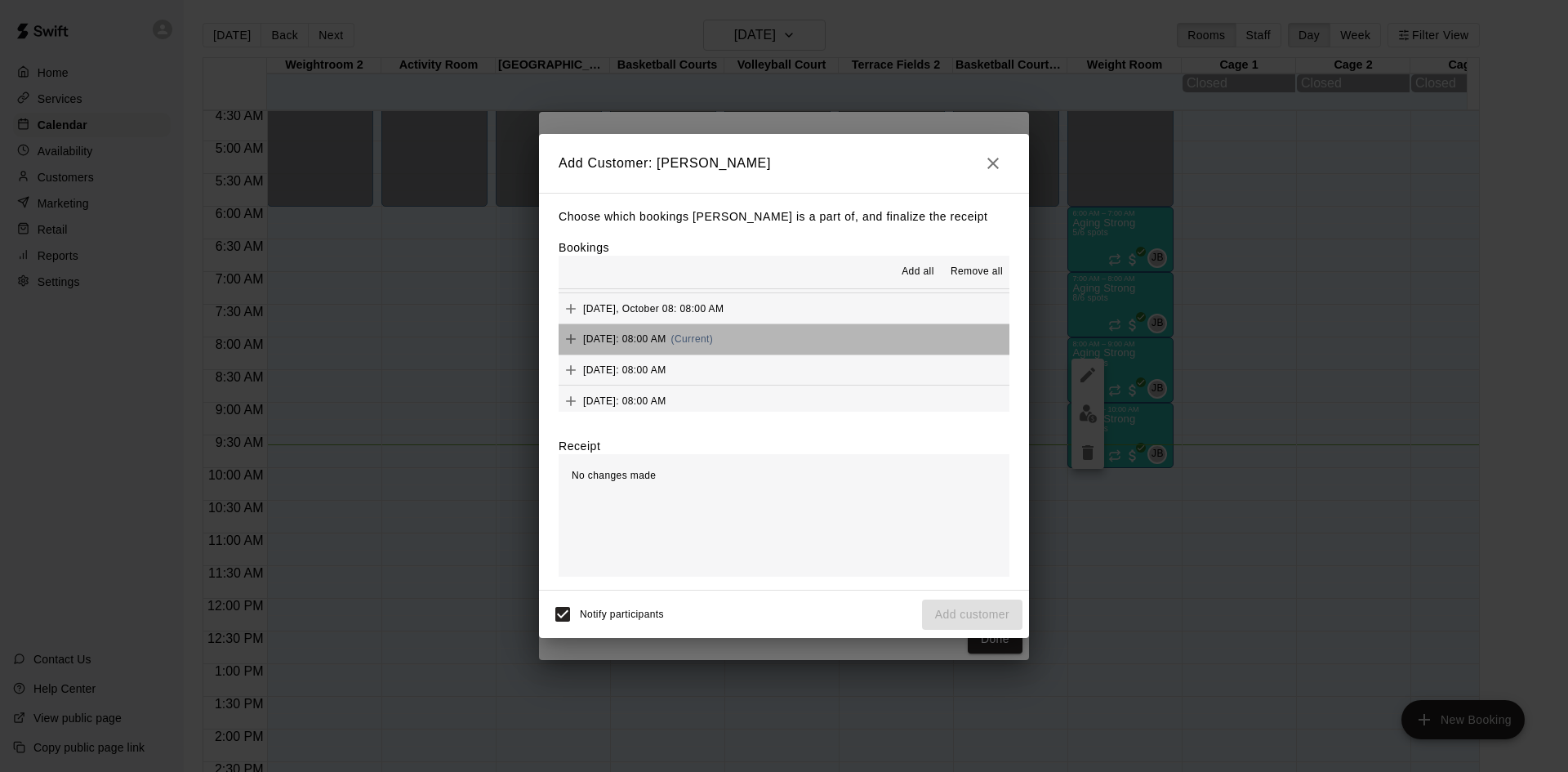
click at [822, 346] on button "[DATE]: 08:00 AM (Current)" at bounding box center [784, 339] width 451 height 30
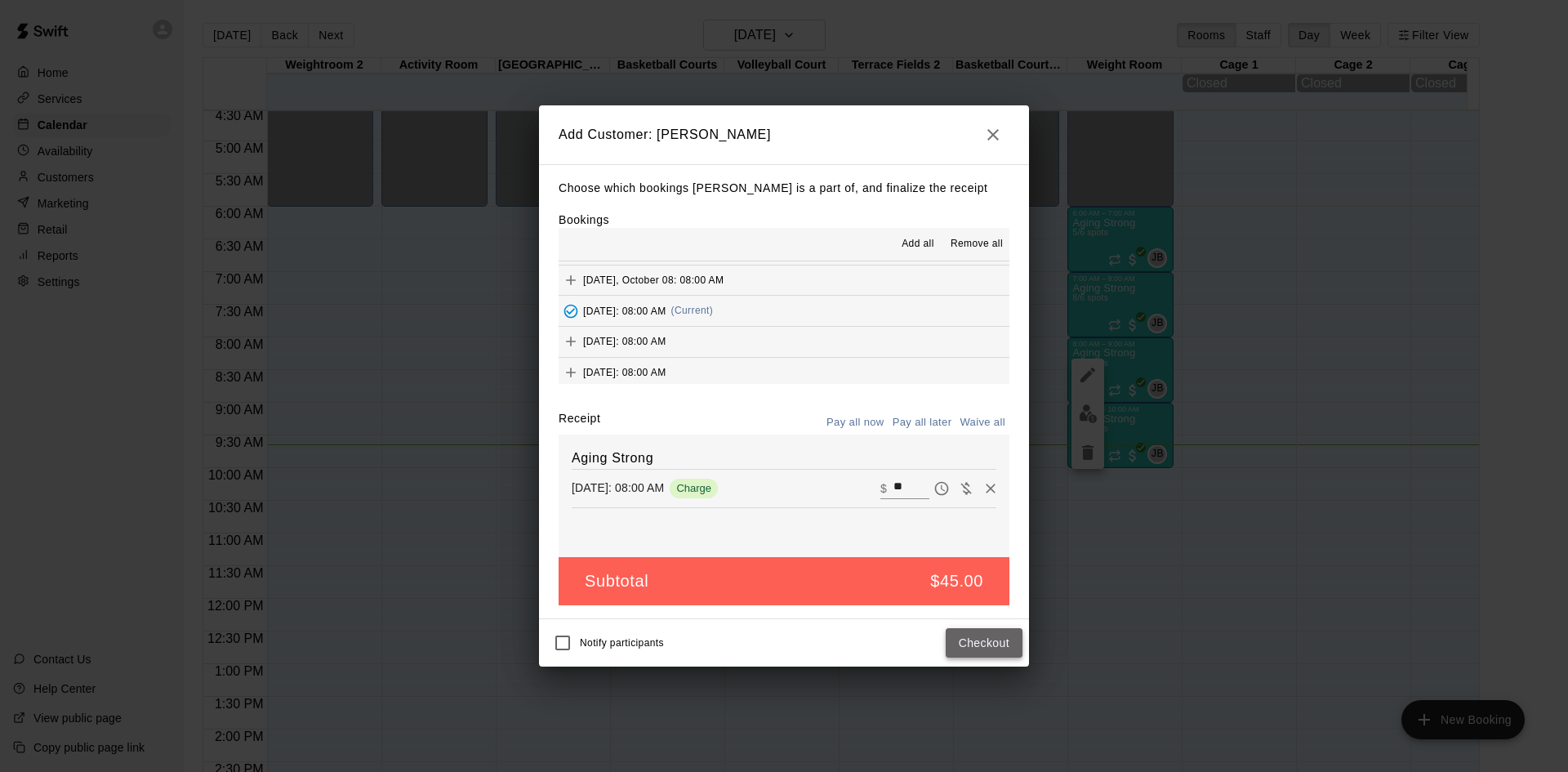
click at [996, 641] on button "Checkout" at bounding box center [984, 643] width 77 height 30
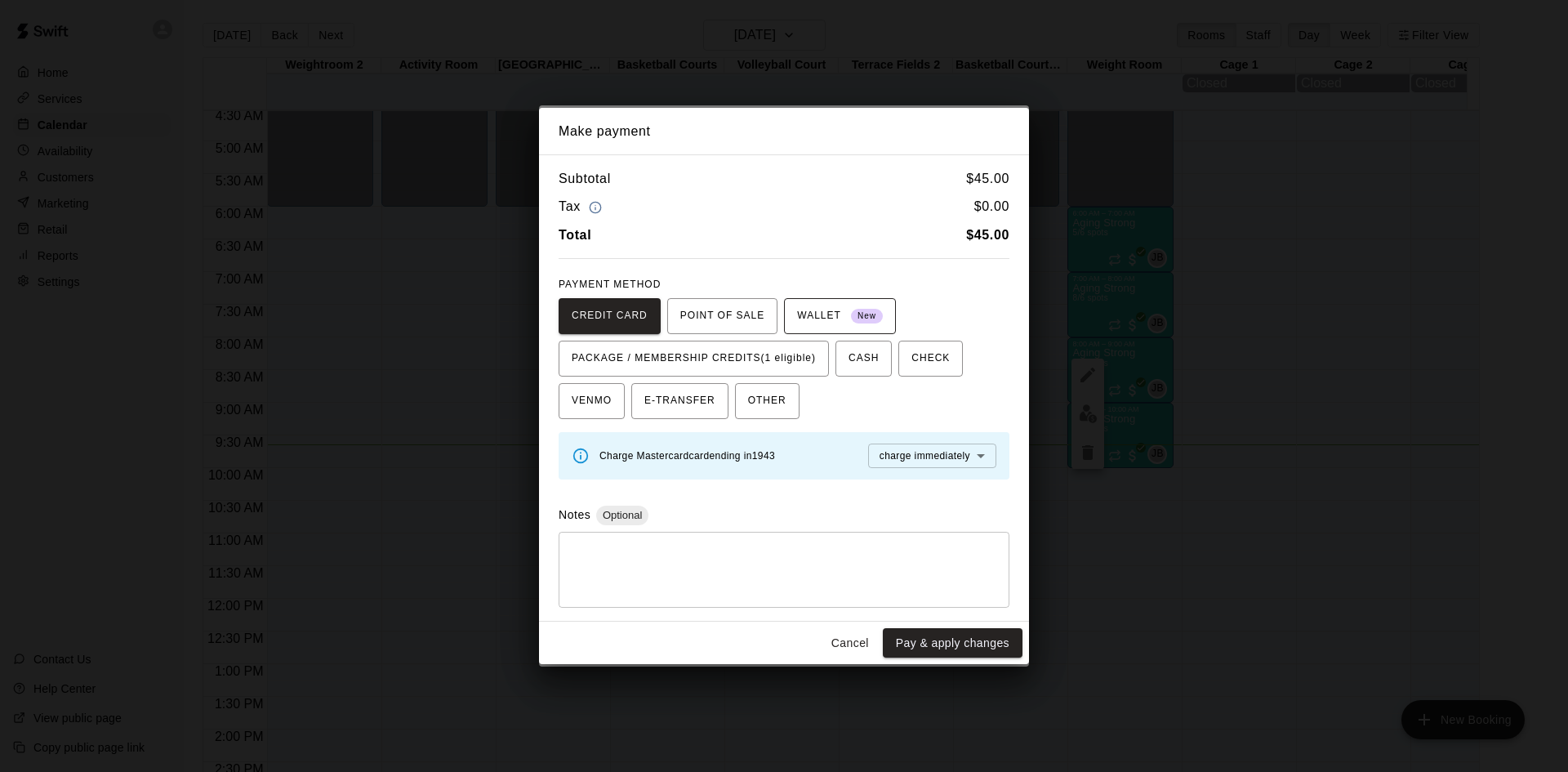
click at [804, 332] on button "WALLET New" at bounding box center [840, 316] width 112 height 36
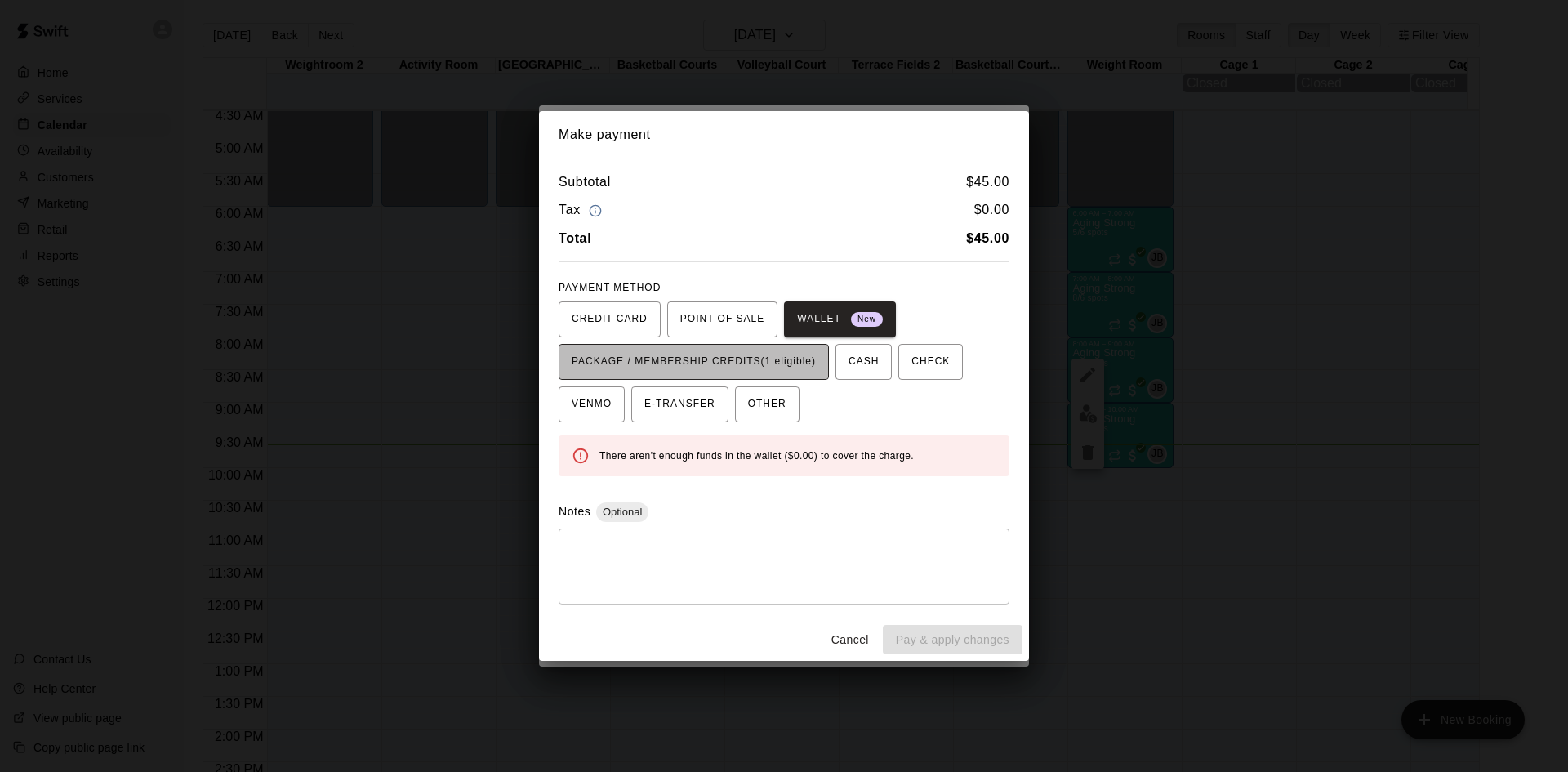
click at [804, 365] on span "PACKAGE / MEMBERSHIP CREDITS (1 eligible)" at bounding box center [693, 362] width 244 height 26
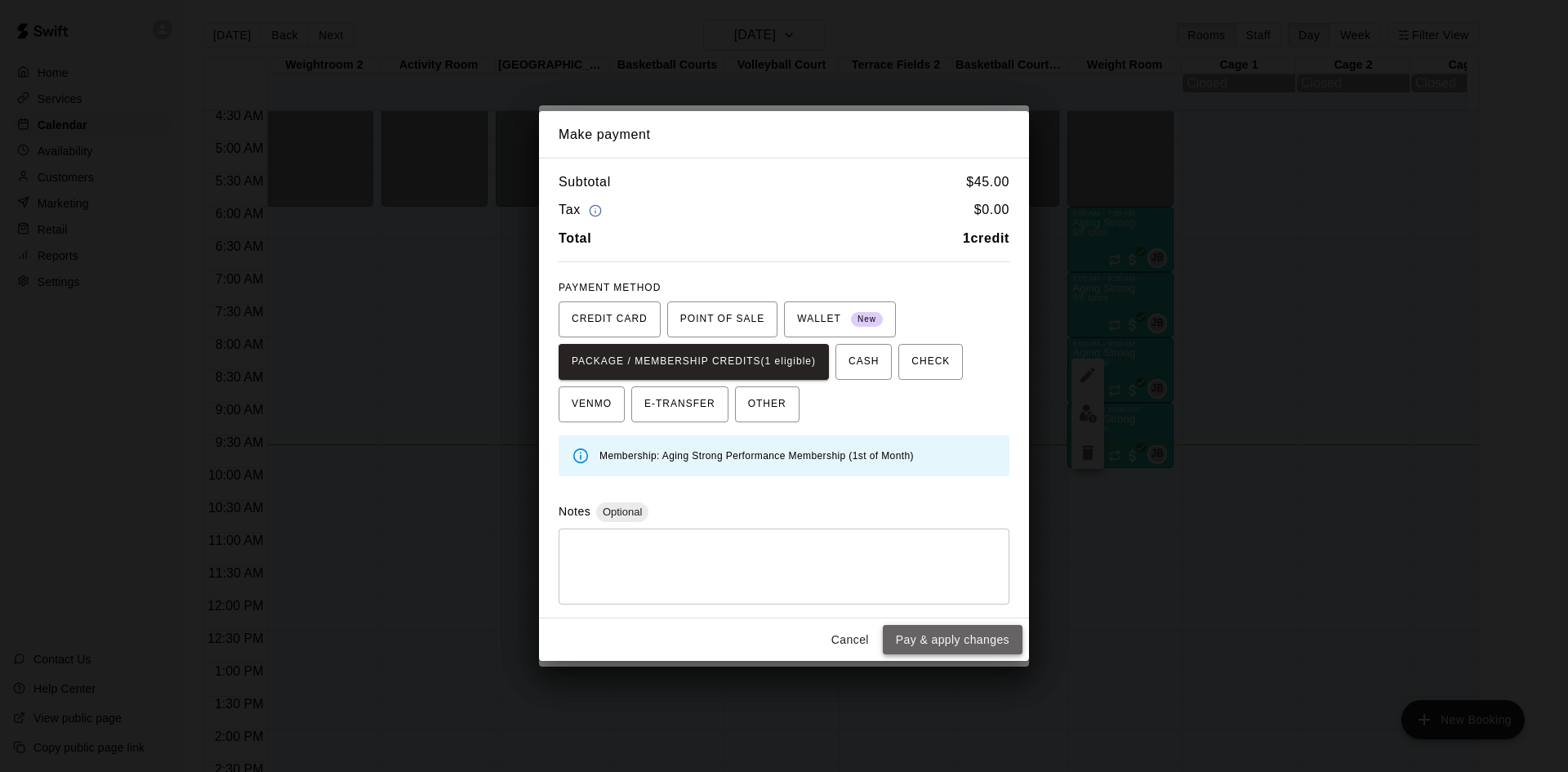
click at [927, 635] on button "Pay & apply changes" at bounding box center [953, 640] width 140 height 30
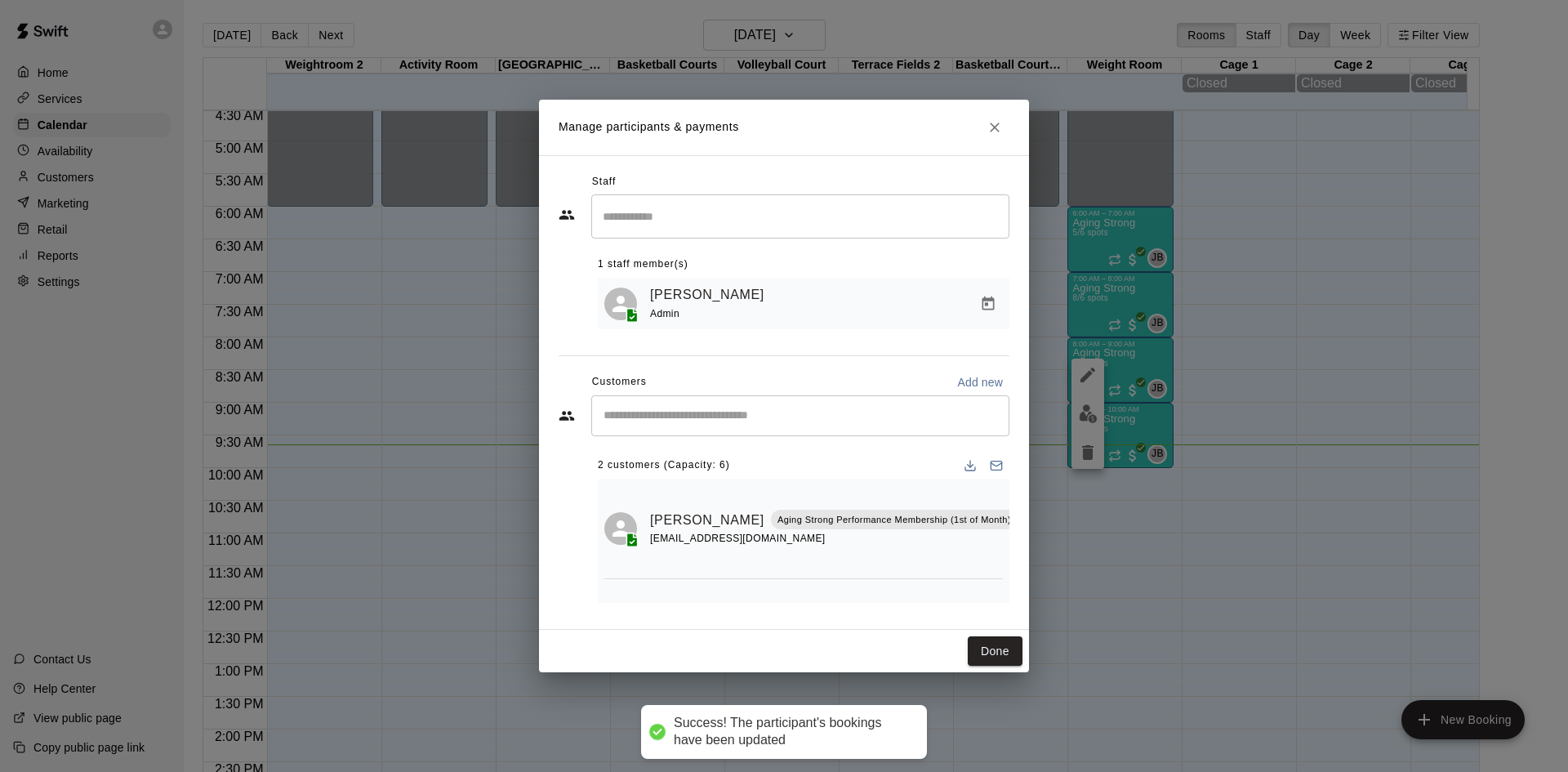
click at [820, 421] on input "Start typing to search customers..." at bounding box center [800, 415] width 404 height 16
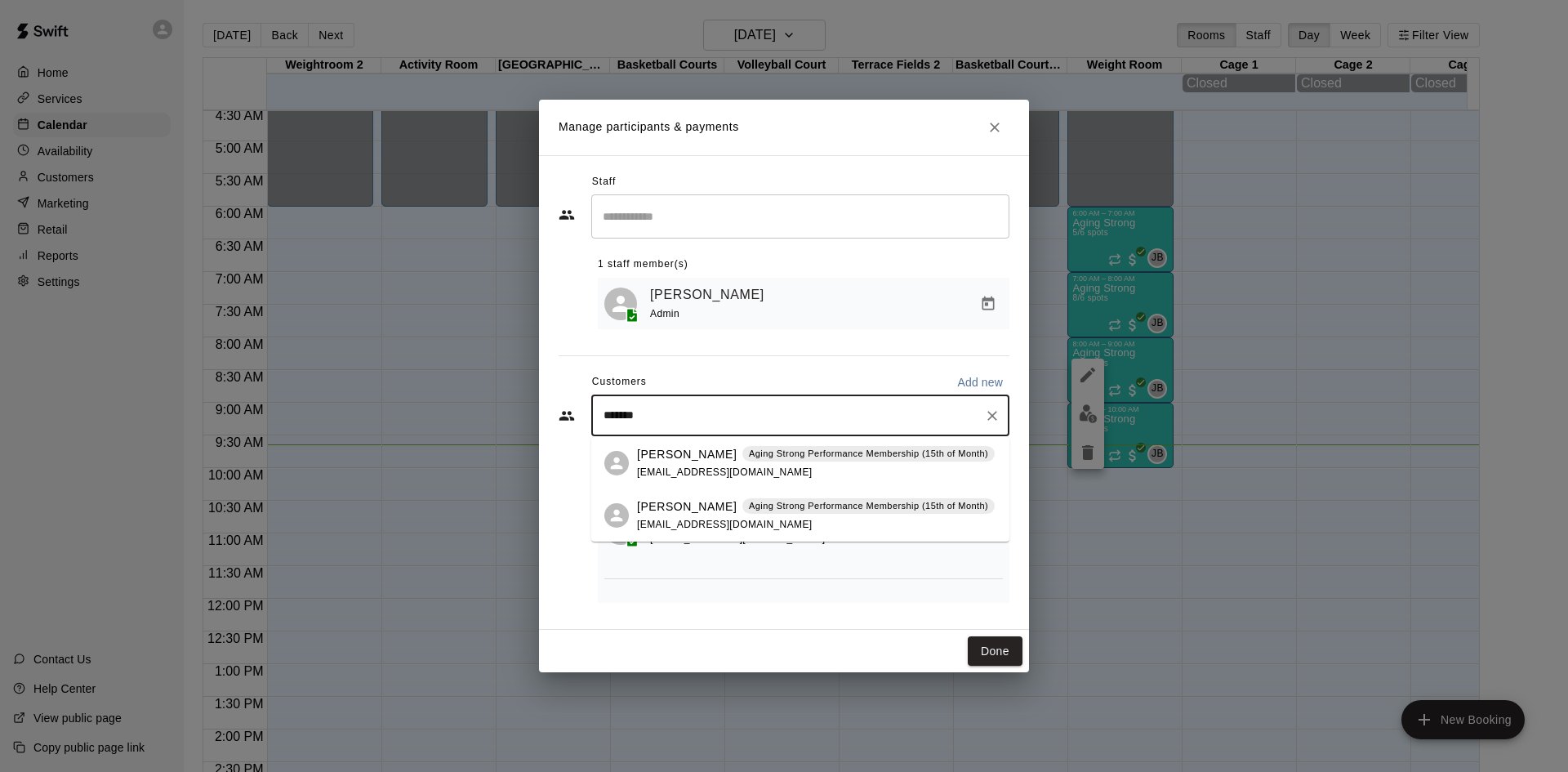
type input "********"
click at [717, 467] on span "[EMAIL_ADDRESS][DOMAIN_NAME]" at bounding box center [724, 472] width 176 height 11
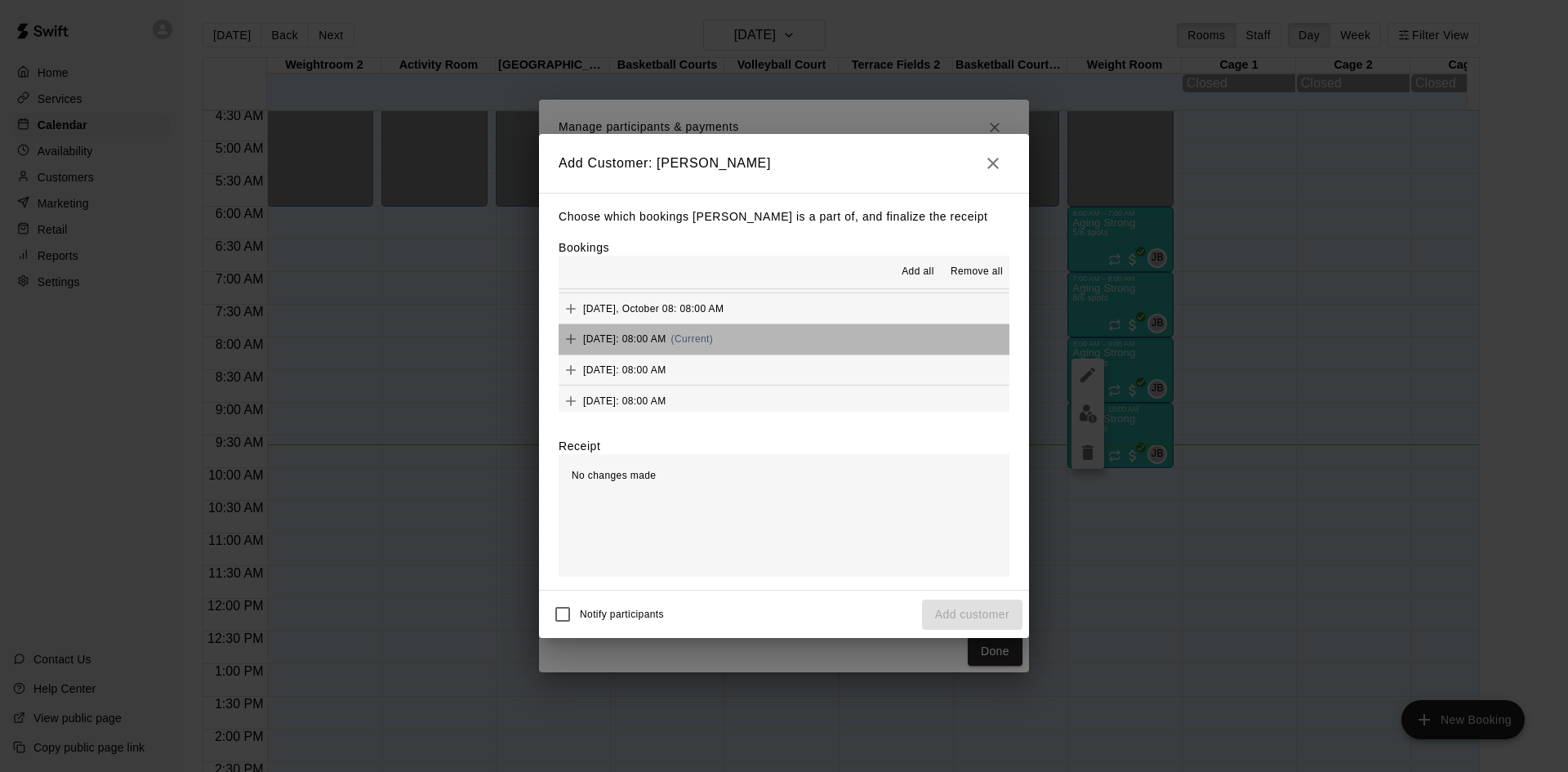
click at [814, 339] on button "[DATE]: 08:00 AM (Current)" at bounding box center [784, 339] width 451 height 30
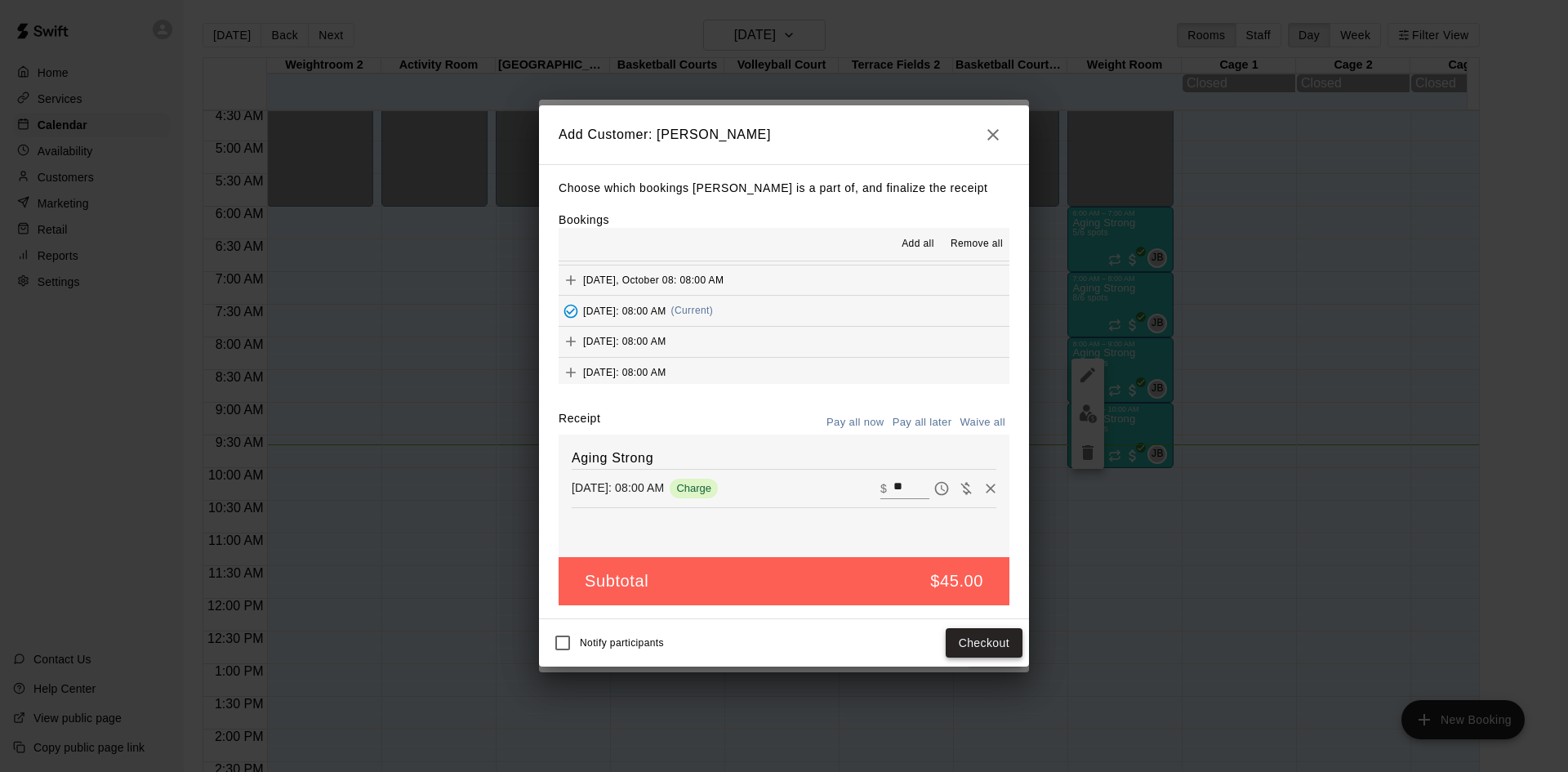
click at [973, 642] on button "Checkout" at bounding box center [984, 643] width 77 height 30
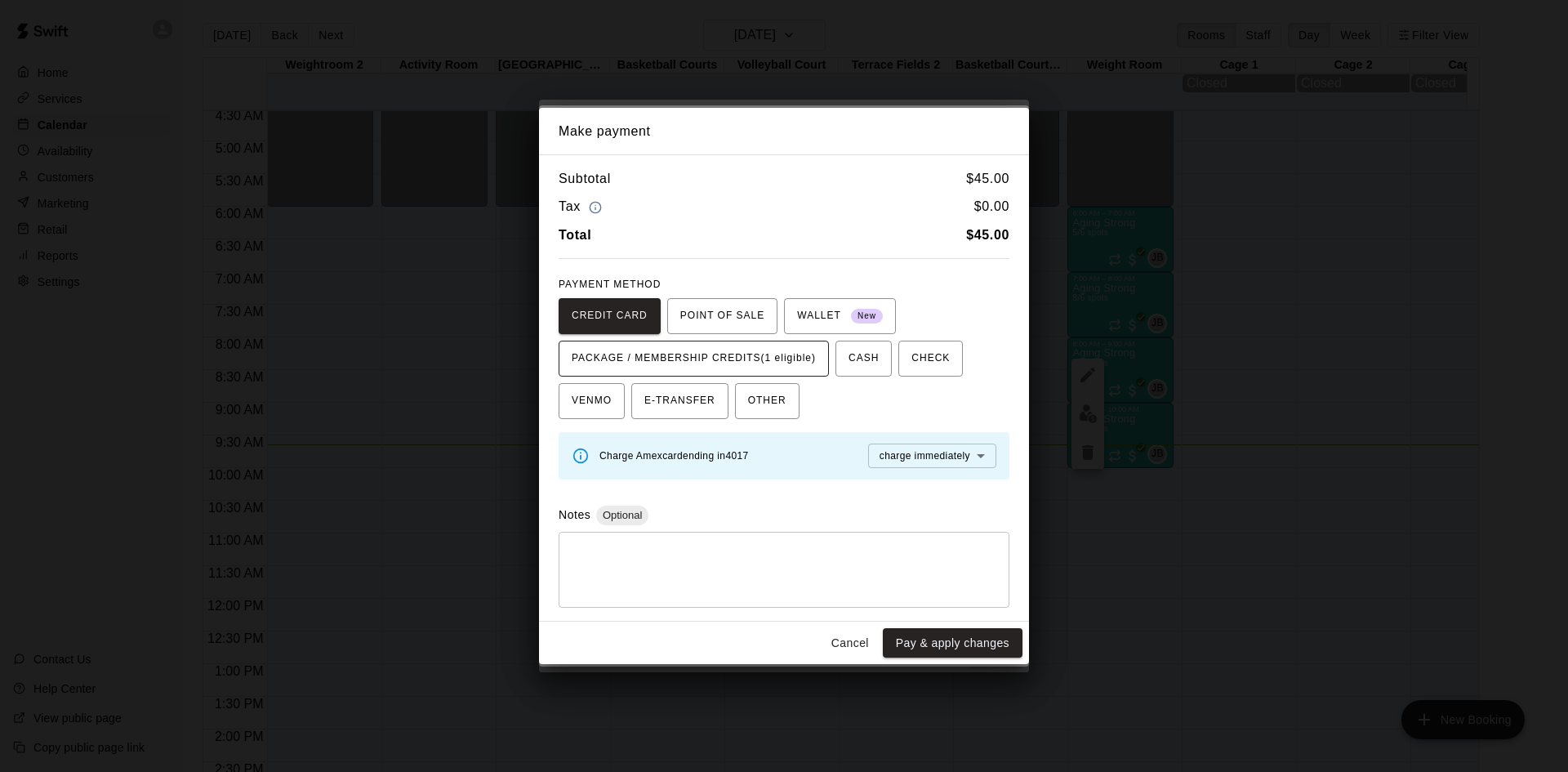
click at [812, 361] on span "PACKAGE / MEMBERSHIP CREDITS (1 eligible)" at bounding box center [693, 359] width 244 height 26
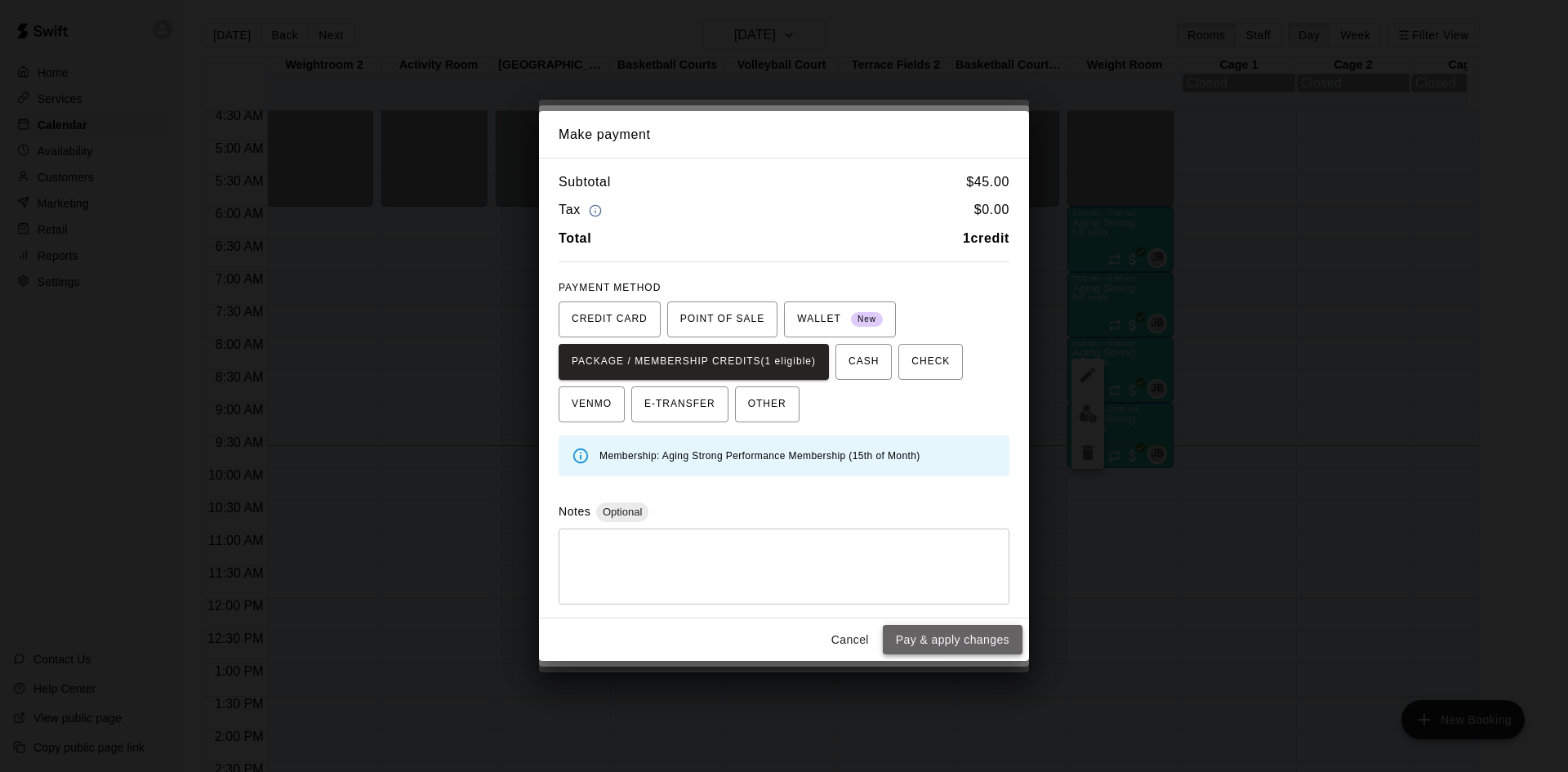
click at [920, 641] on button "Pay & apply changes" at bounding box center [953, 640] width 140 height 30
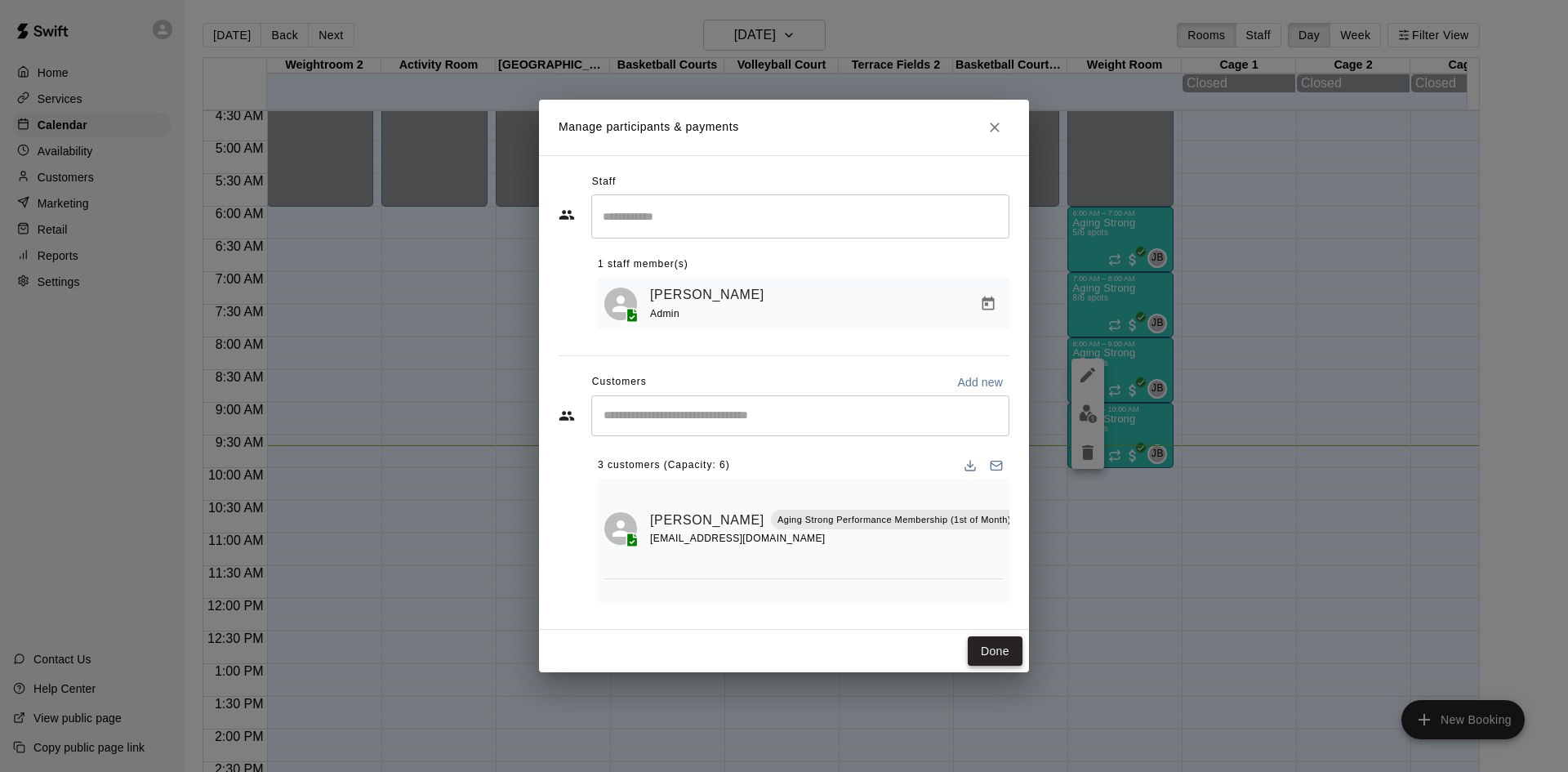
click at [990, 658] on button "Done" at bounding box center [996, 651] width 55 height 30
